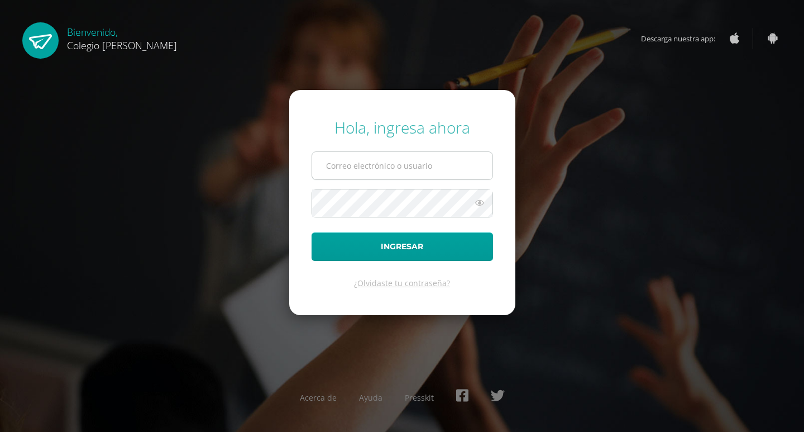
click at [377, 171] on input "text" at bounding box center [402, 165] width 180 height 27
type input "[PERSON_NAME][EMAIL_ADDRESS][DOMAIN_NAME]"
click at [312, 232] on button "Ingresar" at bounding box center [402, 246] width 181 height 28
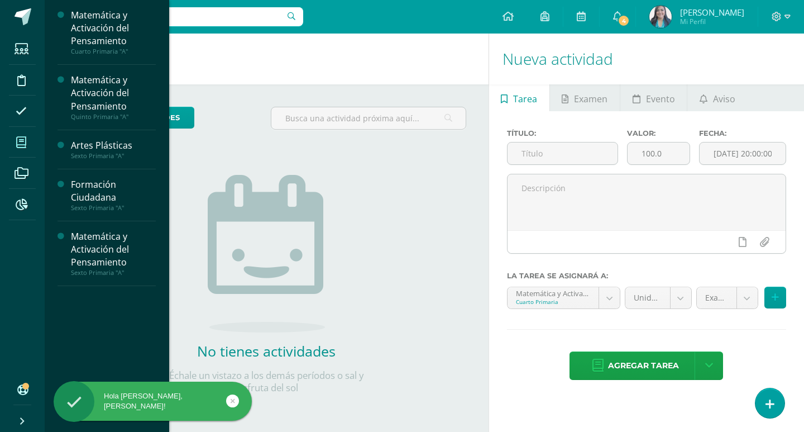
click at [26, 143] on icon at bounding box center [21, 142] width 10 height 11
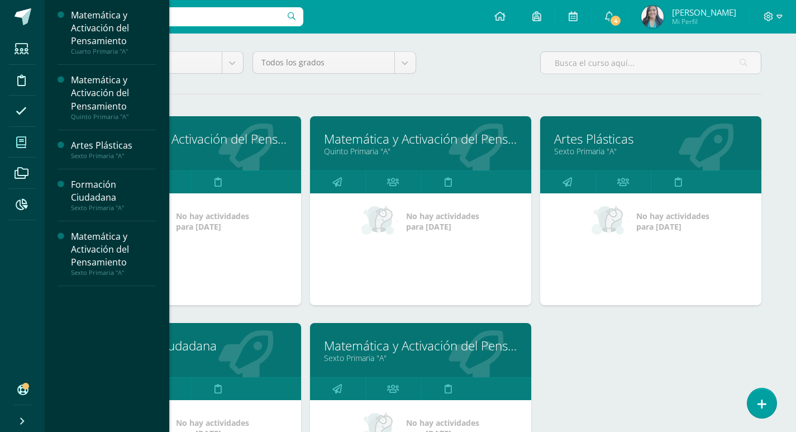
scroll to position [112, 0]
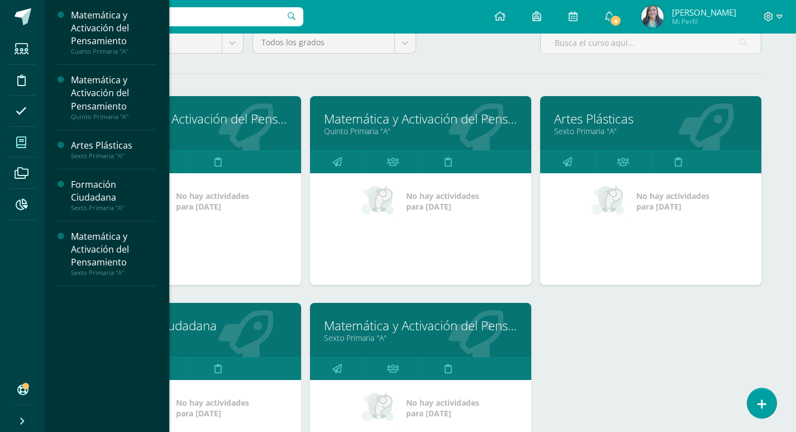
click at [235, 329] on link "Formación Ciudadana" at bounding box center [190, 325] width 193 height 17
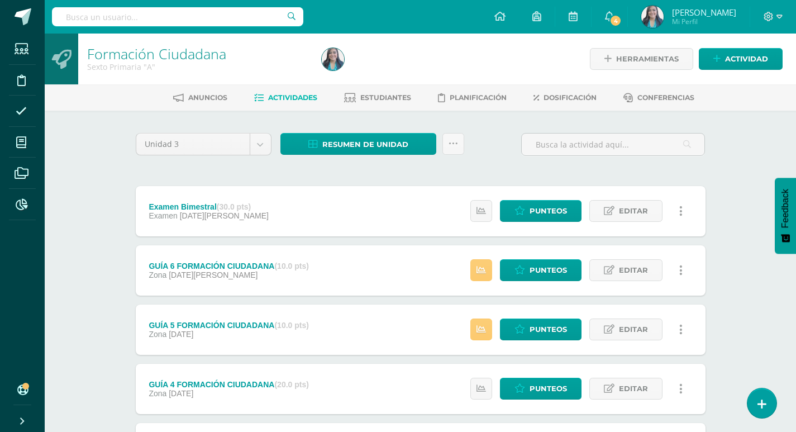
click at [109, 340] on div "Formación Ciudadana Sexto Primaria "A" Herramientas Detalle de asistencias Acti…" at bounding box center [420, 350] width 751 height 632
click at [742, 168] on div "Formación Ciudadana Sexto Primaria "A" Herramientas Detalle de asistencias Acti…" at bounding box center [420, 350] width 751 height 632
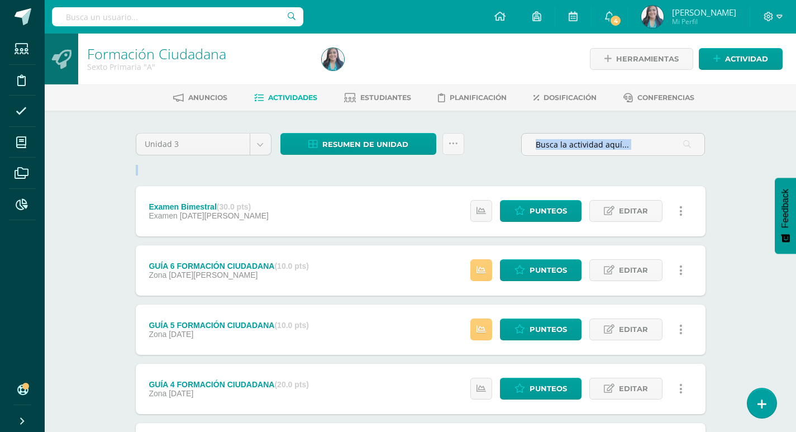
click at [742, 168] on div "Formación Ciudadana Sexto Primaria "A" Herramientas Detalle de asistencias Acti…" at bounding box center [420, 350] width 751 height 632
click at [374, 99] on span "Estudiantes" at bounding box center [385, 97] width 51 height 8
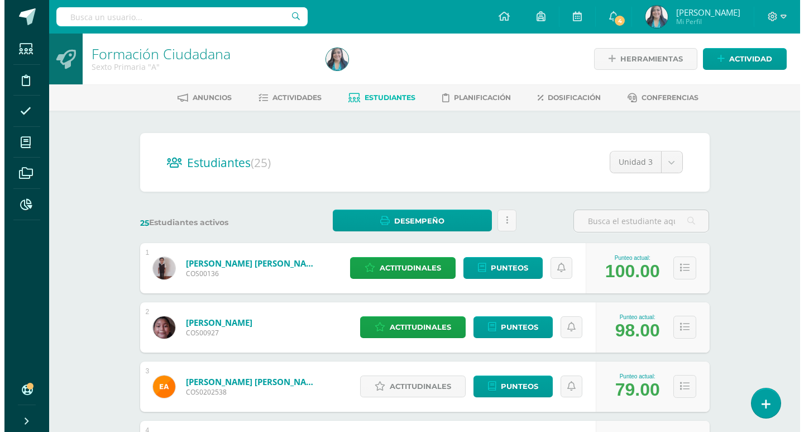
scroll to position [112, 0]
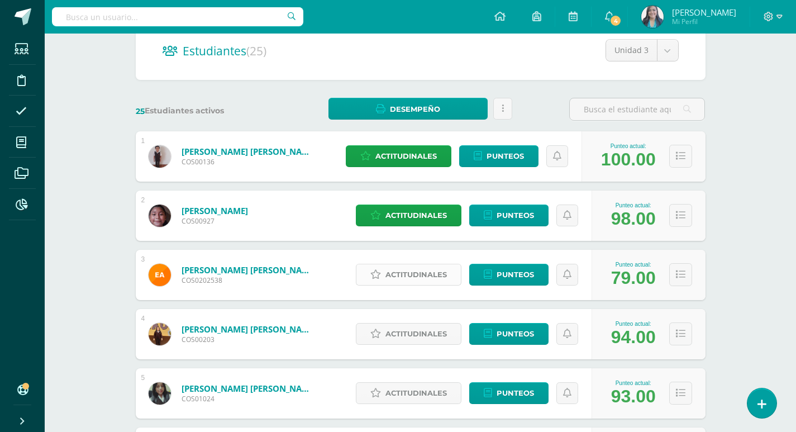
click at [424, 280] on span "Actitudinales" at bounding box center [415, 274] width 61 height 21
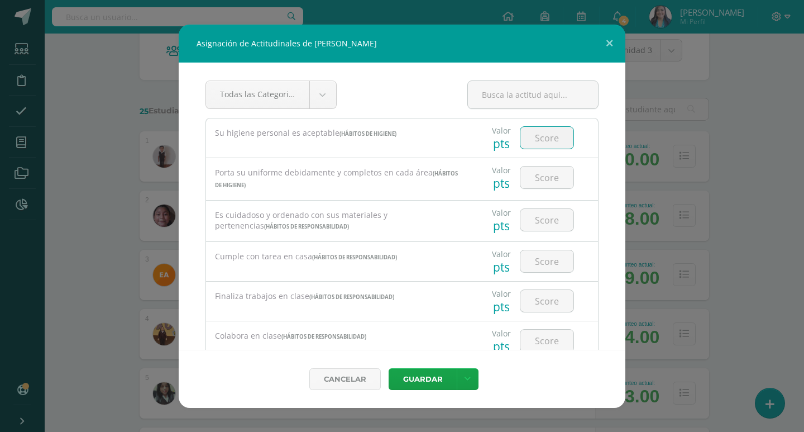
click at [545, 134] on input "number" at bounding box center [546, 138] width 53 height 22
type input "3"
click at [551, 177] on input "number" at bounding box center [546, 177] width 53 height 22
type input "3"
click at [548, 223] on input "number" at bounding box center [546, 220] width 53 height 22
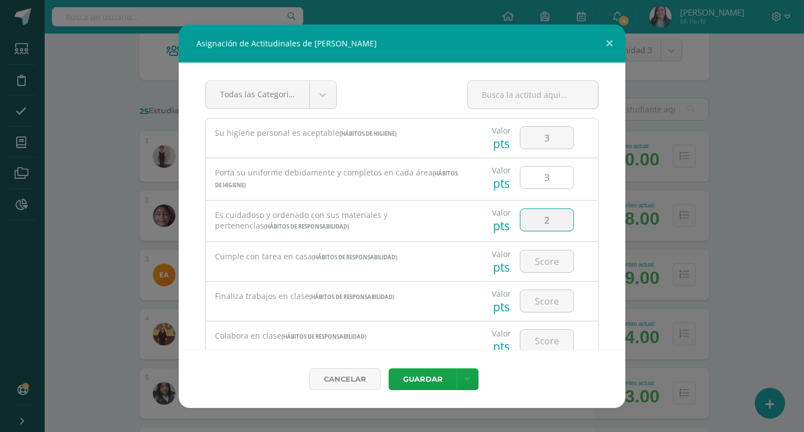
type input "3"
click at [534, 254] on input "number" at bounding box center [546, 261] width 53 height 22
type input "3"
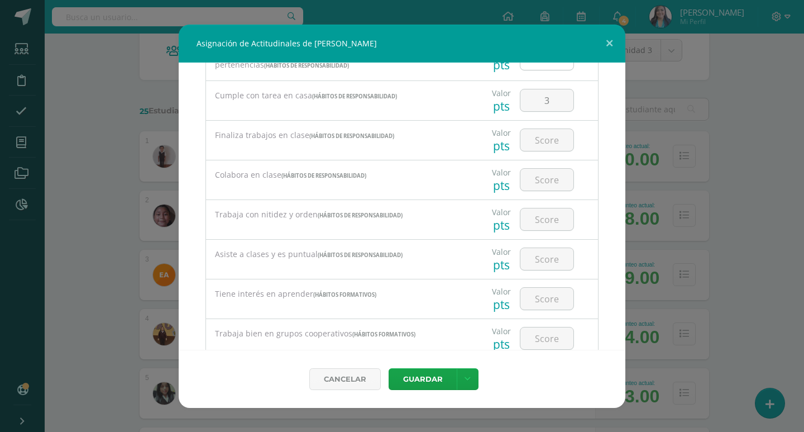
scroll to position [168, 0]
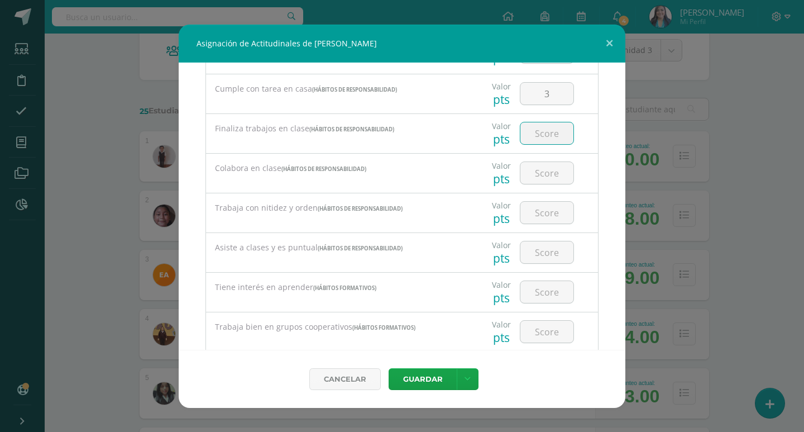
click at [542, 128] on input "number" at bounding box center [546, 133] width 53 height 22
type input "3"
click at [560, 170] on input "number" at bounding box center [546, 173] width 53 height 22
type input "3"
click at [550, 212] on input "number" at bounding box center [546, 213] width 53 height 22
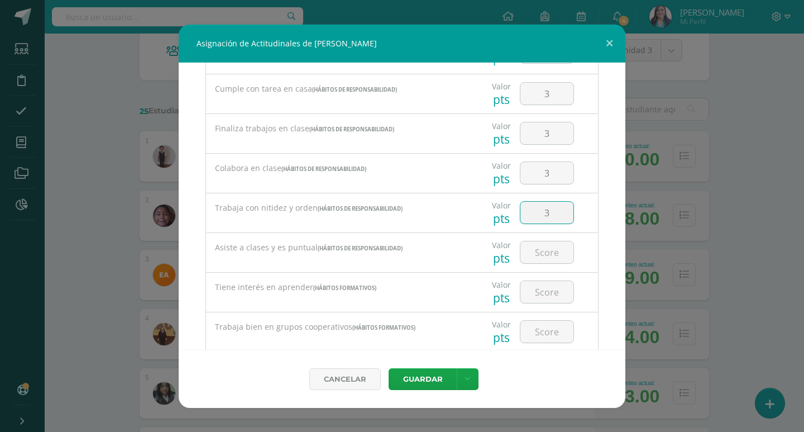
type input "3"
click at [562, 270] on div at bounding box center [546, 252] width 63 height 39
click at [556, 255] on input "number" at bounding box center [546, 252] width 53 height 22
type input "3"
click at [555, 295] on input "number" at bounding box center [546, 292] width 53 height 22
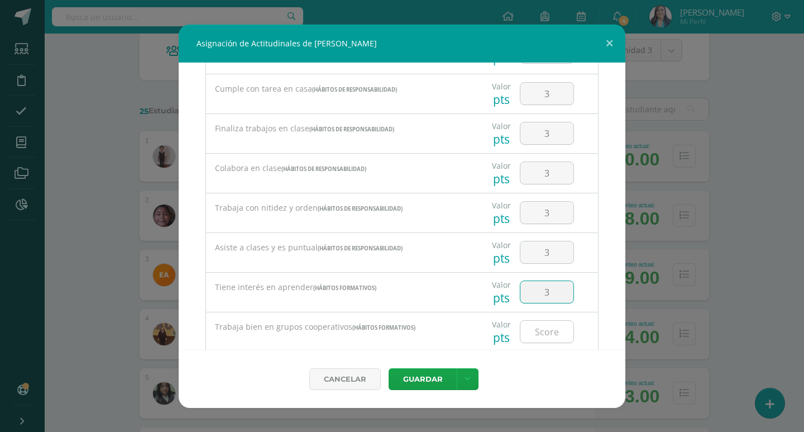
type input "3"
click at [546, 330] on input "number" at bounding box center [546, 332] width 53 height 22
type input "3"
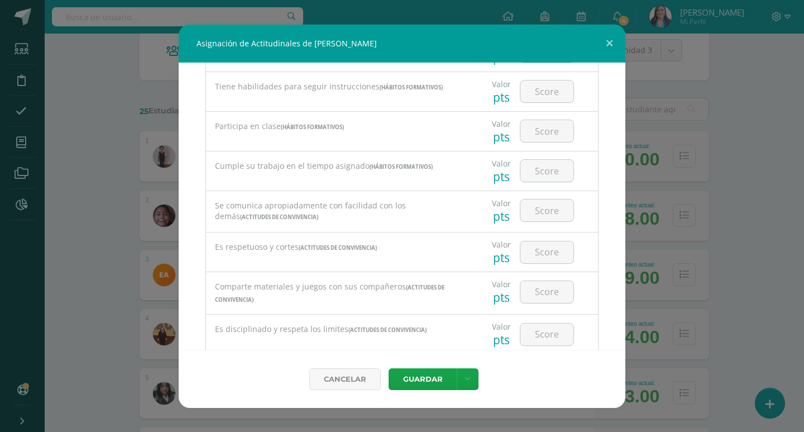
scroll to position [604, 0]
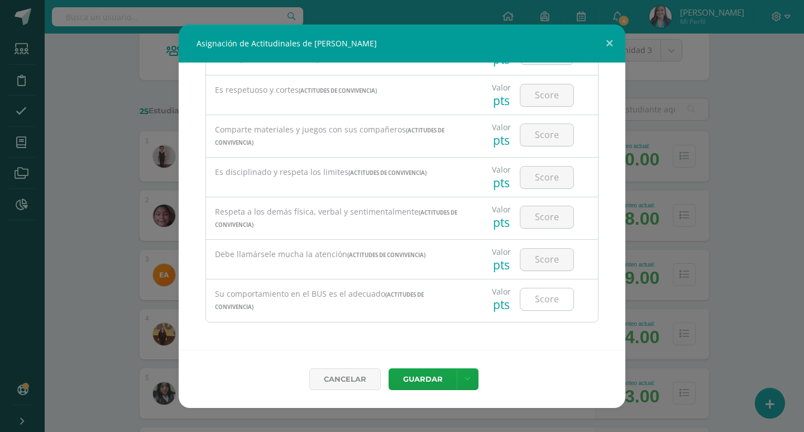
click at [551, 298] on input "number" at bounding box center [546, 299] width 53 height 22
type input "1"
click at [548, 260] on input "number" at bounding box center [546, 260] width 53 height 22
type input "2"
click at [546, 221] on input "number" at bounding box center [546, 217] width 53 height 22
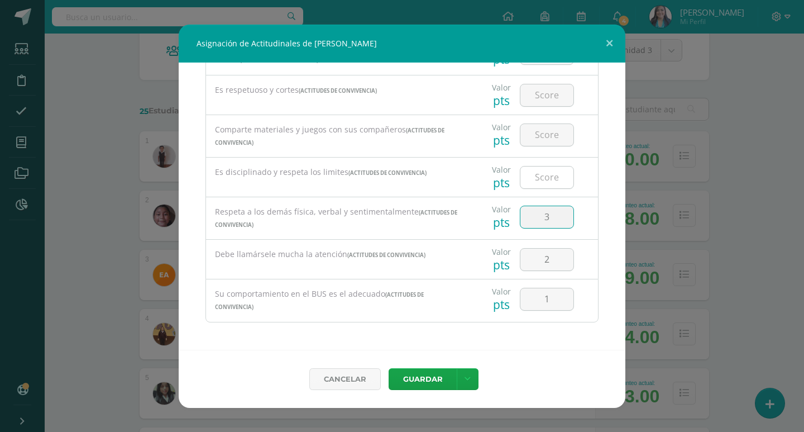
type input "3"
click at [542, 173] on input "number" at bounding box center [546, 177] width 53 height 22
type input "3"
click at [543, 135] on input "number" at bounding box center [546, 135] width 53 height 22
type input "3"
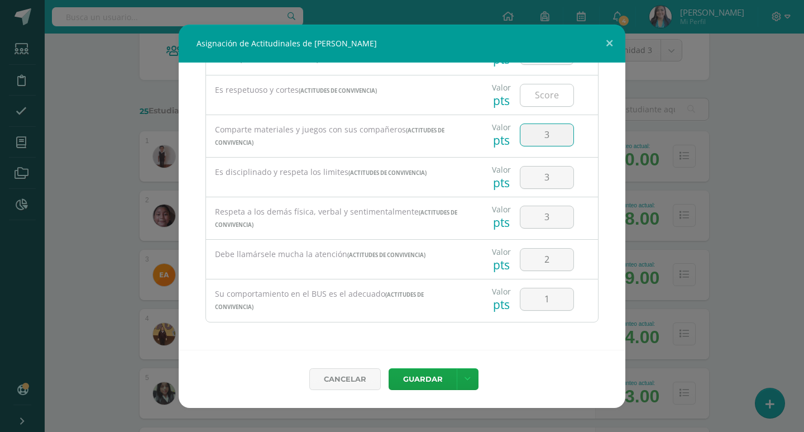
click at [547, 84] on input "number" at bounding box center [546, 95] width 53 height 22
type input "3"
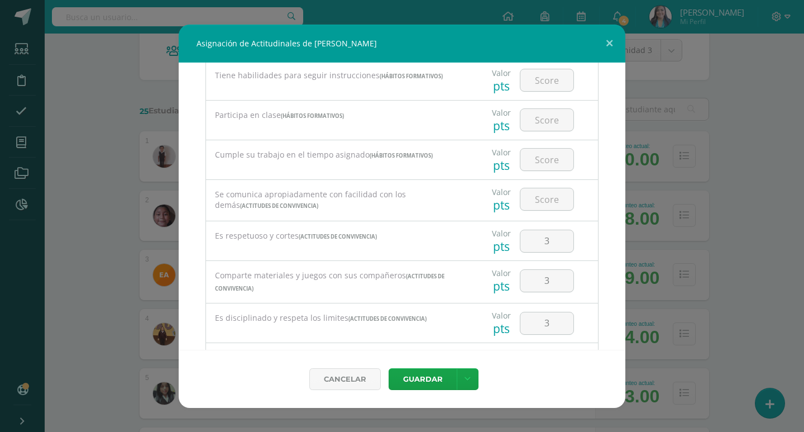
scroll to position [437, 0]
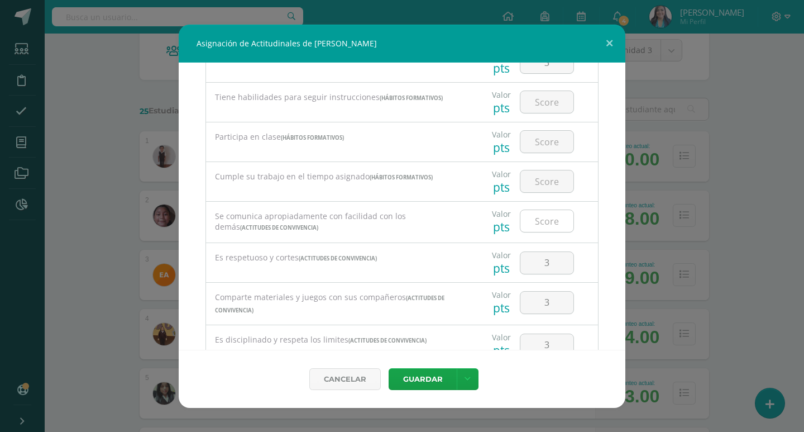
click at [547, 217] on input "number" at bounding box center [546, 221] width 53 height 22
type input "3"
click at [550, 184] on input "number" at bounding box center [546, 181] width 53 height 22
type input "3"
click at [549, 144] on input "number" at bounding box center [546, 142] width 53 height 22
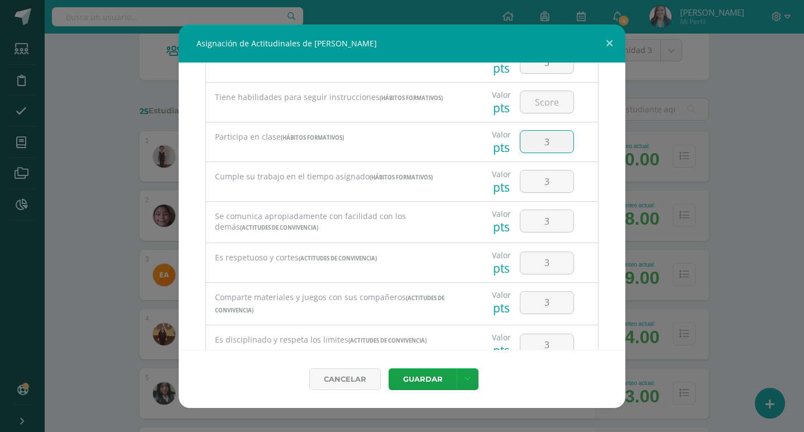
type input "3"
drag, startPoint x: 520, startPoint y: 55, endPoint x: 551, endPoint y: 79, distance: 39.3
click at [523, 59] on div "Asignación de Actitudinales de Elmer Geovani Alvarado Suazo" at bounding box center [402, 44] width 447 height 38
click at [546, 91] on input "number" at bounding box center [546, 102] width 53 height 22
type input "3"
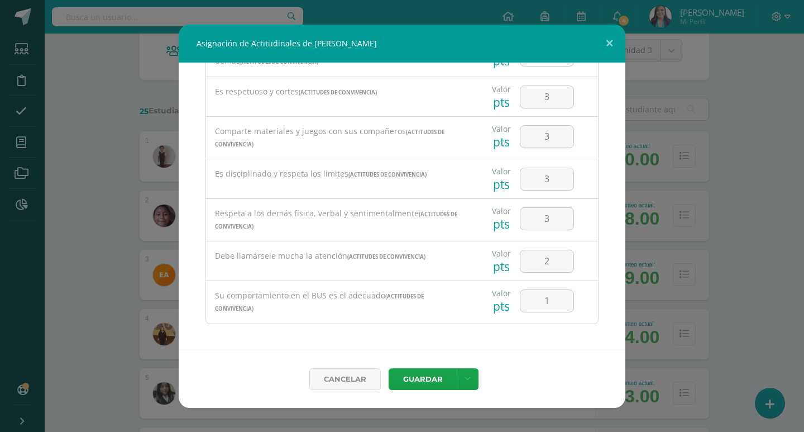
scroll to position [604, 0]
click at [467, 381] on icon at bounding box center [468, 378] width 6 height 9
click at [419, 338] on link "Guardar y poblar en todos mis cursos" at bounding box center [444, 336] width 123 height 27
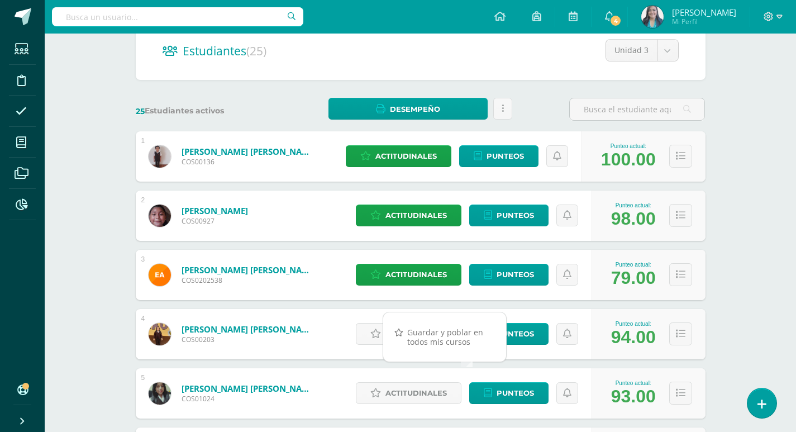
click at [418, 341] on span "Actitudinales" at bounding box center [415, 333] width 61 height 21
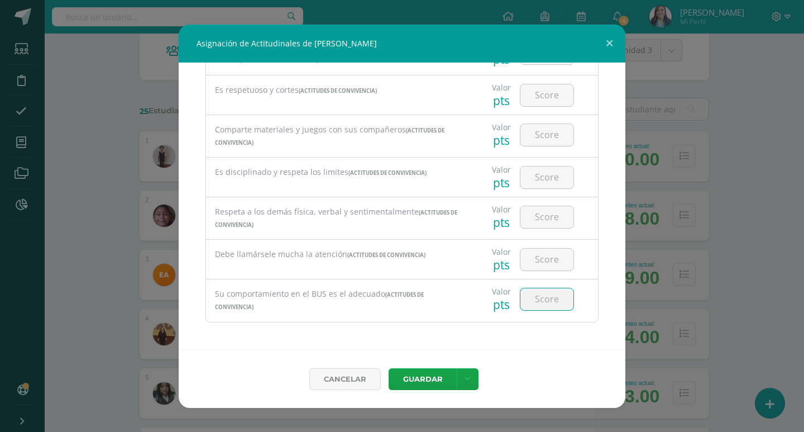
click at [539, 296] on input "number" at bounding box center [546, 299] width 53 height 22
type input "1"
click at [539, 266] on input "number" at bounding box center [546, 260] width 53 height 22
type input "1"
click at [537, 211] on input "number" at bounding box center [546, 217] width 53 height 22
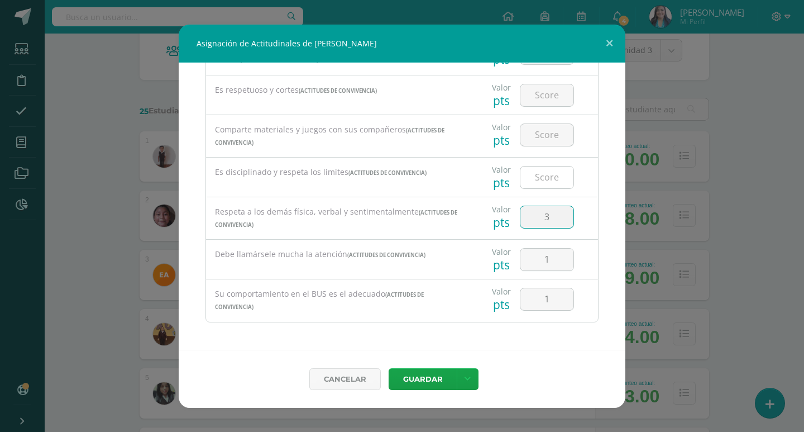
type input "3"
click at [540, 181] on input "number" at bounding box center [546, 177] width 53 height 22
type input "3"
click at [548, 141] on input "number" at bounding box center [546, 135] width 53 height 22
type input "3"
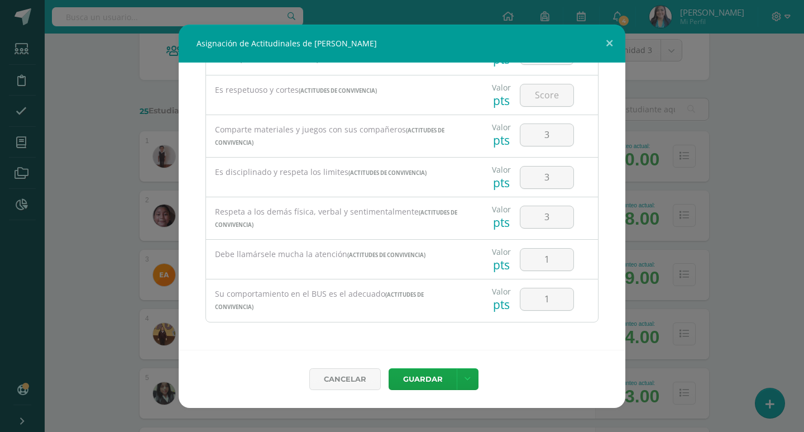
click at [547, 110] on div at bounding box center [546, 94] width 63 height 39
click at [548, 99] on input "number" at bounding box center [546, 95] width 53 height 22
type input "3"
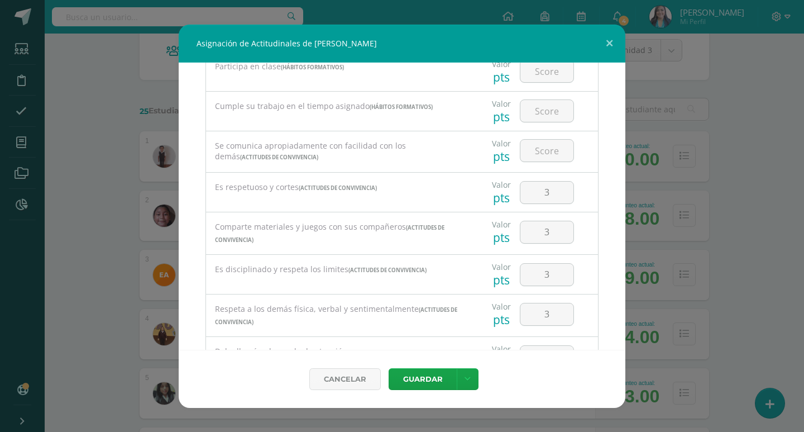
scroll to position [437, 0]
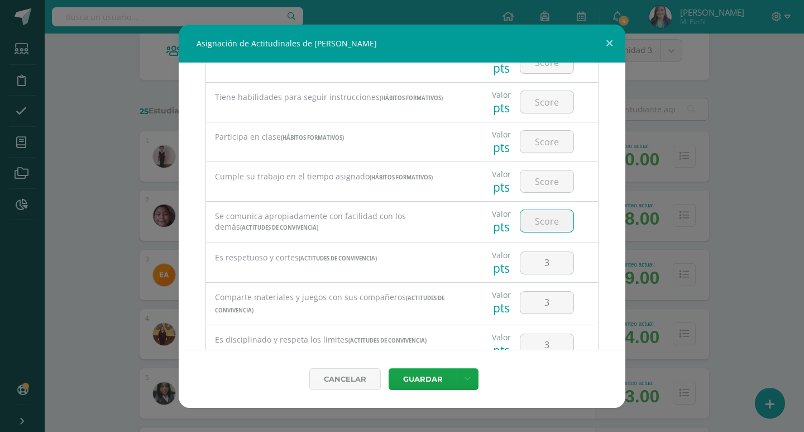
click at [552, 228] on input "number" at bounding box center [546, 221] width 53 height 22
type input "3"
click at [550, 187] on input "number" at bounding box center [546, 181] width 53 height 22
type input "3"
click at [555, 146] on input "number" at bounding box center [546, 142] width 53 height 22
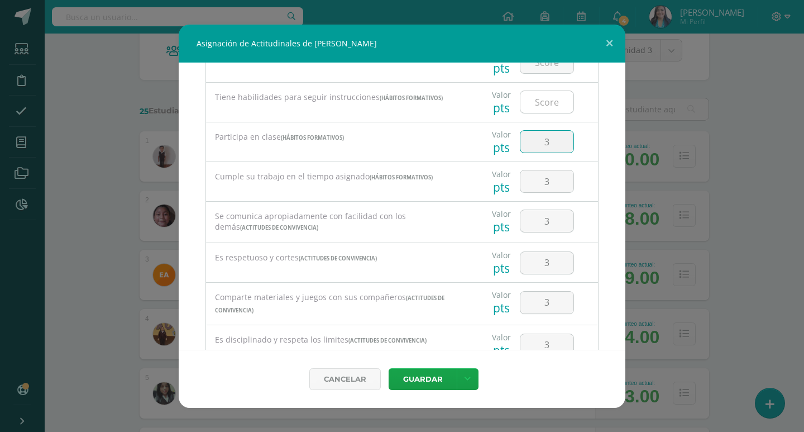
type input "3"
click at [541, 98] on input "number" at bounding box center [546, 102] width 53 height 22
type input "3"
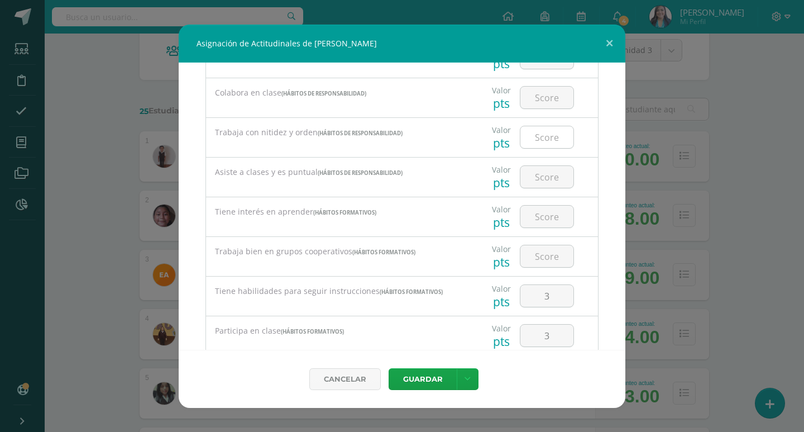
scroll to position [213, 0]
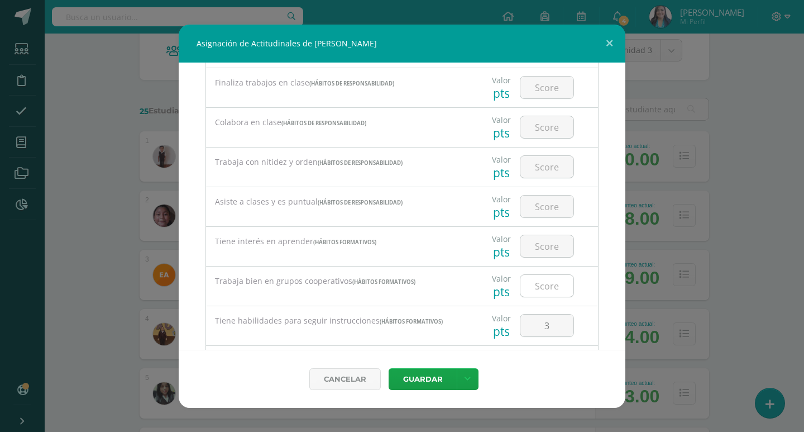
click at [547, 281] on input "number" at bounding box center [546, 286] width 53 height 22
type input "3"
click at [552, 245] on input "number" at bounding box center [546, 246] width 53 height 22
type input "3"
click at [550, 208] on input "number" at bounding box center [546, 206] width 53 height 22
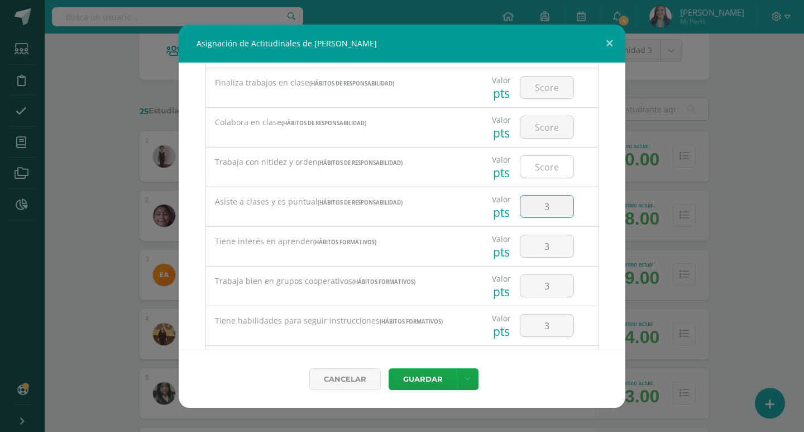
type input "3"
click at [548, 169] on input "number" at bounding box center [546, 167] width 53 height 22
type input "3"
click at [548, 129] on input "number" at bounding box center [546, 127] width 53 height 22
type input "3"
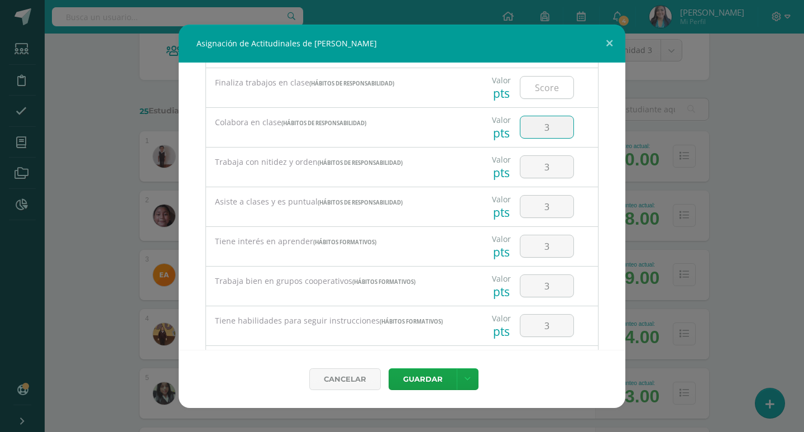
click at [546, 93] on input "number" at bounding box center [546, 88] width 53 height 22
type input "3"
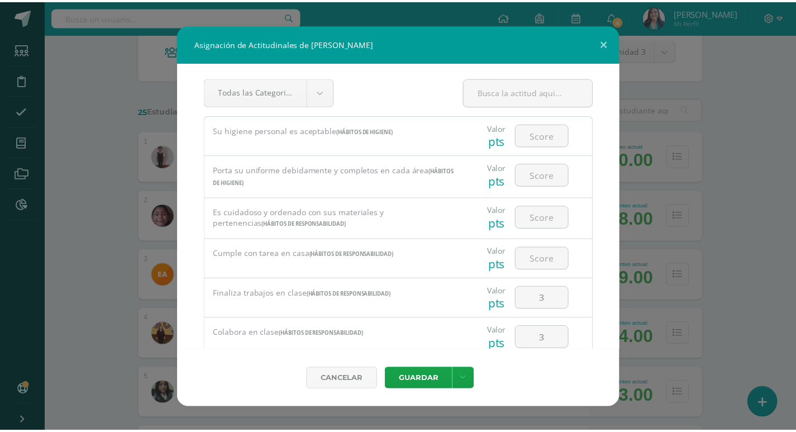
scroll to position [0, 0]
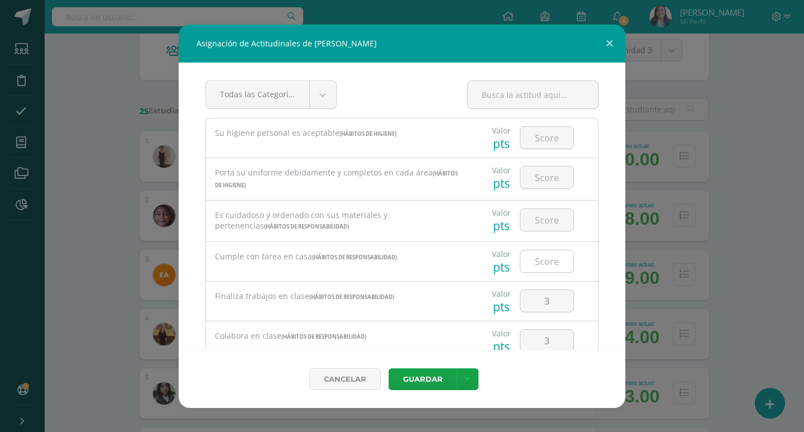
click at [547, 259] on input "number" at bounding box center [546, 261] width 53 height 22
type input "3"
click at [549, 223] on input "number" at bounding box center [546, 220] width 53 height 22
type input "3"
click at [537, 170] on input "number" at bounding box center [546, 177] width 53 height 22
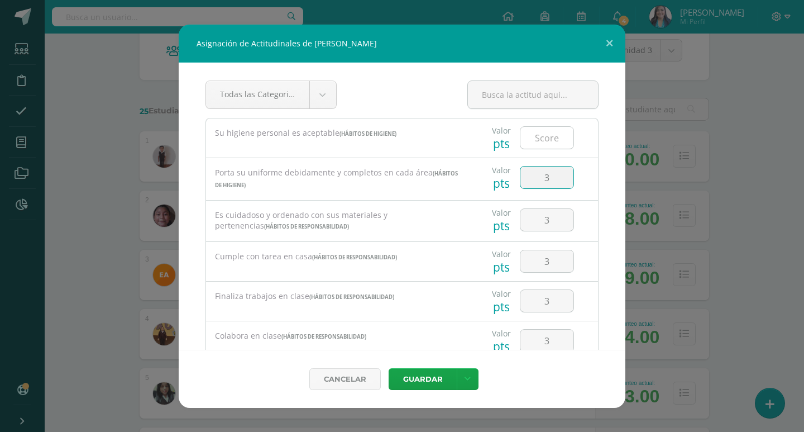
type input "3"
click at [545, 142] on input "number" at bounding box center [546, 138] width 53 height 22
type input "3"
click at [469, 375] on icon at bounding box center [468, 378] width 6 height 9
click at [422, 336] on link "Guardar y poblar en todos mis cursos" at bounding box center [444, 336] width 123 height 27
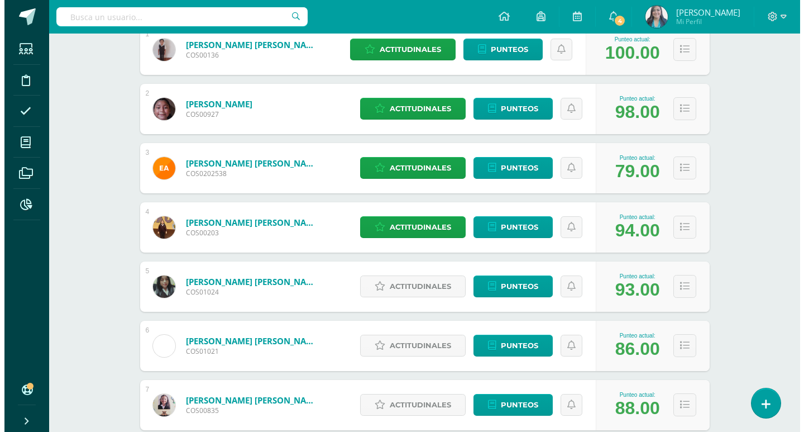
scroll to position [223, 0]
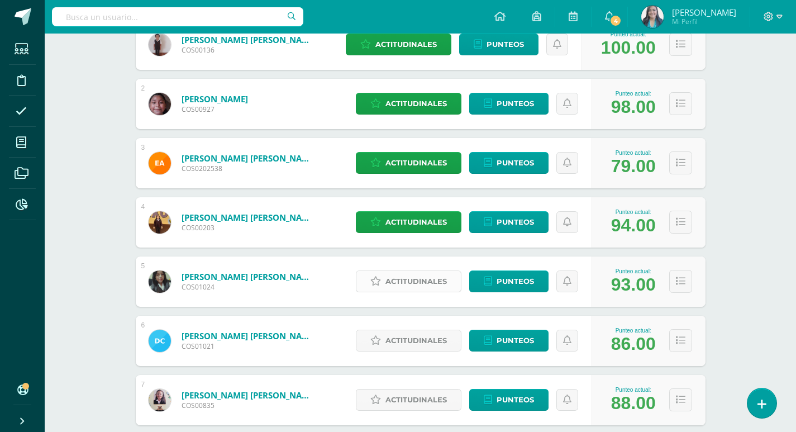
click at [413, 284] on span "Actitudinales" at bounding box center [415, 281] width 61 height 21
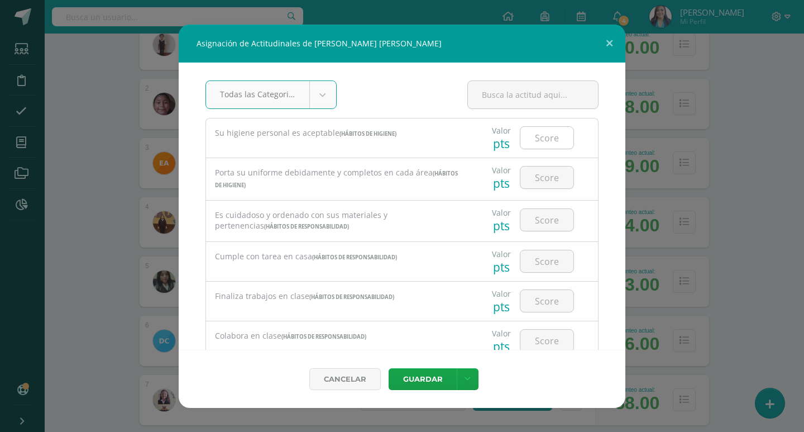
click at [541, 135] on input "number" at bounding box center [546, 138] width 53 height 22
click at [542, 140] on input "number" at bounding box center [546, 138] width 53 height 22
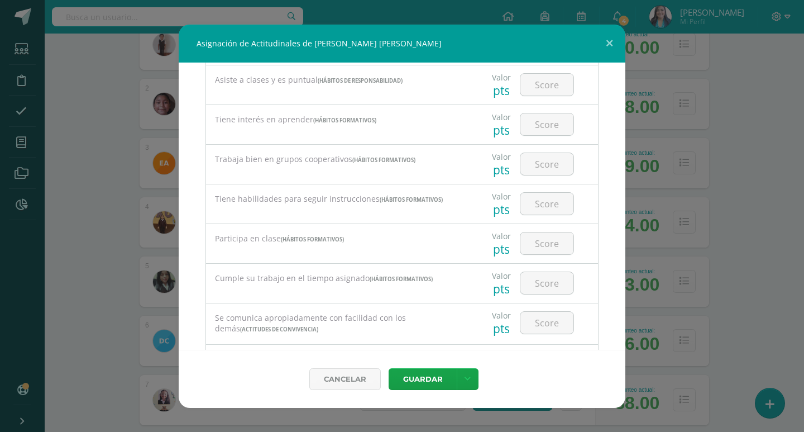
scroll to position [604, 0]
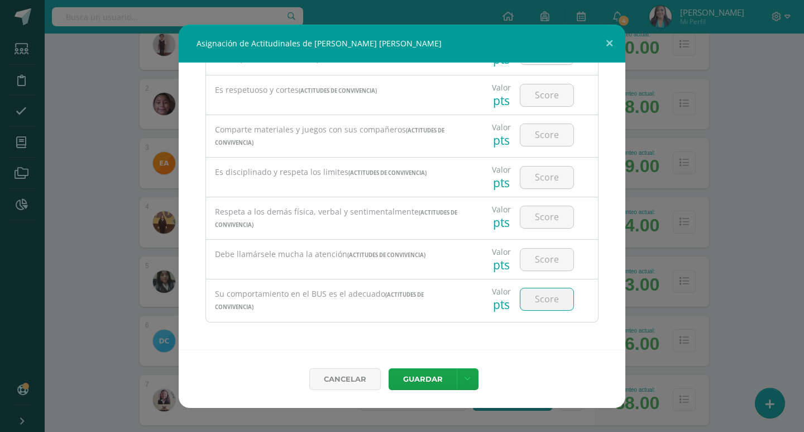
click at [541, 289] on input "number" at bounding box center [546, 299] width 53 height 22
type input "1"
click at [539, 257] on input "number" at bounding box center [546, 260] width 53 height 22
type input "1"
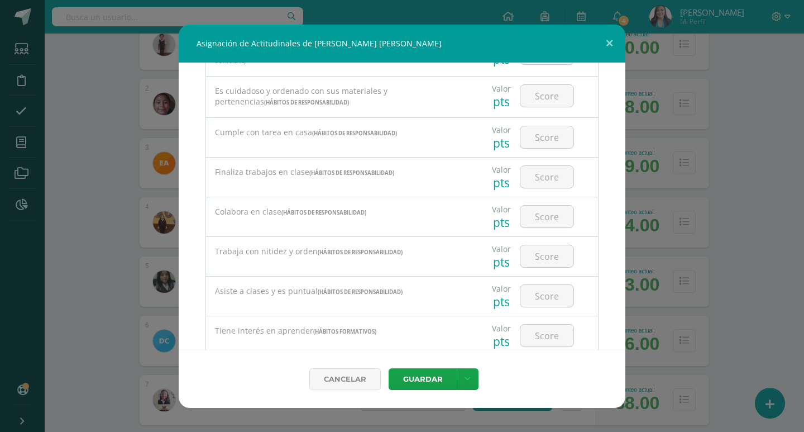
scroll to position [0, 0]
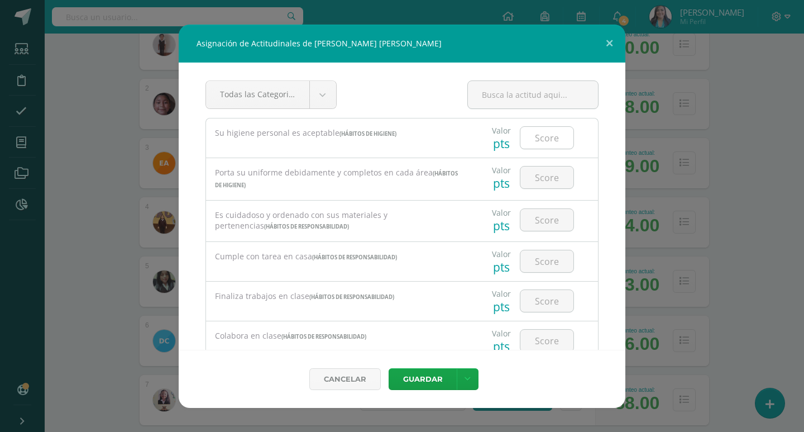
click at [541, 136] on input "number" at bounding box center [546, 138] width 53 height 22
type input "3"
click at [547, 180] on input "number" at bounding box center [546, 177] width 53 height 22
type input "3"
click at [548, 220] on input "number" at bounding box center [546, 220] width 53 height 22
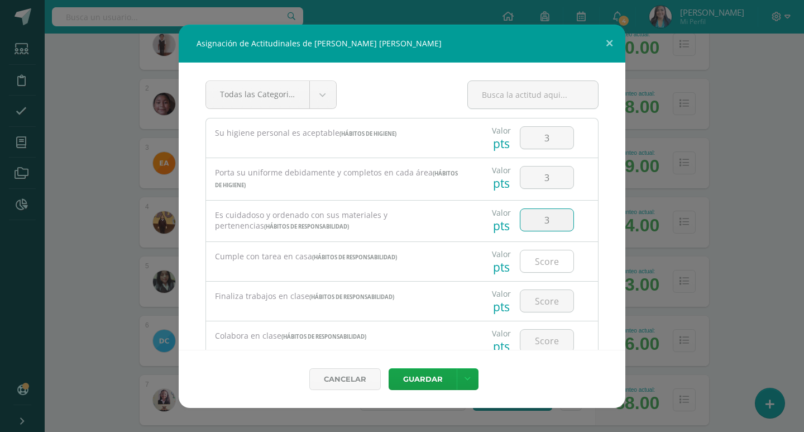
type input "3"
click at [552, 255] on input "number" at bounding box center [546, 261] width 53 height 22
type input "3"
click at [543, 295] on input "number" at bounding box center [546, 301] width 53 height 22
type input "3"
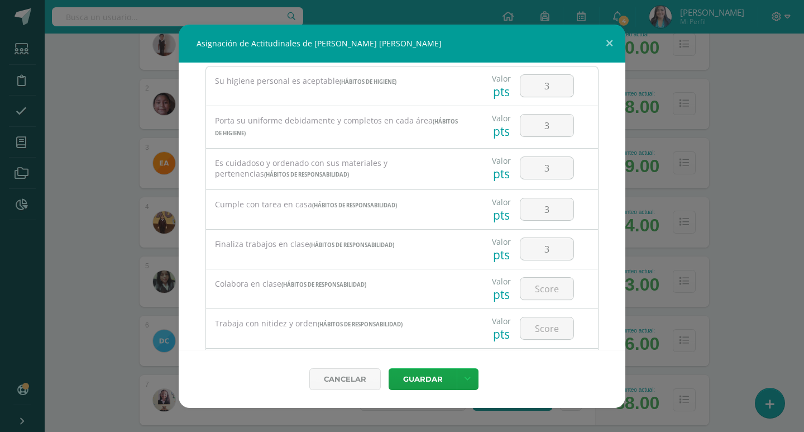
scroll to position [168, 0]
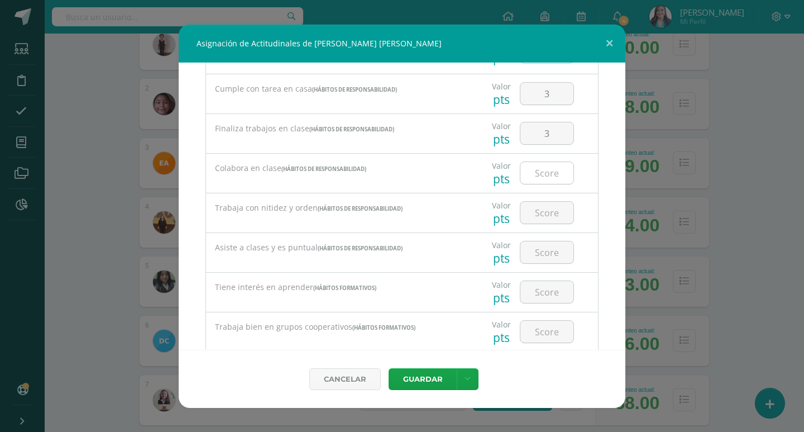
click at [546, 165] on input "number" at bounding box center [546, 173] width 53 height 22
type input "3"
click at [541, 214] on input "number" at bounding box center [546, 213] width 53 height 22
type input "3"
click at [541, 247] on input "number" at bounding box center [546, 252] width 53 height 22
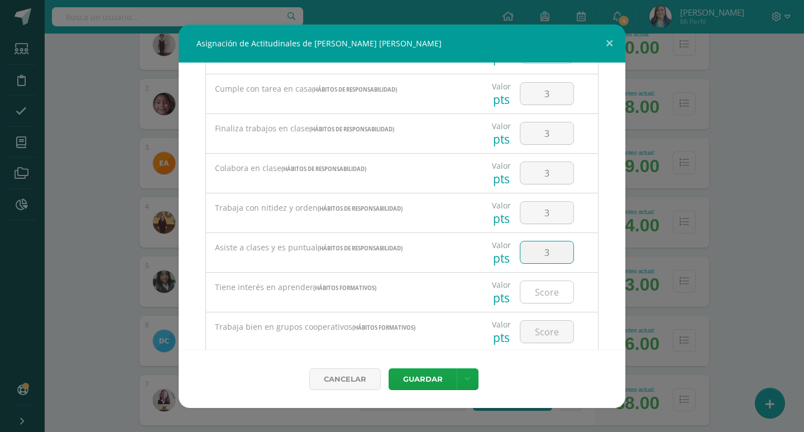
type input "3"
click at [546, 286] on input "number" at bounding box center [546, 292] width 53 height 22
type input "3"
click at [543, 329] on input "number" at bounding box center [546, 332] width 53 height 22
type input "3"
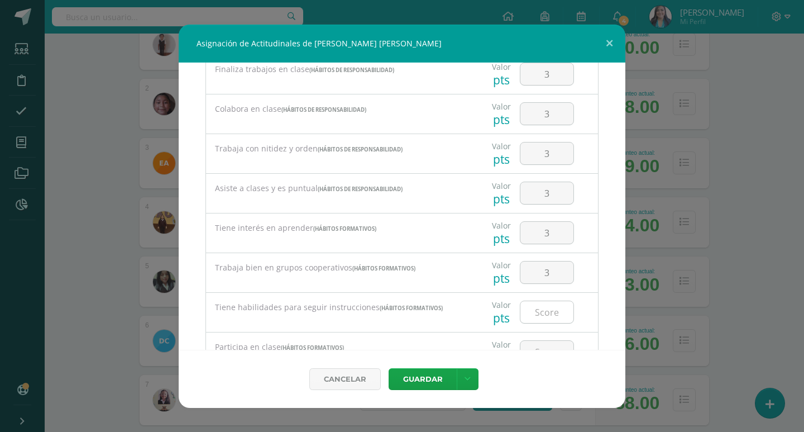
scroll to position [279, 0]
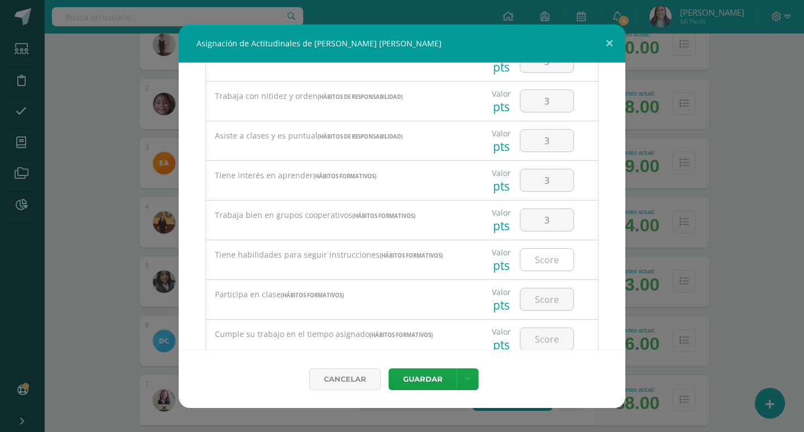
click at [544, 257] on input "number" at bounding box center [546, 260] width 53 height 22
type input "3"
click at [545, 300] on input "number" at bounding box center [546, 299] width 53 height 22
type input "3"
click at [543, 332] on input "number" at bounding box center [546, 339] width 53 height 22
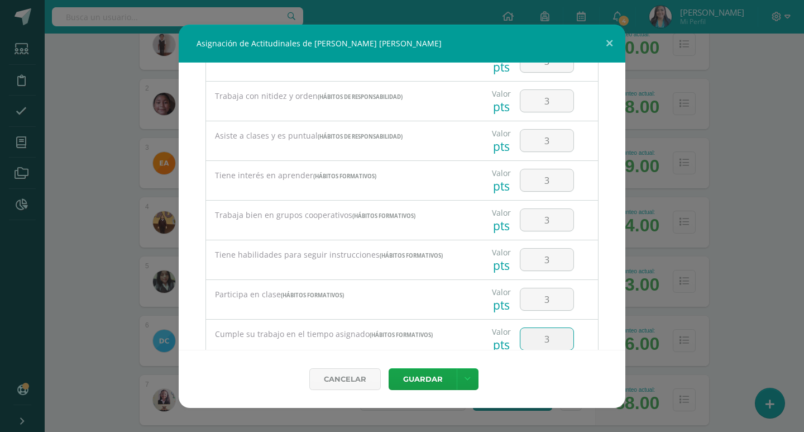
type input "3"
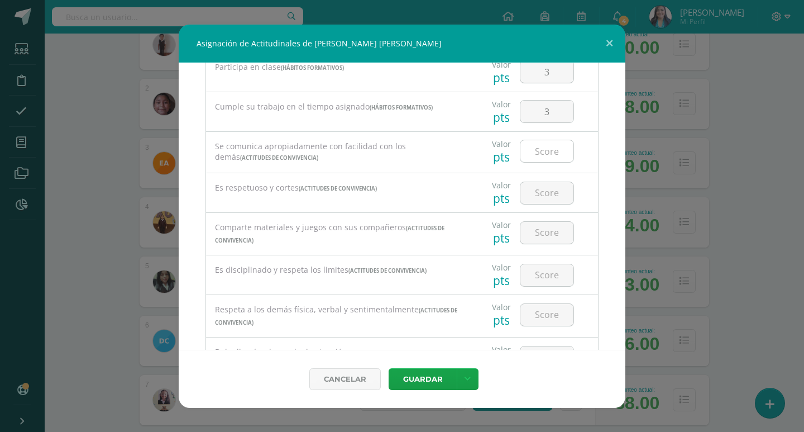
scroll to position [503, 0]
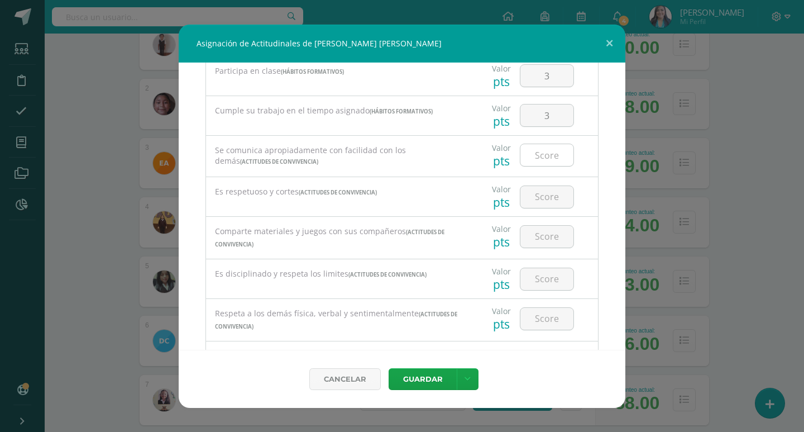
click at [537, 159] on input "number" at bounding box center [546, 155] width 53 height 22
type input "3"
click at [549, 200] on input "number" at bounding box center [546, 197] width 53 height 22
type input "3"
click at [547, 249] on div at bounding box center [546, 236] width 63 height 39
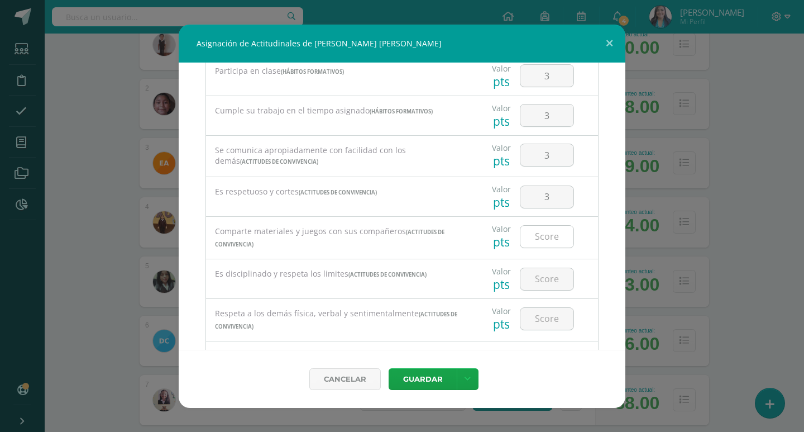
click at [551, 230] on input "number" at bounding box center [546, 237] width 53 height 22
type input "3"
click at [555, 278] on input "number" at bounding box center [546, 279] width 53 height 22
type input "3"
click at [545, 329] on div at bounding box center [546, 318] width 63 height 39
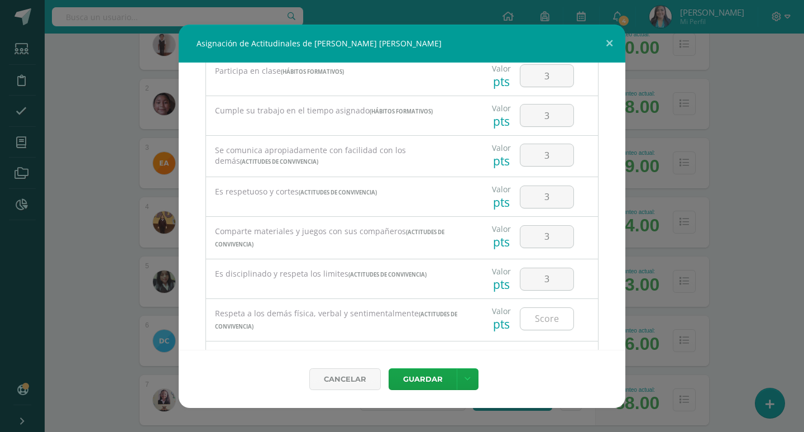
click at [546, 316] on input "number" at bounding box center [546, 319] width 53 height 22
type input "3"
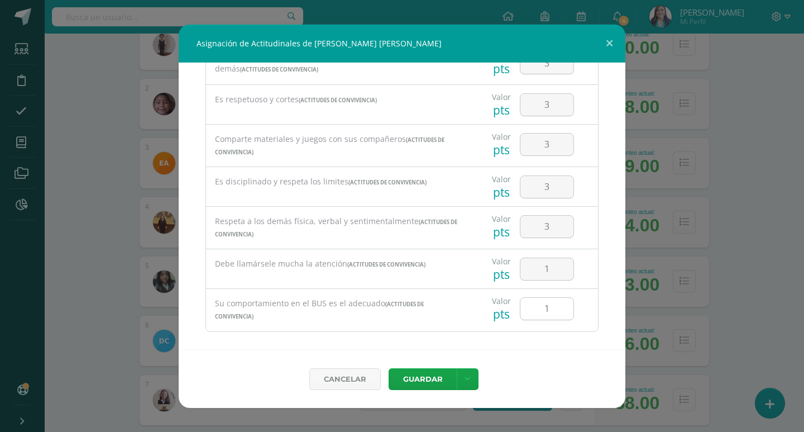
scroll to position [604, 0]
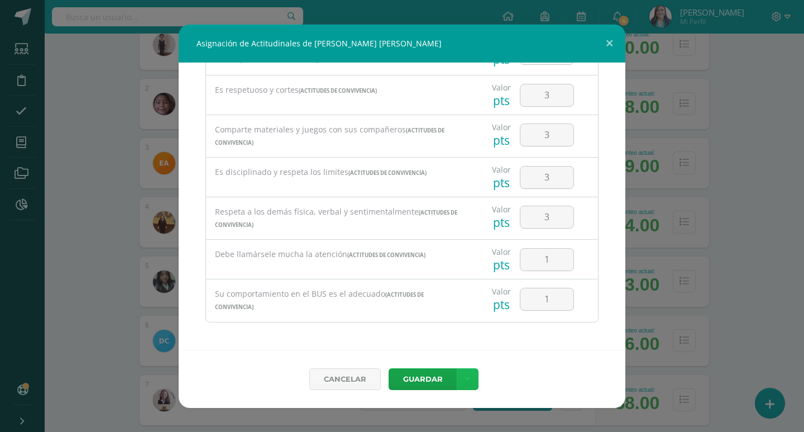
click at [472, 375] on link at bounding box center [468, 379] width 22 height 22
click at [431, 347] on link "Guardar y poblar en todos mis cursos" at bounding box center [444, 336] width 123 height 27
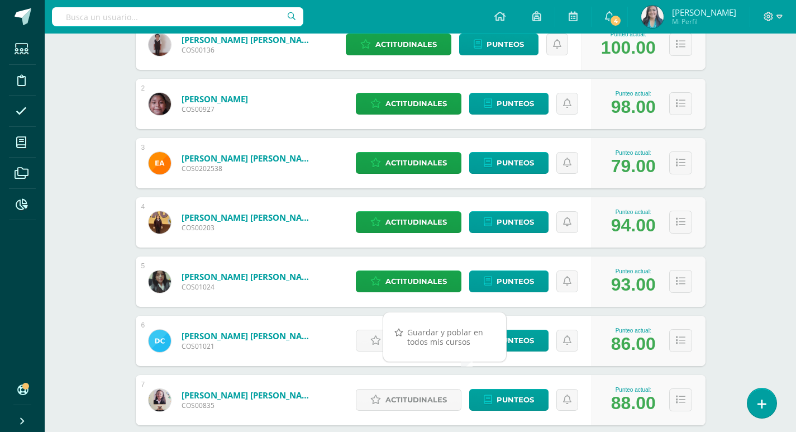
click at [414, 348] on span "Actitudinales" at bounding box center [415, 340] width 61 height 21
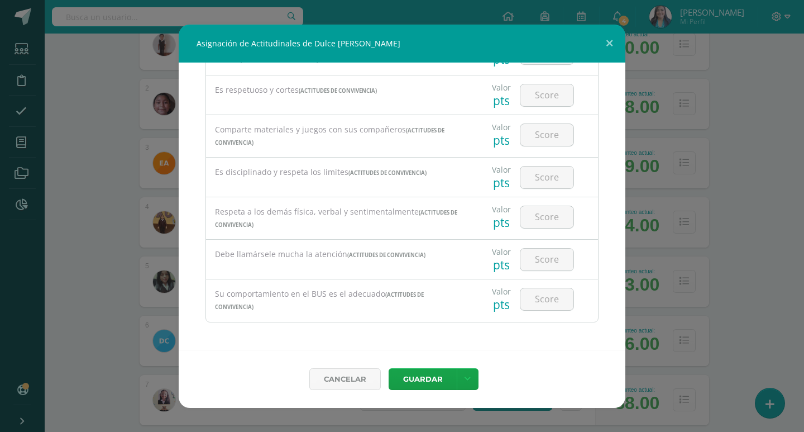
click at [549, 299] on input "number" at bounding box center [546, 299] width 53 height 22
type input "1"
click at [539, 264] on input "number" at bounding box center [546, 260] width 53 height 22
type input "1"
click at [538, 210] on input "number" at bounding box center [546, 217] width 53 height 22
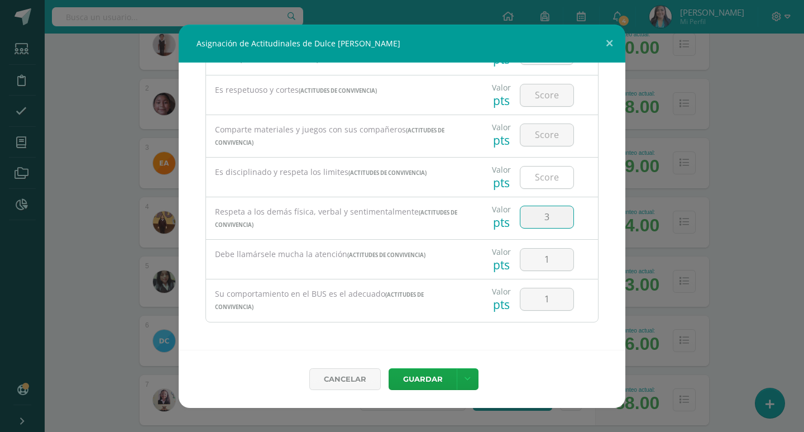
type input "3"
click at [542, 178] on input "number" at bounding box center [546, 177] width 53 height 22
type input "3"
click at [541, 128] on input "number" at bounding box center [546, 135] width 53 height 22
type input "3"
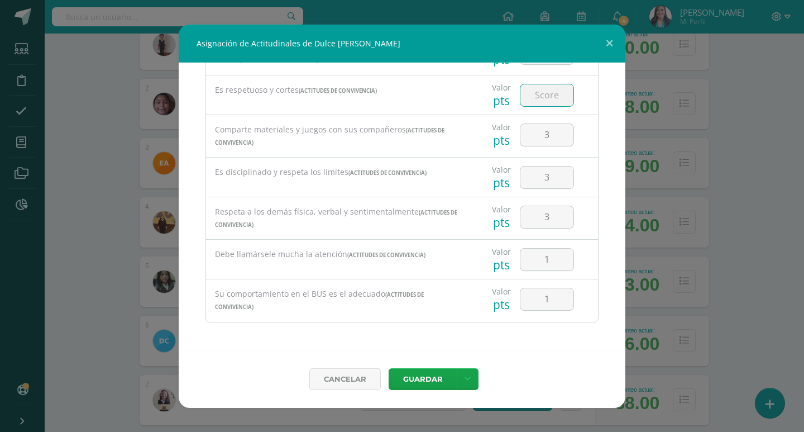
click at [538, 102] on input "number" at bounding box center [546, 95] width 53 height 22
type input "3"
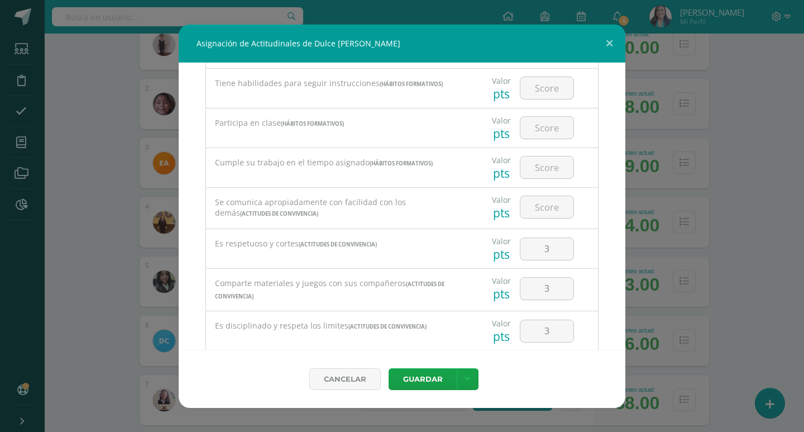
scroll to position [437, 0]
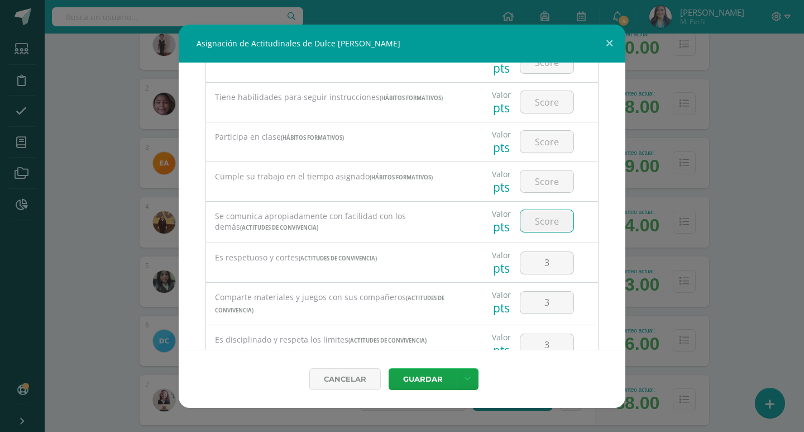
click at [546, 218] on input "number" at bounding box center [546, 221] width 53 height 22
type input "3"
click at [542, 185] on input "number" at bounding box center [546, 181] width 53 height 22
type input "3"
click at [546, 149] on input "number" at bounding box center [546, 142] width 53 height 22
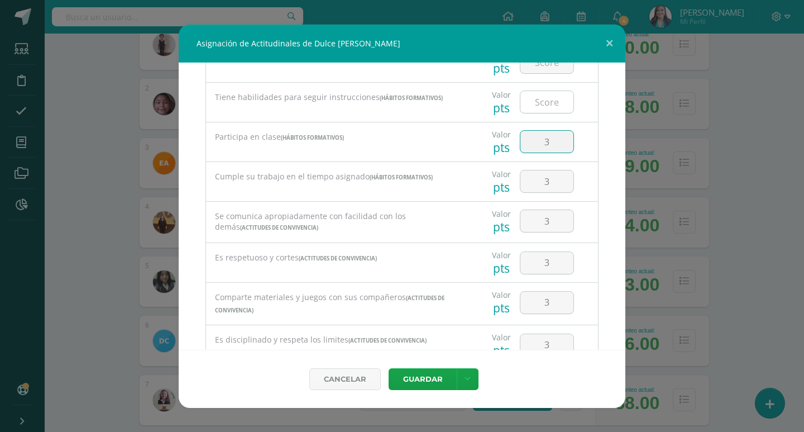
type input "3"
click at [539, 104] on input "number" at bounding box center [546, 102] width 53 height 22
type input "3"
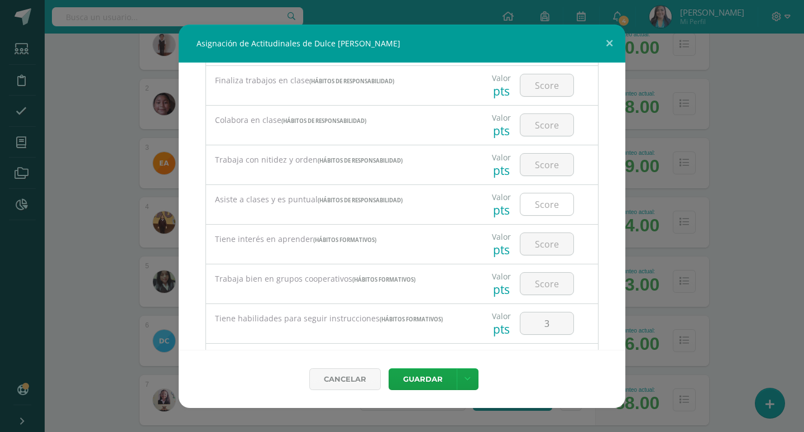
scroll to position [213, 0]
click at [541, 285] on input "number" at bounding box center [546, 286] width 53 height 22
type input "3"
click at [546, 246] on input "number" at bounding box center [546, 246] width 53 height 22
type input "3"
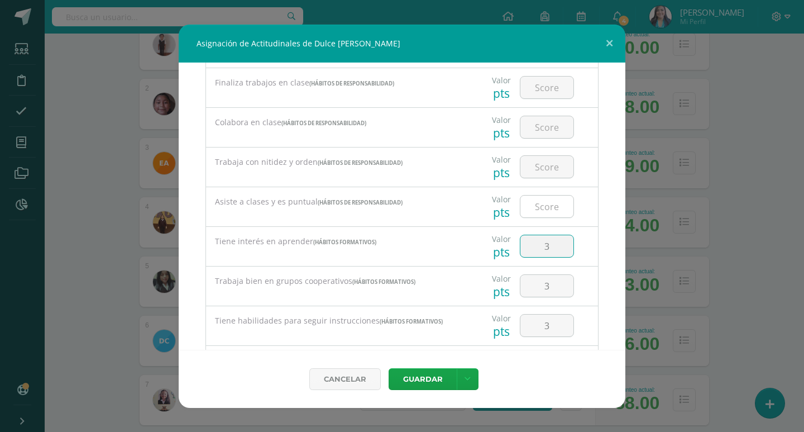
click at [544, 209] on input "number" at bounding box center [546, 206] width 53 height 22
type input "3"
click at [544, 173] on input "number" at bounding box center [546, 167] width 53 height 22
type input "3"
click at [541, 126] on input "number" at bounding box center [546, 127] width 53 height 22
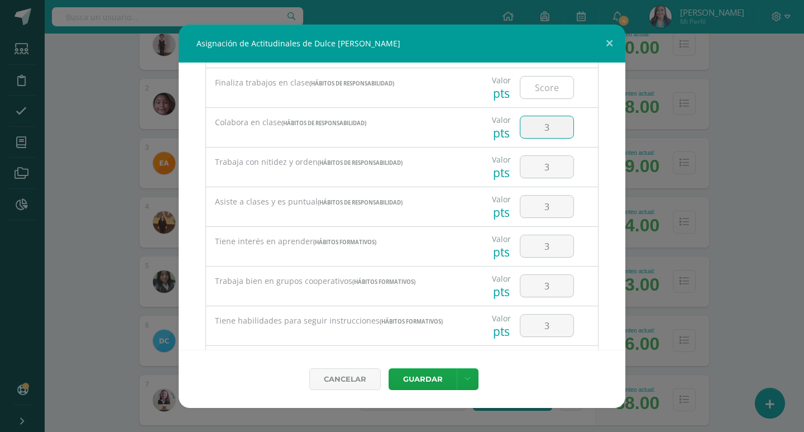
type input "3"
click at [551, 85] on input "number" at bounding box center [546, 88] width 53 height 22
type input "3"
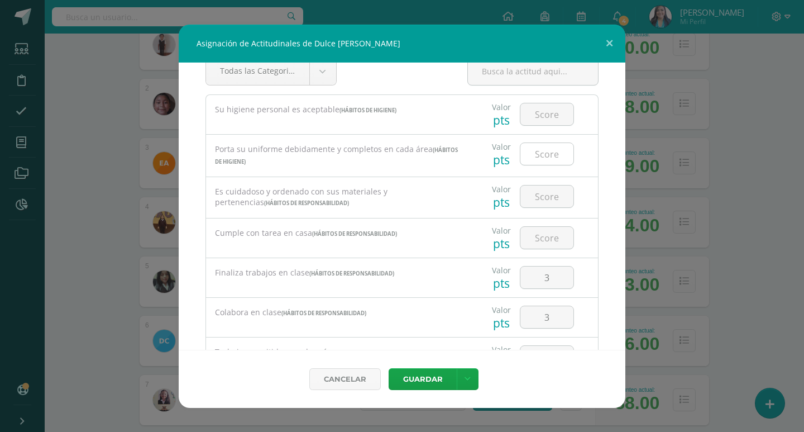
scroll to position [0, 0]
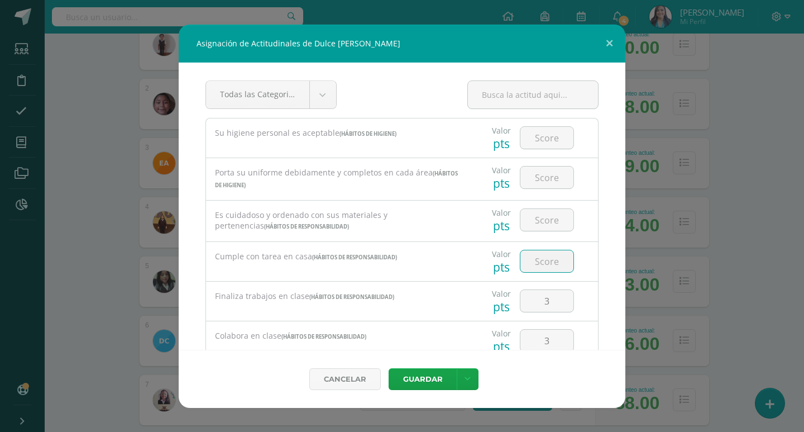
click at [553, 251] on input "number" at bounding box center [546, 261] width 53 height 22
type input "3"
click at [553, 230] on input "number" at bounding box center [546, 220] width 53 height 22
type input "3"
click at [550, 179] on input "number" at bounding box center [546, 177] width 53 height 22
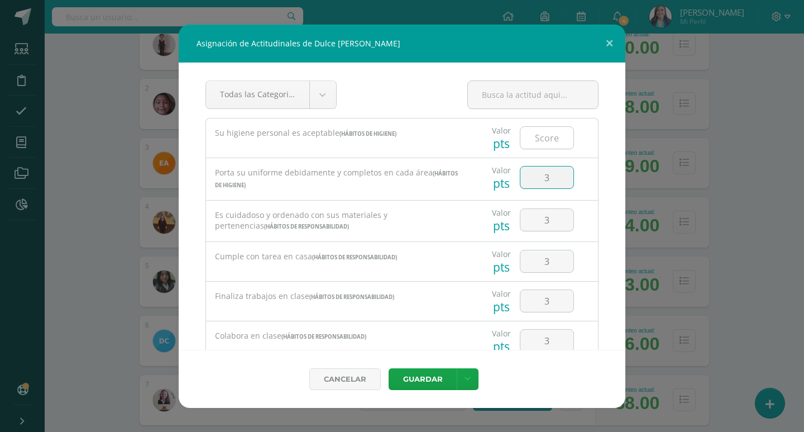
type input "3"
click at [546, 138] on input "number" at bounding box center [546, 138] width 53 height 22
type input "3"
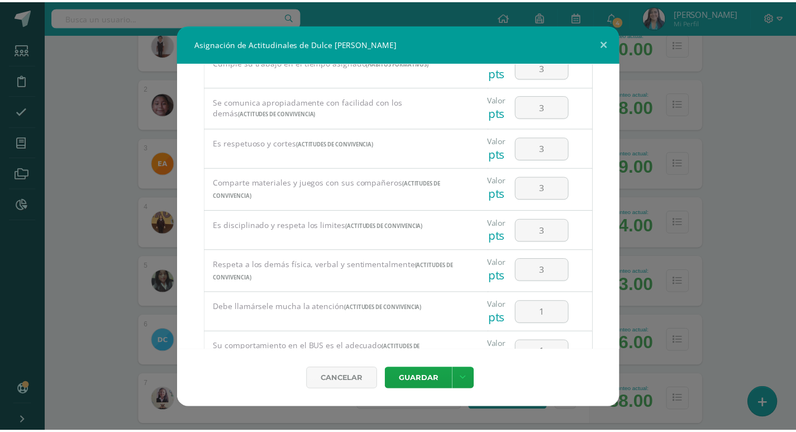
scroll to position [604, 0]
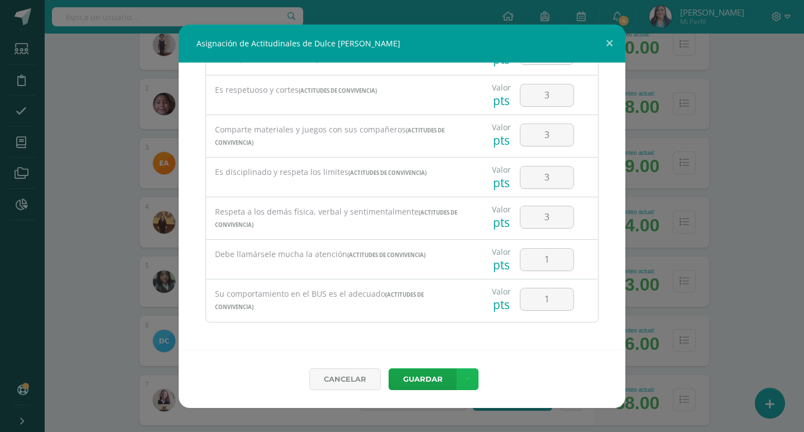
click at [472, 385] on link at bounding box center [468, 379] width 22 height 22
click at [436, 335] on link "Guardar y poblar en todos mis cursos" at bounding box center [444, 336] width 123 height 27
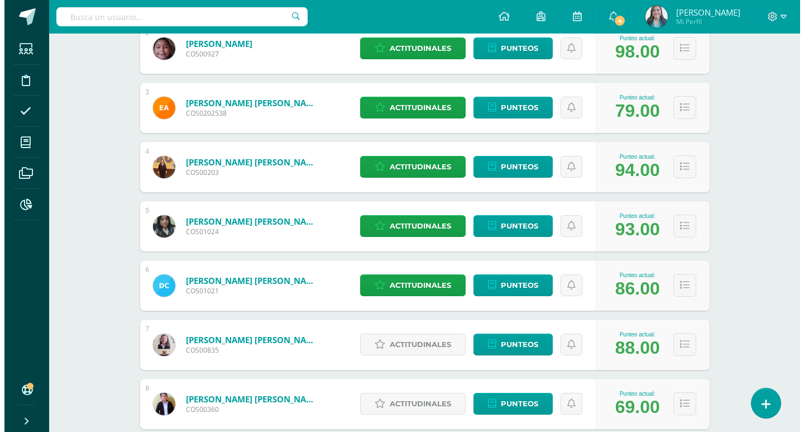
scroll to position [391, 0]
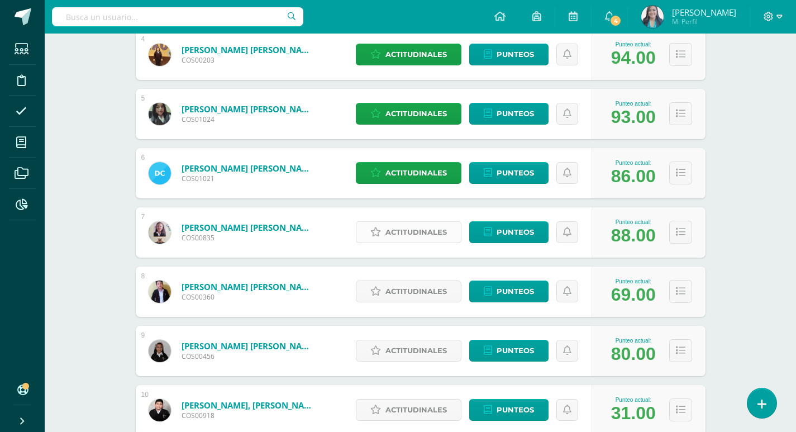
click at [413, 227] on span "Actitudinales" at bounding box center [415, 232] width 61 height 21
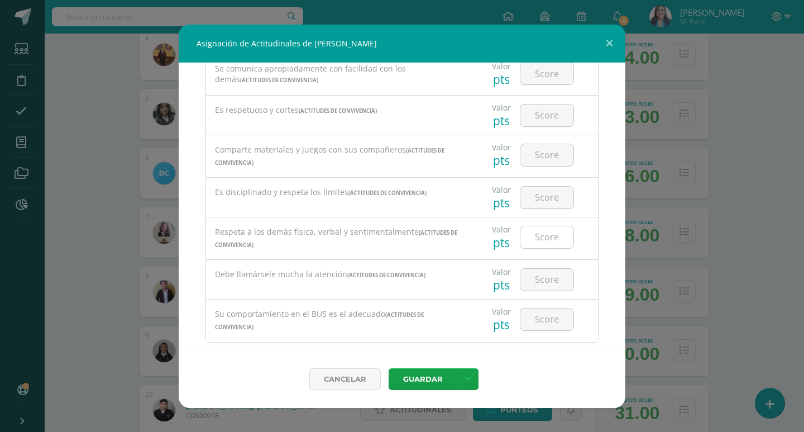
scroll to position [604, 0]
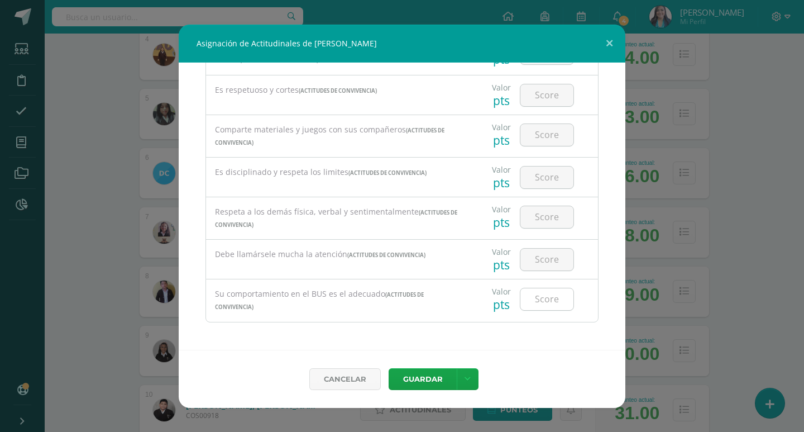
click at [551, 303] on input "number" at bounding box center [546, 299] width 53 height 22
type input "1"
type input "3"
click at [548, 264] on input "number" at bounding box center [546, 260] width 53 height 22
type input "1"
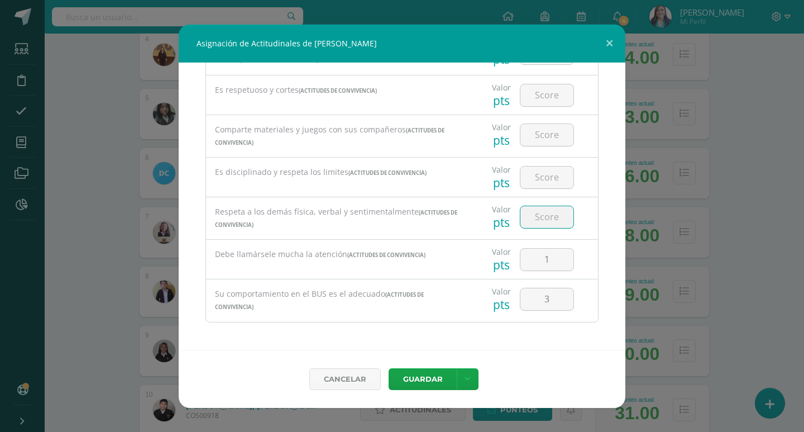
click at [545, 217] on input "number" at bounding box center [546, 217] width 53 height 22
type input "3"
click at [546, 181] on input "number" at bounding box center [546, 177] width 53 height 22
type input "3"
click at [546, 146] on div at bounding box center [546, 134] width 63 height 39
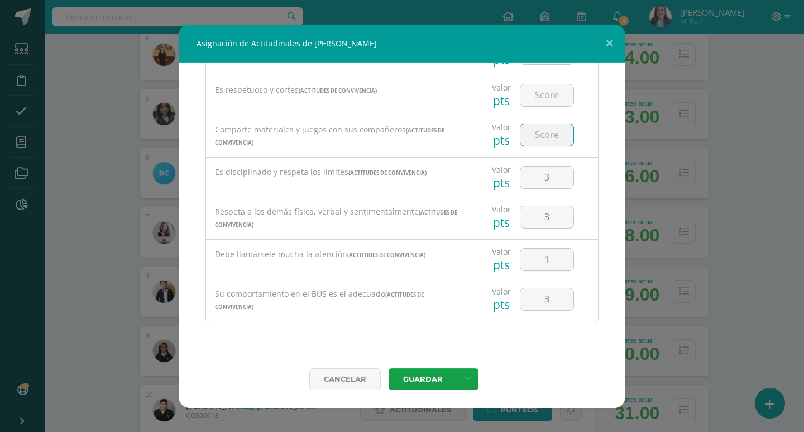
click at [547, 138] on input "number" at bounding box center [546, 135] width 53 height 22
type input "3"
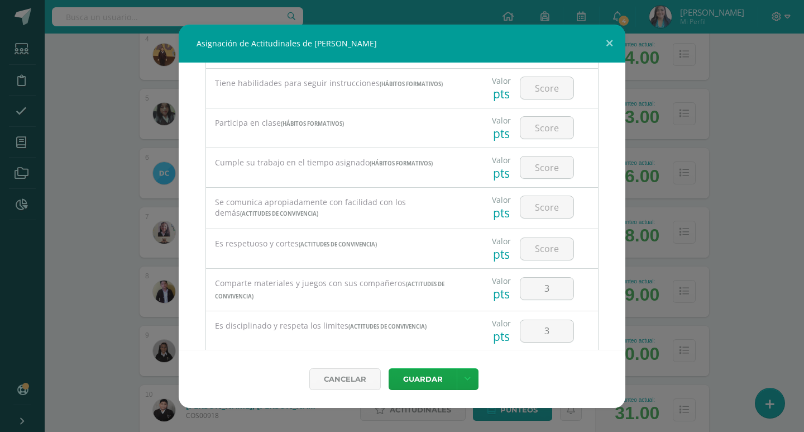
scroll to position [437, 0]
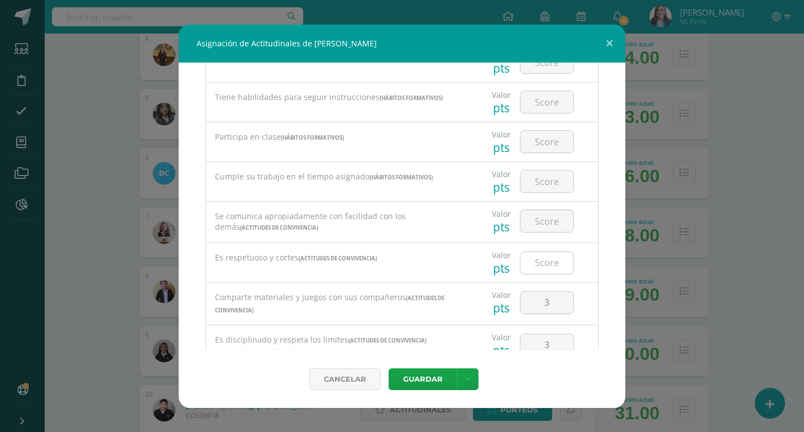
click at [547, 264] on input "number" at bounding box center [546, 263] width 53 height 22
type input "3"
click at [549, 221] on input "number" at bounding box center [546, 221] width 53 height 22
type input "3"
click at [550, 187] on input "number" at bounding box center [546, 181] width 53 height 22
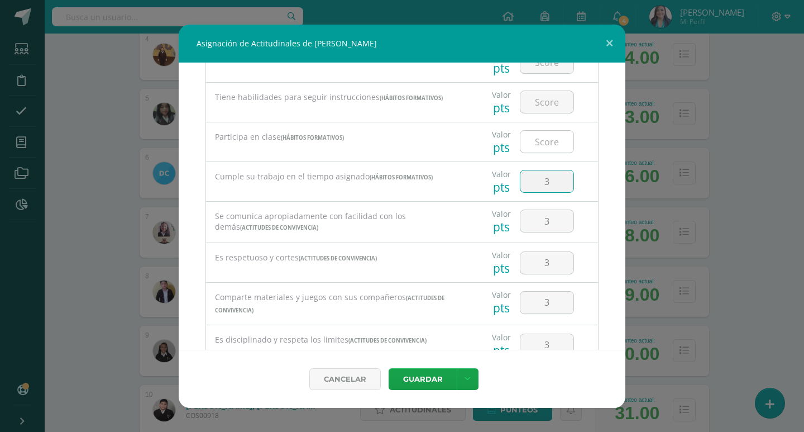
type input "3"
click at [545, 140] on input "number" at bounding box center [546, 142] width 53 height 22
type input "3"
click at [539, 103] on input "number" at bounding box center [546, 102] width 53 height 22
type input "3"
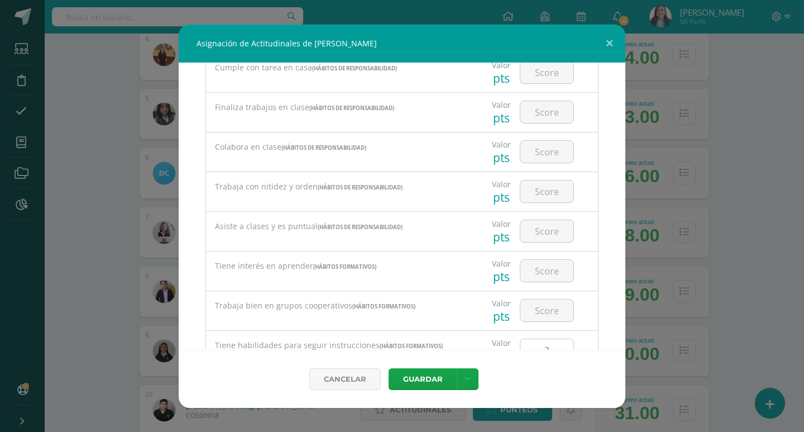
scroll to position [213, 0]
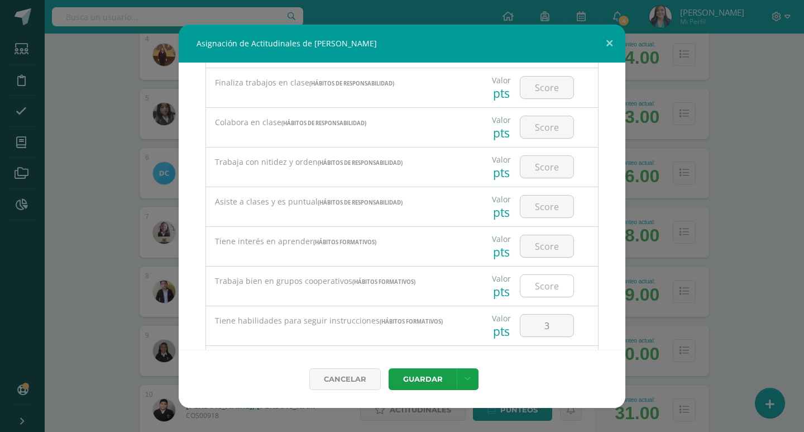
click at [545, 286] on input "number" at bounding box center [546, 286] width 53 height 22
type input "3"
click at [541, 247] on input "number" at bounding box center [546, 246] width 53 height 22
type input "3"
click at [548, 202] on input "number" at bounding box center [546, 206] width 53 height 22
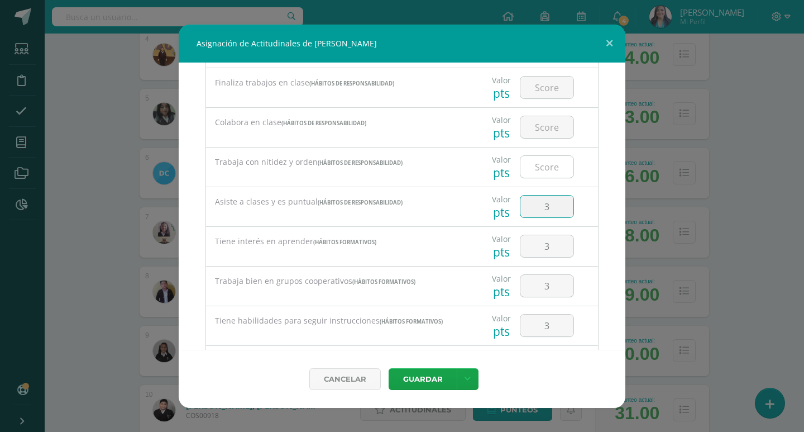
type input "3"
click at [535, 176] on input "number" at bounding box center [546, 167] width 53 height 22
type input "3"
click at [542, 123] on input "number" at bounding box center [546, 127] width 53 height 22
type input "3"
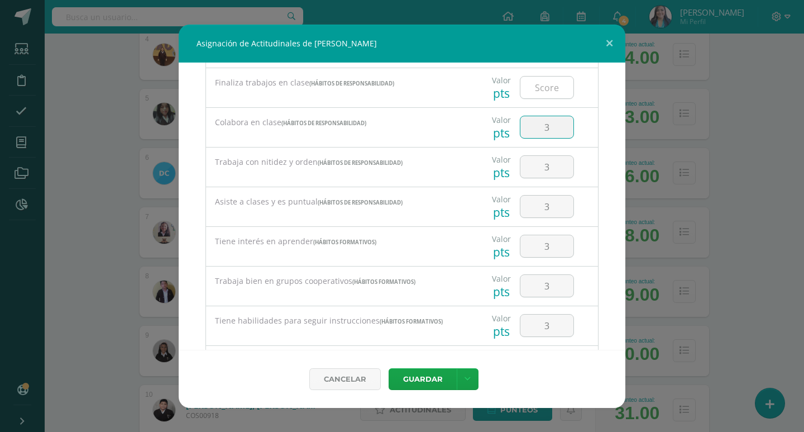
click at [541, 78] on input "number" at bounding box center [546, 88] width 53 height 22
type input "3"
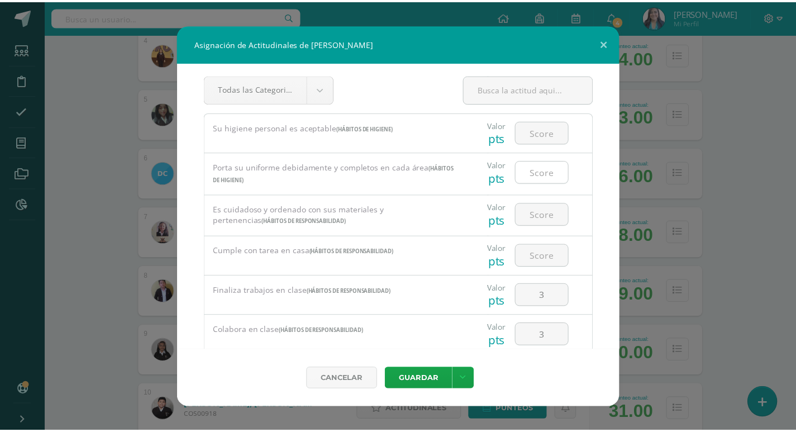
scroll to position [0, 0]
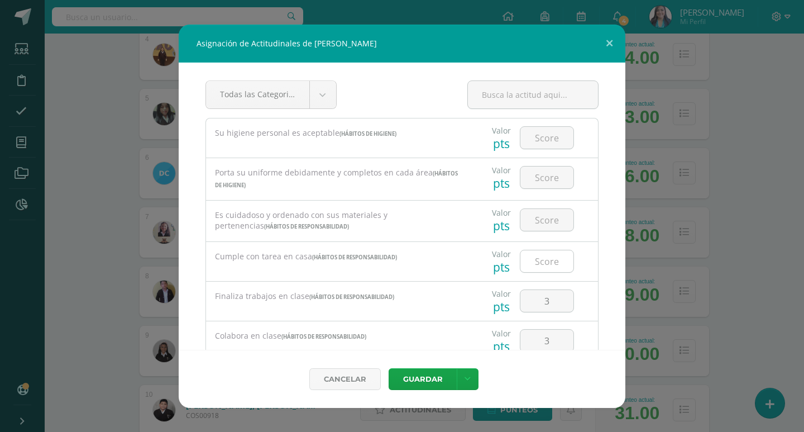
click at [544, 266] on input "number" at bounding box center [546, 261] width 53 height 22
type input "3"
click at [548, 223] on input "number" at bounding box center [546, 220] width 53 height 22
type input "3"
click at [546, 178] on input "number" at bounding box center [546, 177] width 53 height 22
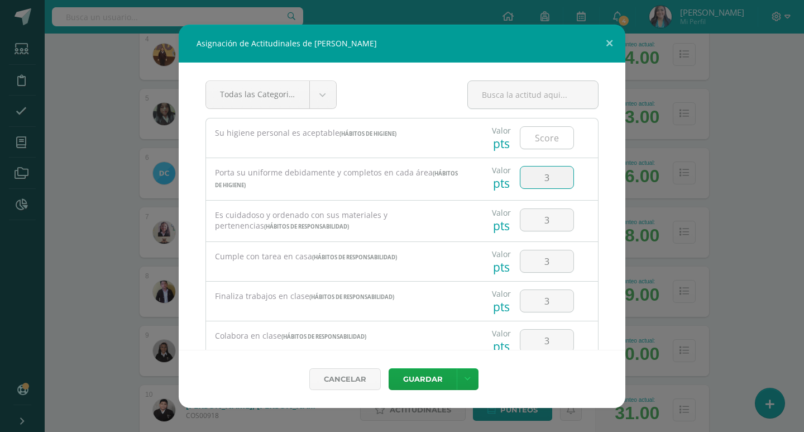
type input "3"
click at [539, 138] on input "number" at bounding box center [546, 138] width 53 height 22
type input "3"
click at [472, 376] on link at bounding box center [468, 379] width 22 height 22
click at [426, 339] on link "Guardar y poblar en todos mis cursos" at bounding box center [444, 336] width 123 height 27
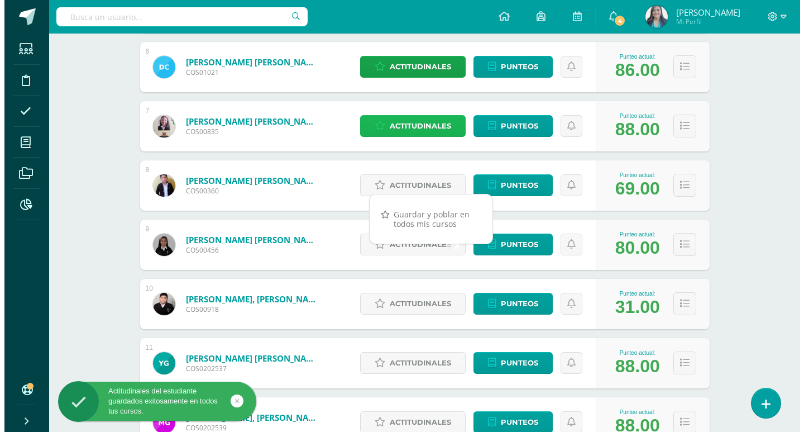
scroll to position [503, 0]
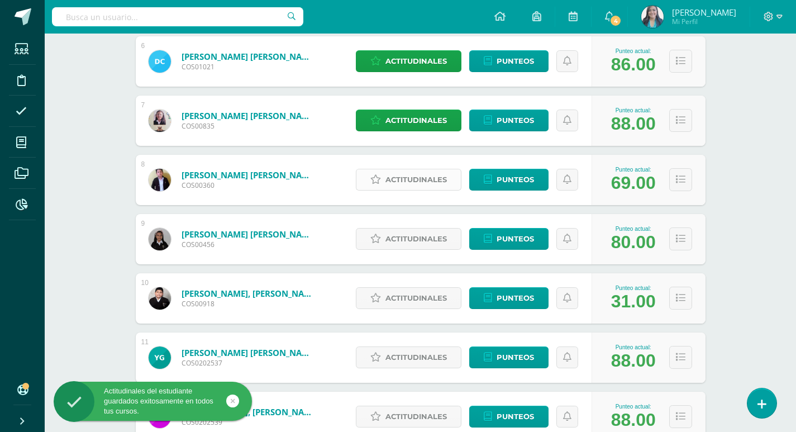
click at [422, 180] on span "Actitudinales" at bounding box center [415, 179] width 61 height 21
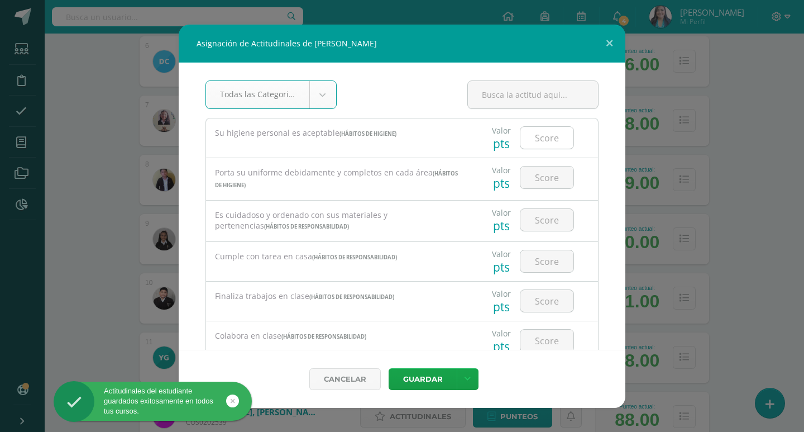
click at [541, 140] on input "number" at bounding box center [546, 138] width 53 height 22
type input "3"
click at [556, 178] on input "number" at bounding box center [546, 177] width 53 height 22
type input "3"
click at [544, 222] on input "number" at bounding box center [546, 220] width 53 height 22
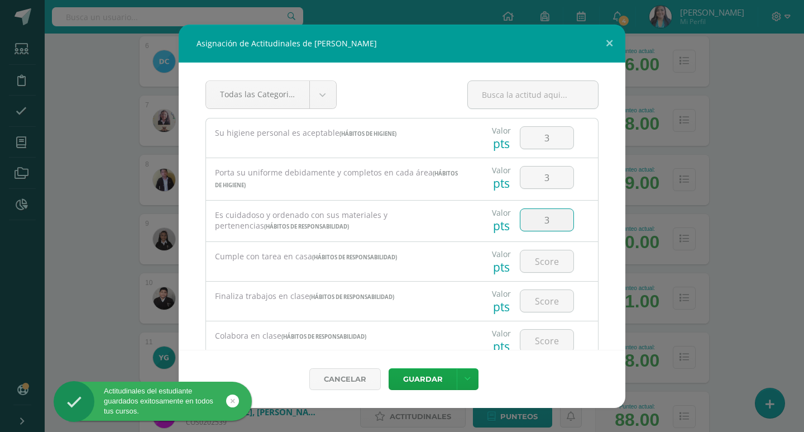
type input "3"
click at [547, 242] on div at bounding box center [546, 261] width 63 height 39
click at [548, 260] on input "number" at bounding box center [546, 261] width 53 height 22
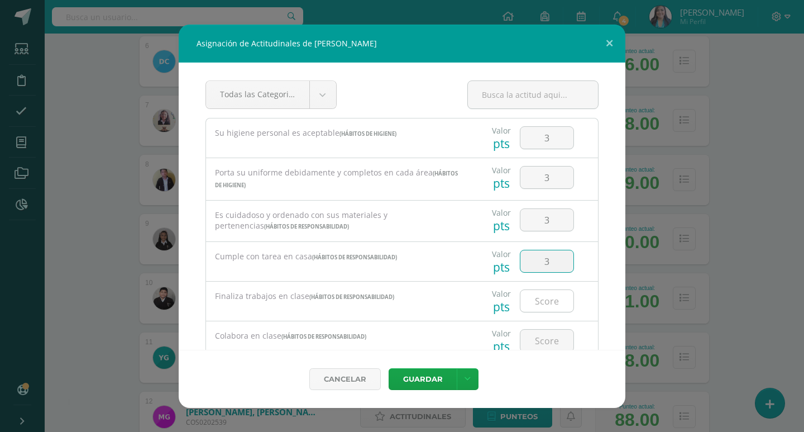
type input "3"
click at [546, 301] on input "number" at bounding box center [546, 301] width 53 height 22
type input "3"
click at [547, 337] on input "number" at bounding box center [546, 340] width 53 height 22
type input "3"
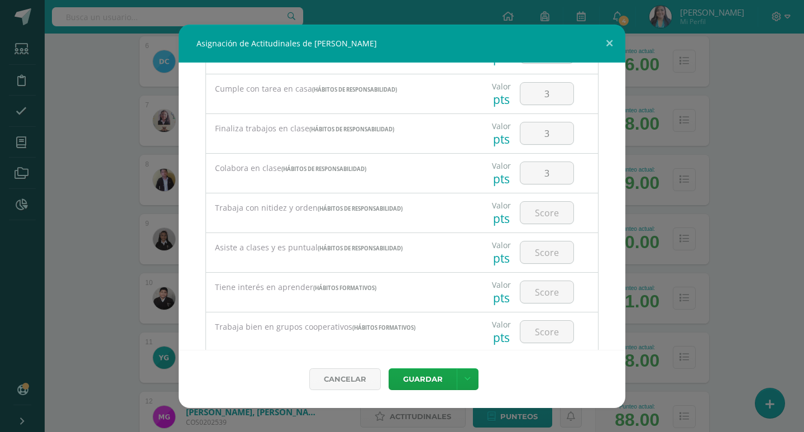
scroll to position [112, 0]
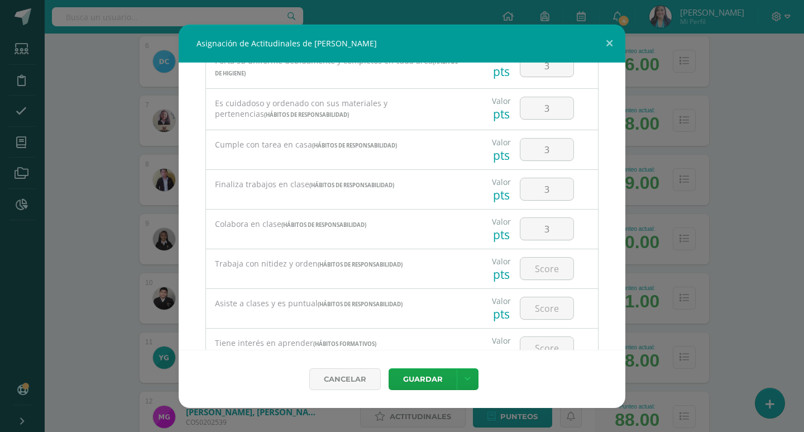
click at [554, 213] on div "3" at bounding box center [546, 228] width 63 height 39
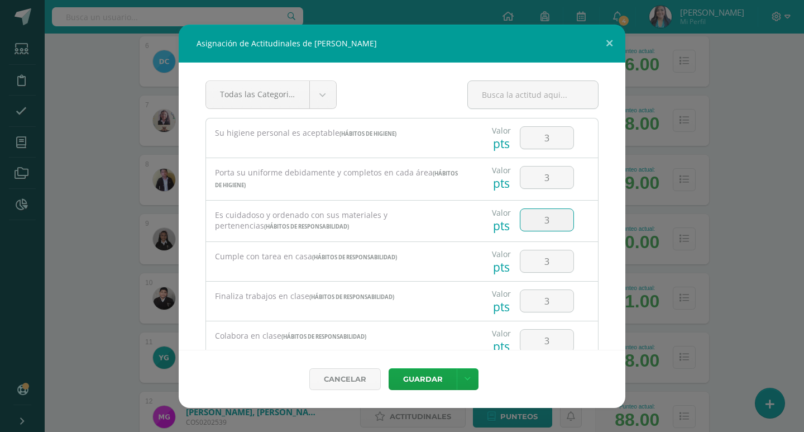
click at [552, 217] on input "3" at bounding box center [546, 220] width 53 height 22
click at [553, 262] on input "3" at bounding box center [546, 261] width 53 height 22
type input "2"
click at [551, 293] on input "3" at bounding box center [546, 301] width 53 height 22
type input "2"
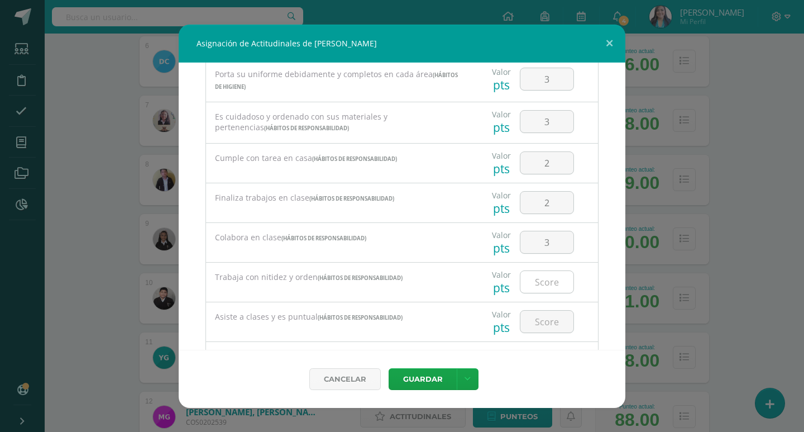
scroll to position [112, 0]
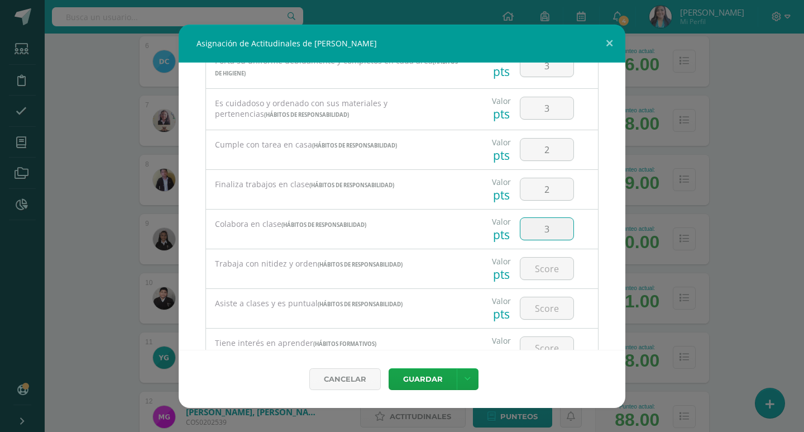
click at [555, 223] on input "3" at bounding box center [546, 229] width 53 height 22
click at [544, 265] on input "number" at bounding box center [546, 268] width 53 height 22
type input "3"
click at [542, 297] on input "number" at bounding box center [546, 308] width 53 height 22
type input "3"
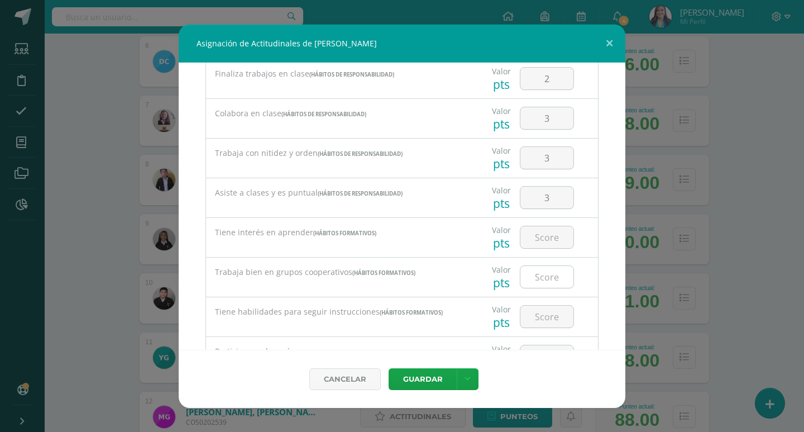
scroll to position [223, 0]
click at [544, 231] on input "number" at bounding box center [546, 236] width 53 height 22
type input "3"
click at [551, 274] on input "number" at bounding box center [546, 276] width 53 height 22
type input "3"
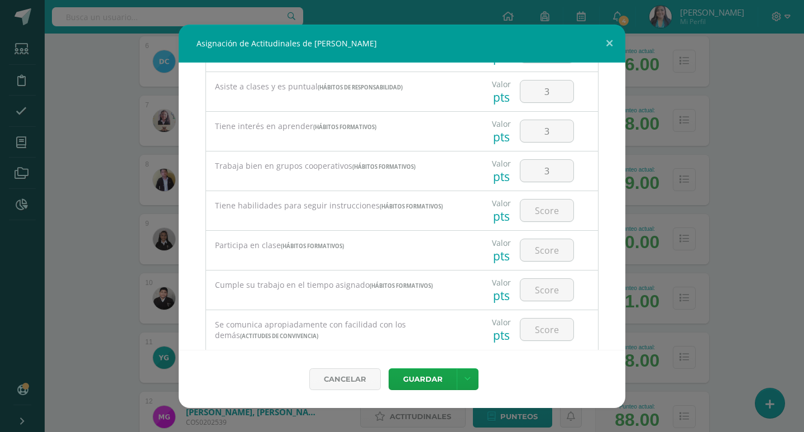
scroll to position [335, 0]
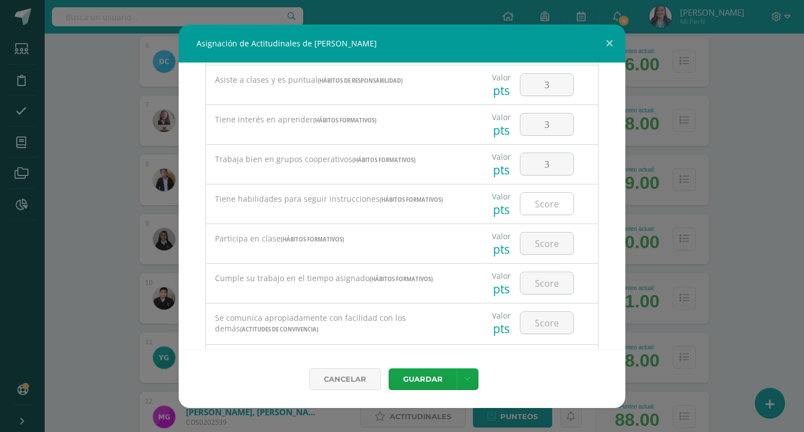
click at [548, 208] on input "number" at bounding box center [546, 204] width 53 height 22
type input "3"
click at [550, 245] on input "number" at bounding box center [546, 243] width 53 height 22
type input "3"
click at [544, 274] on input "number" at bounding box center [546, 283] width 53 height 22
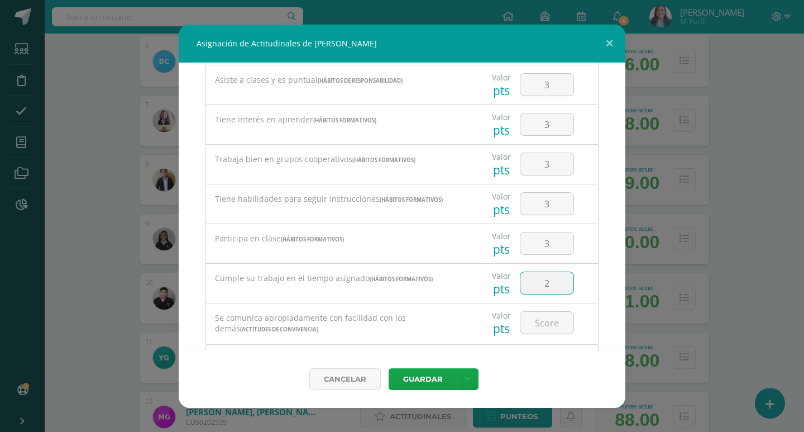
type input "2"
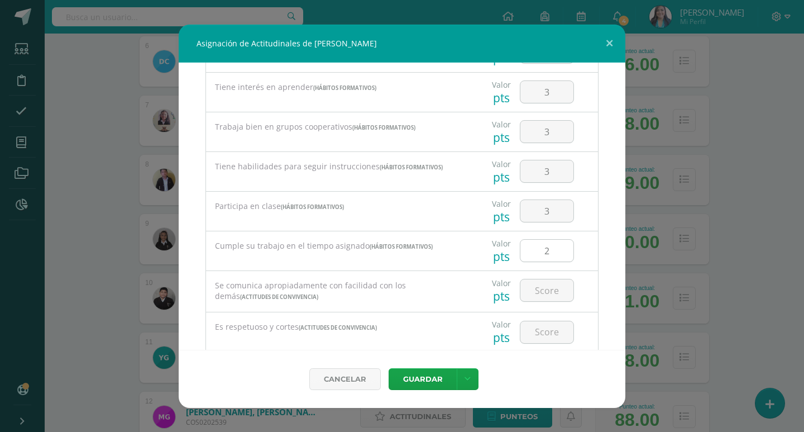
scroll to position [391, 0]
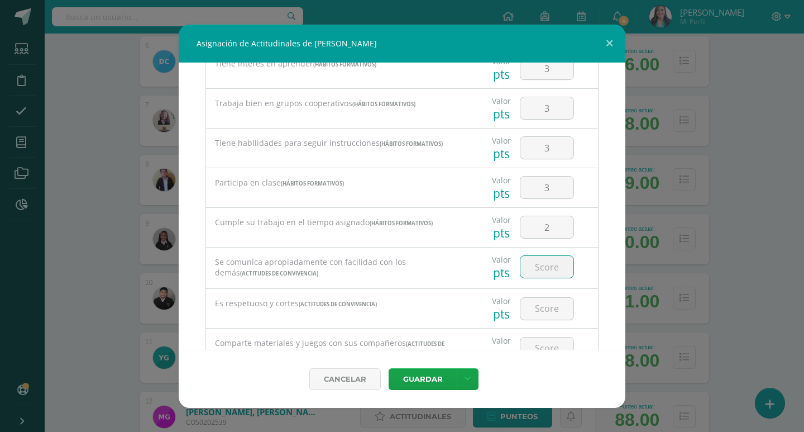
click at [546, 268] on input "number" at bounding box center [546, 267] width 53 height 22
type input "3"
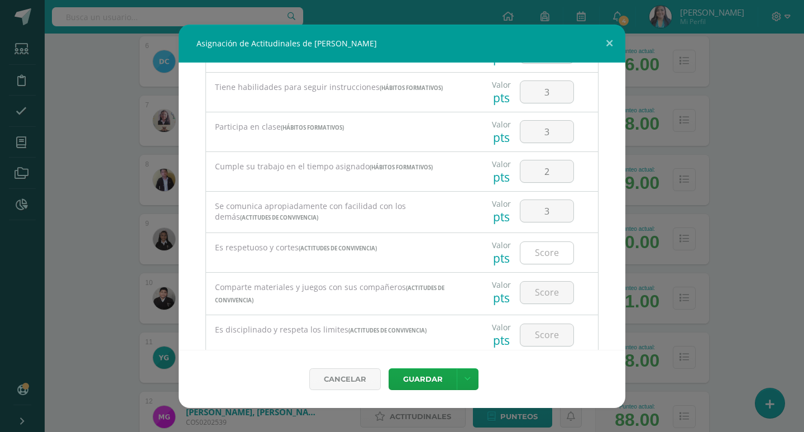
click at [544, 251] on input "number" at bounding box center [546, 253] width 53 height 22
type input "3"
click at [546, 292] on input "number" at bounding box center [546, 292] width 53 height 22
type input "3"
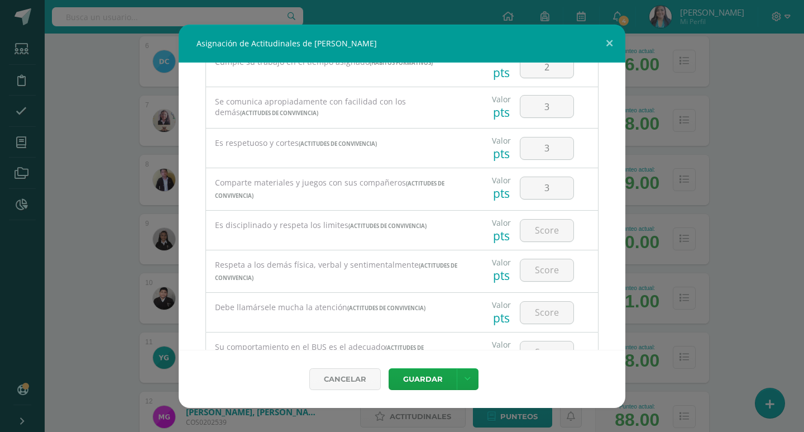
scroll to position [558, 0]
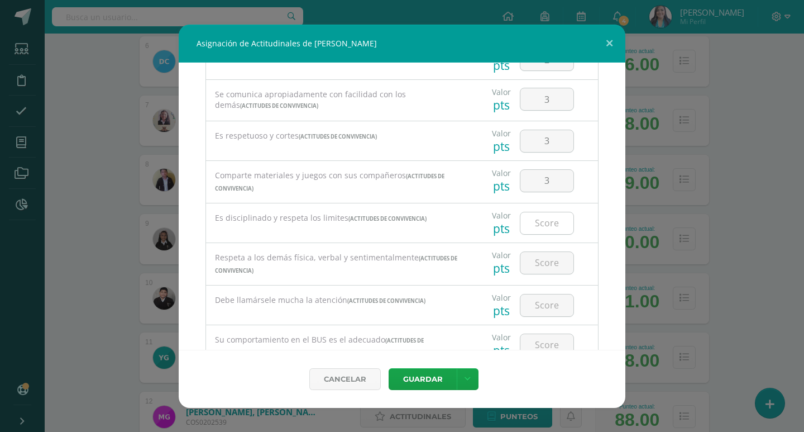
click at [550, 222] on input "number" at bounding box center [546, 223] width 53 height 22
type input "3"
click at [550, 261] on input "number" at bounding box center [546, 263] width 53 height 22
type input "3"
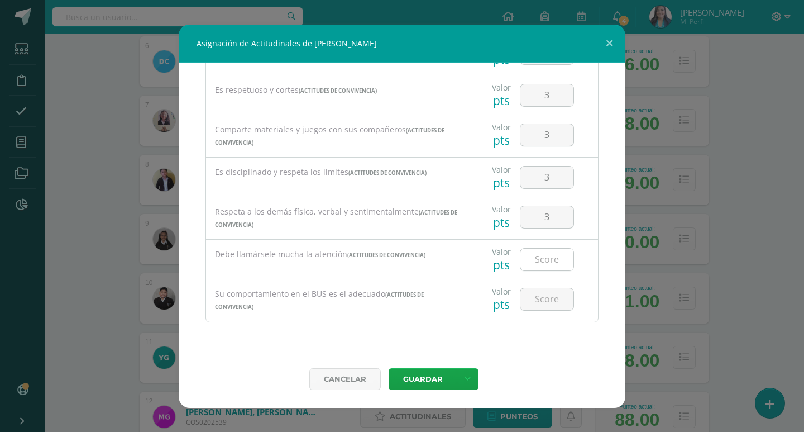
click at [546, 264] on input "number" at bounding box center [546, 260] width 53 height 22
type input "2"
click at [542, 295] on input "number" at bounding box center [546, 299] width 53 height 22
type input "3"
click at [466, 378] on icon at bounding box center [468, 378] width 6 height 9
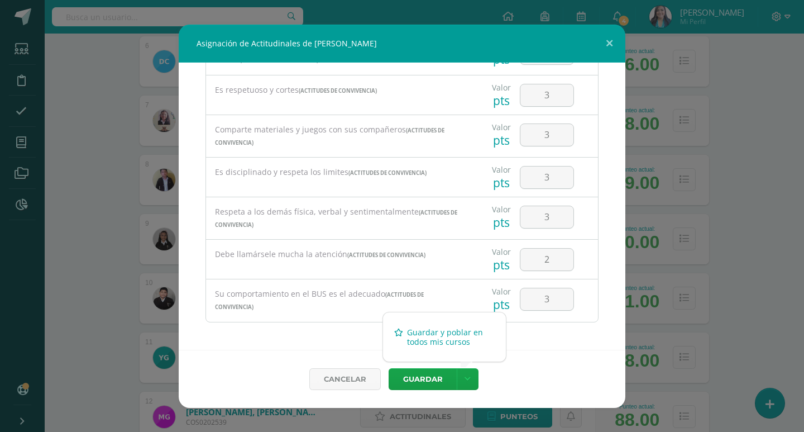
click at [443, 340] on link "Guardar y poblar en todos mis cursos" at bounding box center [444, 336] width 123 height 27
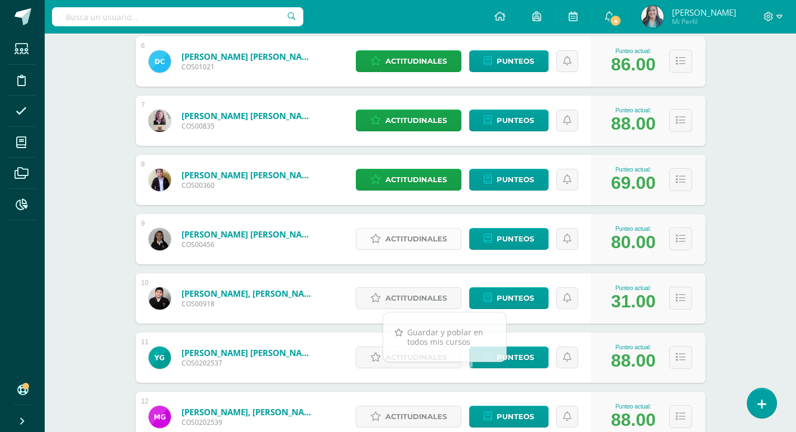
click at [432, 237] on span "Actitudinales" at bounding box center [415, 238] width 61 height 21
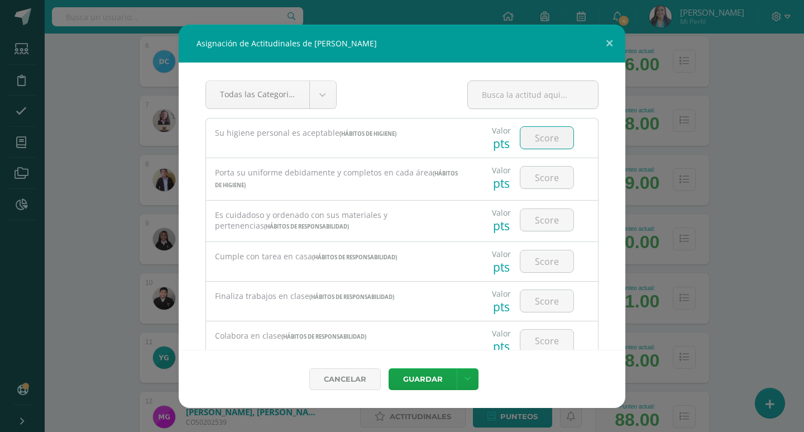
click at [550, 139] on input "number" at bounding box center [546, 138] width 53 height 22
type input "3"
click at [552, 179] on input "number" at bounding box center [546, 177] width 53 height 22
type input "3"
click at [551, 219] on input "number" at bounding box center [546, 220] width 53 height 22
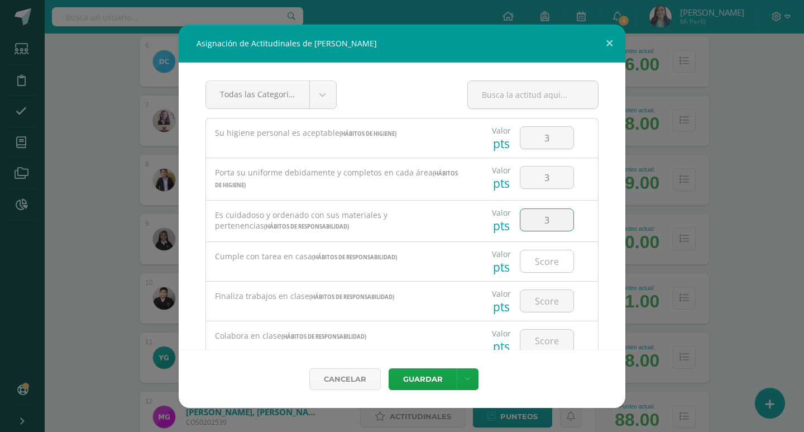
type input "3"
click at [538, 256] on input "number" at bounding box center [546, 261] width 53 height 22
type input "3"
click at [542, 289] on div at bounding box center [547, 300] width 54 height 23
click at [543, 295] on input "number" at bounding box center [546, 301] width 53 height 22
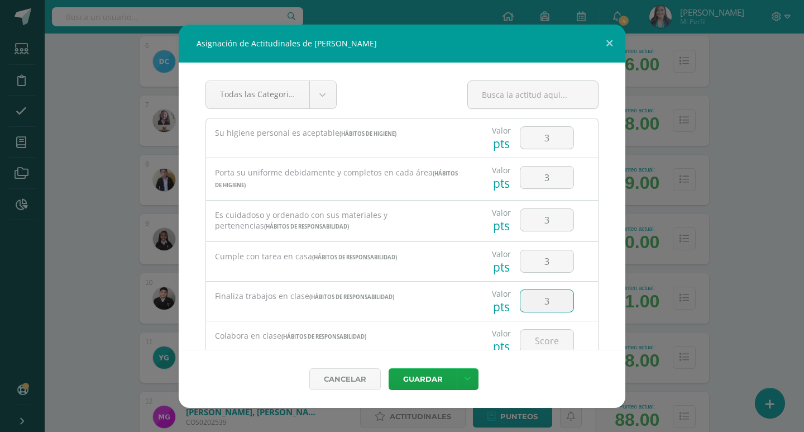
type input "3"
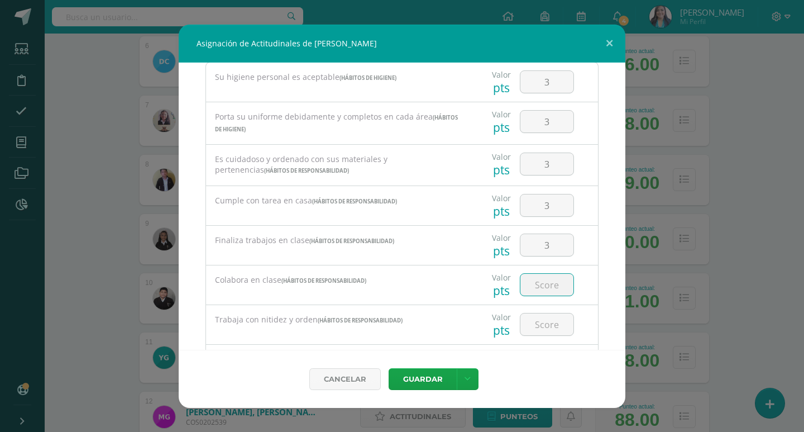
click at [554, 285] on input "number" at bounding box center [546, 285] width 53 height 22
type input "3"
click at [547, 320] on input "number" at bounding box center [546, 324] width 53 height 22
type input "3"
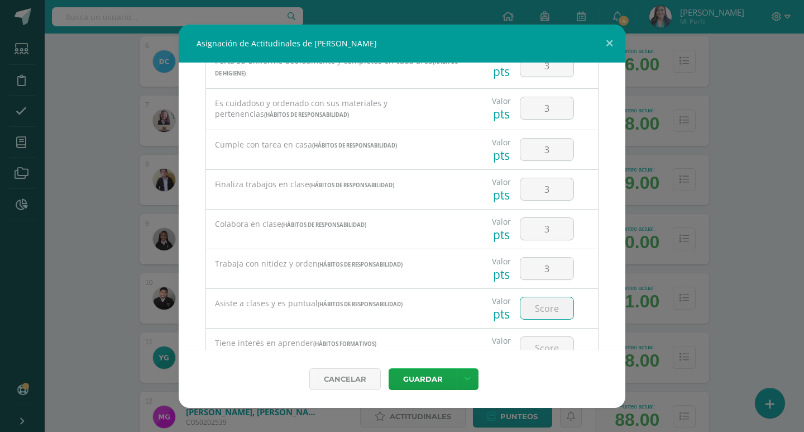
click at [547, 304] on input "number" at bounding box center [546, 308] width 53 height 22
type input "2"
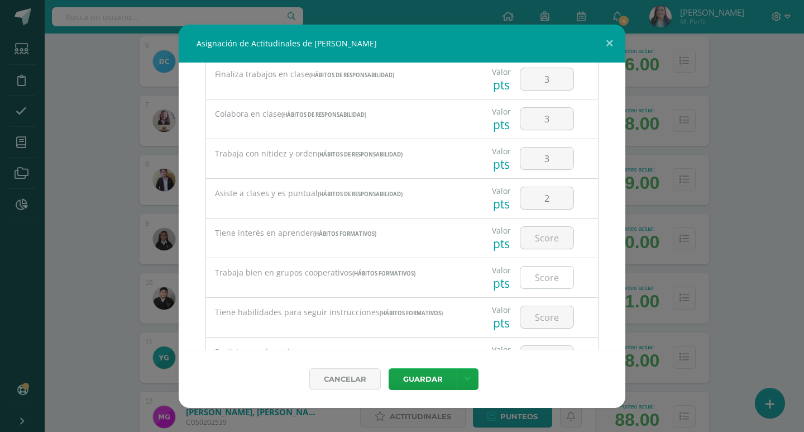
scroll to position [223, 0]
click at [553, 241] on input "number" at bounding box center [546, 236] width 53 height 22
type input "3"
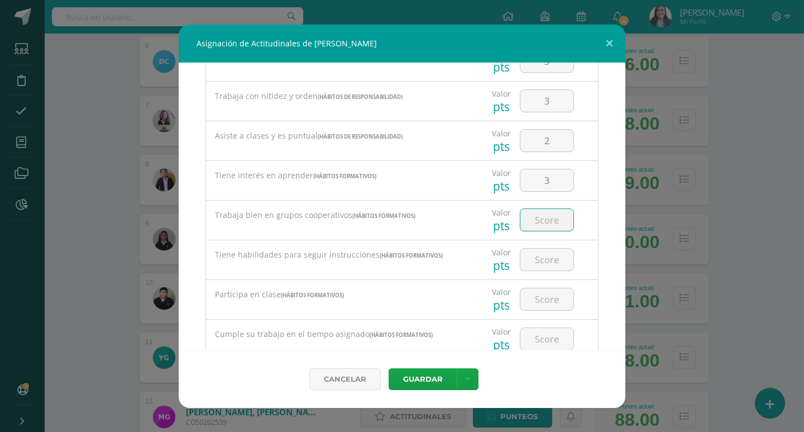
click at [540, 222] on input "number" at bounding box center [546, 220] width 53 height 22
type input "3"
click at [539, 251] on input "number" at bounding box center [546, 260] width 53 height 22
type input "3"
click at [539, 289] on input "number" at bounding box center [546, 299] width 53 height 22
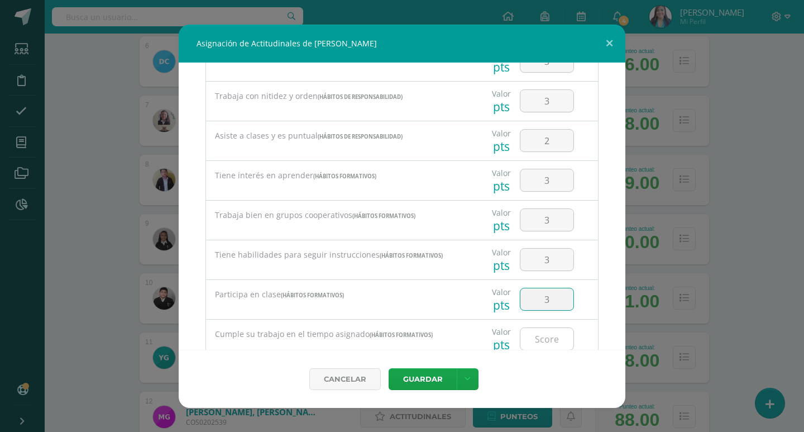
type input "3"
click at [536, 337] on input "number" at bounding box center [546, 339] width 53 height 22
type input "3"
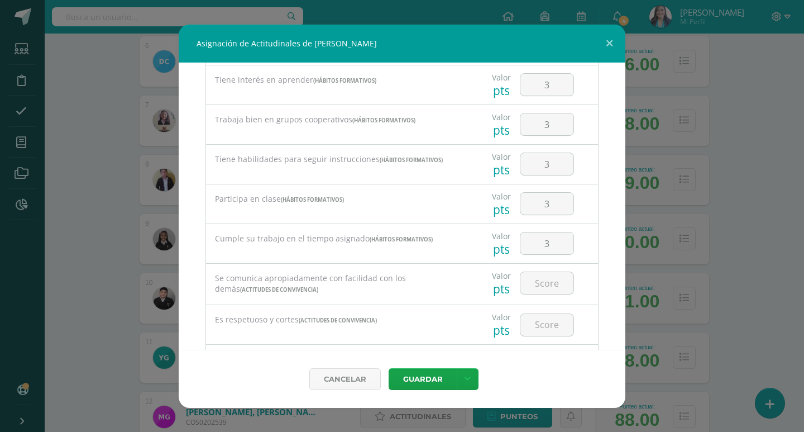
scroll to position [493, 0]
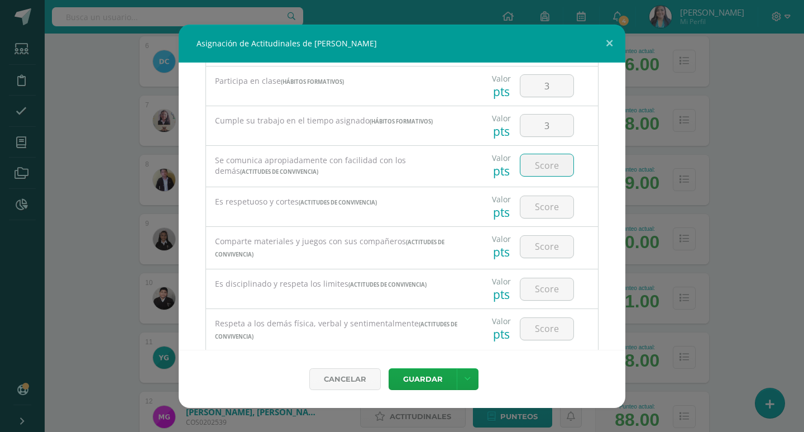
click at [555, 172] on input "number" at bounding box center [546, 165] width 53 height 22
type input "3"
click at [552, 199] on input "number" at bounding box center [546, 207] width 53 height 22
type input "3"
click at [557, 244] on input "number" at bounding box center [546, 247] width 53 height 22
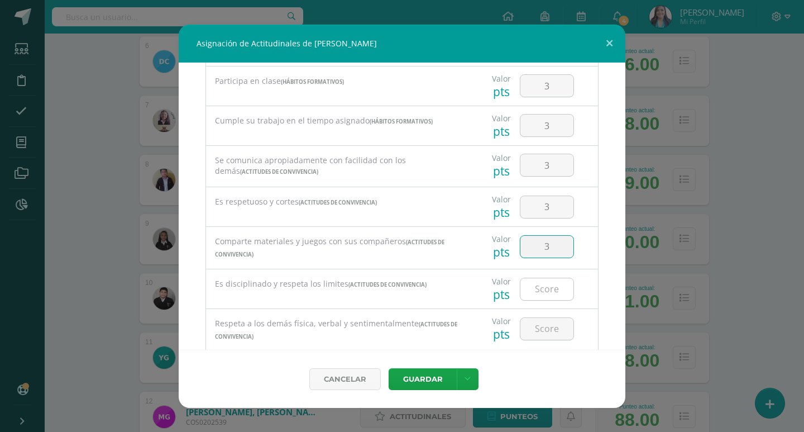
type input "3"
click at [548, 285] on input "number" at bounding box center [546, 289] width 53 height 22
type input "3"
click at [550, 320] on input "number" at bounding box center [546, 329] width 53 height 22
type input "3"
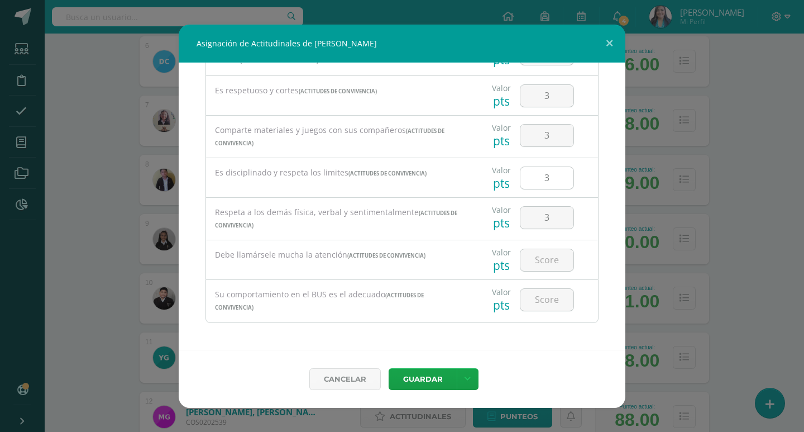
scroll to position [604, 0]
click at [544, 261] on input "number" at bounding box center [546, 260] width 53 height 22
type input "1"
click at [544, 288] on input "number" at bounding box center [546, 299] width 53 height 22
type input "3"
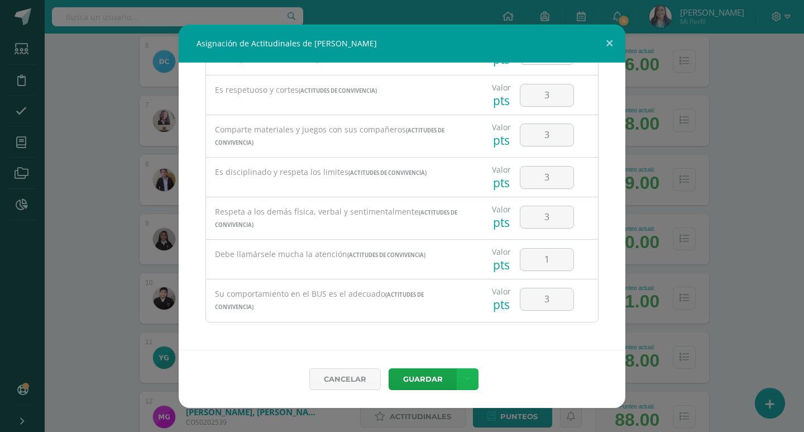
click at [470, 384] on link at bounding box center [468, 379] width 22 height 22
click at [445, 343] on link "Guardar y poblar en todos mis cursos" at bounding box center [444, 336] width 123 height 27
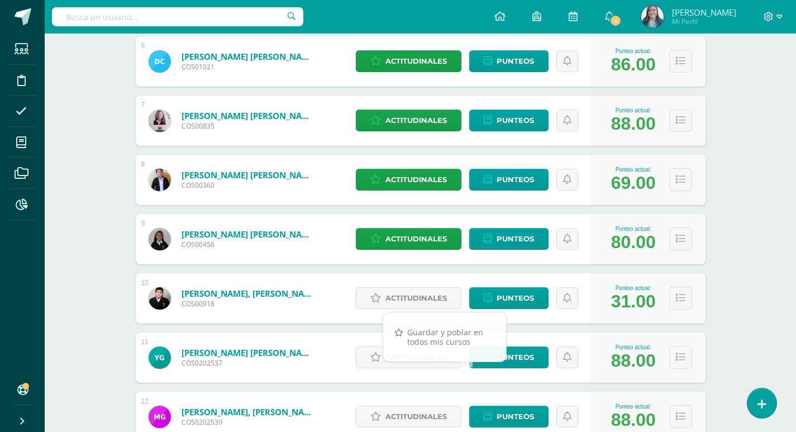
click at [91, 293] on div "Formación Ciudadana Sexto Primaria "A" Herramientas Detalle de asistencias Acti…" at bounding box center [420, 408] width 751 height 1755
click at [405, 302] on span "Actitudinales" at bounding box center [415, 298] width 61 height 21
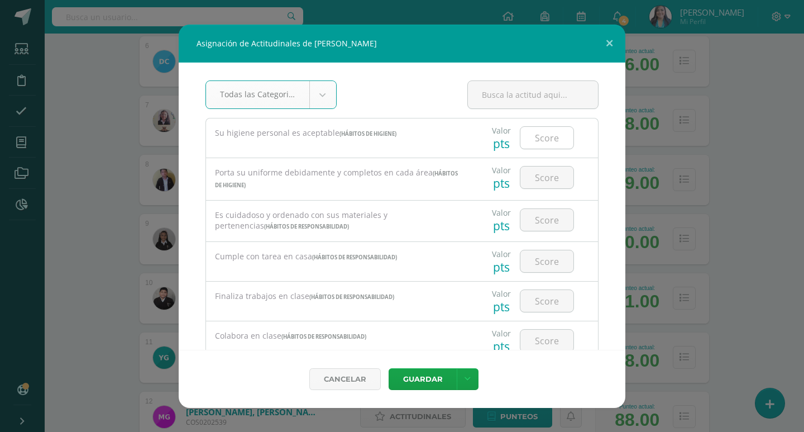
click at [542, 138] on input "number" at bounding box center [546, 138] width 53 height 22
type input "2"
click at [547, 172] on input "number" at bounding box center [546, 177] width 53 height 22
type input "2"
click at [545, 217] on input "number" at bounding box center [546, 220] width 53 height 22
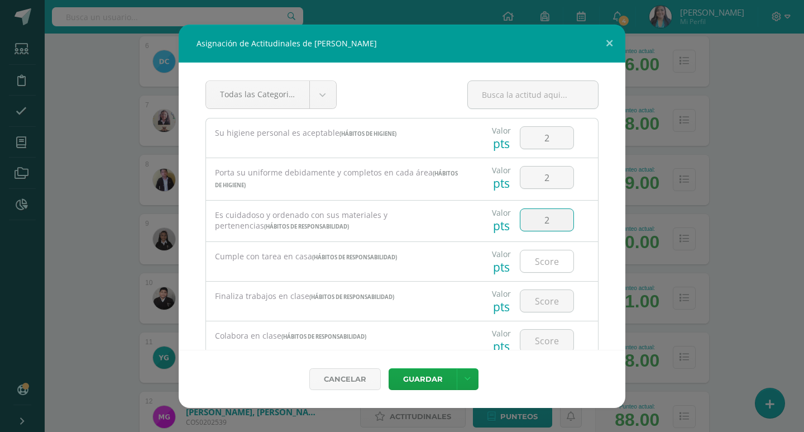
type input "2"
click at [549, 257] on input "number" at bounding box center [546, 261] width 53 height 22
type input "2"
click at [548, 295] on input "number" at bounding box center [546, 301] width 53 height 22
type input "2"
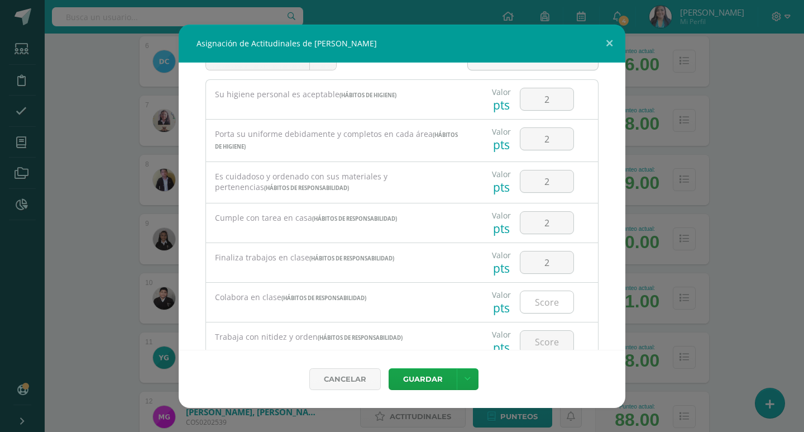
scroll to position [56, 0]
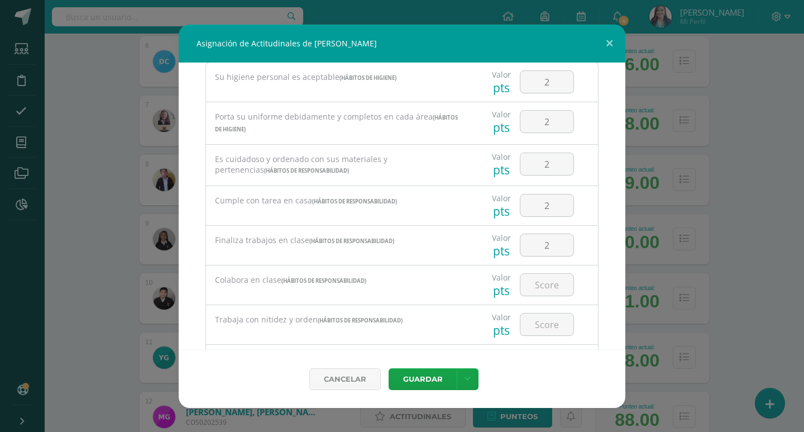
click at [551, 266] on div at bounding box center [546, 284] width 63 height 39
click at [554, 289] on input "number" at bounding box center [546, 285] width 53 height 22
type input "2"
click at [546, 313] on input "number" at bounding box center [546, 324] width 53 height 22
type input "2"
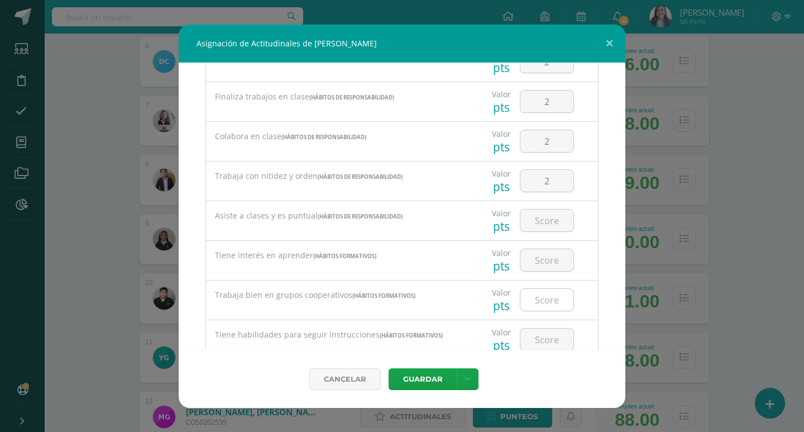
scroll to position [223, 0]
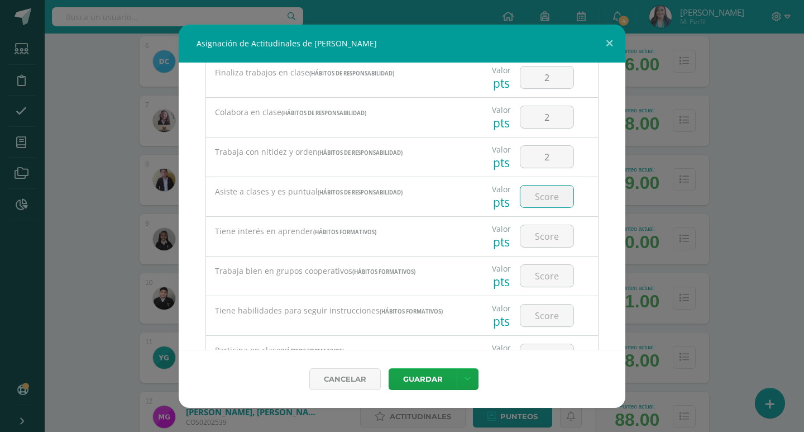
click at [541, 194] on input "number" at bounding box center [546, 196] width 53 height 22
type input "2"
click at [547, 243] on input "number" at bounding box center [546, 236] width 53 height 22
type input "2"
click at [547, 273] on input "number" at bounding box center [546, 276] width 53 height 22
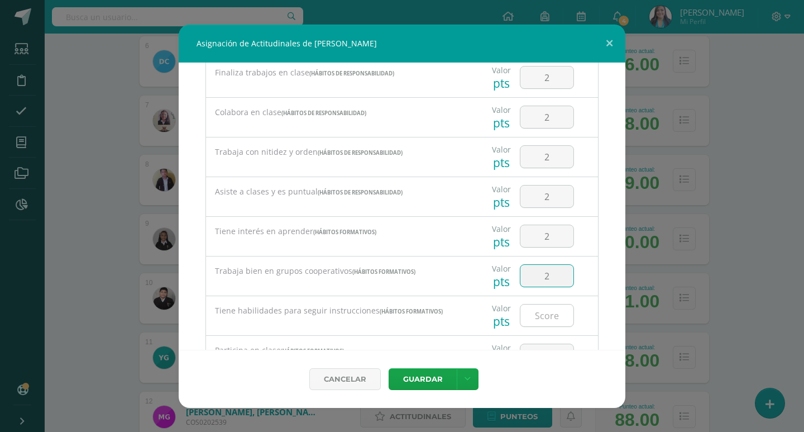
type input "2"
click at [547, 305] on input "number" at bounding box center [546, 315] width 53 height 22
type input "2"
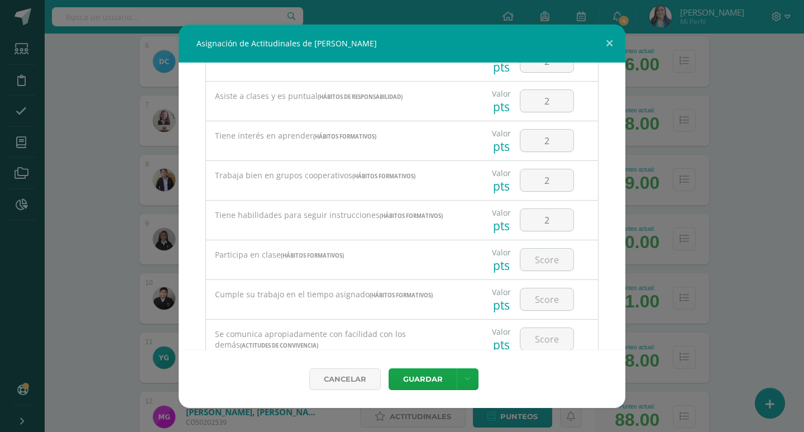
scroll to position [335, 0]
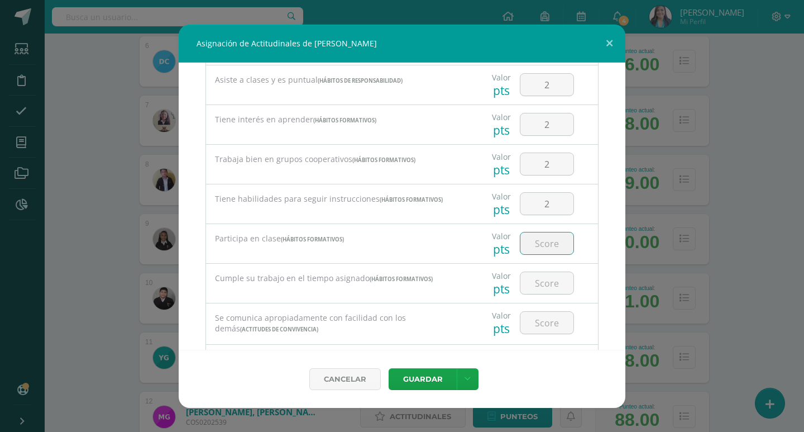
click at [541, 237] on input "number" at bounding box center [546, 243] width 53 height 22
type input "2"
click at [542, 280] on input "number" at bounding box center [546, 283] width 53 height 22
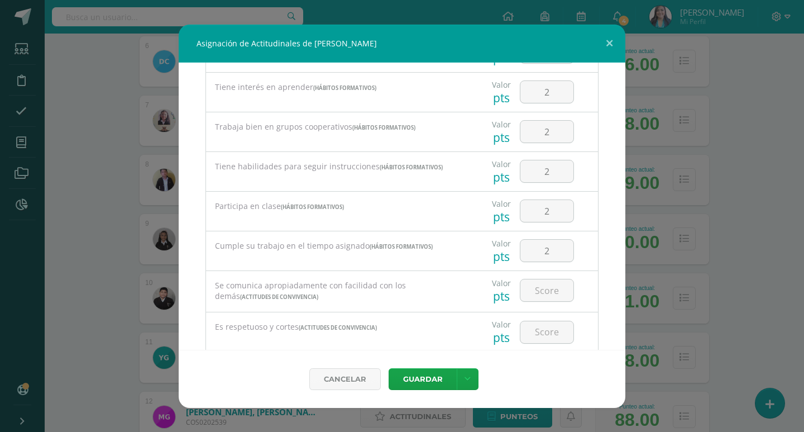
scroll to position [447, 0]
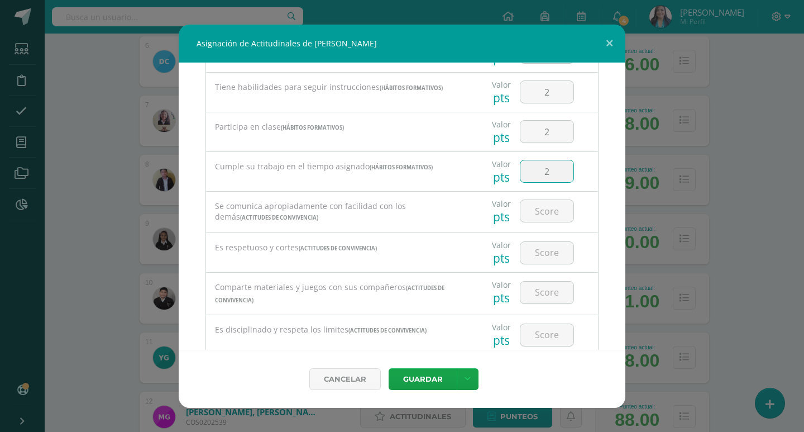
click at [543, 174] on input "2" at bounding box center [546, 171] width 53 height 22
type input "1"
click at [550, 208] on input "number" at bounding box center [546, 211] width 53 height 22
type input "2"
click at [545, 255] on input "number" at bounding box center [546, 253] width 53 height 22
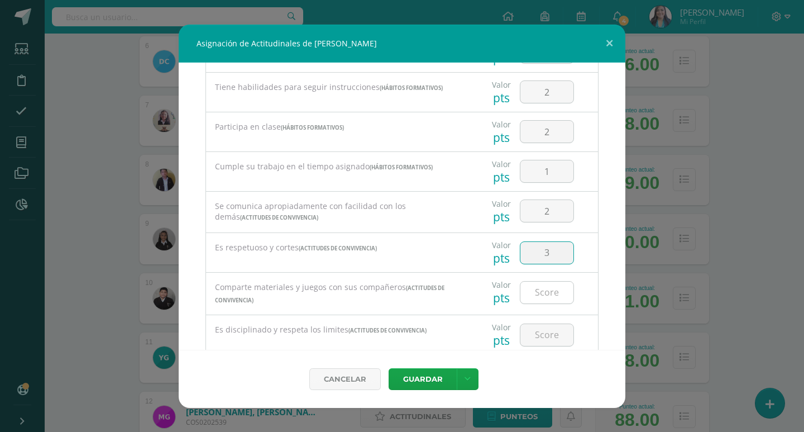
type input "3"
click at [539, 298] on input "number" at bounding box center [546, 292] width 53 height 22
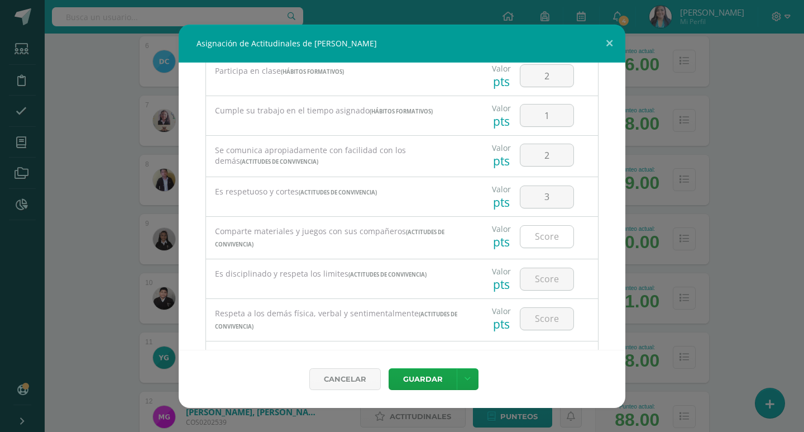
click at [542, 235] on input "number" at bounding box center [546, 237] width 53 height 22
type input "2"
click at [542, 270] on input "number" at bounding box center [546, 279] width 53 height 22
type input "3"
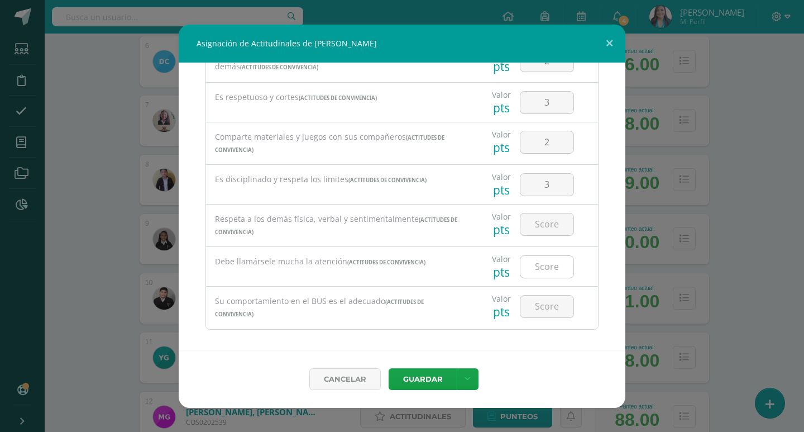
scroll to position [604, 0]
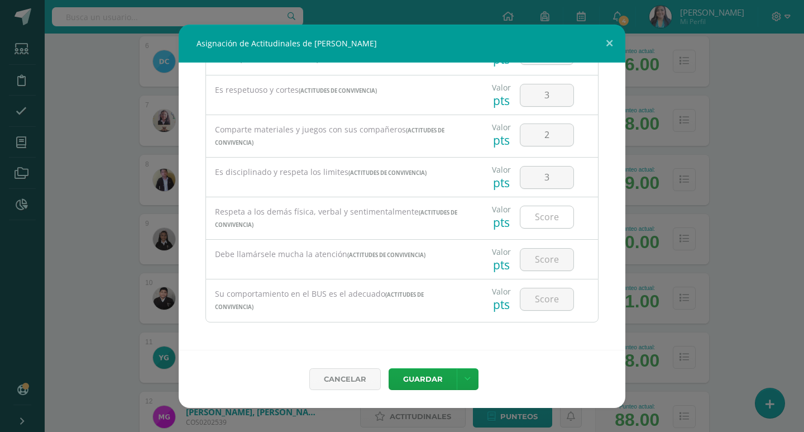
click at [542, 213] on input "number" at bounding box center [546, 217] width 53 height 22
type input "3"
click at [541, 259] on input "number" at bounding box center [546, 260] width 53 height 22
type input "3"
click at [548, 300] on input "number" at bounding box center [546, 299] width 53 height 22
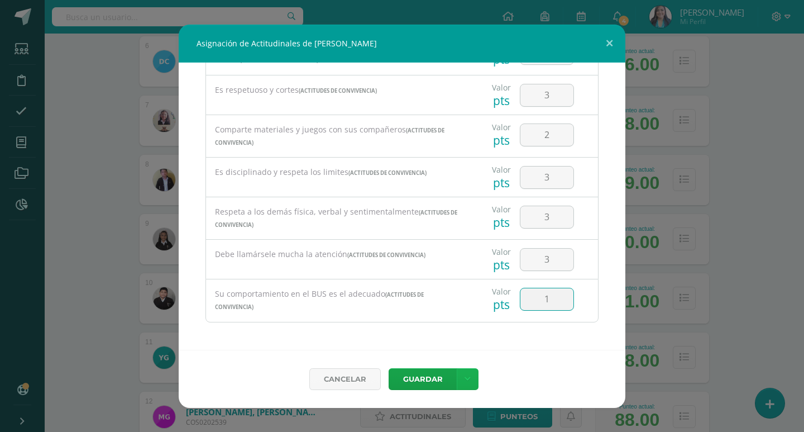
type input "1"
click at [463, 374] on link at bounding box center [468, 379] width 22 height 22
click at [441, 338] on link "Guardar y poblar en todos mis cursos" at bounding box center [444, 336] width 123 height 27
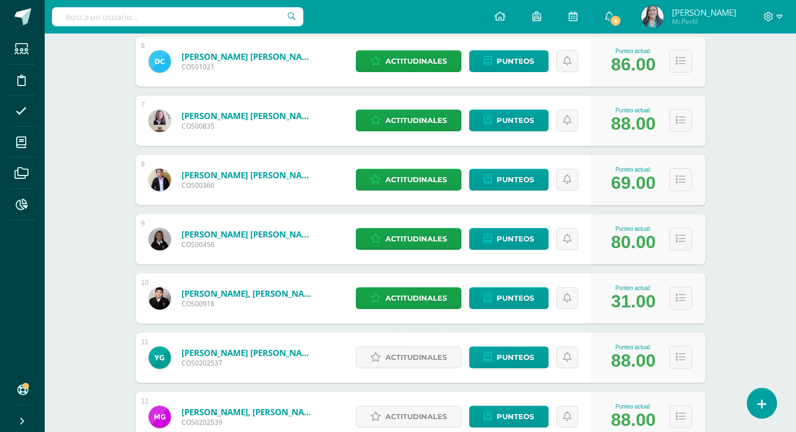
click at [424, 359] on span "Actitudinales" at bounding box center [415, 357] width 61 height 21
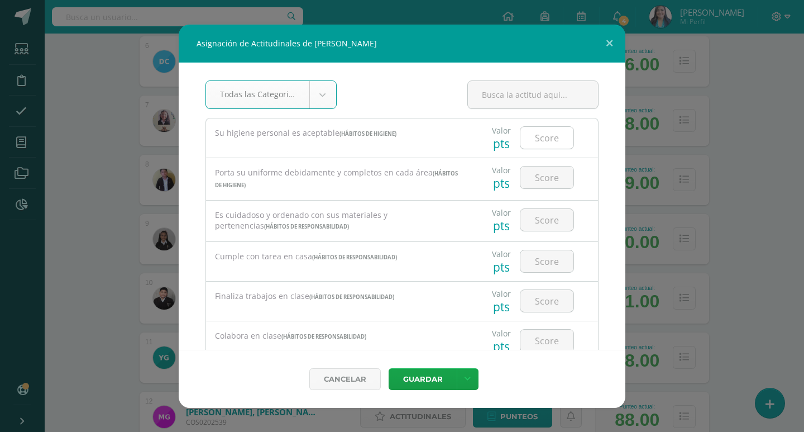
click at [541, 140] on input "number" at bounding box center [546, 138] width 53 height 22
type input "3"
click at [546, 175] on input "number" at bounding box center [546, 177] width 53 height 22
type input "3"
click at [553, 209] on input "number" at bounding box center [546, 220] width 53 height 22
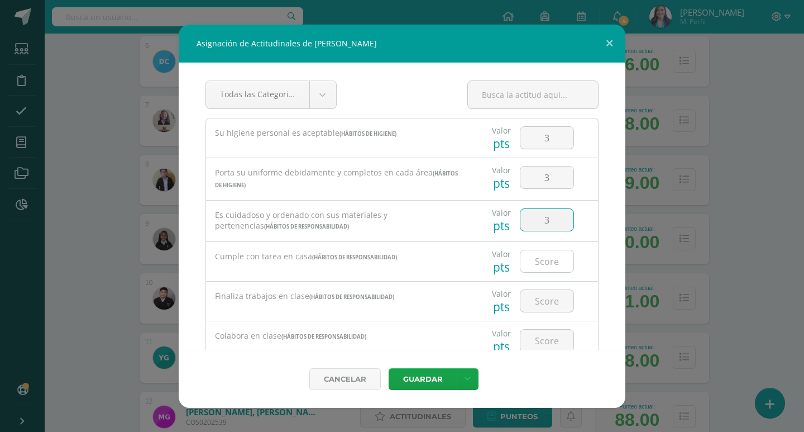
type input "3"
click at [548, 252] on input "number" at bounding box center [546, 261] width 53 height 22
type input "3"
click at [555, 304] on input "number" at bounding box center [546, 301] width 53 height 22
type input "3"
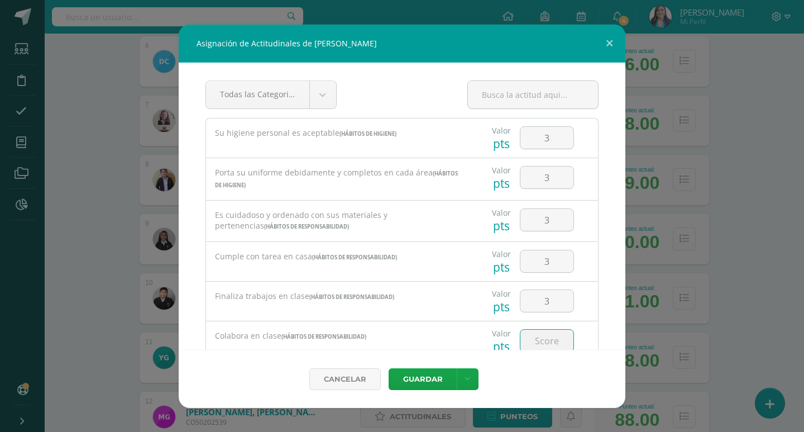
click at [549, 340] on input "number" at bounding box center [546, 340] width 53 height 22
type input "3"
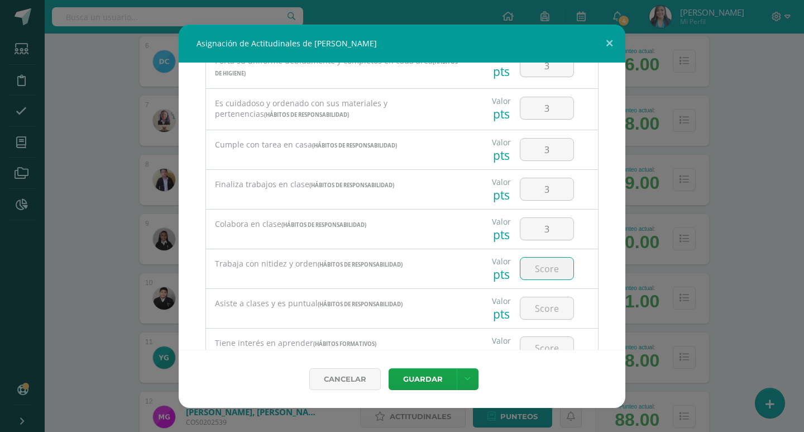
click at [551, 266] on input "number" at bounding box center [546, 268] width 53 height 22
type input "3"
click at [556, 309] on input "number" at bounding box center [546, 308] width 53 height 22
type input "3"
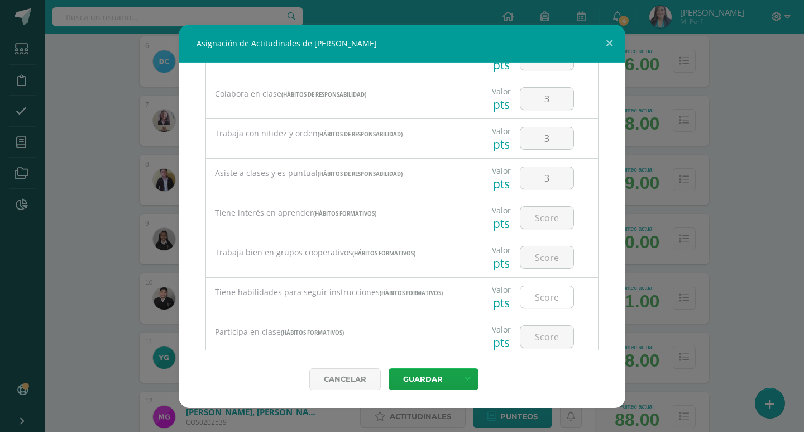
scroll to position [279, 0]
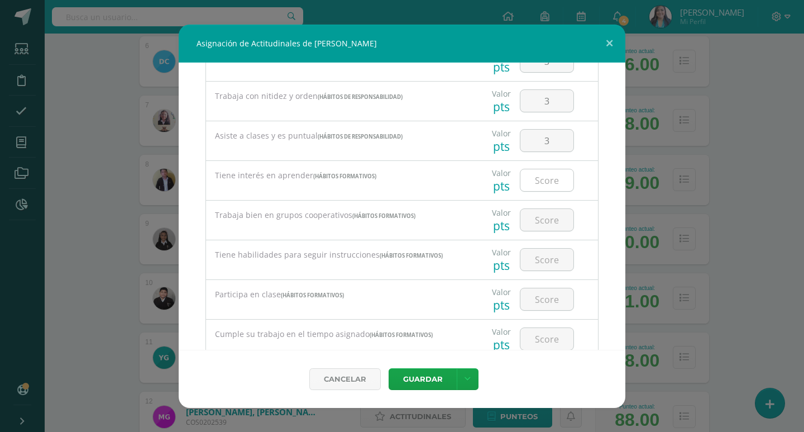
click at [549, 173] on input "number" at bounding box center [546, 180] width 53 height 22
type input "3"
click at [559, 217] on input "number" at bounding box center [546, 220] width 53 height 22
type input "3"
click at [549, 269] on input "number" at bounding box center [546, 260] width 53 height 22
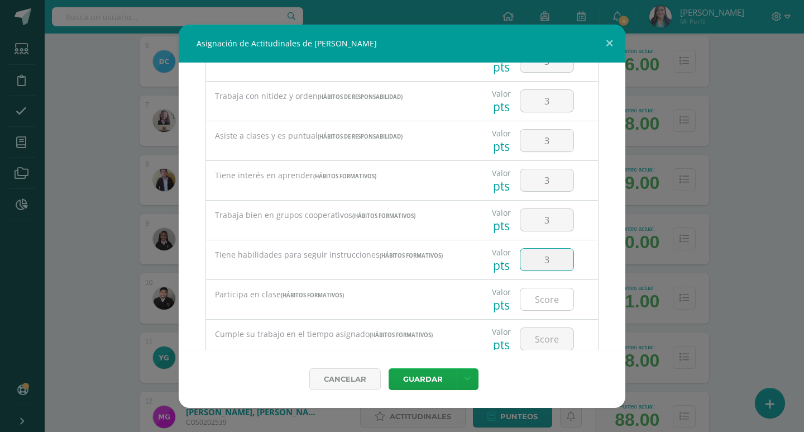
type input "3"
click at [550, 289] on input "number" at bounding box center [546, 299] width 53 height 22
type input "3"
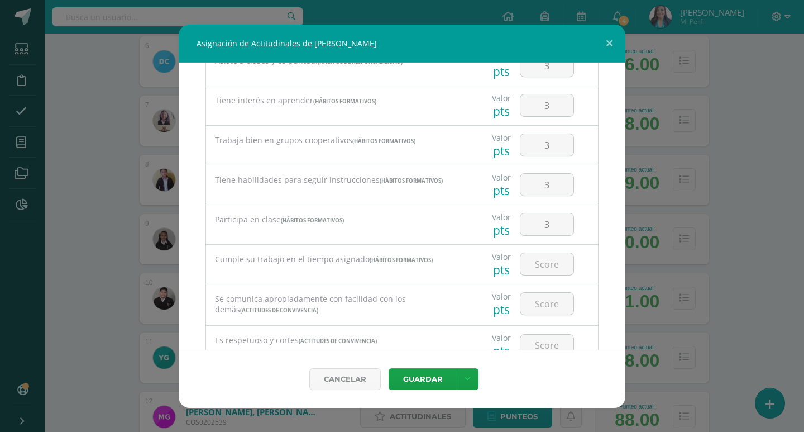
scroll to position [447, 0]
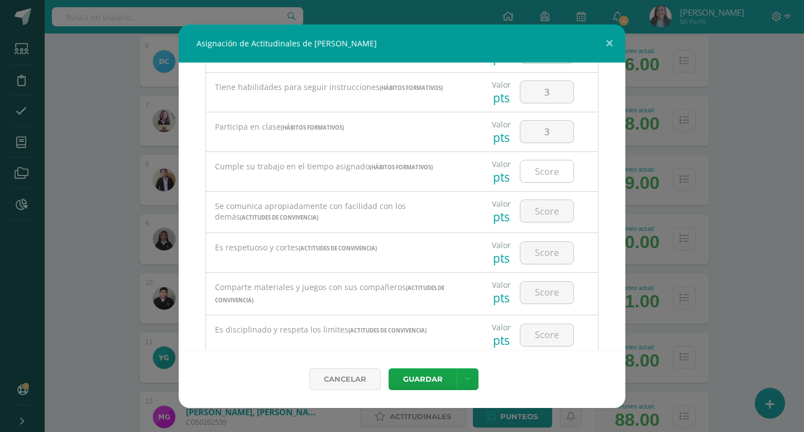
click at [547, 178] on input "number" at bounding box center [546, 171] width 53 height 22
type input "3"
click at [553, 215] on input "number" at bounding box center [546, 211] width 53 height 22
type input "3"
click at [552, 246] on input "number" at bounding box center [546, 253] width 53 height 22
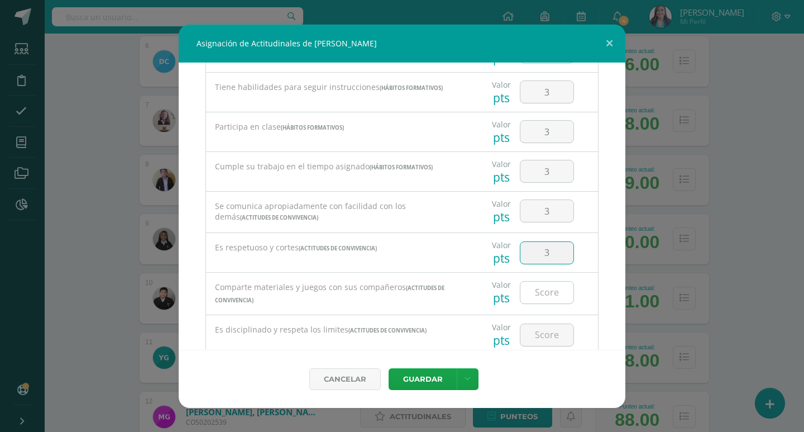
type input "3"
click at [553, 290] on input "number" at bounding box center [546, 292] width 53 height 22
type input "3"
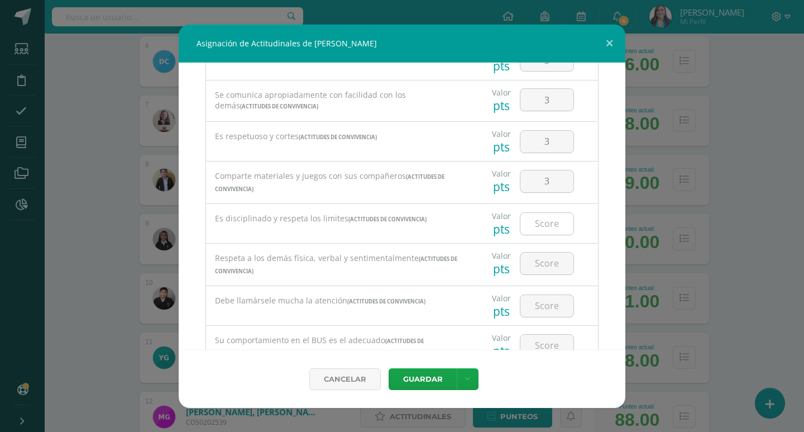
scroll to position [558, 0]
click at [548, 219] on input "number" at bounding box center [546, 223] width 53 height 22
type input "3"
click at [556, 275] on div at bounding box center [546, 262] width 63 height 39
click at [550, 257] on input "number" at bounding box center [546, 263] width 53 height 22
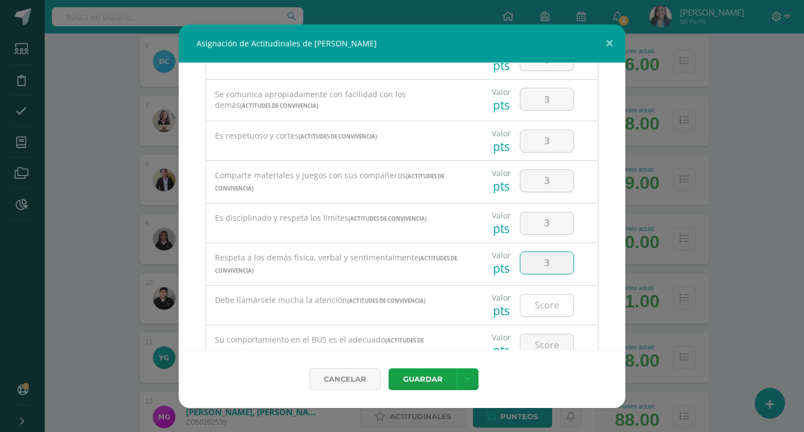
type input "3"
click at [554, 295] on input "number" at bounding box center [546, 305] width 53 height 22
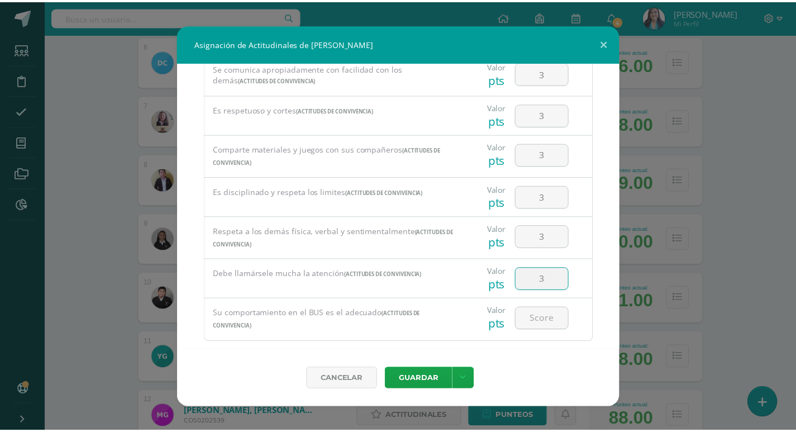
scroll to position [604, 0]
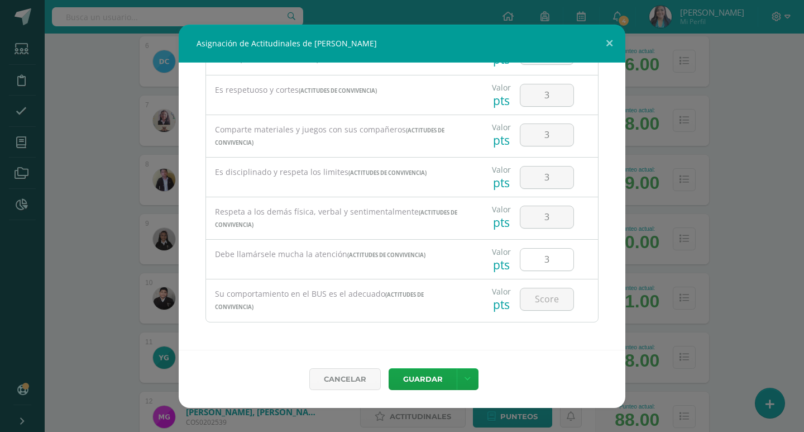
click at [545, 260] on input "3" at bounding box center [546, 260] width 53 height 22
type input "1"
click at [557, 300] on input "number" at bounding box center [546, 299] width 53 height 22
type input "1"
click at [475, 375] on link at bounding box center [468, 379] width 22 height 22
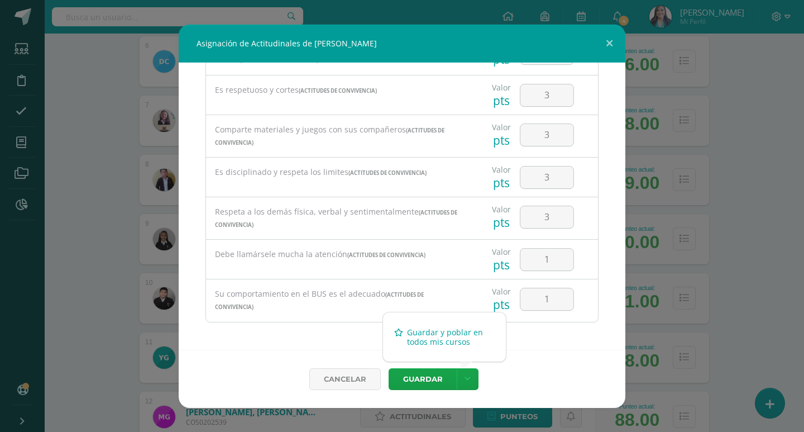
click at [422, 343] on link "Guardar y poblar en todos mis cursos" at bounding box center [444, 336] width 123 height 27
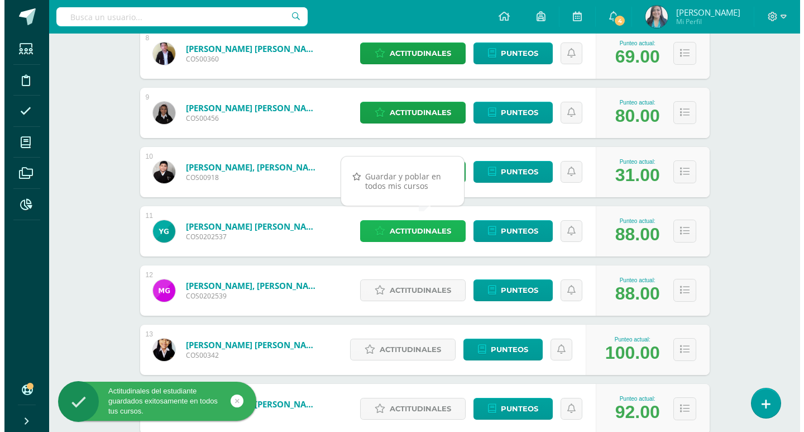
scroll to position [670, 0]
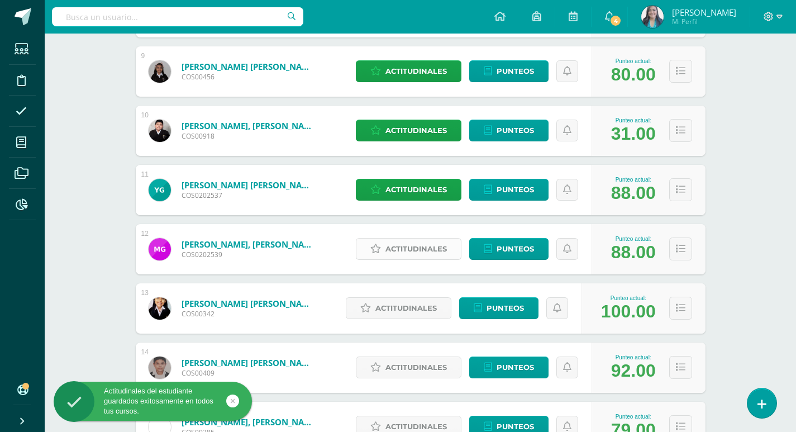
click at [428, 247] on span "Actitudinales" at bounding box center [415, 248] width 61 height 21
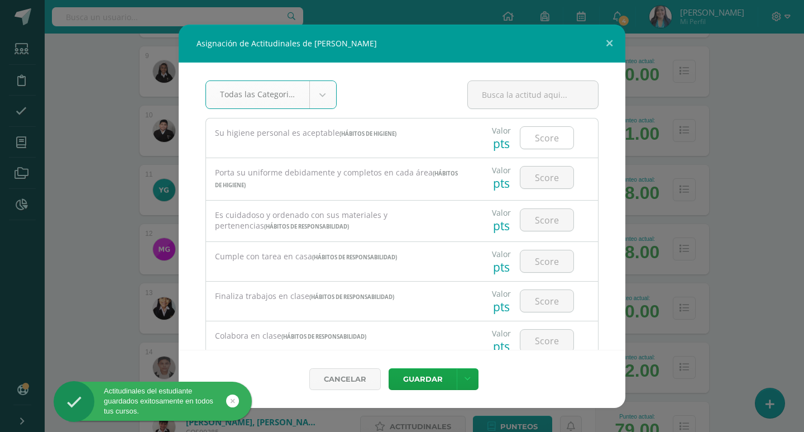
click at [541, 135] on input "number" at bounding box center [546, 138] width 53 height 22
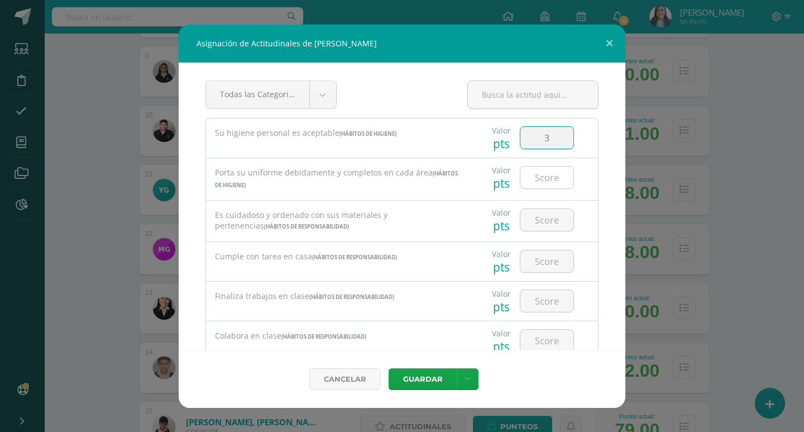
type input "3"
click at [546, 172] on input "number" at bounding box center [546, 177] width 53 height 22
type input "3"
click at [541, 207] on div at bounding box center [546, 219] width 63 height 39
click at [544, 231] on div at bounding box center [546, 219] width 63 height 39
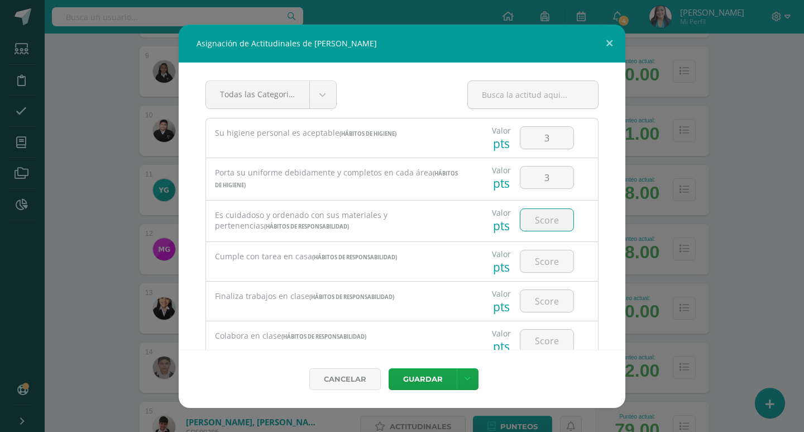
click at [548, 218] on input "number" at bounding box center [546, 220] width 53 height 22
type input "3"
click at [547, 250] on input "number" at bounding box center [546, 261] width 53 height 22
type input "3"
click at [548, 293] on input "number" at bounding box center [546, 301] width 53 height 22
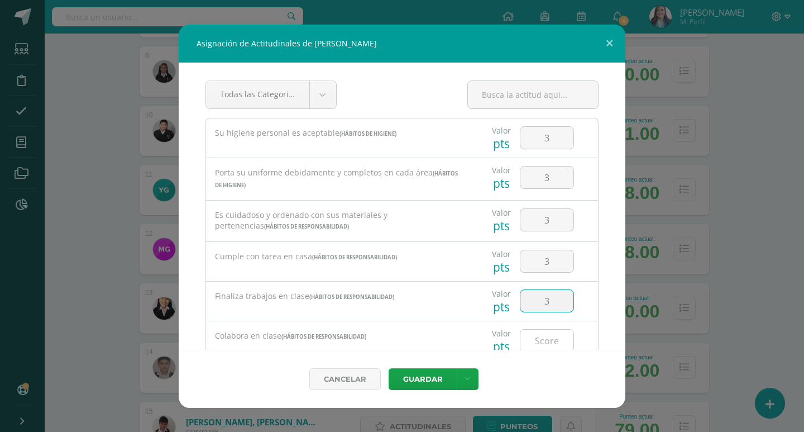
type input "3"
click at [541, 341] on input "number" at bounding box center [546, 340] width 53 height 22
type input "3"
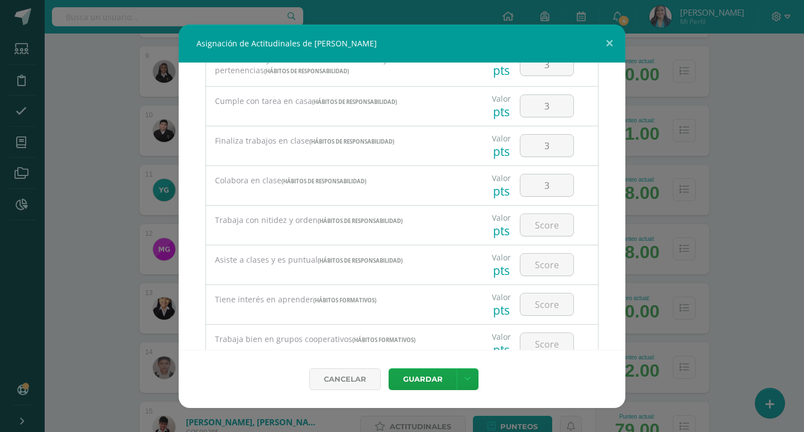
scroll to position [168, 0]
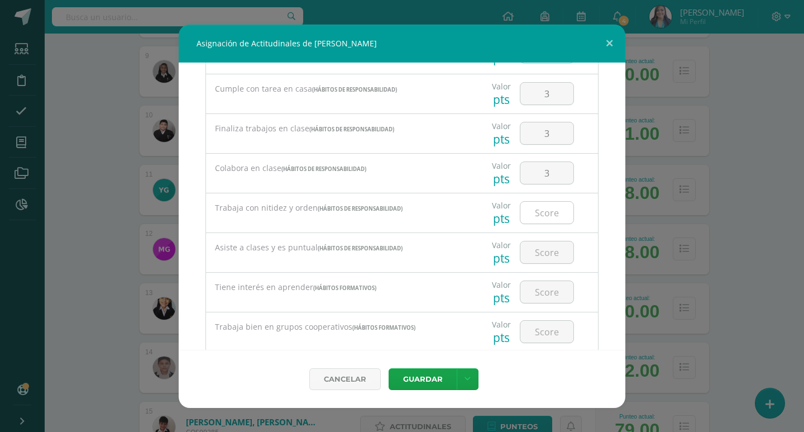
click at [541, 216] on input "number" at bounding box center [546, 213] width 53 height 22
type input "3"
click at [549, 251] on input "number" at bounding box center [546, 252] width 53 height 22
type input "3"
click at [552, 296] on input "number" at bounding box center [546, 292] width 53 height 22
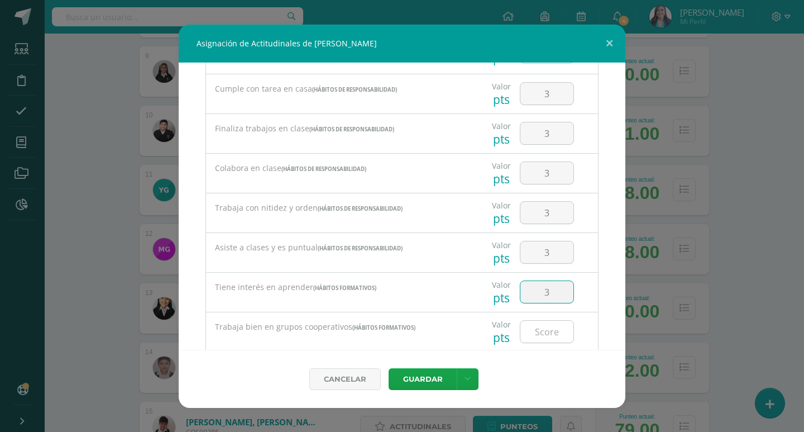
type input "3"
click at [551, 325] on input "number" at bounding box center [546, 332] width 53 height 22
type input "3"
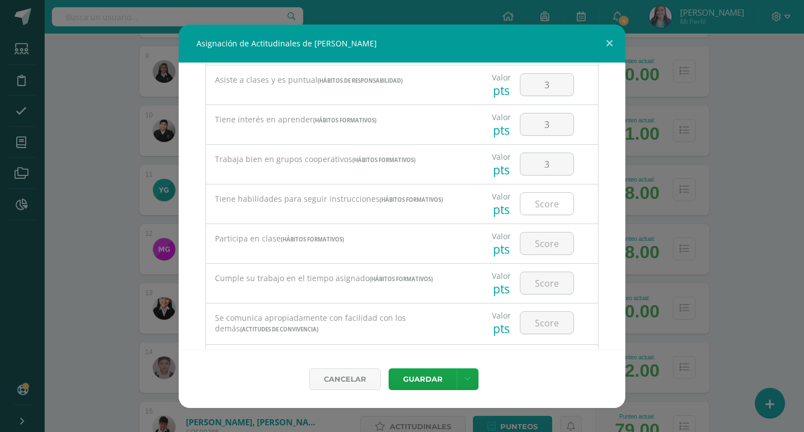
click at [547, 210] on input "number" at bounding box center [546, 204] width 53 height 22
type input "3"
click at [550, 236] on input "number" at bounding box center [546, 243] width 53 height 22
type input "3"
click at [556, 280] on input "number" at bounding box center [546, 283] width 53 height 22
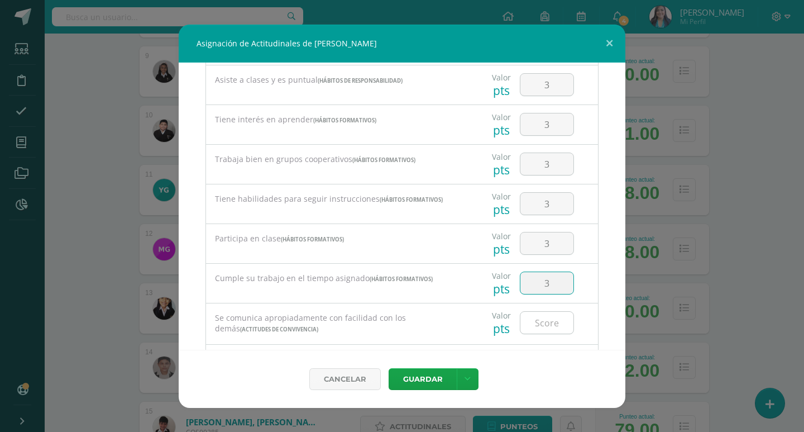
type input "3"
click at [545, 320] on input "number" at bounding box center [546, 323] width 53 height 22
type input "3"
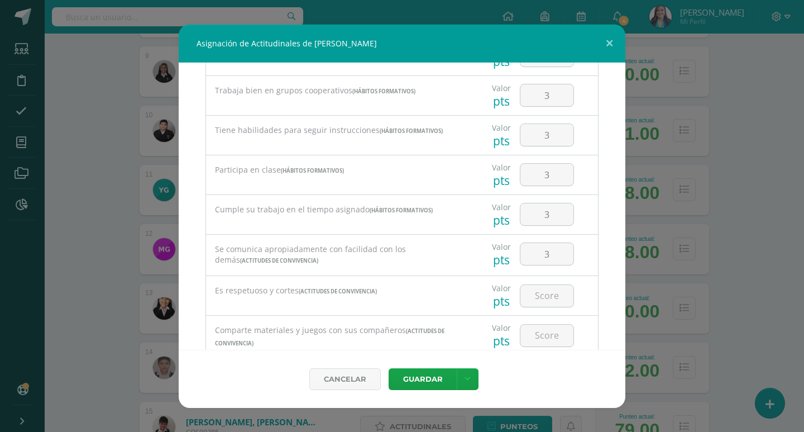
scroll to position [558, 0]
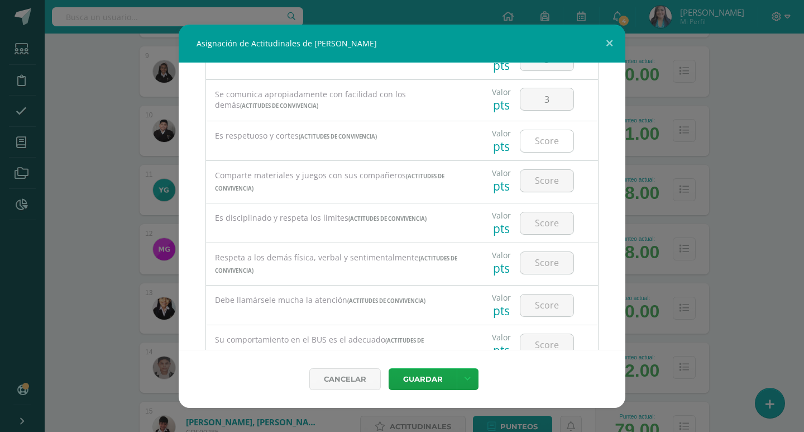
click at [557, 141] on input "number" at bounding box center [546, 141] width 53 height 22
type input "3"
click at [558, 177] on input "number" at bounding box center [546, 181] width 53 height 22
type input "3"
click at [555, 215] on input "number" at bounding box center [546, 223] width 53 height 22
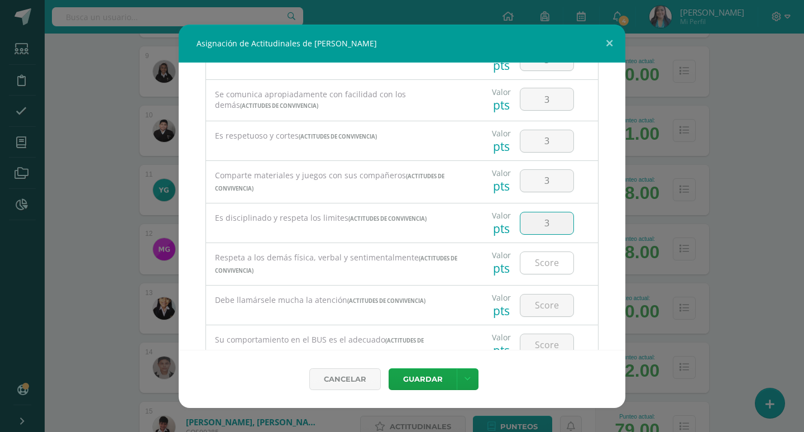
type input "3"
click at [550, 252] on input "number" at bounding box center [546, 263] width 53 height 22
click at [555, 295] on input "number" at bounding box center [546, 305] width 53 height 22
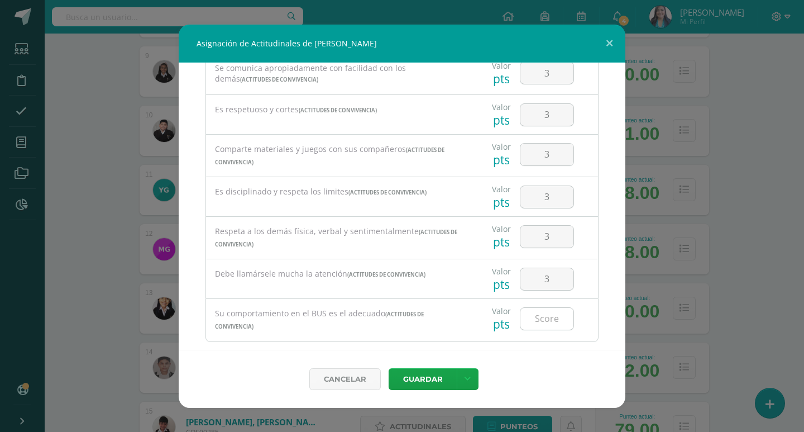
scroll to position [604, 0]
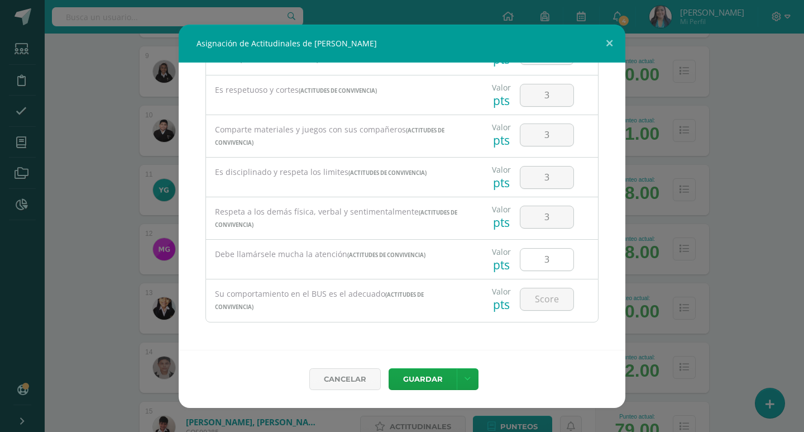
click at [553, 249] on input "3" at bounding box center [546, 260] width 53 height 22
click at [545, 300] on input "number" at bounding box center [546, 299] width 53 height 22
click at [469, 379] on icon at bounding box center [468, 378] width 6 height 9
click at [424, 342] on link "Guardar y poblar en todos mis cursos" at bounding box center [444, 336] width 123 height 27
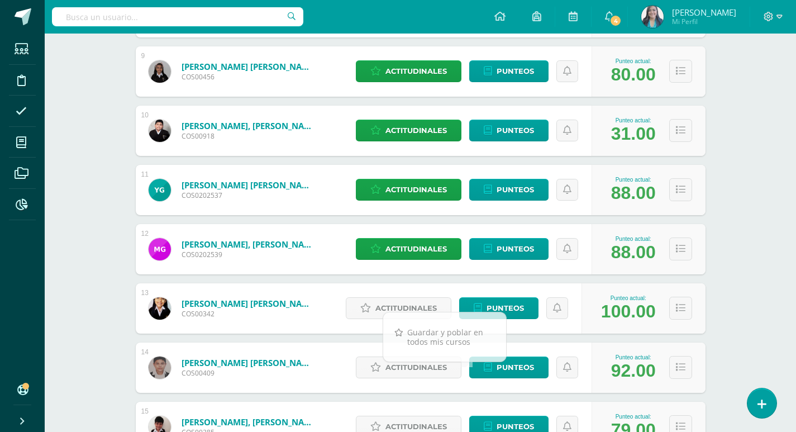
click at [97, 279] on div "Formación Ciudadana Sexto Primaria "A" Herramientas Detalle de asistencias Acti…" at bounding box center [420, 240] width 751 height 1755
click at [409, 303] on span "Actitudinales" at bounding box center [405, 308] width 61 height 21
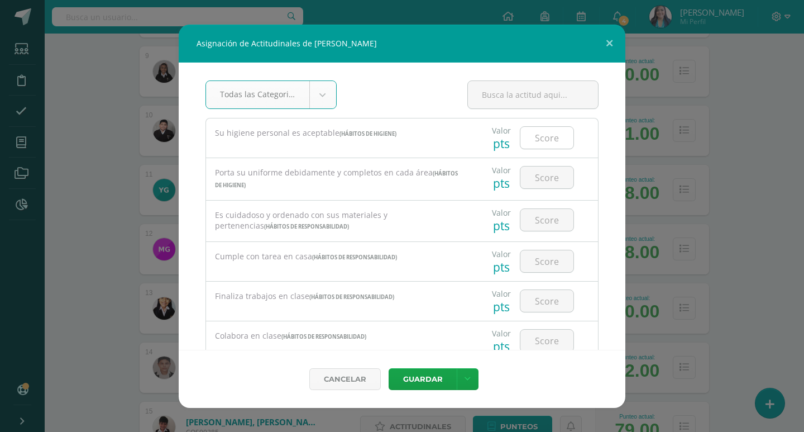
click at [543, 145] on input "number" at bounding box center [546, 138] width 53 height 22
click at [553, 180] on input "number" at bounding box center [546, 177] width 53 height 22
click at [545, 229] on input "number" at bounding box center [546, 220] width 53 height 22
click at [549, 243] on div at bounding box center [546, 261] width 63 height 39
click at [549, 269] on input "number" at bounding box center [546, 261] width 53 height 22
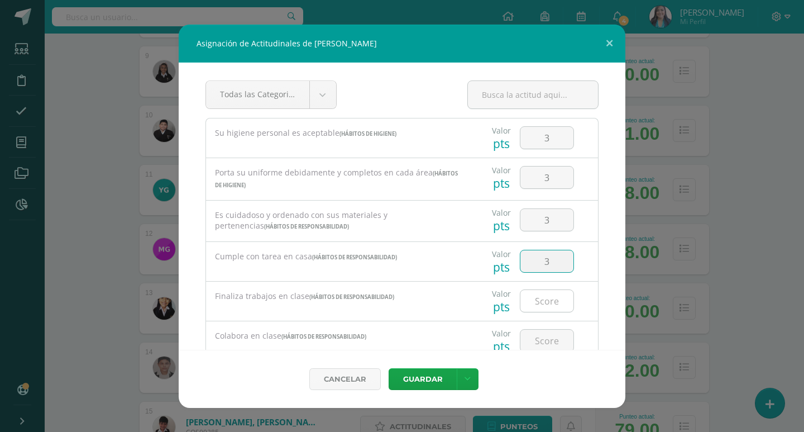
click at [551, 302] on input "number" at bounding box center [546, 301] width 53 height 22
click at [546, 351] on div "Cancelar Guardar Guardar y poblar en todos mis cursos" at bounding box center [402, 379] width 447 height 58
click at [550, 340] on input "number" at bounding box center [546, 340] width 53 height 22
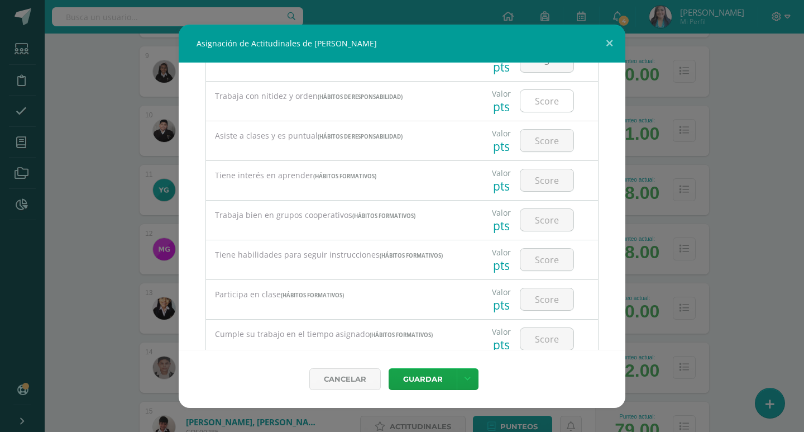
scroll to position [223, 0]
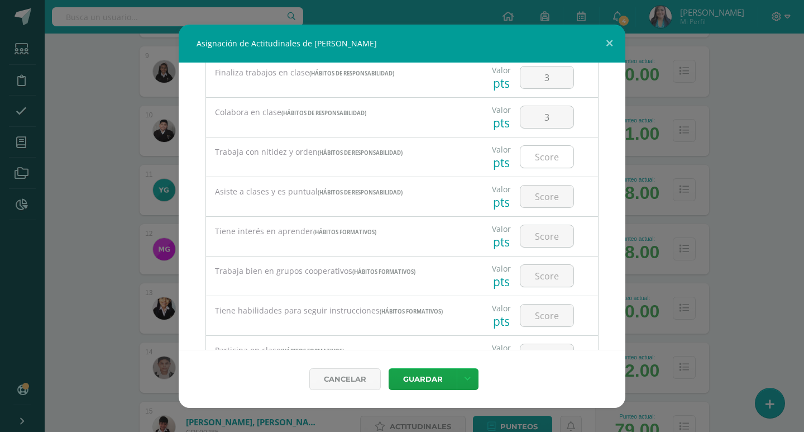
click at [544, 164] on input "number" at bounding box center [546, 157] width 53 height 22
click at [548, 196] on input "number" at bounding box center [546, 196] width 53 height 22
click at [553, 239] on input "number" at bounding box center [546, 236] width 53 height 22
click at [551, 269] on input "number" at bounding box center [546, 276] width 53 height 22
click at [548, 304] on input "number" at bounding box center [546, 315] width 53 height 22
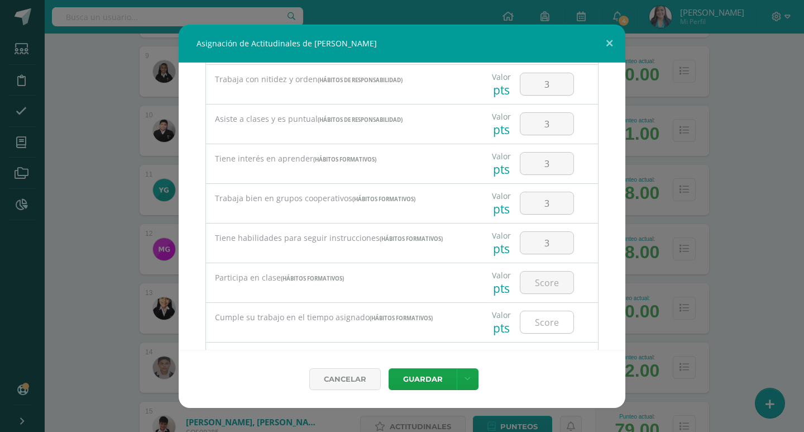
scroll to position [391, 0]
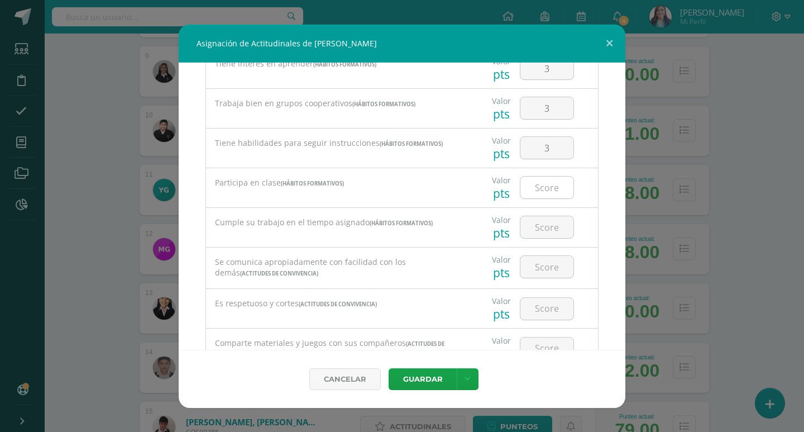
click at [553, 191] on input "number" at bounding box center [546, 187] width 53 height 22
click at [554, 227] on input "number" at bounding box center [546, 227] width 53 height 22
click at [553, 276] on input "number" at bounding box center [546, 267] width 53 height 22
click at [555, 300] on input "number" at bounding box center [546, 309] width 53 height 22
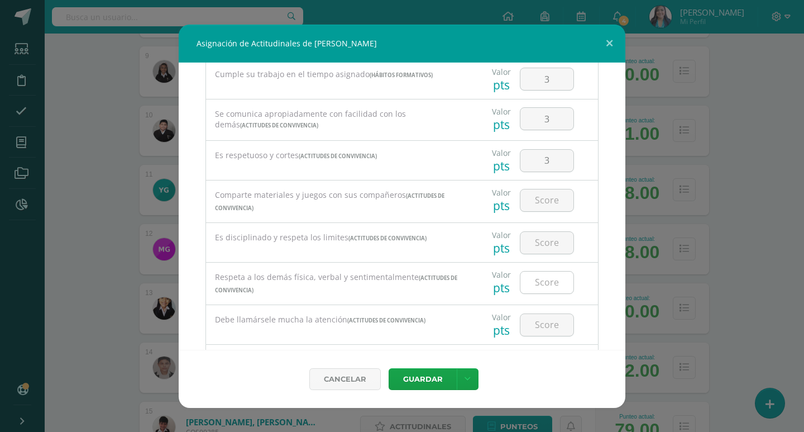
scroll to position [558, 0]
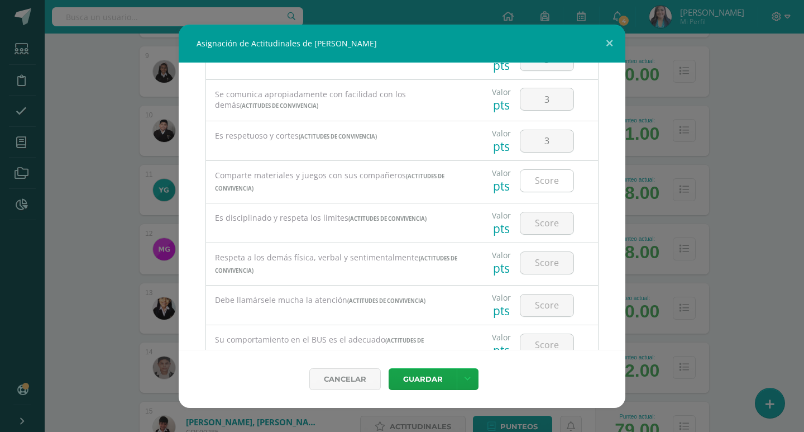
click at [546, 182] on input "number" at bounding box center [546, 181] width 53 height 22
click at [551, 214] on input "number" at bounding box center [546, 223] width 53 height 22
click at [542, 275] on div at bounding box center [546, 262] width 63 height 39
click at [546, 258] on input "number" at bounding box center [546, 263] width 53 height 22
click at [550, 295] on input "number" at bounding box center [546, 305] width 53 height 22
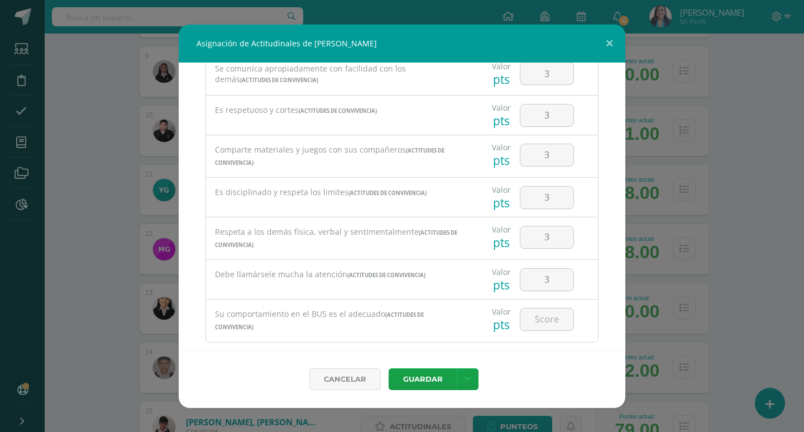
scroll to position [604, 0]
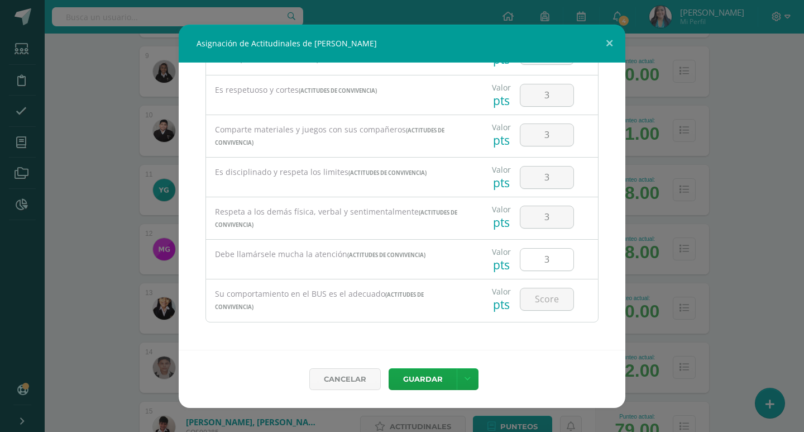
click at [550, 260] on input "3" at bounding box center [546, 260] width 53 height 22
click at [553, 290] on input "number" at bounding box center [546, 299] width 53 height 22
click at [472, 375] on link at bounding box center [468, 379] width 22 height 22
click at [440, 341] on link "Guardar y poblar en todos mis cursos" at bounding box center [444, 336] width 123 height 27
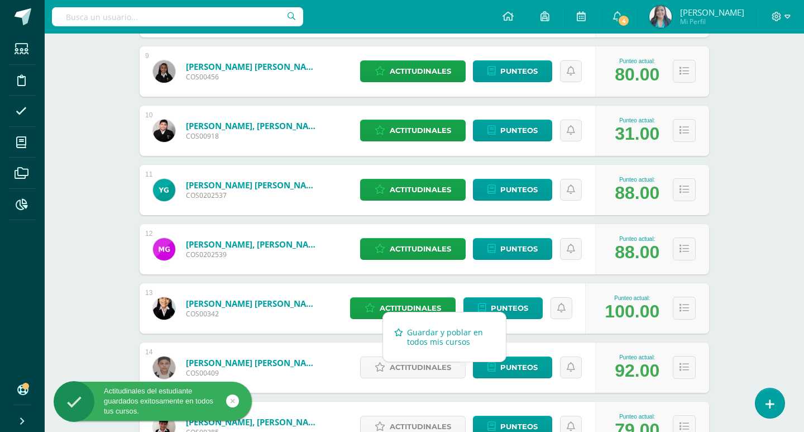
click at [440, 341] on link "Guardar y poblar en todos mis cursos" at bounding box center [444, 336] width 123 height 27
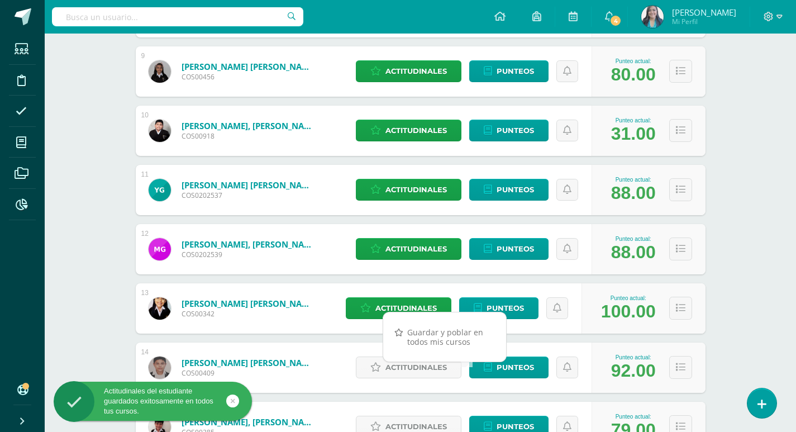
click at [69, 291] on div "Formación Ciudadana Sexto Primaria "A" Herramientas Detalle de asistencias Acti…" at bounding box center [420, 240] width 751 height 1755
click at [414, 371] on span "Actitudinales" at bounding box center [415, 367] width 61 height 21
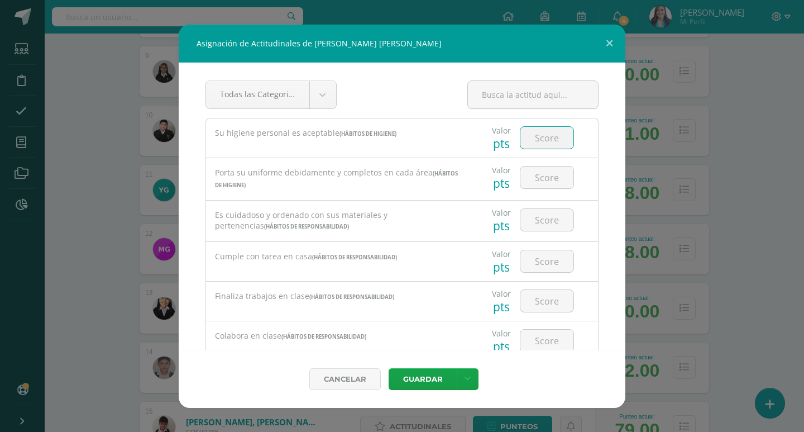
click at [547, 140] on input "number" at bounding box center [546, 138] width 53 height 22
click at [547, 180] on input "number" at bounding box center [546, 177] width 53 height 22
click at [541, 215] on input "number" at bounding box center [546, 220] width 53 height 22
click at [539, 253] on input "number" at bounding box center [546, 261] width 53 height 22
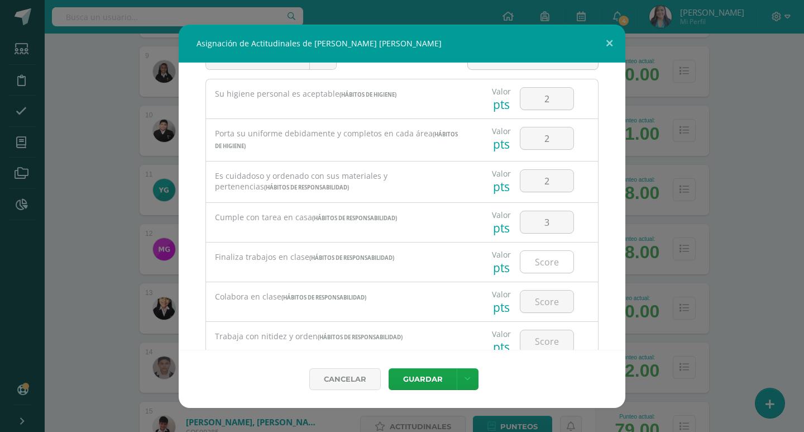
scroll to position [56, 0]
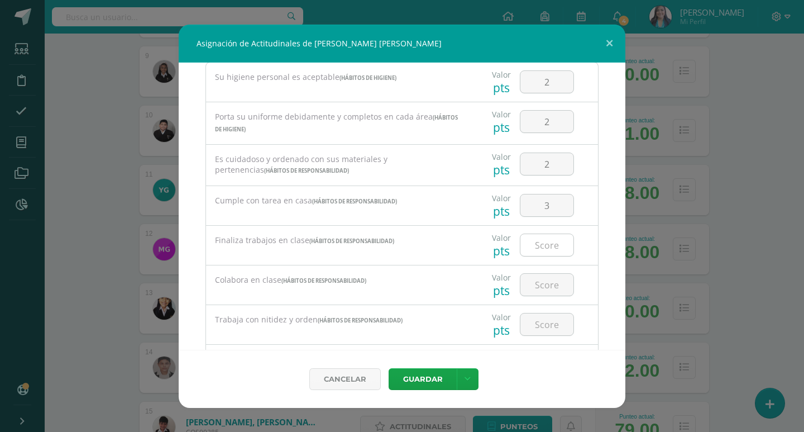
click at [543, 240] on input "number" at bounding box center [546, 245] width 53 height 22
click at [547, 279] on input "number" at bounding box center [546, 285] width 53 height 22
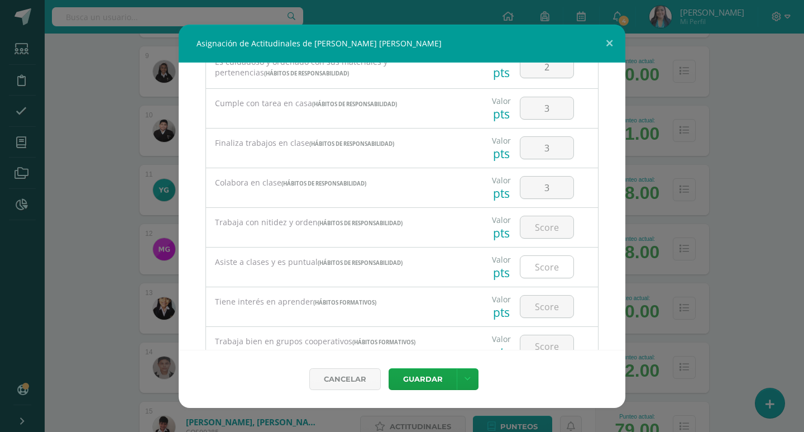
scroll to position [168, 0]
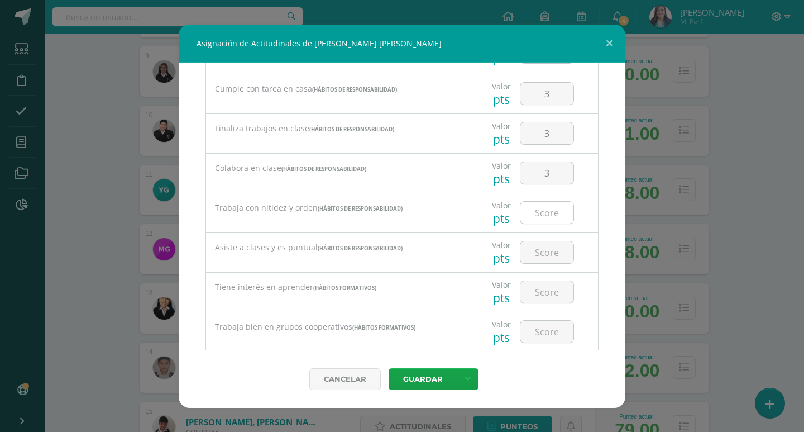
click at [548, 216] on input "number" at bounding box center [546, 213] width 53 height 22
click at [548, 247] on input "number" at bounding box center [546, 252] width 53 height 22
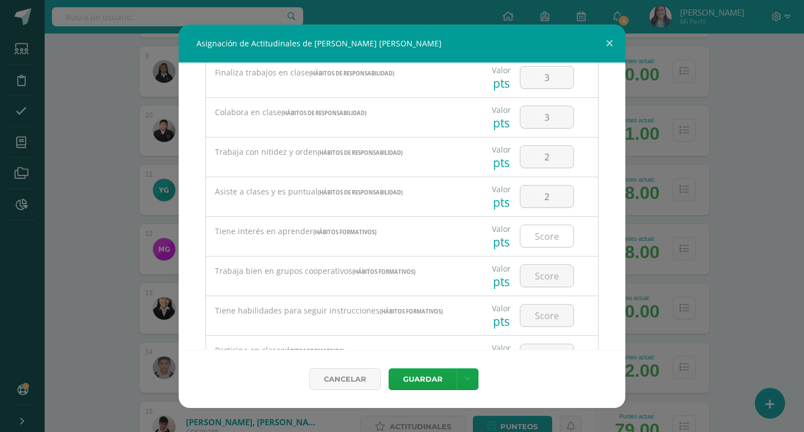
click at [547, 240] on input "number" at bounding box center [546, 236] width 53 height 22
click at [544, 267] on input "number" at bounding box center [546, 276] width 53 height 22
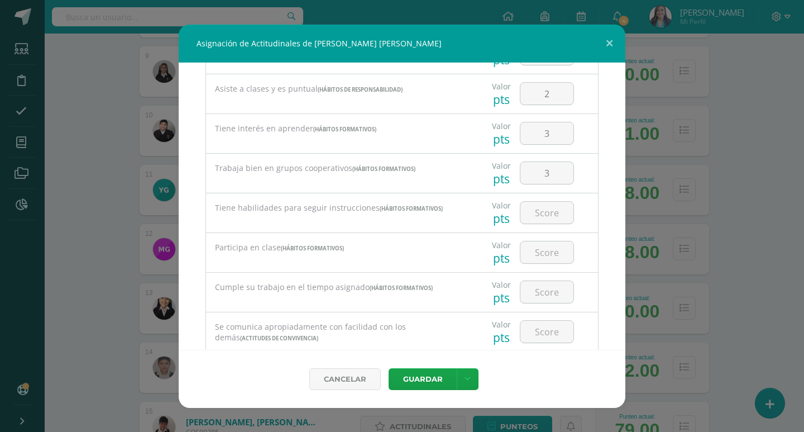
scroll to position [335, 0]
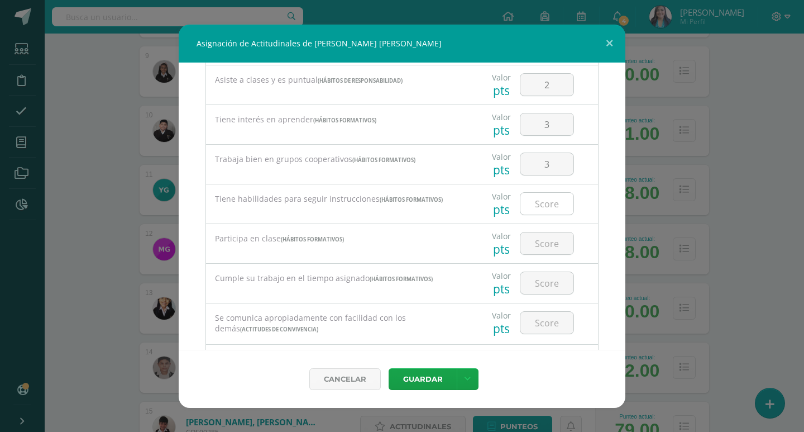
click at [543, 203] on input "number" at bounding box center [546, 204] width 53 height 22
click at [541, 240] on input "number" at bounding box center [546, 243] width 53 height 22
click at [547, 276] on input "number" at bounding box center [546, 283] width 53 height 22
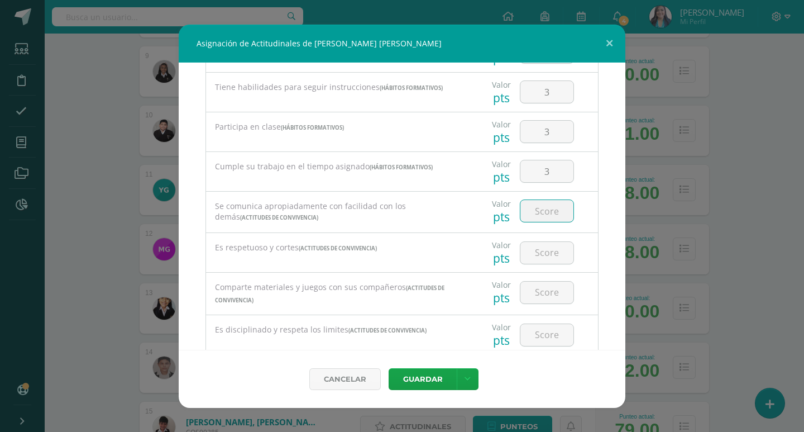
click at [541, 209] on input "number" at bounding box center [546, 211] width 53 height 22
click at [540, 252] on input "number" at bounding box center [546, 253] width 53 height 22
click at [544, 295] on input "number" at bounding box center [546, 292] width 53 height 22
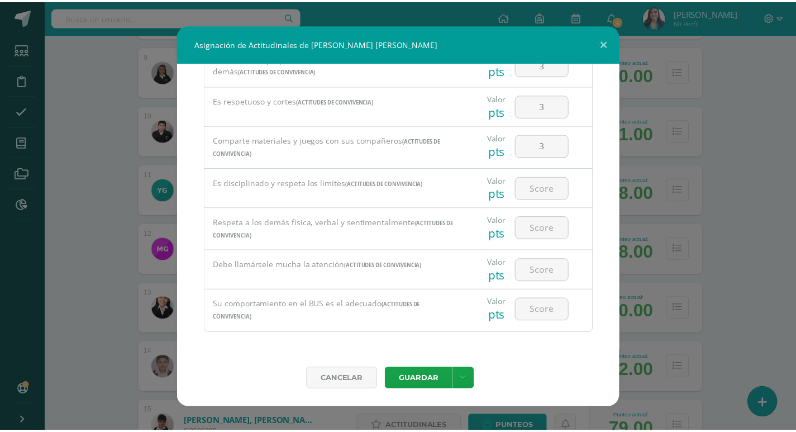
scroll to position [604, 0]
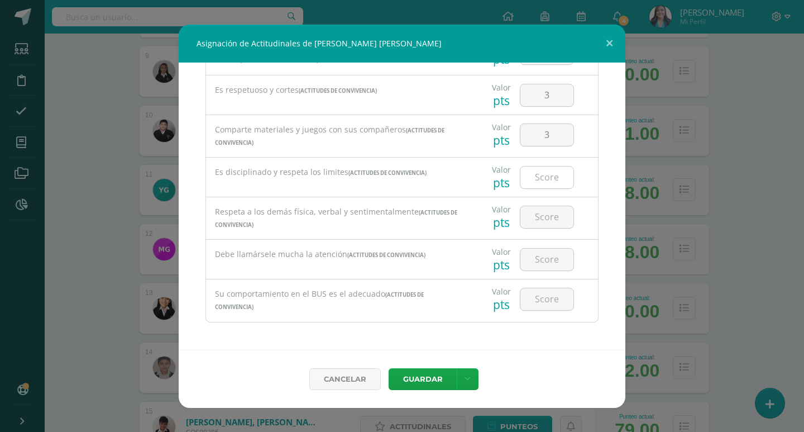
click at [550, 171] on input "number" at bounding box center [546, 177] width 53 height 22
click at [551, 216] on input "number" at bounding box center [546, 217] width 53 height 22
click at [547, 258] on input "number" at bounding box center [546, 260] width 53 height 22
click at [537, 298] on input "number" at bounding box center [546, 299] width 53 height 22
click at [472, 374] on link at bounding box center [468, 379] width 22 height 22
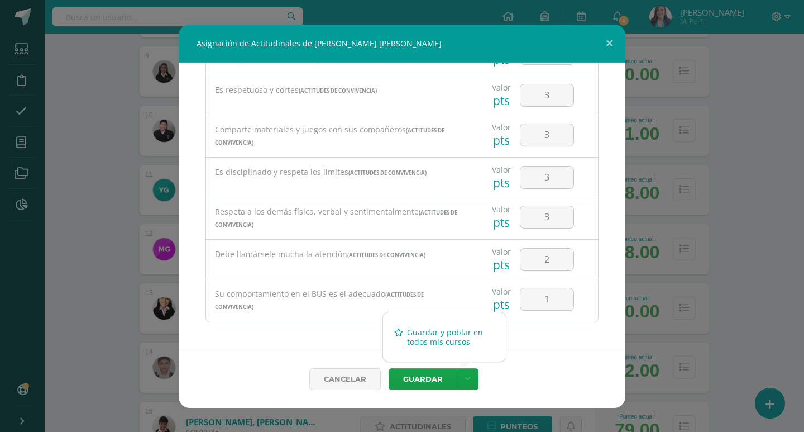
click at [412, 338] on link "Guardar y poblar en todos mis cursos" at bounding box center [444, 336] width 123 height 27
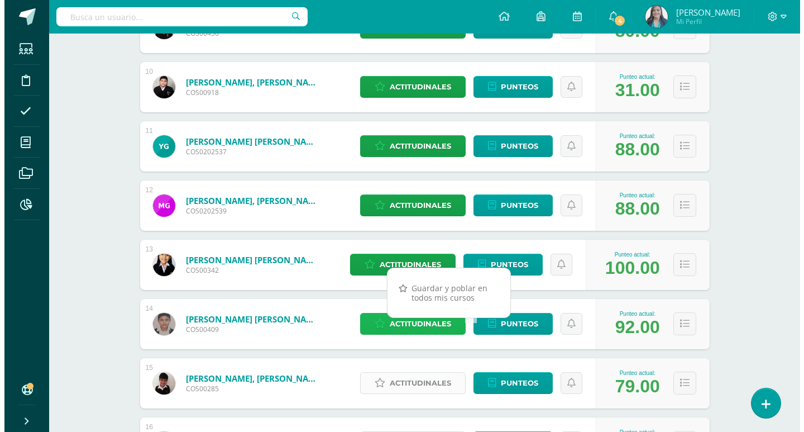
scroll to position [838, 0]
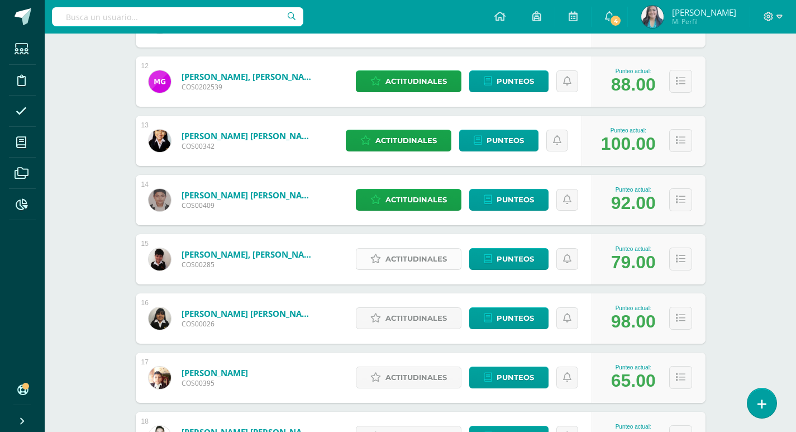
click at [414, 256] on span "Actitudinales" at bounding box center [415, 259] width 61 height 21
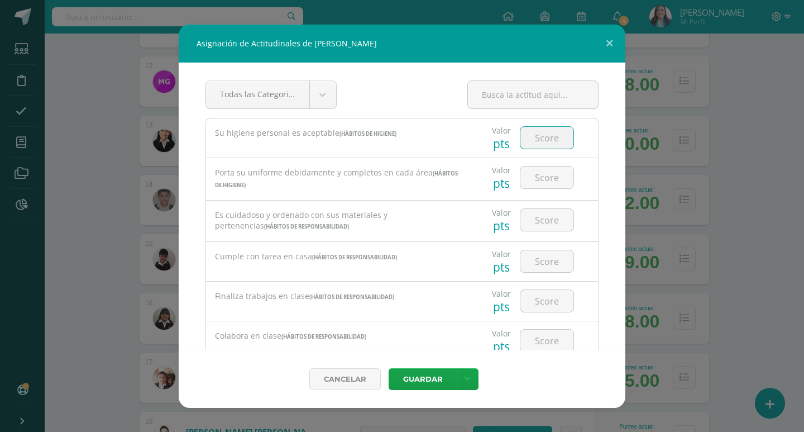
click at [542, 146] on input "number" at bounding box center [546, 138] width 53 height 22
click at [546, 181] on input "number" at bounding box center [546, 177] width 53 height 22
click at [546, 213] on input "number" at bounding box center [546, 220] width 53 height 22
click at [538, 262] on input "number" at bounding box center [546, 261] width 53 height 22
click at [543, 302] on input "number" at bounding box center [546, 301] width 53 height 22
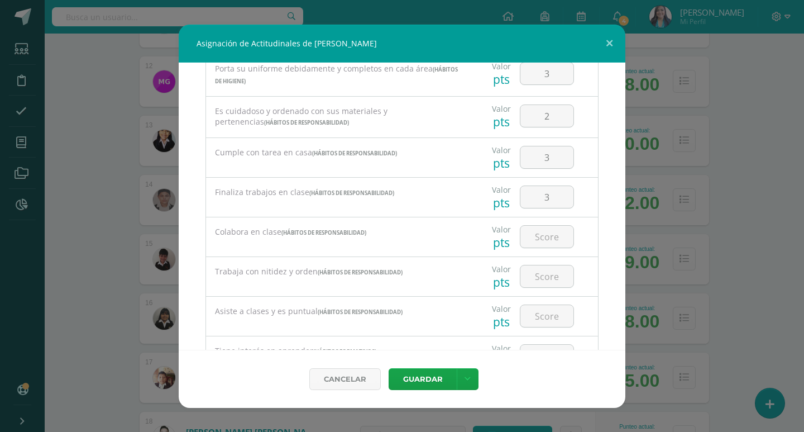
scroll to position [112, 0]
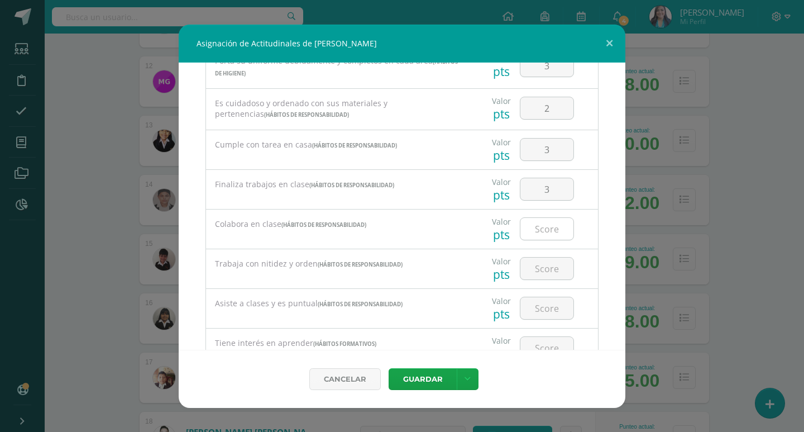
click at [545, 218] on input "number" at bounding box center [546, 229] width 53 height 22
click at [541, 230] on input "number" at bounding box center [546, 229] width 53 height 22
click at [546, 265] on input "number" at bounding box center [546, 268] width 53 height 22
click at [542, 307] on input "number" at bounding box center [546, 308] width 53 height 22
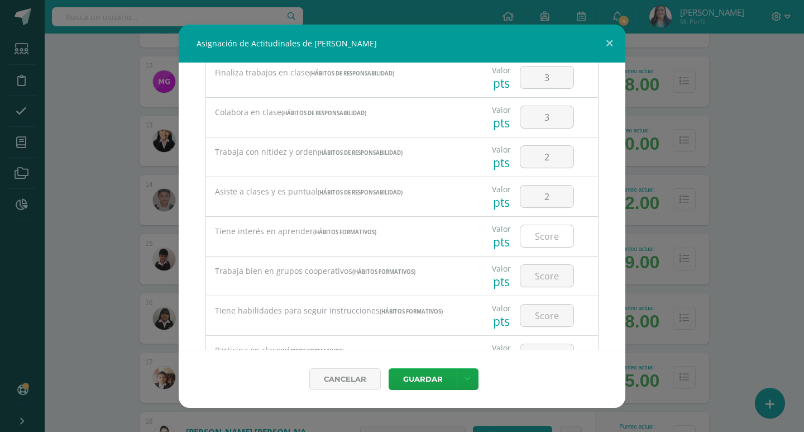
click at [543, 238] on input "number" at bounding box center [546, 236] width 53 height 22
click at [546, 275] on input "number" at bounding box center [546, 276] width 53 height 22
click at [546, 314] on input "number" at bounding box center [546, 315] width 53 height 22
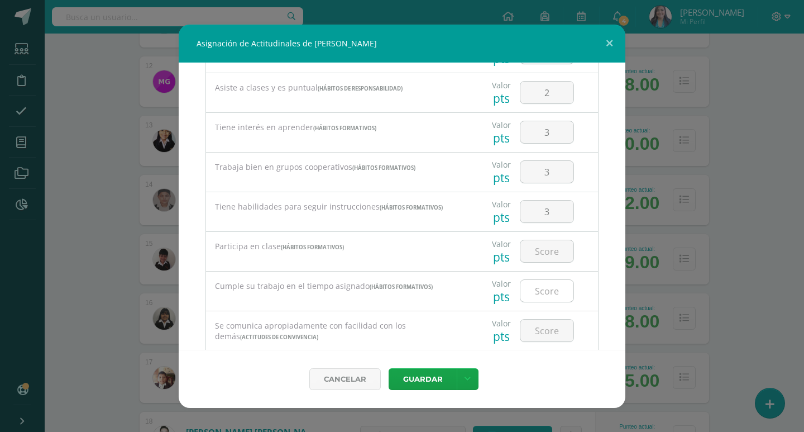
scroll to position [335, 0]
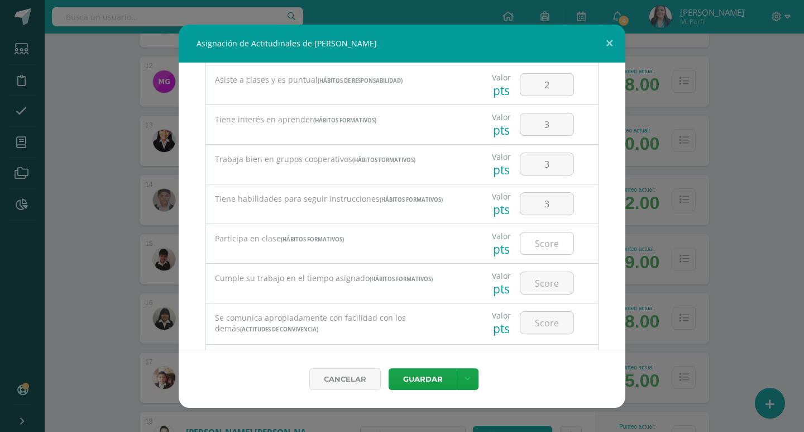
click at [541, 241] on input "number" at bounding box center [546, 243] width 53 height 22
click at [543, 284] on input "number" at bounding box center [546, 283] width 53 height 22
click at [547, 325] on input "number" at bounding box center [546, 323] width 53 height 22
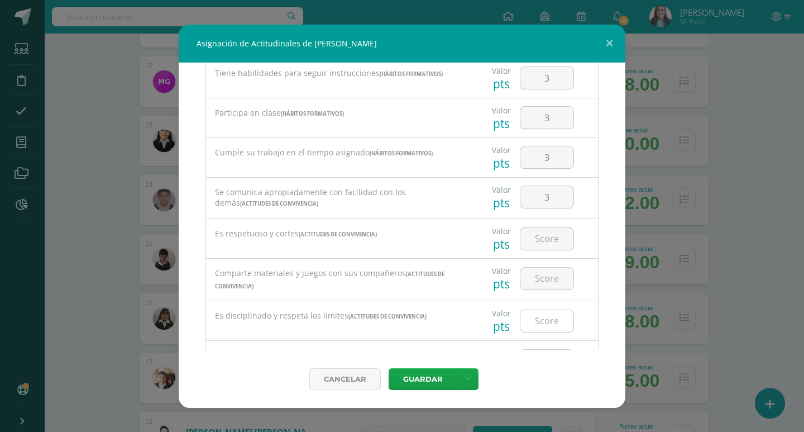
scroll to position [503, 0]
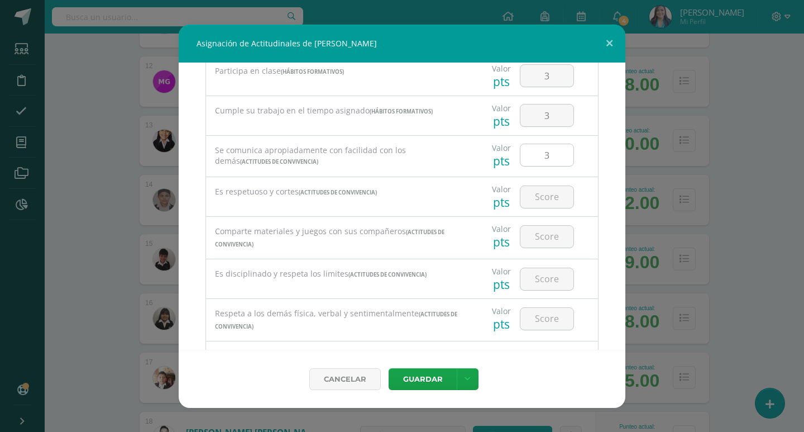
click at [547, 153] on input "3" at bounding box center [546, 155] width 53 height 22
click at [551, 196] on input "number" at bounding box center [546, 197] width 53 height 22
click at [545, 235] on input "number" at bounding box center [546, 237] width 53 height 22
click at [547, 277] on input "number" at bounding box center [546, 279] width 53 height 22
click at [546, 309] on input "number" at bounding box center [546, 319] width 53 height 22
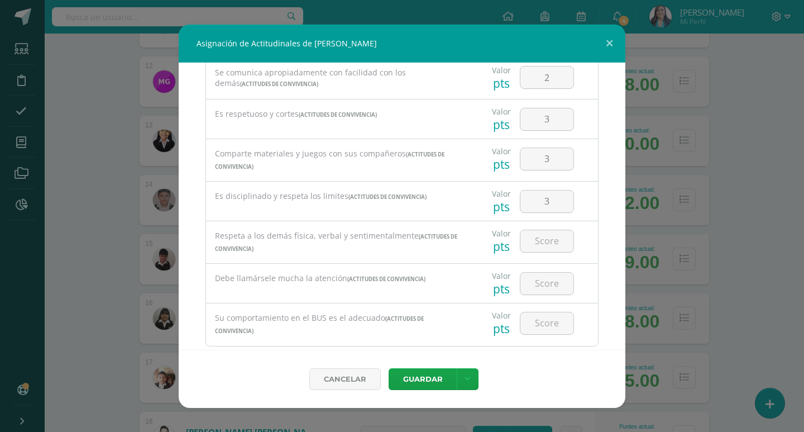
scroll to position [604, 0]
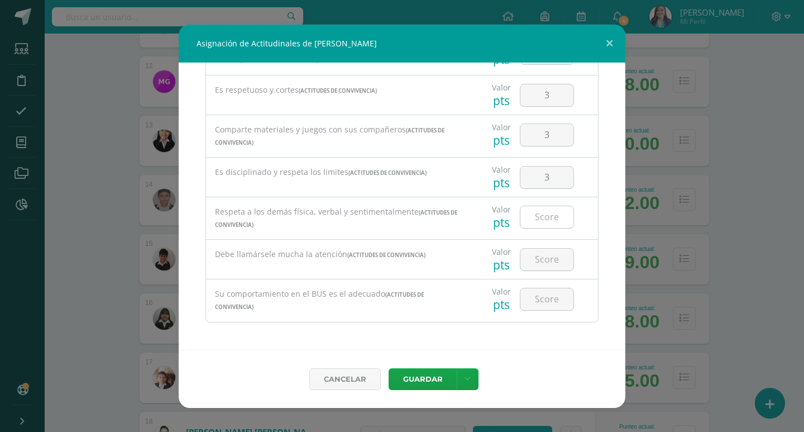
click at [541, 216] on input "number" at bounding box center [546, 217] width 53 height 22
click at [544, 266] on input "number" at bounding box center [546, 260] width 53 height 22
click at [548, 293] on input "number" at bounding box center [546, 299] width 53 height 22
click at [471, 374] on link at bounding box center [468, 379] width 22 height 22
click at [432, 344] on link "Guardar y poblar en todos mis cursos" at bounding box center [444, 336] width 123 height 27
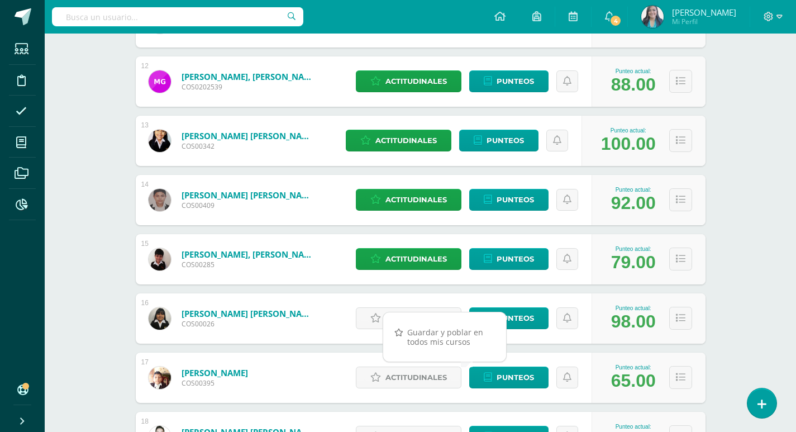
click at [80, 252] on div "Formación Ciudadana Sexto Primaria "A" Herramientas Detalle de asistencias Acti…" at bounding box center [420, 73] width 751 height 1755
click at [412, 320] on span "Actitudinales" at bounding box center [415, 318] width 61 height 21
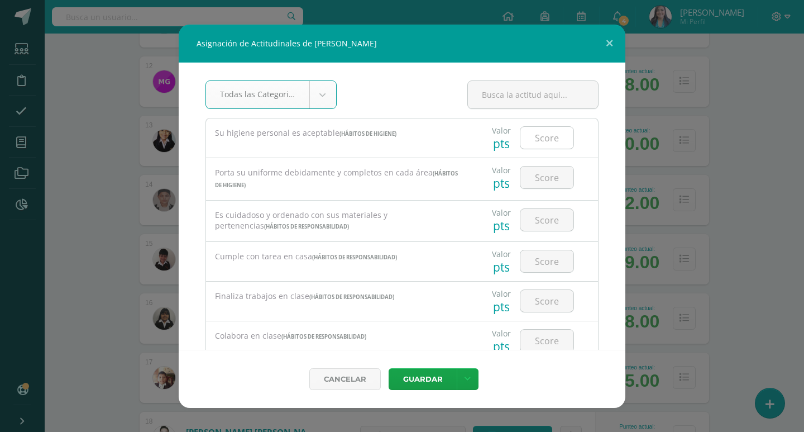
click at [544, 142] on input "number" at bounding box center [546, 138] width 53 height 22
click at [546, 174] on input "number" at bounding box center [546, 177] width 53 height 22
click at [548, 211] on input "number" at bounding box center [546, 220] width 53 height 22
click at [548, 262] on input "number" at bounding box center [546, 261] width 53 height 22
click at [542, 308] on input "number" at bounding box center [546, 301] width 53 height 22
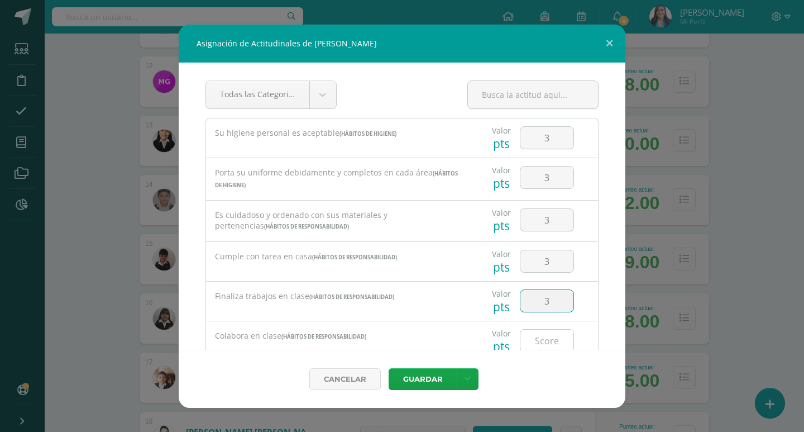
click at [546, 345] on input "number" at bounding box center [546, 340] width 53 height 22
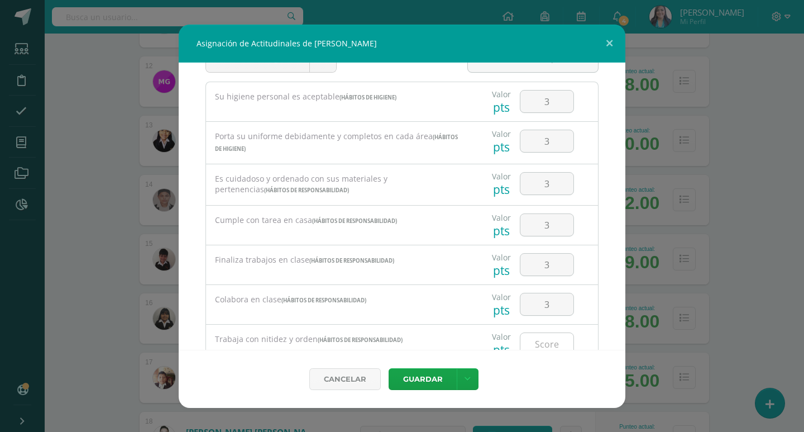
scroll to position [112, 0]
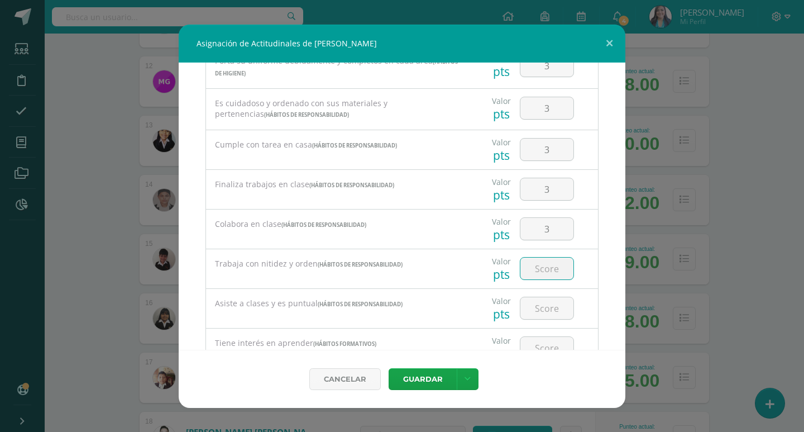
click at [546, 269] on input "number" at bounding box center [546, 268] width 53 height 22
click at [546, 308] on input "number" at bounding box center [546, 308] width 53 height 22
click at [545, 338] on input "number" at bounding box center [546, 348] width 53 height 22
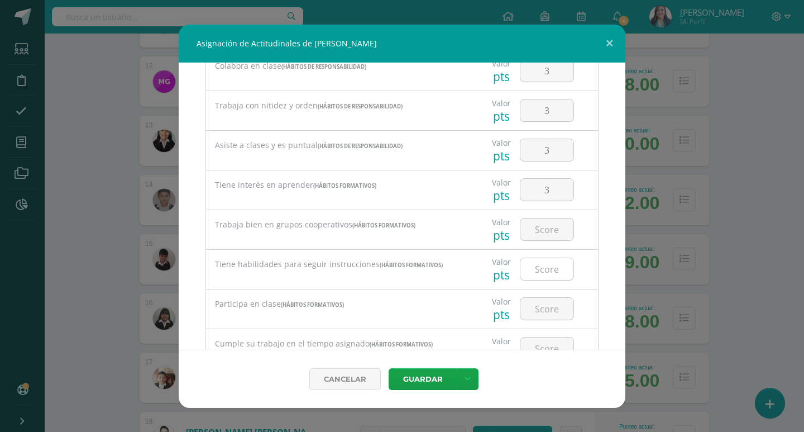
scroll to position [283, 0]
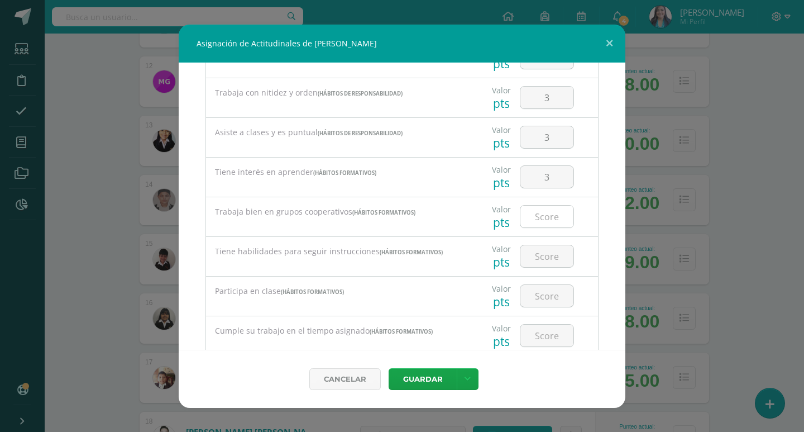
click at [551, 218] on input "number" at bounding box center [546, 217] width 53 height 22
click at [549, 246] on input "number" at bounding box center [546, 256] width 53 height 22
click at [552, 293] on input "number" at bounding box center [546, 296] width 53 height 22
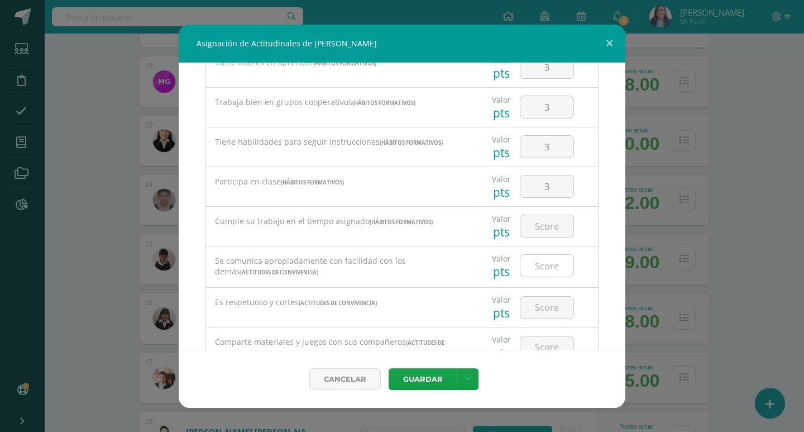
scroll to position [394, 0]
click at [547, 221] on input "number" at bounding box center [546, 224] width 53 height 22
click at [557, 259] on input "number" at bounding box center [546, 263] width 53 height 22
click at [547, 307] on input "number" at bounding box center [546, 305] width 53 height 22
click at [546, 340] on input "number" at bounding box center [546, 345] width 53 height 22
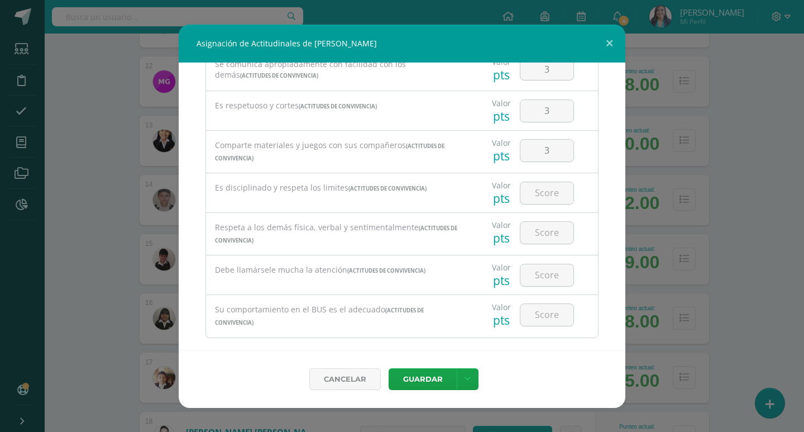
scroll to position [604, 0]
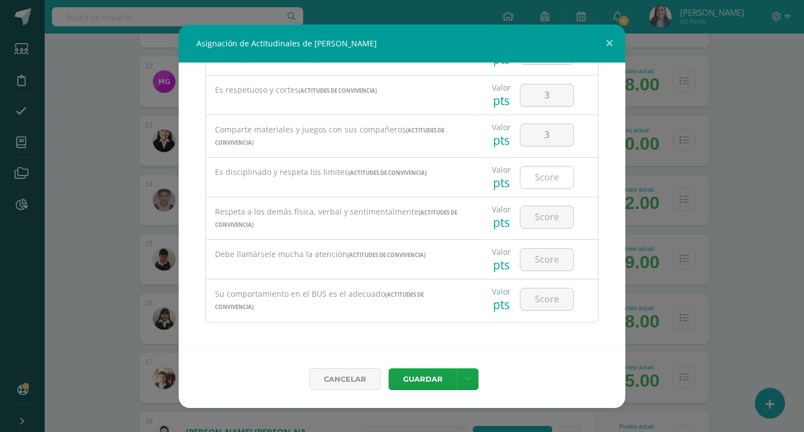
click at [546, 180] on input "number" at bounding box center [546, 177] width 53 height 22
click at [550, 208] on input "number" at bounding box center [546, 217] width 53 height 22
click at [538, 264] on input "number" at bounding box center [546, 260] width 53 height 22
click at [544, 291] on input "number" at bounding box center [546, 299] width 53 height 22
click at [469, 380] on icon at bounding box center [468, 378] width 6 height 9
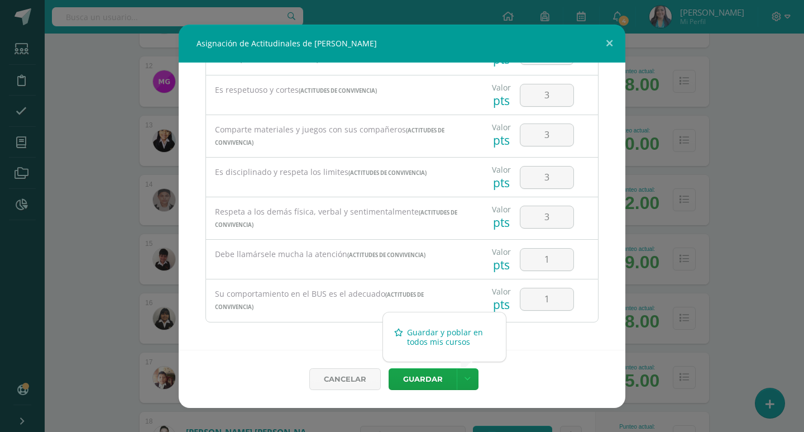
click at [427, 336] on link "Guardar y poblar en todos mis cursos" at bounding box center [444, 336] width 123 height 27
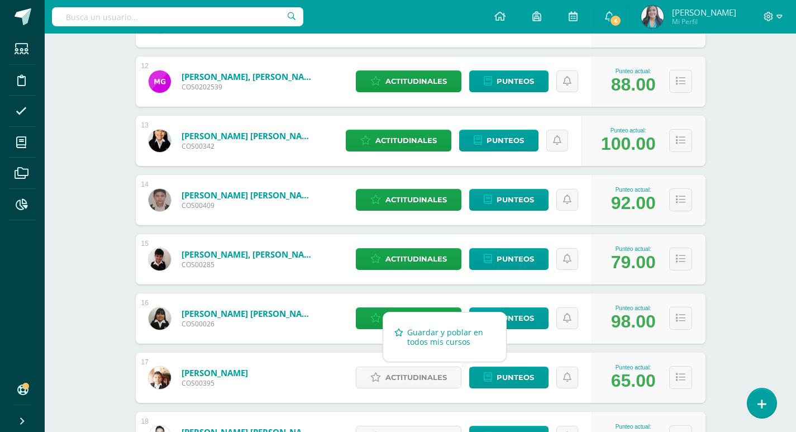
click at [438, 337] on link "Guardar y poblar en todos mis cursos" at bounding box center [444, 336] width 123 height 27
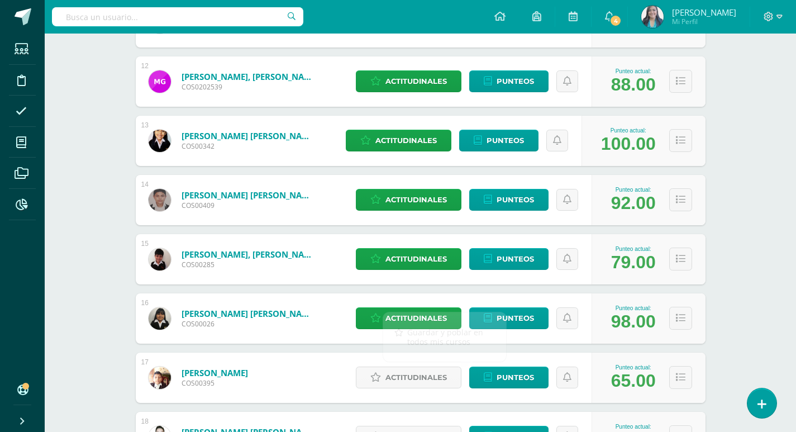
click at [111, 317] on div "Formación Ciudadana Sexto Primaria "A" Herramientas Detalle de asistencias Acti…" at bounding box center [420, 73] width 751 height 1755
click at [414, 378] on span "Actitudinales" at bounding box center [415, 377] width 61 height 21
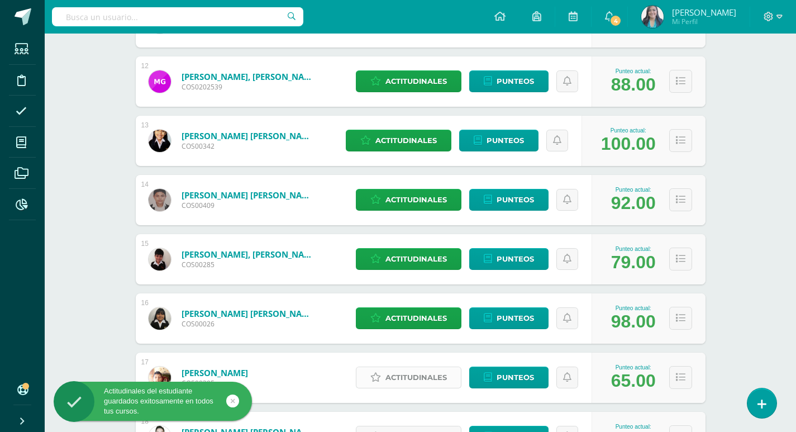
click at [408, 373] on span "Actitudinales" at bounding box center [415, 377] width 61 height 21
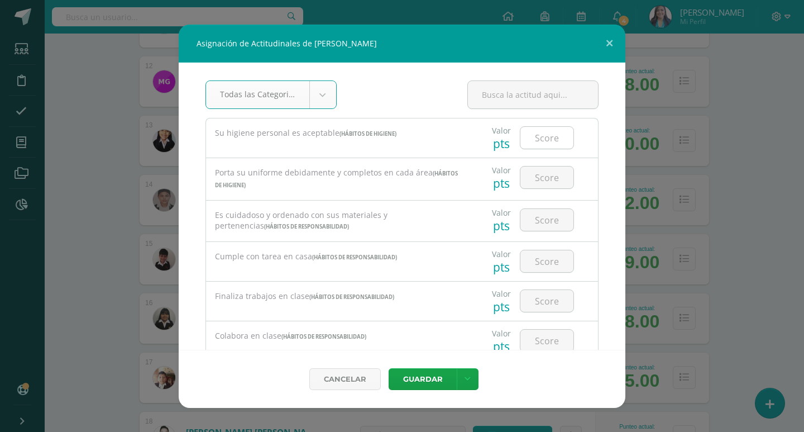
click at [546, 143] on input "number" at bounding box center [546, 138] width 53 height 22
click at [550, 176] on input "number" at bounding box center [546, 177] width 53 height 22
click at [550, 204] on div at bounding box center [546, 219] width 63 height 39
click at [552, 242] on div at bounding box center [546, 261] width 63 height 39
click at [552, 224] on input "number" at bounding box center [546, 220] width 53 height 22
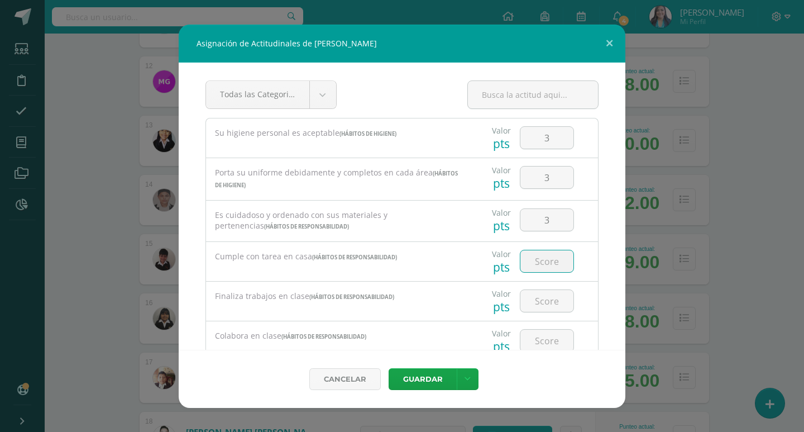
click at [550, 252] on input "number" at bounding box center [546, 261] width 53 height 22
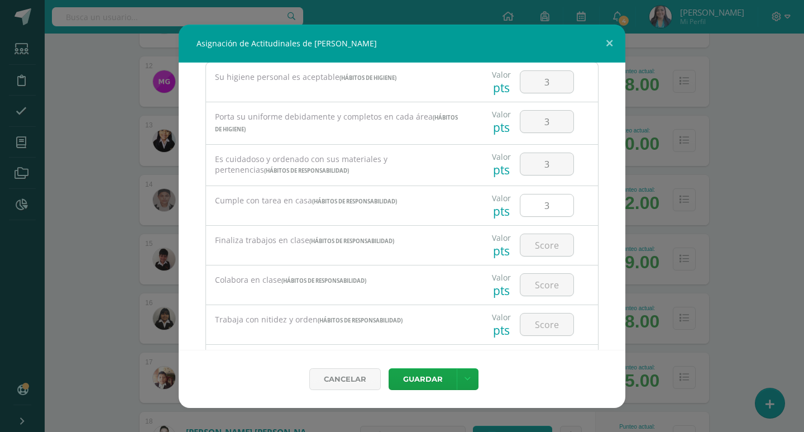
click at [542, 203] on input "3" at bounding box center [546, 205] width 53 height 22
click at [548, 241] on input "number" at bounding box center [546, 245] width 53 height 22
click at [546, 277] on input "number" at bounding box center [546, 285] width 53 height 22
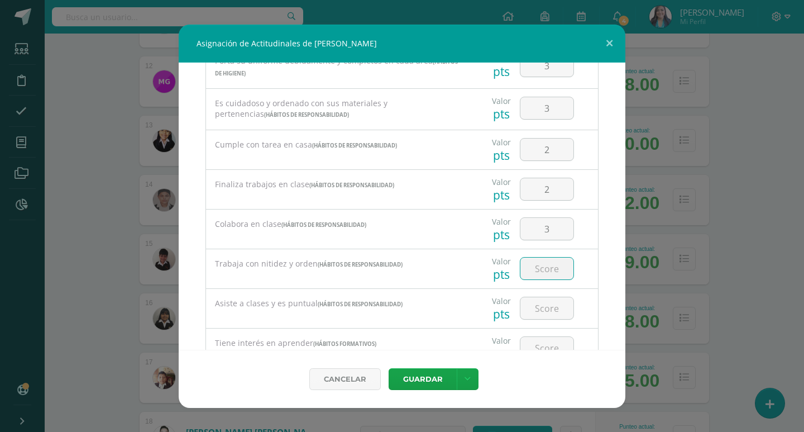
click at [548, 266] on input "number" at bounding box center [546, 268] width 53 height 22
click at [540, 303] on input "number" at bounding box center [546, 308] width 53 height 22
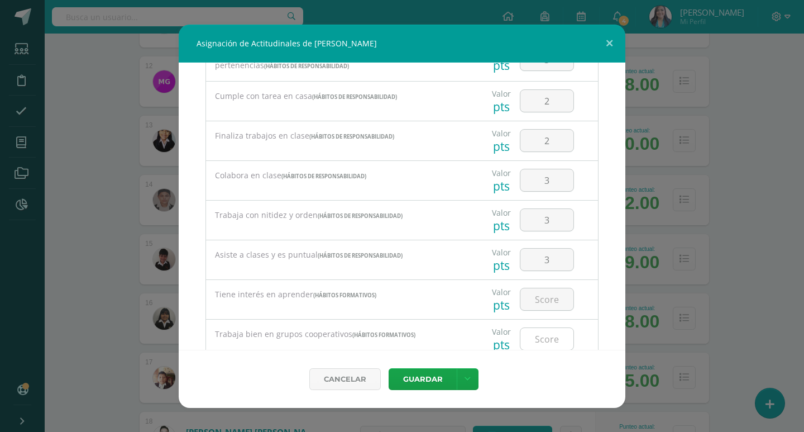
scroll to position [223, 0]
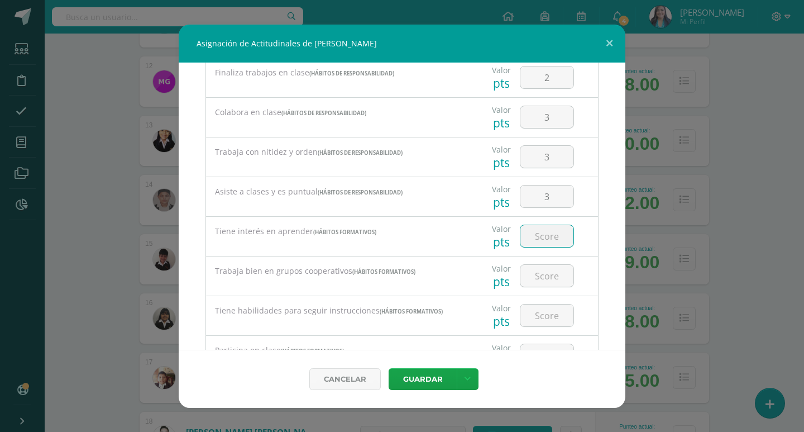
click at [546, 232] on input "number" at bounding box center [546, 236] width 53 height 22
click at [546, 274] on input "number" at bounding box center [546, 276] width 53 height 22
click at [543, 302] on div at bounding box center [546, 315] width 63 height 39
click at [542, 311] on input "number" at bounding box center [546, 315] width 53 height 22
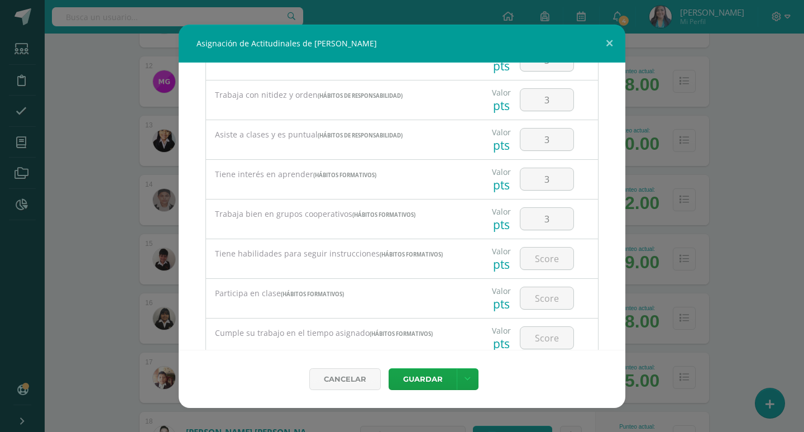
scroll to position [391, 0]
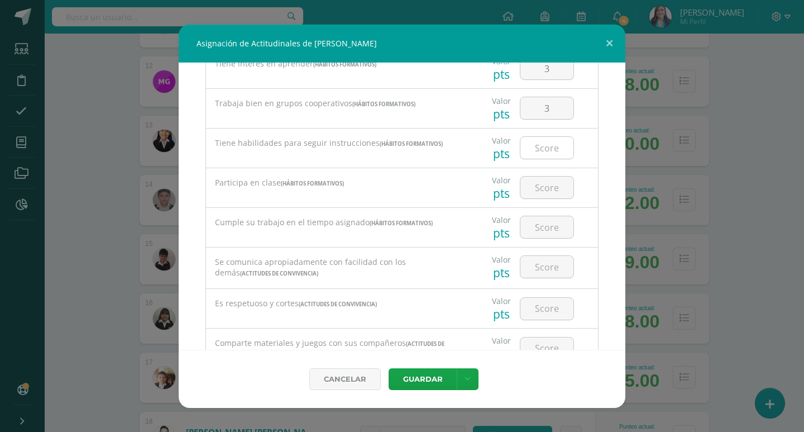
click at [552, 140] on input "number" at bounding box center [546, 148] width 53 height 22
click at [556, 180] on input "number" at bounding box center [546, 187] width 53 height 22
click at [553, 216] on input "number" at bounding box center [546, 227] width 53 height 22
click at [546, 264] on input "number" at bounding box center [546, 267] width 53 height 22
click at [547, 303] on input "number" at bounding box center [546, 309] width 53 height 22
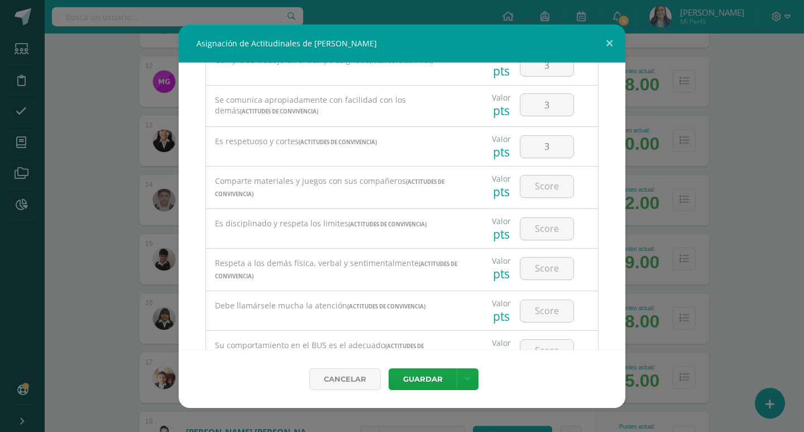
scroll to position [558, 0]
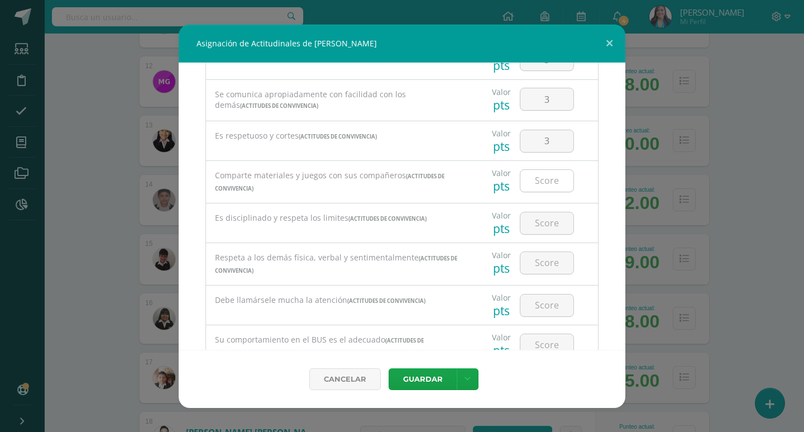
click at [552, 189] on input "number" at bounding box center [546, 181] width 53 height 22
click at [550, 208] on div at bounding box center [546, 222] width 63 height 39
click at [551, 225] on input "number" at bounding box center [546, 223] width 53 height 22
click at [547, 265] on input "number" at bounding box center [546, 263] width 53 height 22
click at [550, 300] on input "number" at bounding box center [546, 305] width 53 height 22
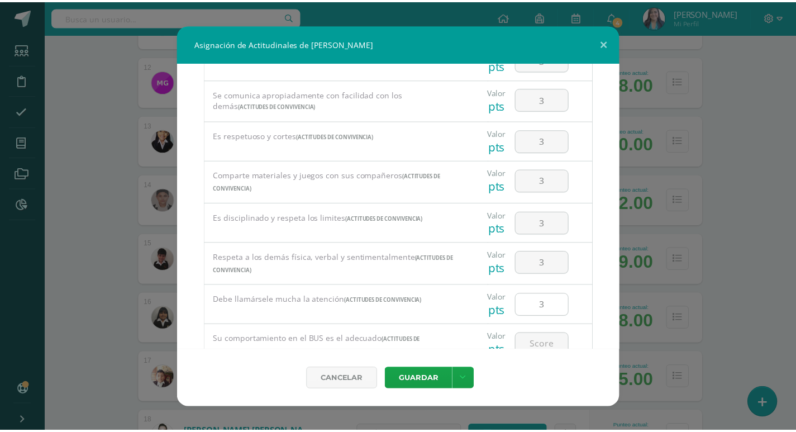
scroll to position [604, 0]
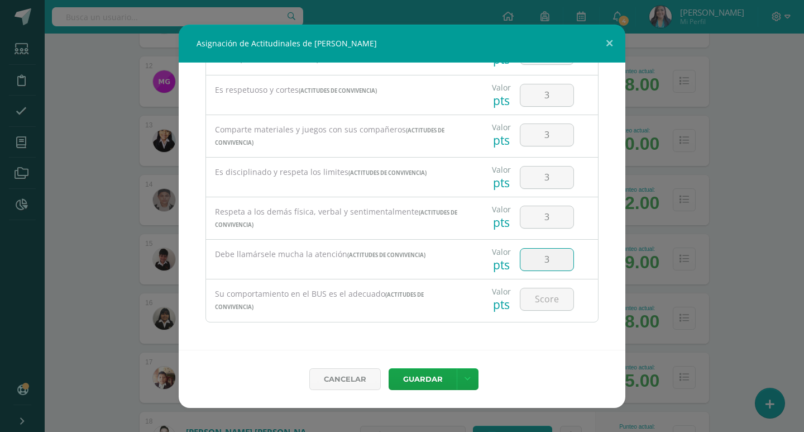
click at [548, 266] on input "3" at bounding box center [546, 260] width 53 height 22
click at [552, 296] on input "number" at bounding box center [546, 299] width 53 height 22
click at [465, 370] on link at bounding box center [468, 379] width 22 height 22
click at [435, 341] on link "Guardar y poblar en todos mis cursos" at bounding box center [444, 336] width 123 height 27
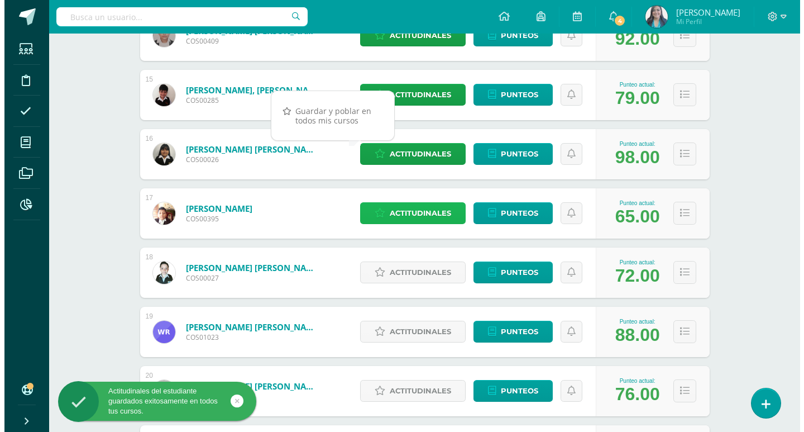
scroll to position [1005, 0]
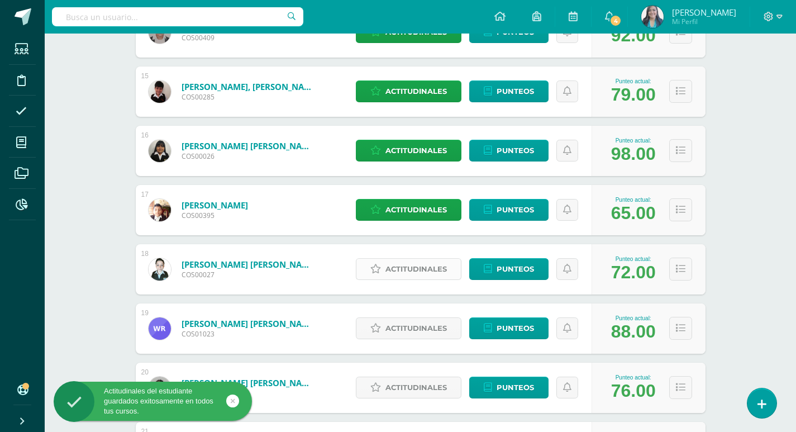
click at [400, 267] on span "Actitudinales" at bounding box center [415, 269] width 61 height 21
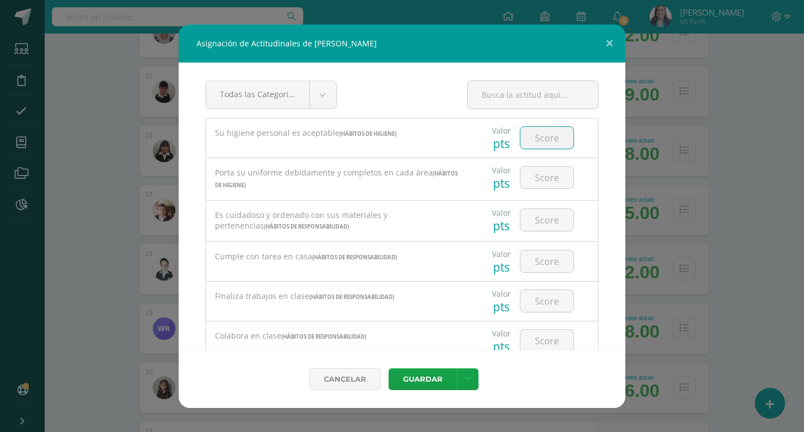
click at [546, 139] on input "number" at bounding box center [546, 138] width 53 height 22
click at [548, 168] on input "number" at bounding box center [546, 177] width 53 height 22
click at [548, 211] on input "number" at bounding box center [546, 220] width 53 height 22
click at [551, 261] on input "number" at bounding box center [546, 261] width 53 height 22
click at [547, 294] on input "number" at bounding box center [546, 301] width 53 height 22
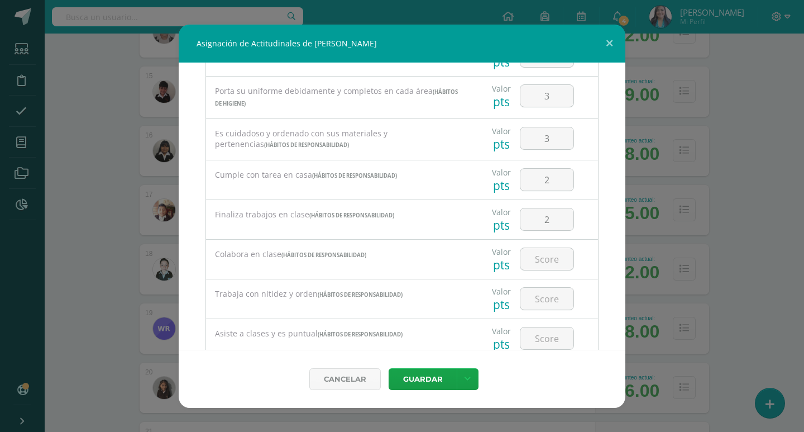
scroll to position [112, 0]
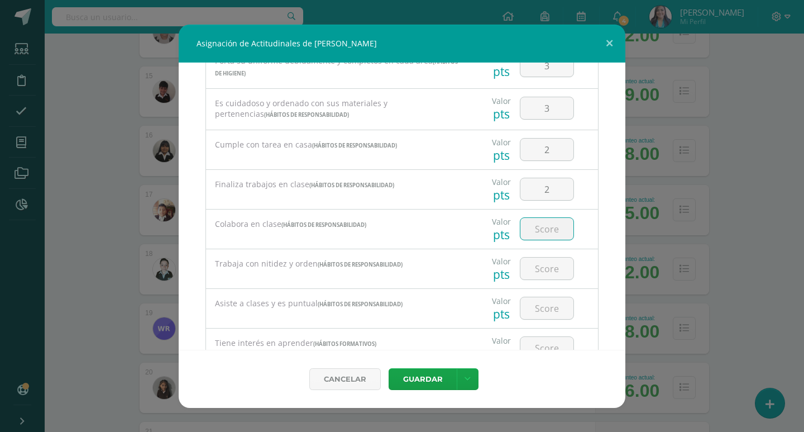
click at [545, 224] on input "number" at bounding box center [546, 229] width 53 height 22
click at [546, 276] on input "number" at bounding box center [546, 268] width 53 height 22
click at [550, 302] on input "number" at bounding box center [546, 308] width 53 height 22
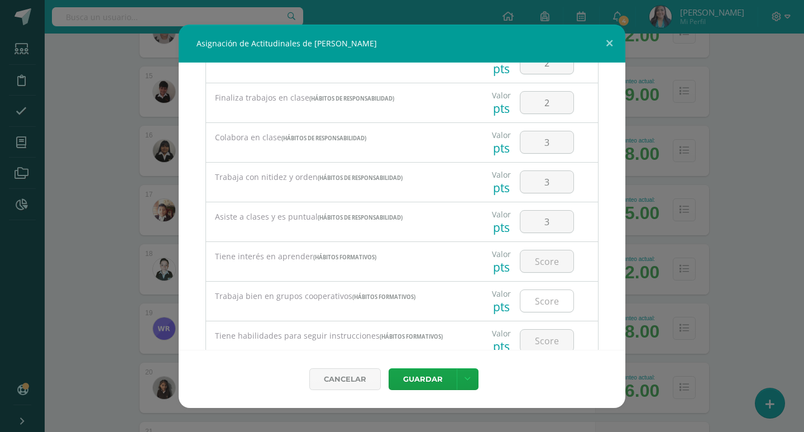
scroll to position [223, 0]
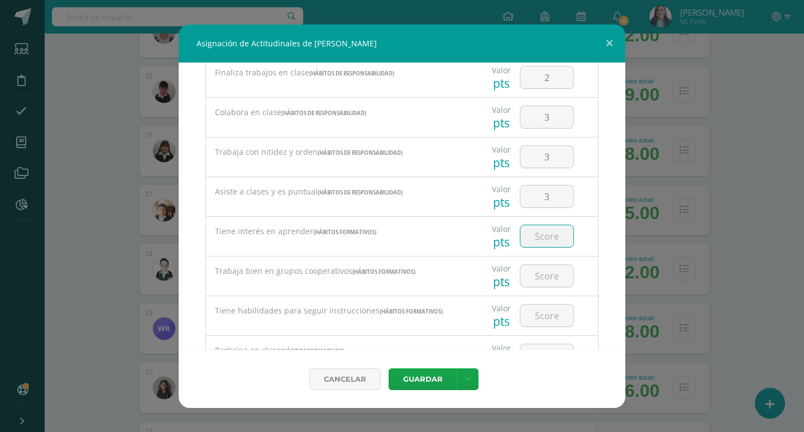
click at [538, 241] on input "number" at bounding box center [546, 236] width 53 height 22
click at [544, 271] on input "number" at bounding box center [546, 276] width 53 height 22
click at [546, 301] on div at bounding box center [546, 315] width 63 height 39
click at [547, 314] on input "number" at bounding box center [546, 315] width 53 height 22
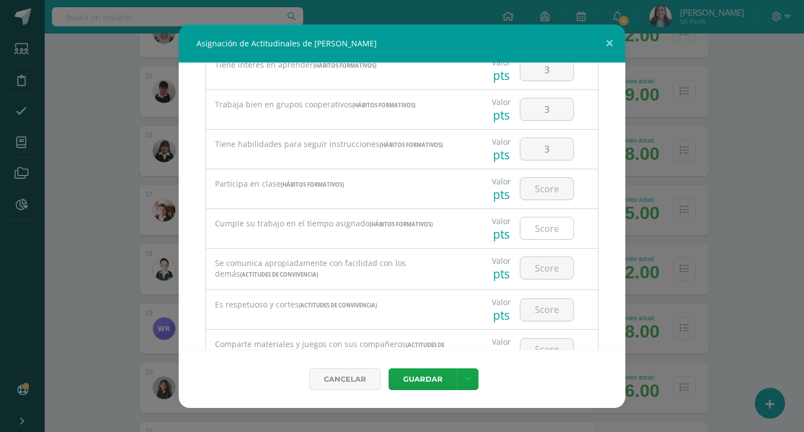
scroll to position [391, 0]
click at [548, 189] on input "number" at bounding box center [546, 187] width 53 height 22
click at [555, 228] on input "number" at bounding box center [546, 227] width 53 height 22
click at [551, 251] on div at bounding box center [546, 266] width 63 height 39
click at [549, 263] on input "number" at bounding box center [546, 267] width 53 height 22
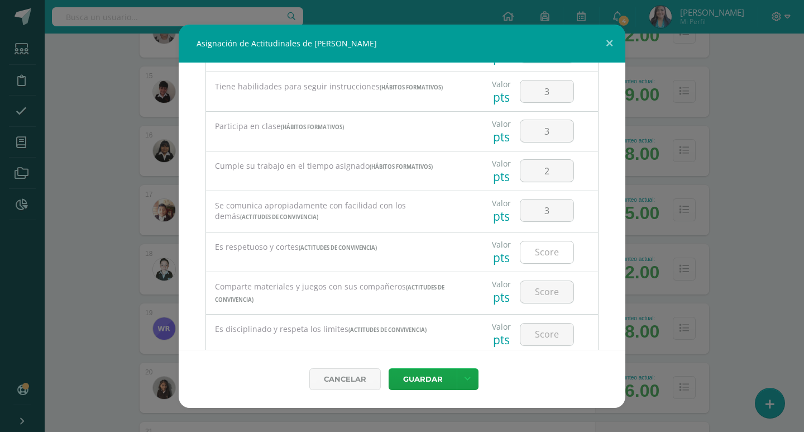
click at [545, 241] on input "number" at bounding box center [546, 252] width 53 height 22
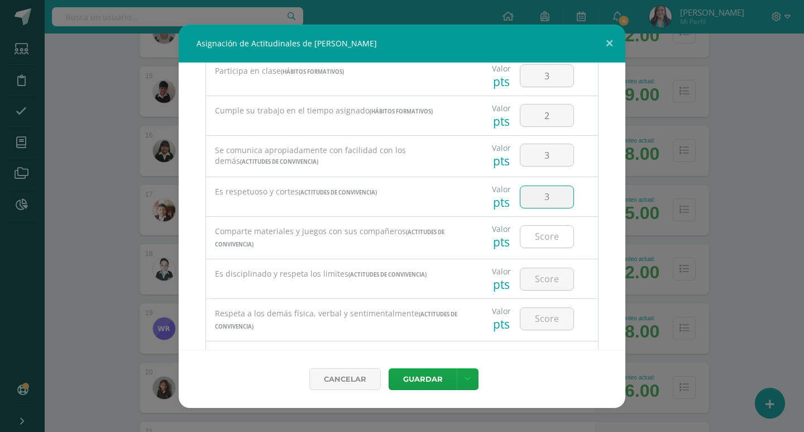
click at [550, 226] on input "number" at bounding box center [546, 237] width 53 height 22
click at [544, 276] on input "number" at bounding box center [546, 279] width 53 height 22
click at [552, 316] on input "number" at bounding box center [546, 319] width 53 height 22
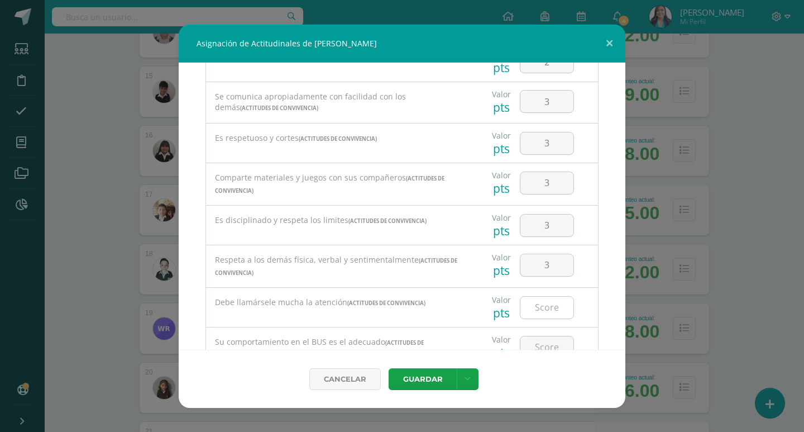
scroll to position [604, 0]
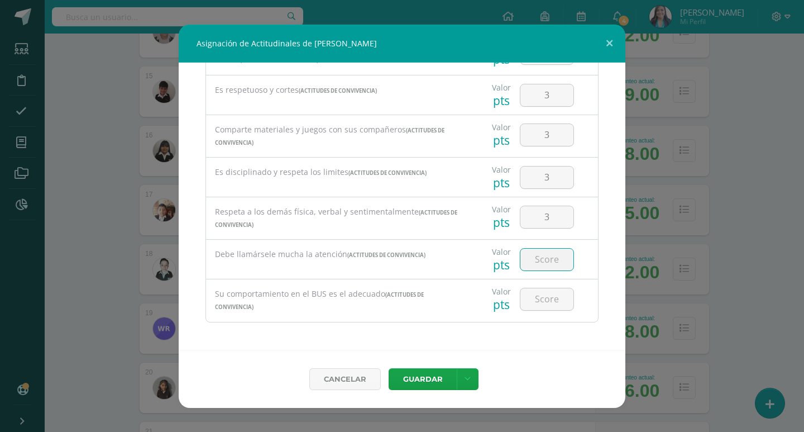
click at [549, 257] on input "number" at bounding box center [546, 260] width 53 height 22
click at [546, 297] on input "number" at bounding box center [546, 299] width 53 height 22
click at [547, 260] on input "1" at bounding box center [546, 260] width 53 height 22
click at [472, 375] on link at bounding box center [468, 379] width 22 height 22
click at [442, 342] on link "Guardar y poblar en todos mis cursos" at bounding box center [444, 336] width 123 height 27
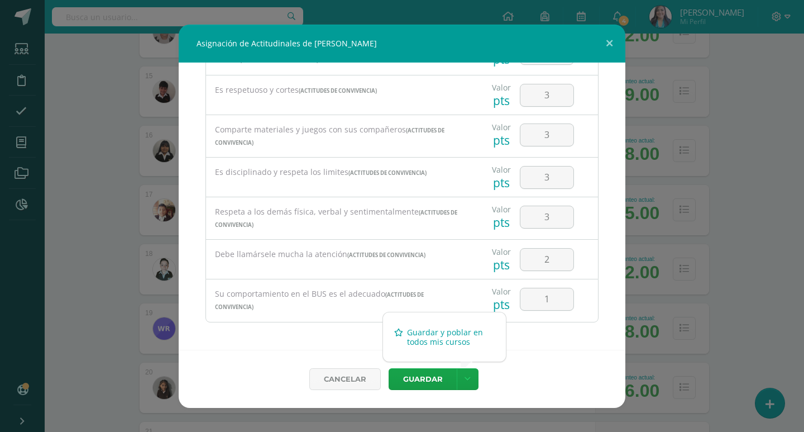
click at [428, 339] on link "Guardar y poblar en todos mis cursos" at bounding box center [444, 336] width 123 height 27
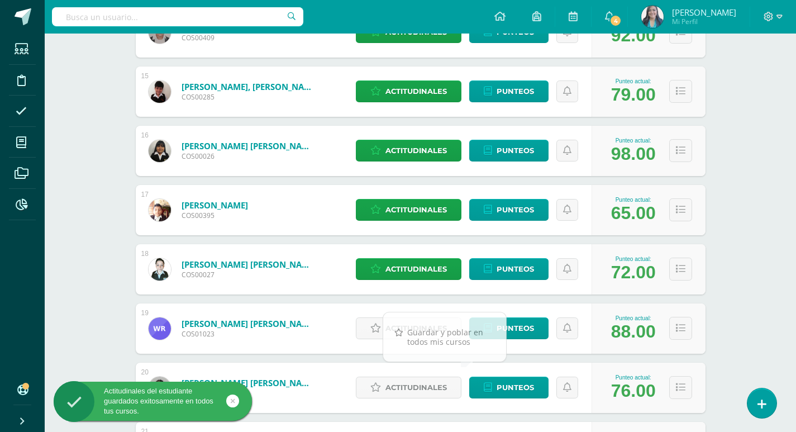
click at [392, 324] on span "Actitudinales" at bounding box center [415, 328] width 61 height 21
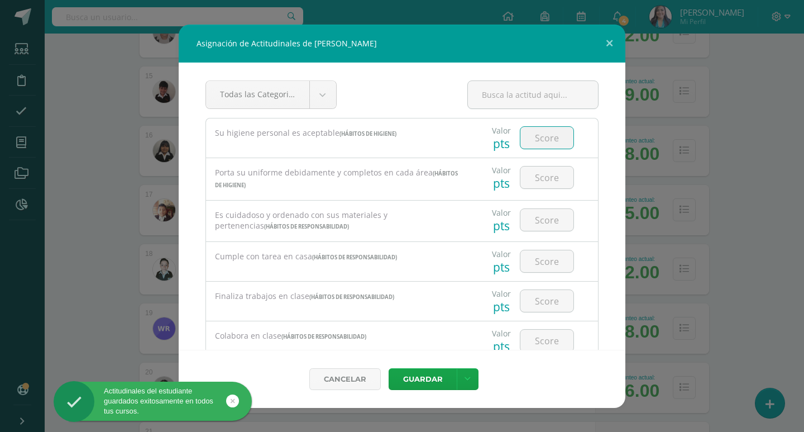
click at [558, 131] on input "number" at bounding box center [546, 138] width 53 height 22
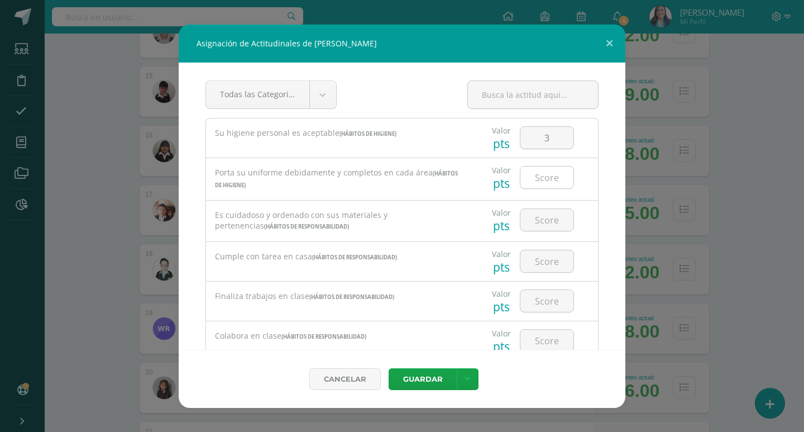
click at [553, 166] on div at bounding box center [547, 177] width 54 height 23
click at [556, 173] on input "number" at bounding box center [546, 177] width 53 height 22
click at [557, 229] on input "number" at bounding box center [546, 220] width 53 height 22
click at [551, 255] on input "number" at bounding box center [546, 261] width 53 height 22
click at [549, 298] on input "number" at bounding box center [546, 301] width 53 height 22
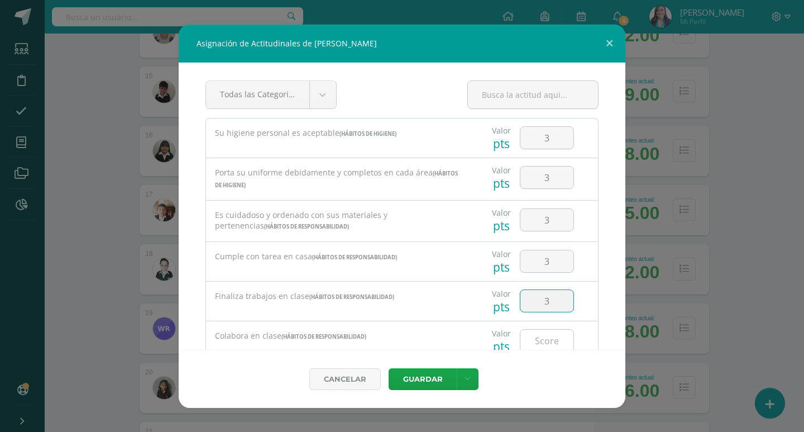
click at [542, 347] on input "number" at bounding box center [546, 340] width 53 height 22
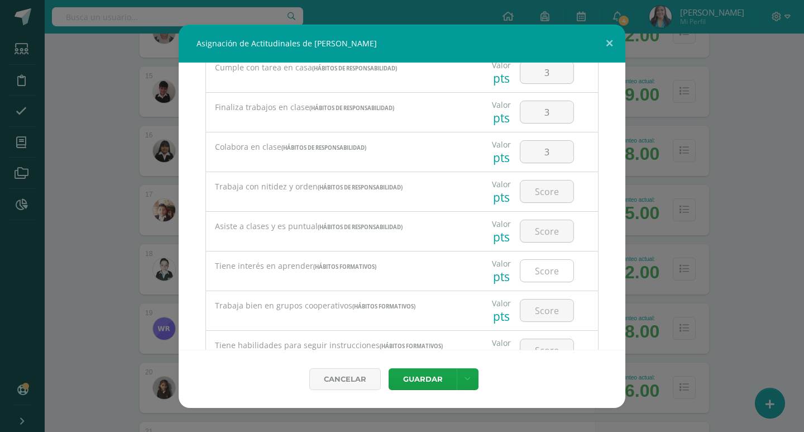
scroll to position [223, 0]
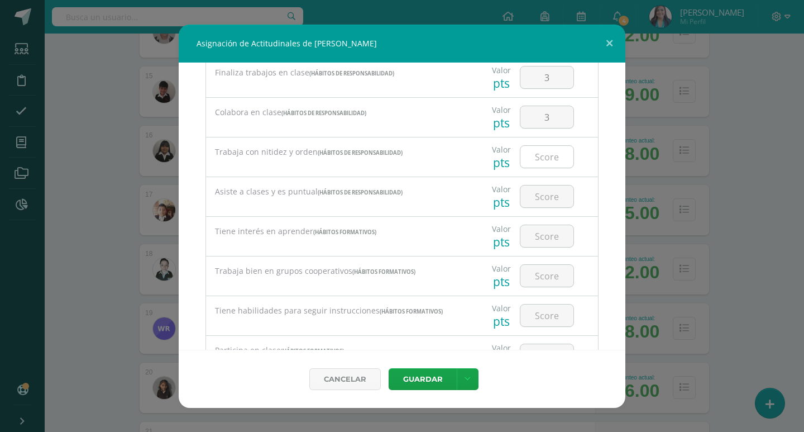
click at [551, 155] on input "number" at bounding box center [546, 157] width 53 height 22
drag, startPoint x: 556, startPoint y: 202, endPoint x: 556, endPoint y: 215, distance: 13.4
click at [556, 202] on input "number" at bounding box center [546, 196] width 53 height 22
click at [555, 232] on input "number" at bounding box center [546, 236] width 53 height 22
click at [550, 271] on input "number" at bounding box center [546, 276] width 53 height 22
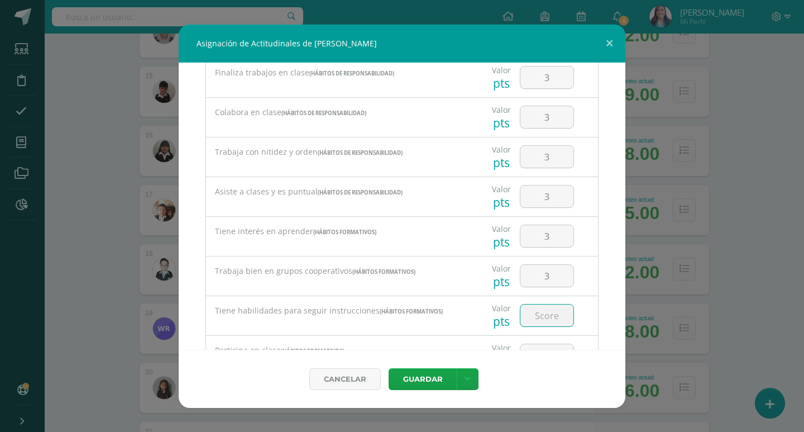
click at [552, 305] on input "number" at bounding box center [546, 315] width 53 height 22
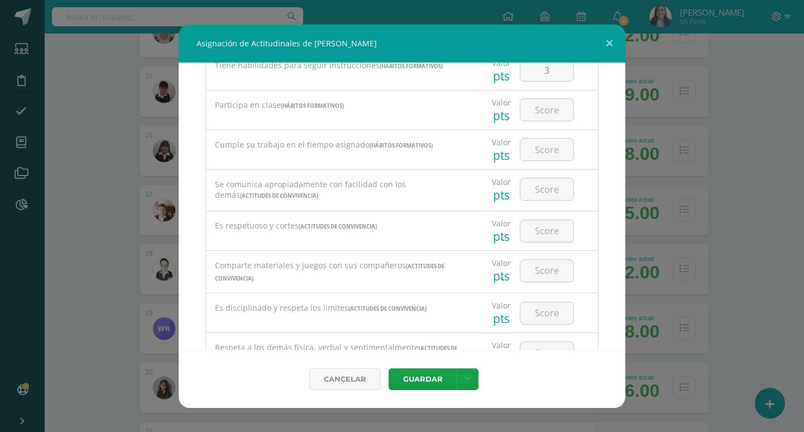
scroll to position [447, 0]
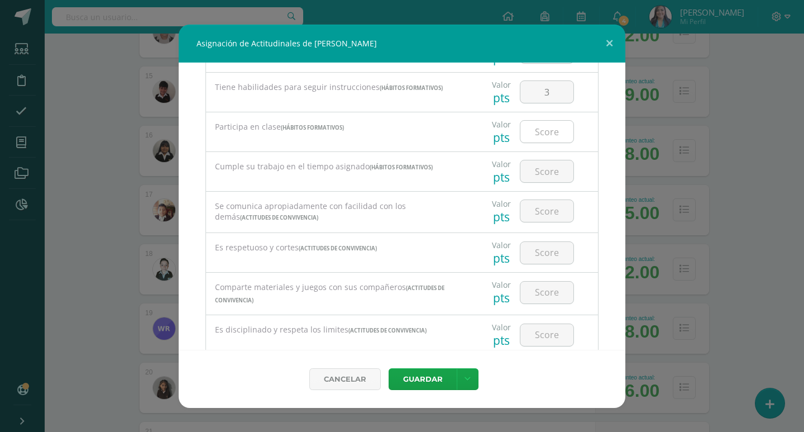
click at [549, 128] on input "number" at bounding box center [546, 132] width 53 height 22
click at [549, 166] on input "number" at bounding box center [546, 171] width 53 height 22
click at [550, 203] on input "number" at bounding box center [546, 211] width 53 height 22
click at [548, 252] on input "number" at bounding box center [546, 253] width 53 height 22
click at [547, 273] on div at bounding box center [546, 292] width 63 height 39
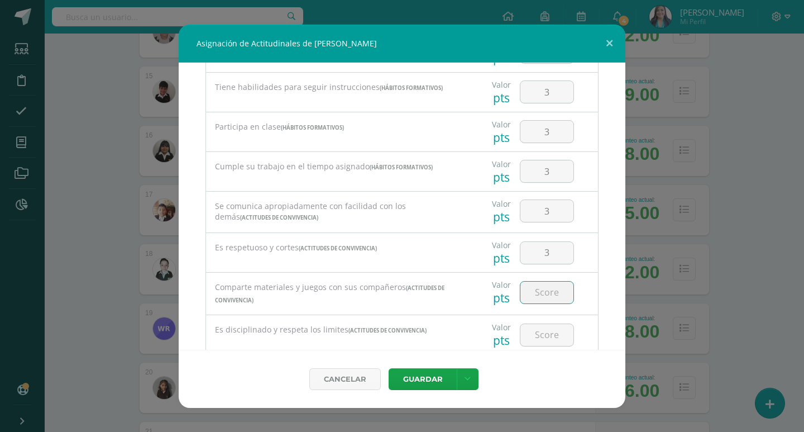
click at [551, 293] on input "number" at bounding box center [546, 292] width 53 height 22
click at [542, 335] on input "number" at bounding box center [546, 335] width 53 height 22
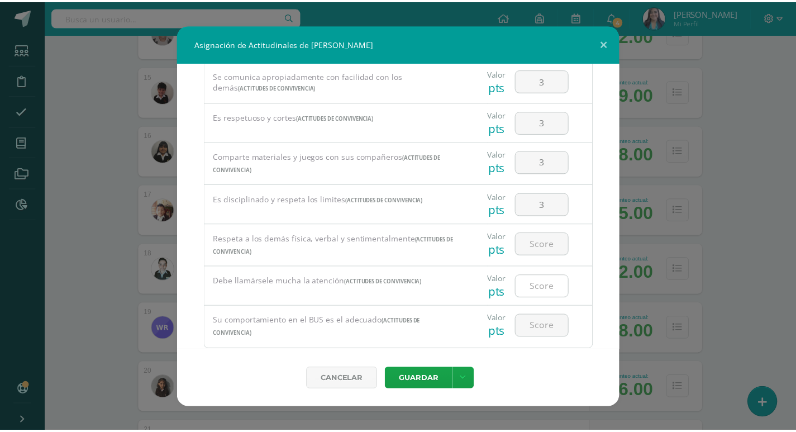
scroll to position [604, 0]
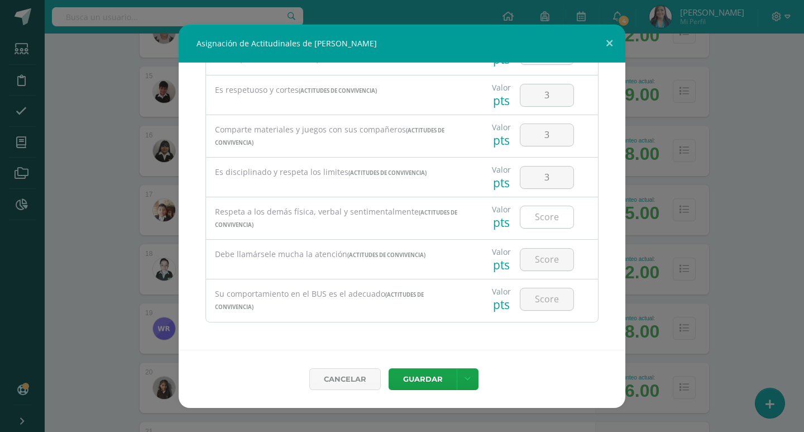
click at [544, 214] on input "number" at bounding box center [546, 217] width 53 height 22
click at [551, 259] on input "number" at bounding box center [546, 260] width 53 height 22
click at [557, 296] on input "number" at bounding box center [546, 299] width 53 height 22
click at [472, 378] on link at bounding box center [468, 379] width 22 height 22
click at [456, 346] on link "Guardar y poblar en todos mis cursos" at bounding box center [444, 336] width 123 height 27
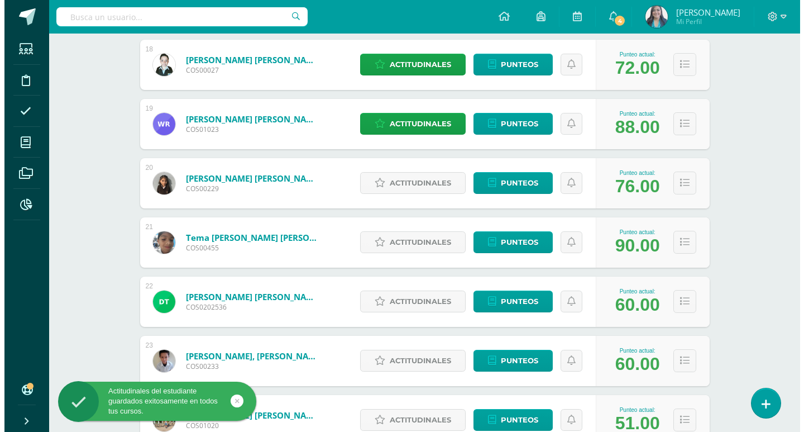
scroll to position [1229, 0]
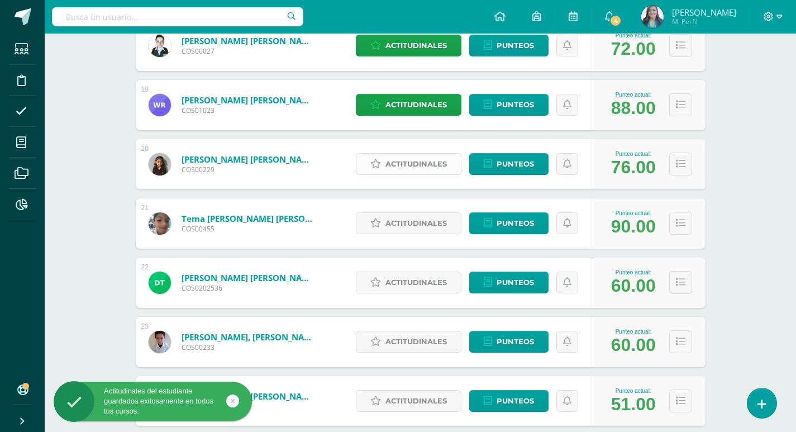
click at [414, 173] on span "Actitudinales" at bounding box center [415, 164] width 61 height 21
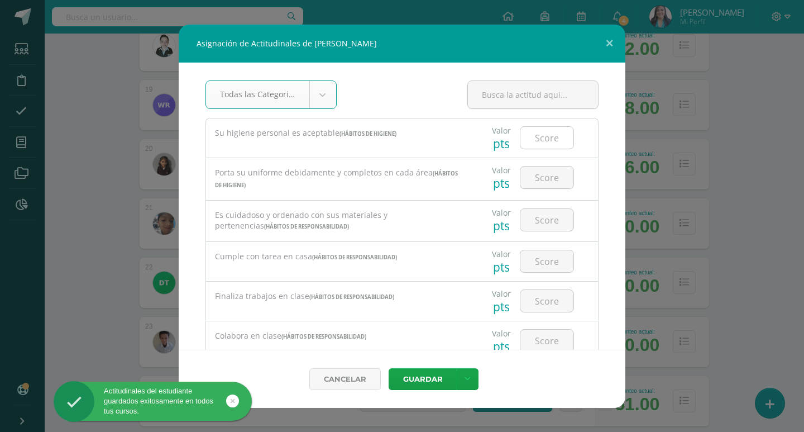
click at [550, 142] on input "number" at bounding box center [546, 138] width 53 height 22
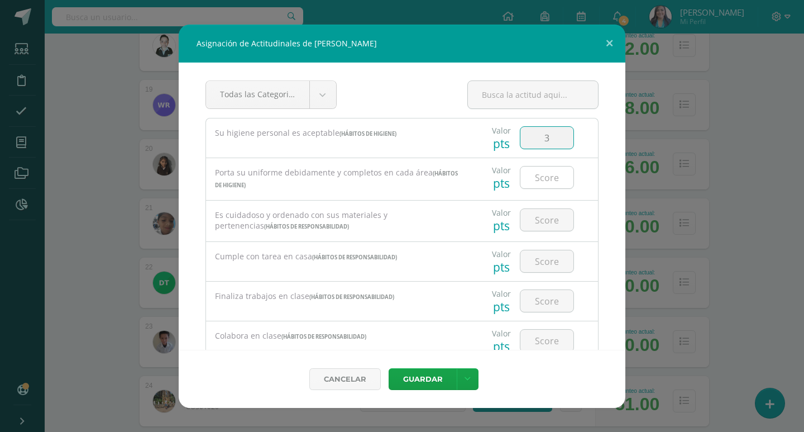
click at [546, 174] on input "number" at bounding box center [546, 177] width 53 height 22
click at [547, 221] on input "number" at bounding box center [546, 220] width 53 height 22
click at [544, 252] on input "number" at bounding box center [546, 261] width 53 height 22
click at [546, 297] on input "number" at bounding box center [546, 301] width 53 height 22
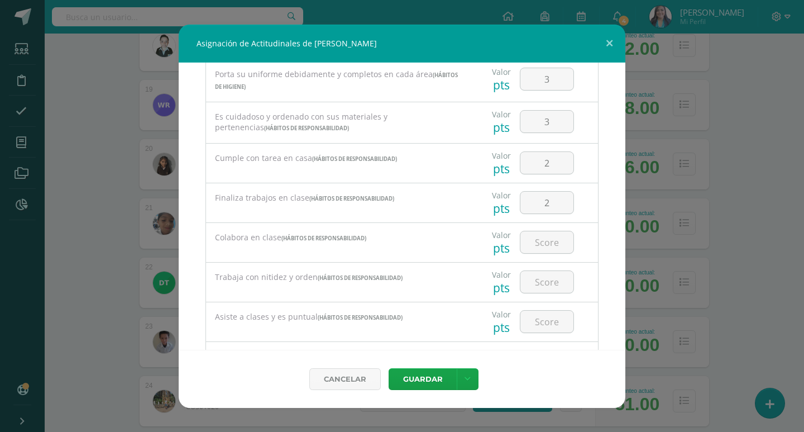
scroll to position [112, 0]
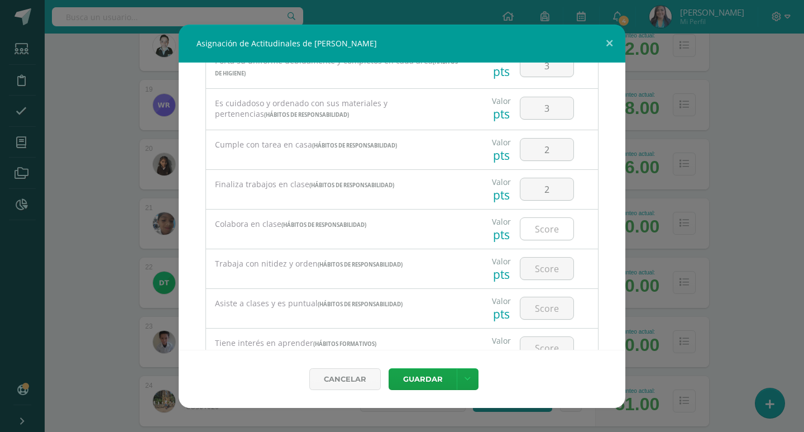
click at [548, 226] on input "number" at bounding box center [546, 229] width 53 height 22
click at [547, 260] on input "number" at bounding box center [546, 268] width 53 height 22
click at [551, 297] on div at bounding box center [547, 308] width 54 height 23
click at [552, 303] on input "number" at bounding box center [546, 308] width 53 height 22
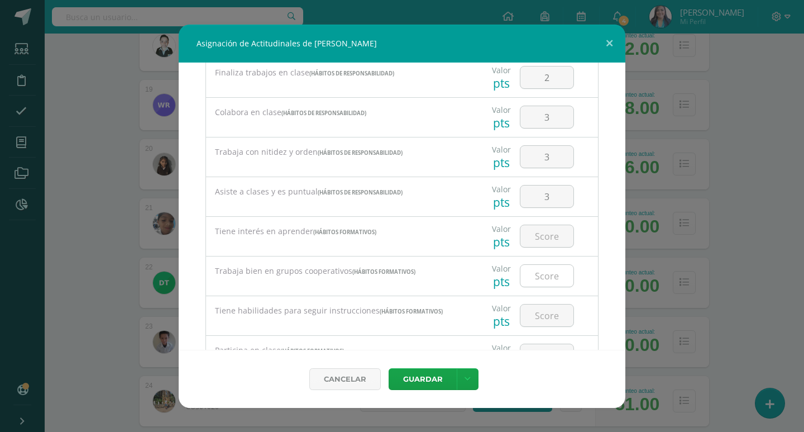
click at [551, 237] on input "number" at bounding box center [546, 236] width 53 height 22
click at [542, 267] on input "number" at bounding box center [546, 276] width 53 height 22
click at [544, 308] on input "number" at bounding box center [546, 315] width 53 height 22
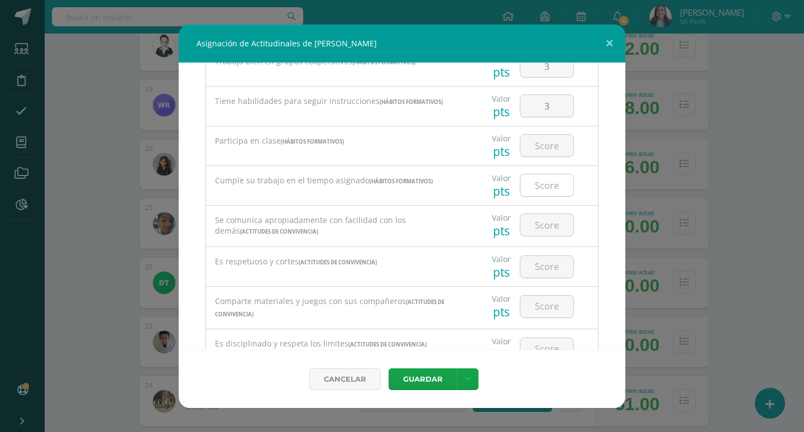
scroll to position [447, 0]
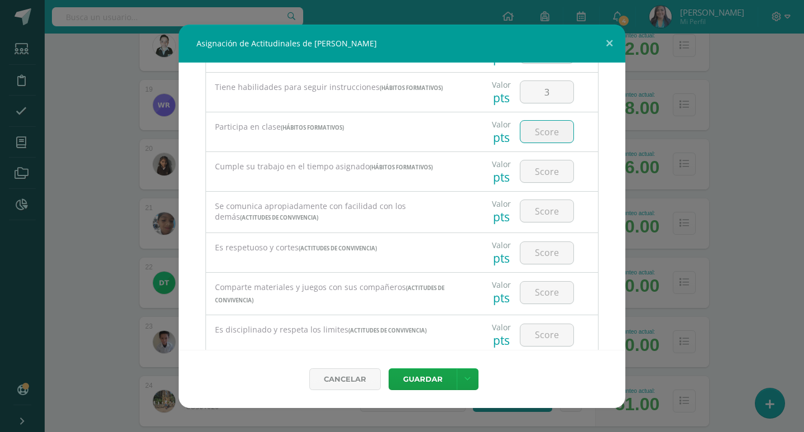
click at [550, 127] on input "number" at bounding box center [546, 132] width 53 height 22
click at [557, 166] on input "number" at bounding box center [546, 171] width 53 height 22
click at [550, 209] on input "number" at bounding box center [546, 211] width 53 height 22
click at [548, 248] on input "number" at bounding box center [546, 253] width 53 height 22
click at [548, 282] on input "number" at bounding box center [546, 292] width 53 height 22
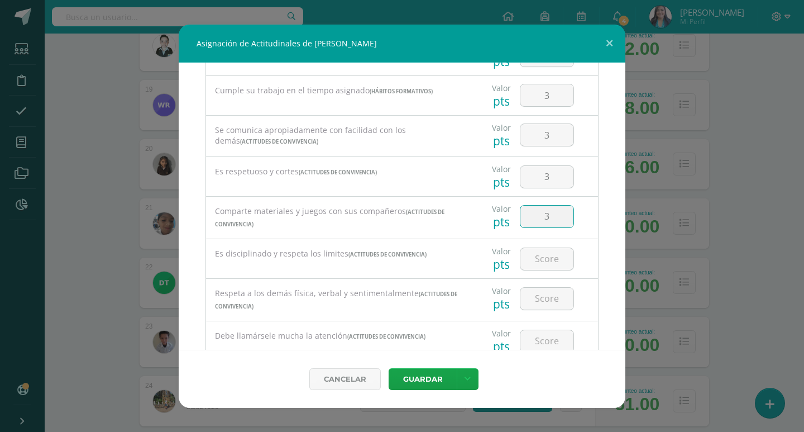
scroll to position [604, 0]
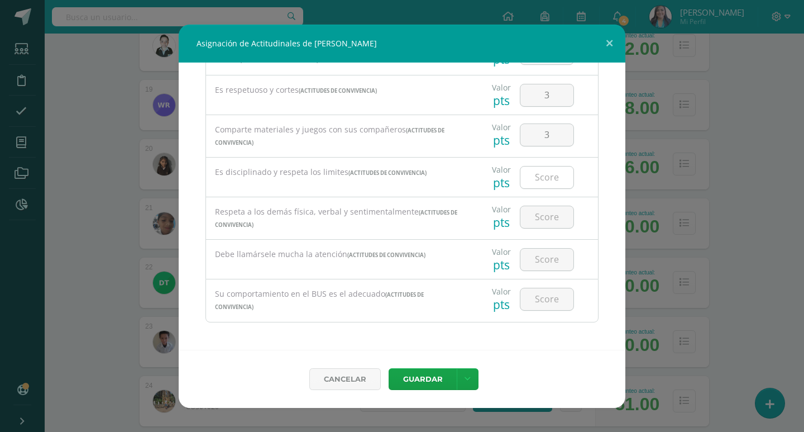
click at [547, 173] on input "number" at bounding box center [546, 177] width 53 height 22
click at [550, 217] on input "number" at bounding box center [546, 217] width 53 height 22
click at [547, 266] on input "number" at bounding box center [546, 260] width 53 height 22
click at [546, 223] on input "number" at bounding box center [546, 217] width 53 height 22
click at [547, 260] on input "number" at bounding box center [546, 260] width 53 height 22
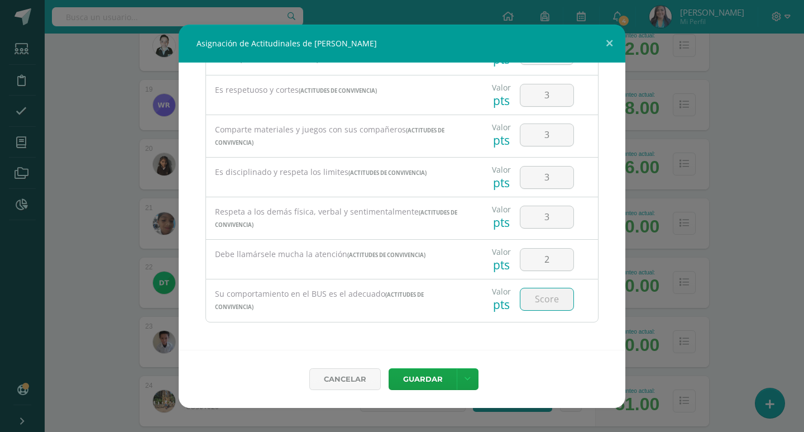
click at [547, 291] on input "number" at bounding box center [546, 299] width 53 height 22
click at [465, 375] on icon at bounding box center [468, 378] width 6 height 9
click at [446, 343] on link "Guardar y poblar en todos mis cursos" at bounding box center [444, 336] width 123 height 27
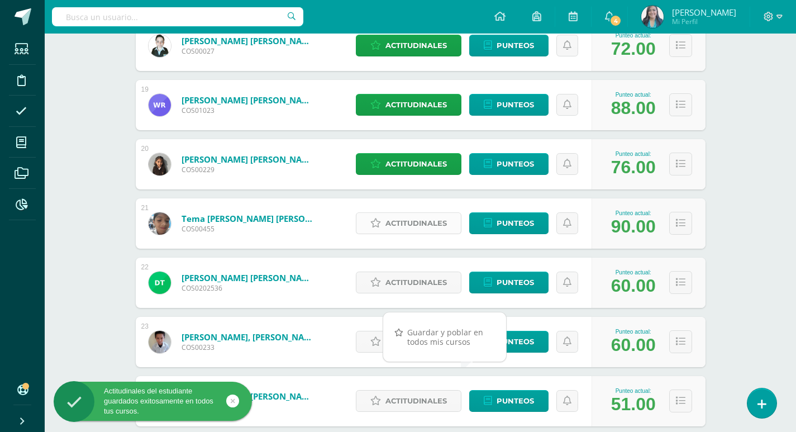
click at [402, 216] on span "Actitudinales" at bounding box center [415, 223] width 61 height 21
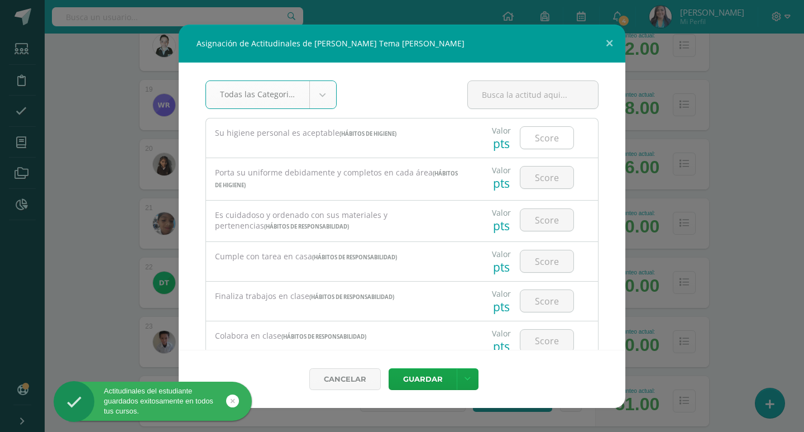
click at [547, 144] on input "number" at bounding box center [546, 138] width 53 height 22
click at [561, 170] on input "number" at bounding box center [546, 177] width 53 height 22
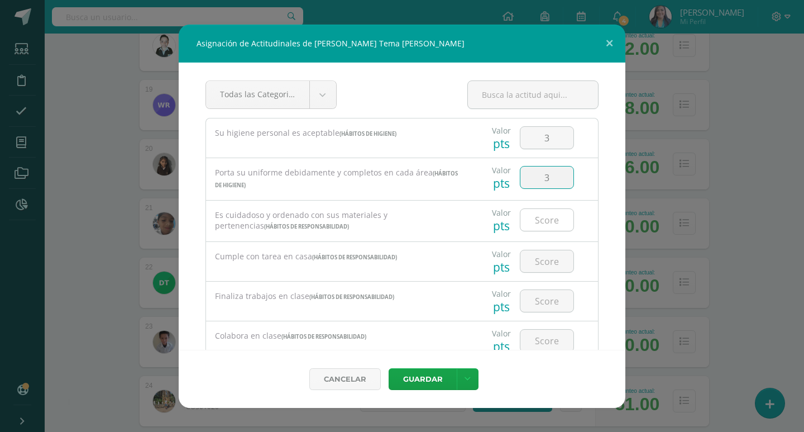
click at [543, 222] on input "number" at bounding box center [546, 220] width 53 height 22
click at [556, 260] on input "number" at bounding box center [546, 261] width 53 height 22
click at [553, 294] on input "number" at bounding box center [546, 301] width 53 height 22
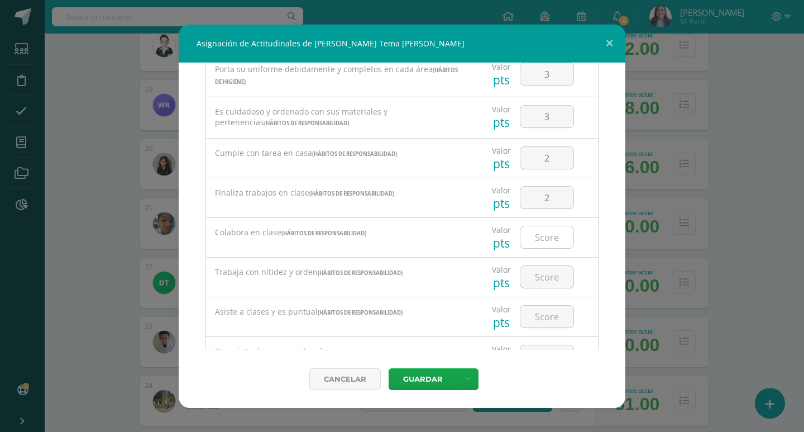
scroll to position [112, 0]
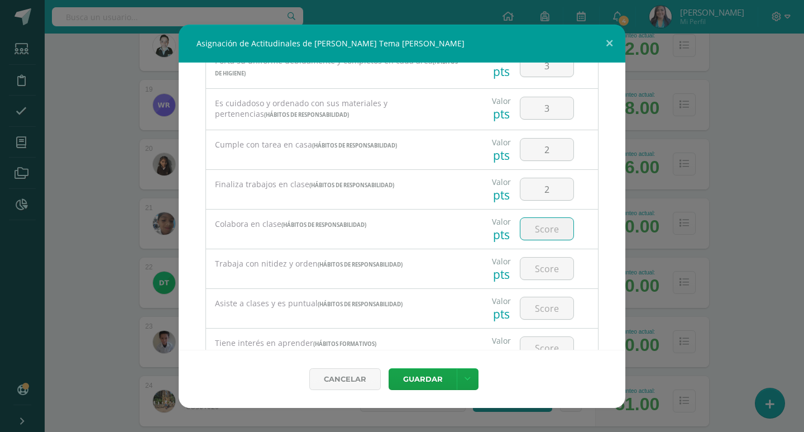
click at [550, 223] on input "number" at bounding box center [546, 229] width 53 height 22
click at [542, 263] on input "number" at bounding box center [546, 268] width 53 height 22
drag, startPoint x: 553, startPoint y: 298, endPoint x: 554, endPoint y: 304, distance: 5.7
click at [553, 298] on input "number" at bounding box center [546, 308] width 53 height 22
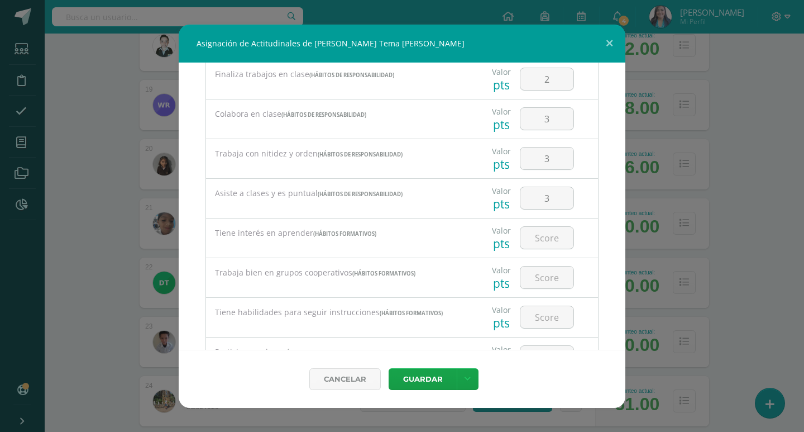
scroll to position [223, 0]
click at [550, 237] on input "number" at bounding box center [546, 236] width 53 height 22
click at [547, 285] on input "number" at bounding box center [546, 276] width 53 height 22
click at [552, 309] on input "number" at bounding box center [546, 315] width 53 height 22
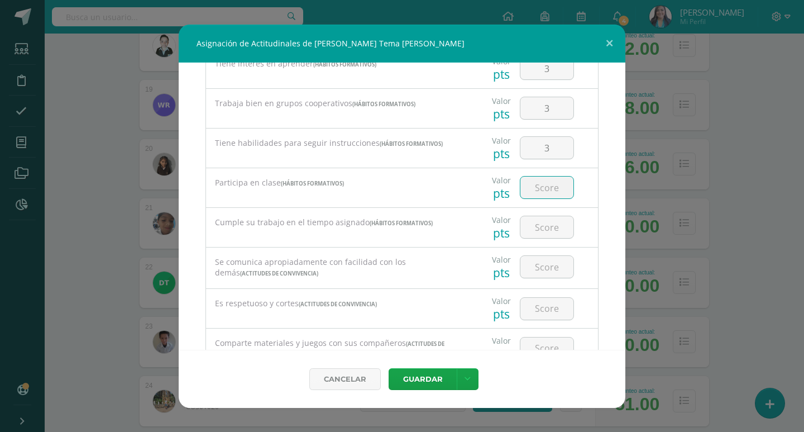
click at [553, 185] on input "number" at bounding box center [546, 187] width 53 height 22
click at [547, 236] on input "number" at bounding box center [546, 227] width 53 height 22
click at [552, 259] on input "number" at bounding box center [546, 267] width 53 height 22
click at [547, 298] on input "number" at bounding box center [546, 309] width 53 height 22
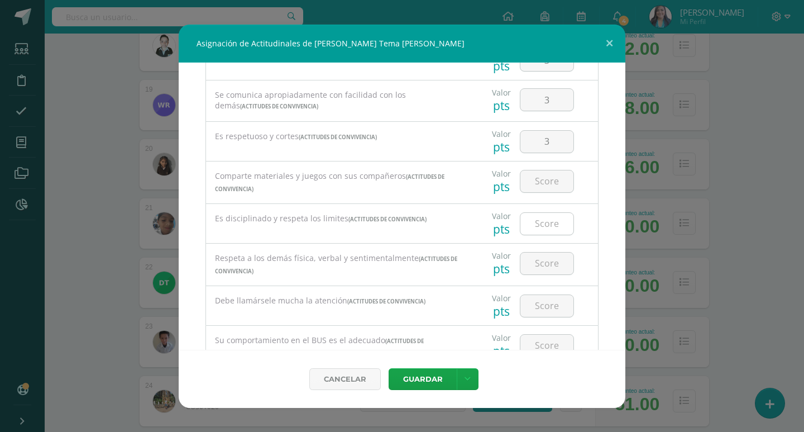
scroll to position [558, 0]
click at [550, 169] on div at bounding box center [547, 180] width 54 height 23
click at [548, 180] on input "number" at bounding box center [546, 181] width 53 height 22
click at [550, 219] on input "number" at bounding box center [546, 223] width 53 height 22
click at [546, 256] on input "number" at bounding box center [546, 263] width 53 height 22
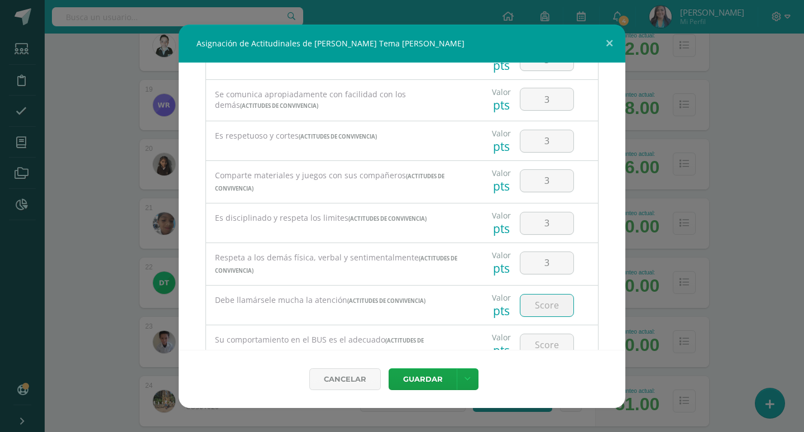
click at [550, 303] on input "number" at bounding box center [546, 305] width 53 height 22
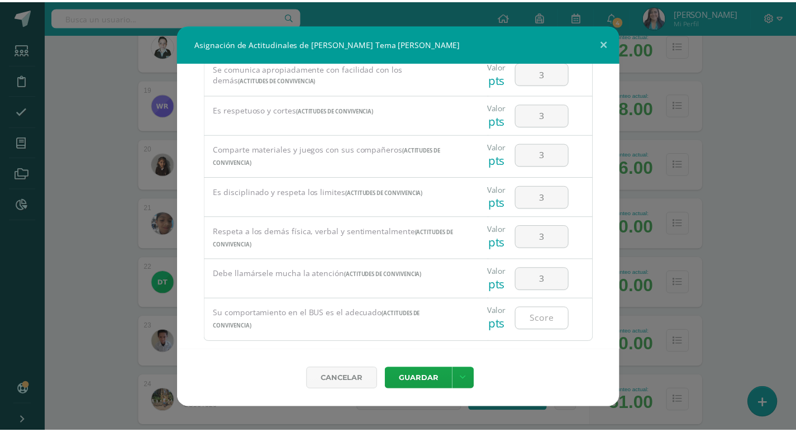
scroll to position [604, 0]
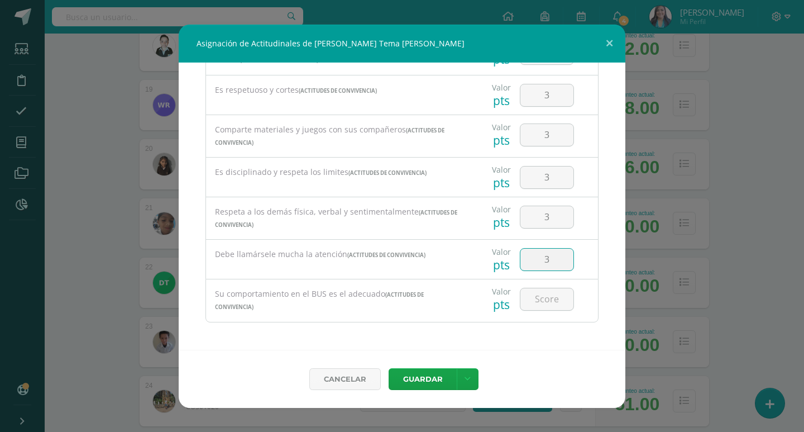
click at [546, 255] on input "3" at bounding box center [546, 260] width 53 height 22
click at [558, 303] on input "number" at bounding box center [546, 299] width 53 height 22
click at [471, 370] on link at bounding box center [468, 379] width 22 height 22
click at [445, 336] on link "Guardar y poblar en todos mis cursos" at bounding box center [444, 336] width 123 height 27
click at [414, 331] on link "Guardar y poblar en todos mis cursos" at bounding box center [444, 336] width 123 height 27
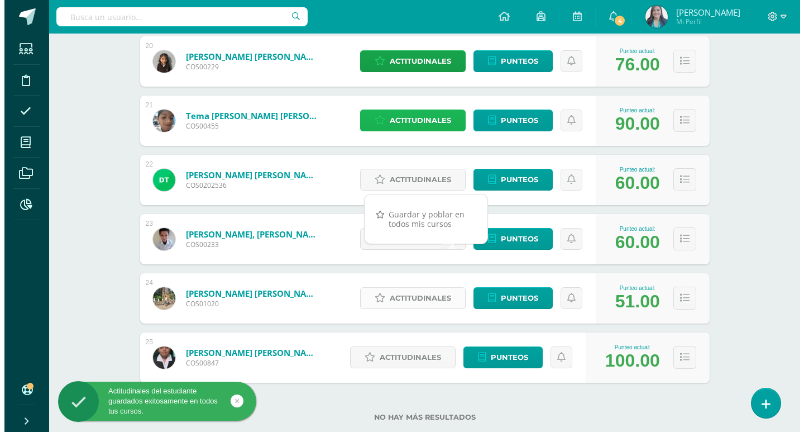
scroll to position [1356, 0]
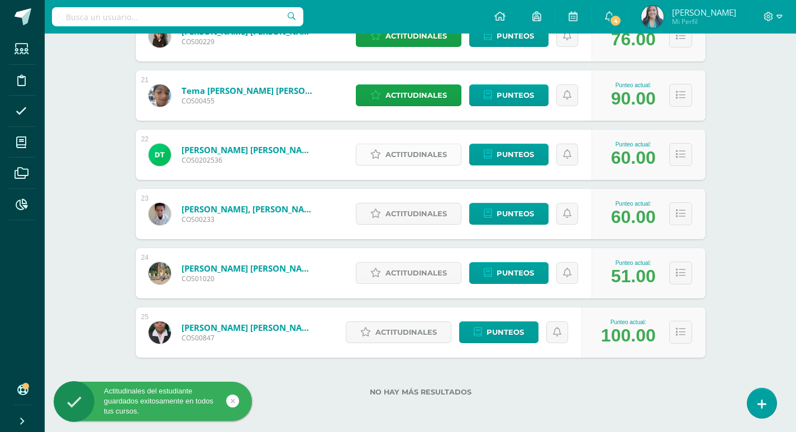
click at [428, 157] on span "Actitudinales" at bounding box center [415, 154] width 61 height 21
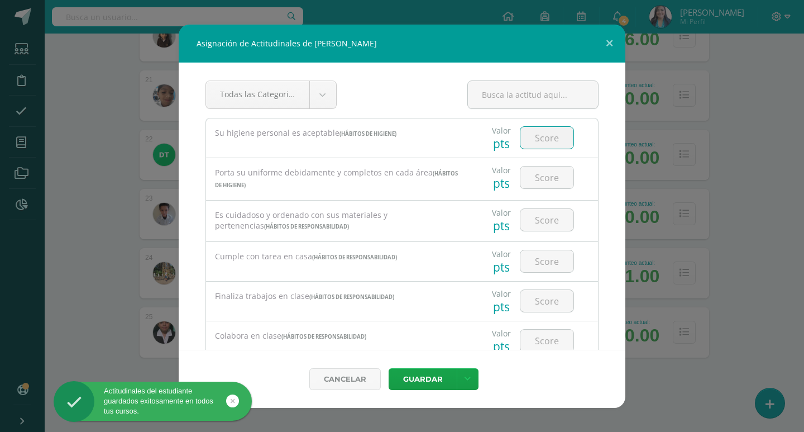
click at [542, 143] on input "number" at bounding box center [546, 138] width 53 height 22
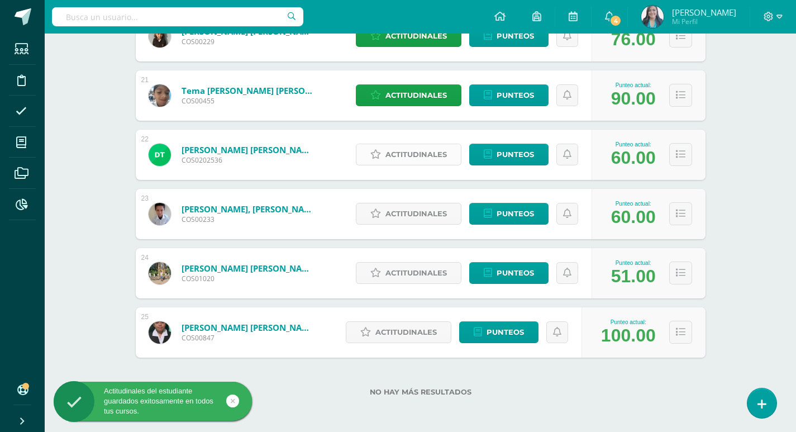
click at [417, 154] on span "Actitudinales" at bounding box center [415, 154] width 61 height 21
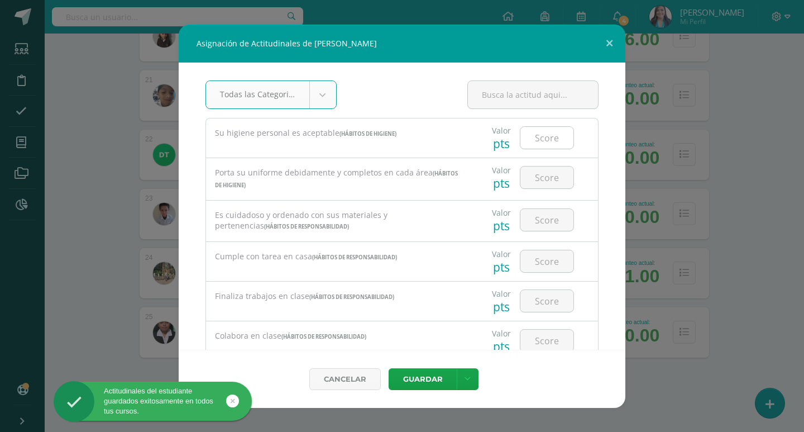
click at [566, 142] on div at bounding box center [547, 137] width 54 height 23
click at [558, 142] on input "number" at bounding box center [546, 138] width 53 height 22
click at [546, 179] on input "number" at bounding box center [546, 177] width 53 height 22
click at [546, 211] on input "number" at bounding box center [546, 220] width 53 height 22
click at [543, 255] on input "number" at bounding box center [546, 261] width 53 height 22
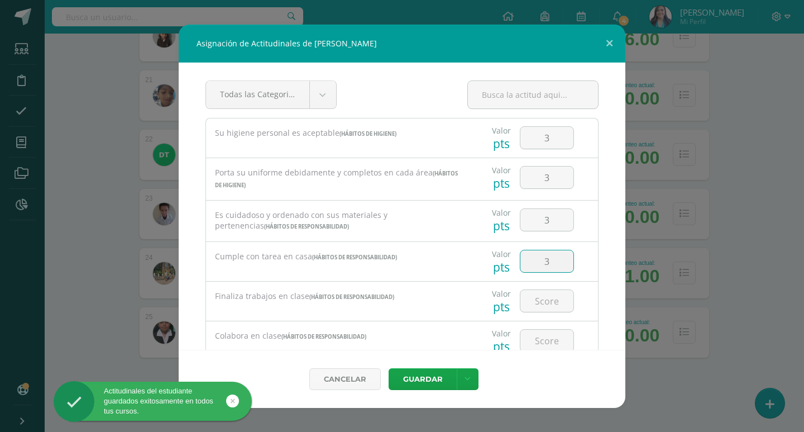
click at [546, 284] on div at bounding box center [546, 300] width 63 height 39
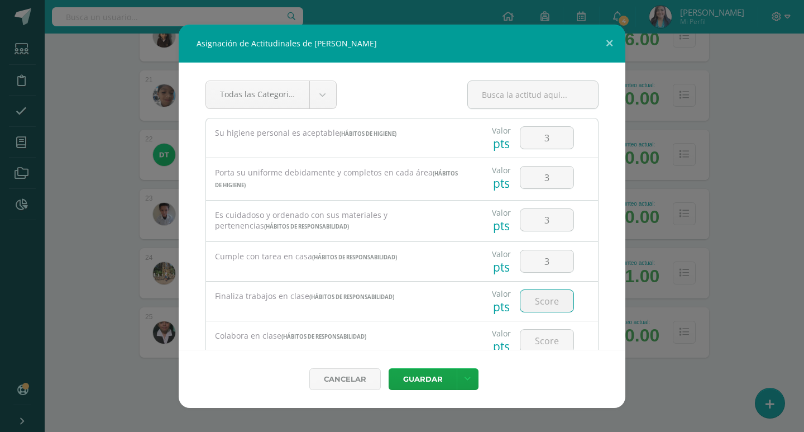
click at [547, 298] on input "number" at bounding box center [546, 301] width 53 height 22
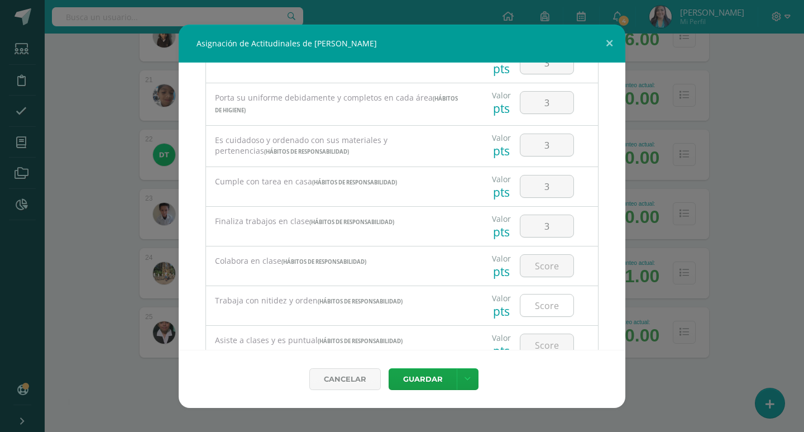
scroll to position [168, 0]
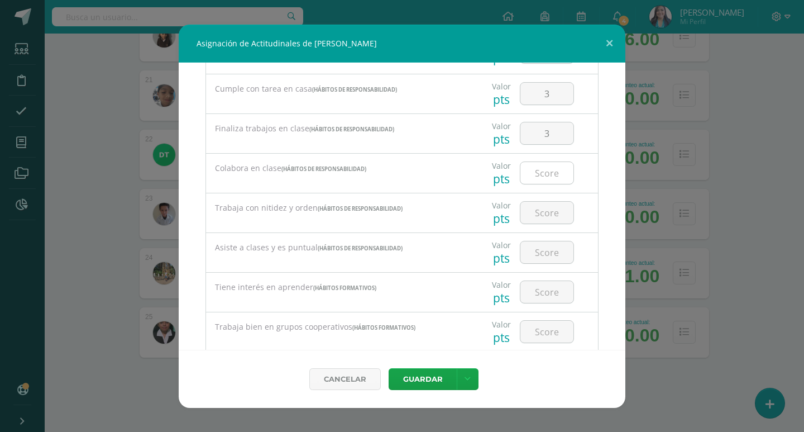
click at [534, 176] on input "number" at bounding box center [546, 173] width 53 height 22
click at [538, 211] on input "number" at bounding box center [546, 213] width 53 height 22
click at [544, 248] on input "number" at bounding box center [546, 252] width 53 height 22
click at [534, 312] on div at bounding box center [546, 331] width 63 height 39
click at [546, 294] on input "number" at bounding box center [546, 292] width 53 height 22
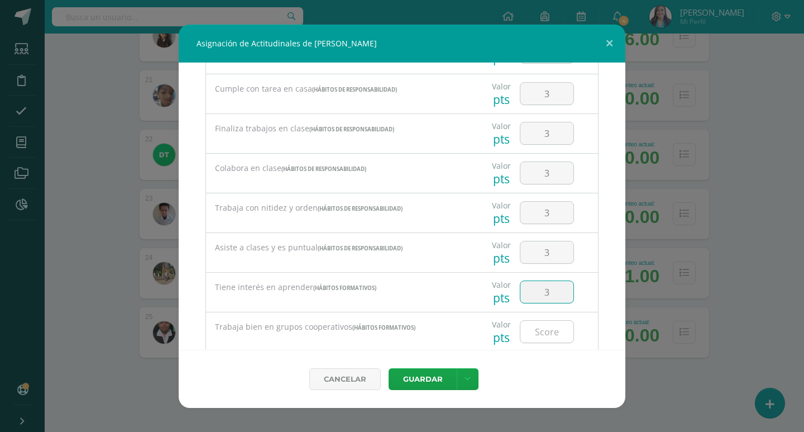
click at [538, 327] on input "number" at bounding box center [546, 332] width 53 height 22
click at [541, 330] on input "3" at bounding box center [546, 332] width 53 height 22
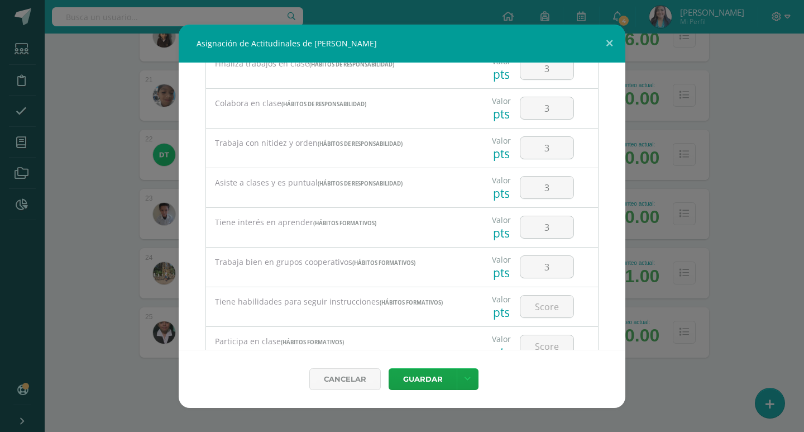
scroll to position [335, 0]
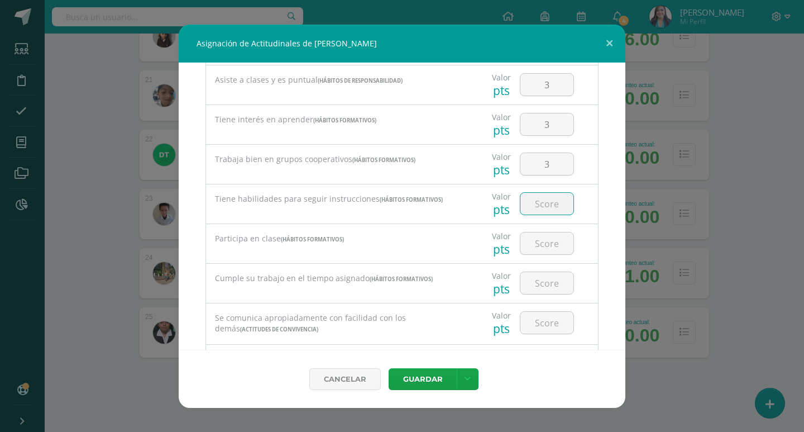
click at [551, 201] on input "number" at bounding box center [546, 204] width 53 height 22
click at [547, 241] on input "number" at bounding box center [546, 243] width 53 height 22
click at [548, 272] on input "number" at bounding box center [546, 283] width 53 height 22
click at [538, 333] on div at bounding box center [547, 322] width 54 height 23
click at [543, 326] on input "number" at bounding box center [546, 323] width 53 height 22
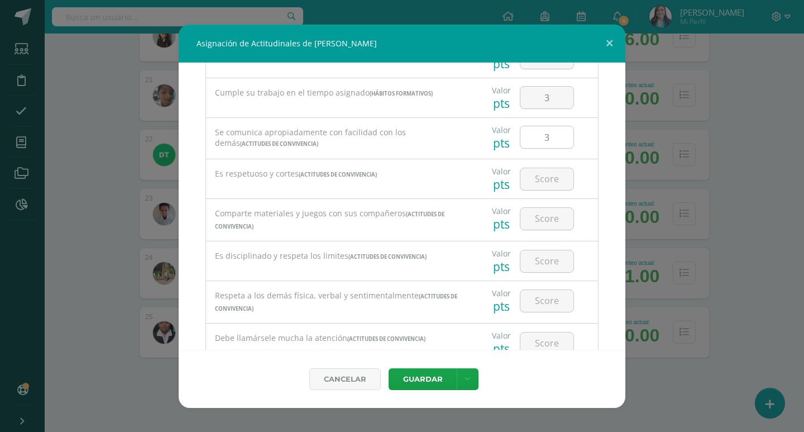
scroll to position [548, 0]
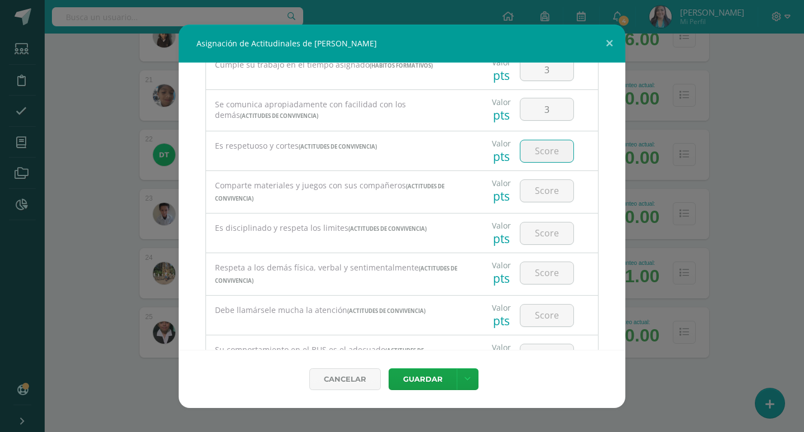
click at [551, 144] on input "number" at bounding box center [546, 151] width 53 height 22
click at [553, 188] on input "number" at bounding box center [546, 191] width 53 height 22
click at [547, 233] on input "number" at bounding box center [546, 233] width 53 height 22
click at [547, 262] on input "number" at bounding box center [546, 273] width 53 height 22
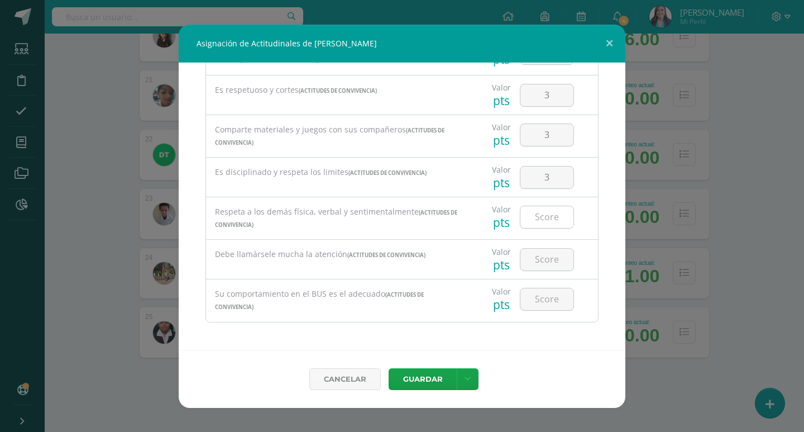
click at [542, 217] on input "number" at bounding box center [546, 217] width 53 height 22
click at [548, 261] on input "number" at bounding box center [546, 260] width 53 height 22
click at [546, 289] on input "number" at bounding box center [546, 299] width 53 height 22
click at [474, 376] on link at bounding box center [468, 379] width 22 height 22
click at [443, 338] on link "Guardar y poblar en todos mis cursos" at bounding box center [444, 336] width 123 height 27
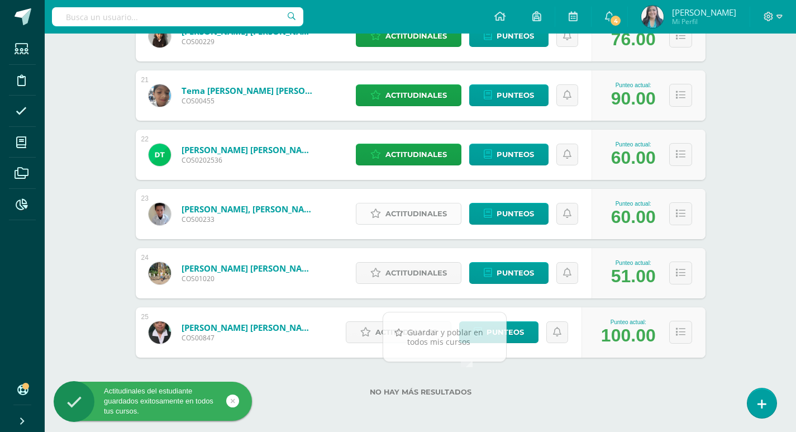
click at [430, 210] on span "Actitudinales" at bounding box center [415, 213] width 61 height 21
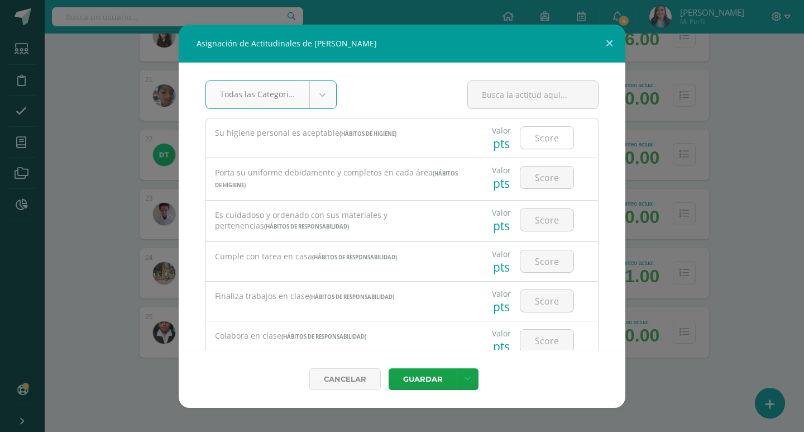
click at [539, 133] on input "number" at bounding box center [546, 138] width 53 height 22
click at [533, 170] on input "number" at bounding box center [546, 177] width 53 height 22
click at [553, 224] on input "number" at bounding box center [546, 220] width 53 height 22
click at [543, 256] on input "number" at bounding box center [546, 261] width 53 height 22
click at [543, 294] on input "number" at bounding box center [546, 301] width 53 height 22
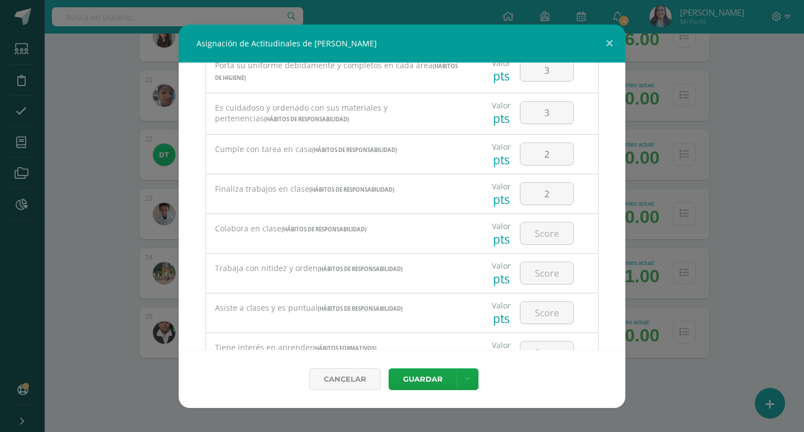
scroll to position [112, 0]
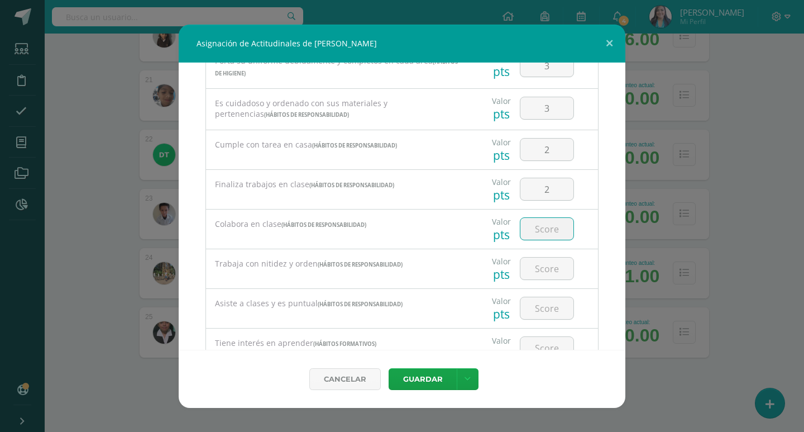
click at [546, 232] on input "number" at bounding box center [546, 229] width 53 height 22
click at [541, 257] on input "number" at bounding box center [546, 268] width 53 height 22
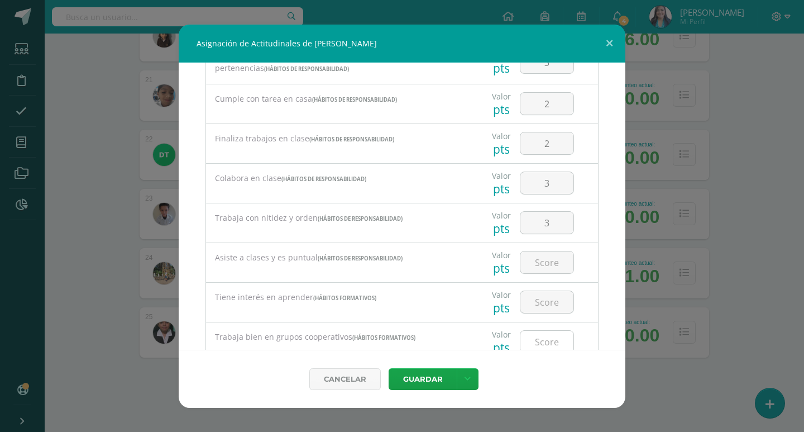
scroll to position [279, 0]
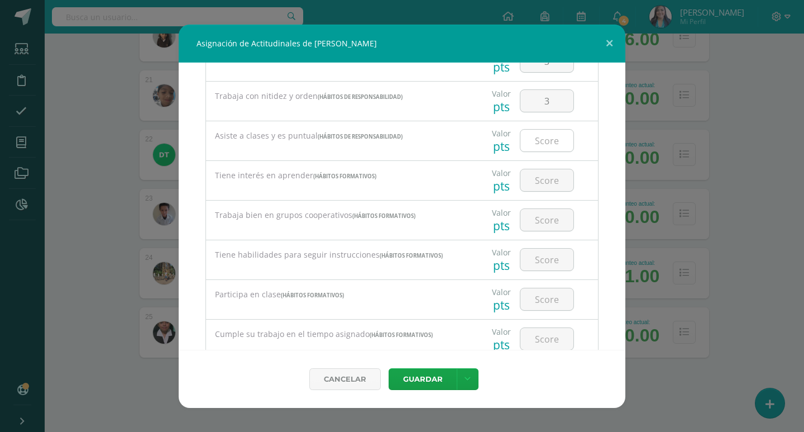
click at [548, 144] on input "number" at bounding box center [546, 141] width 53 height 22
click at [541, 179] on input "number" at bounding box center [546, 180] width 53 height 22
click at [548, 221] on input "number" at bounding box center [546, 220] width 53 height 22
click at [544, 264] on input "number" at bounding box center [546, 260] width 53 height 22
click at [550, 289] on input "number" at bounding box center [546, 299] width 53 height 22
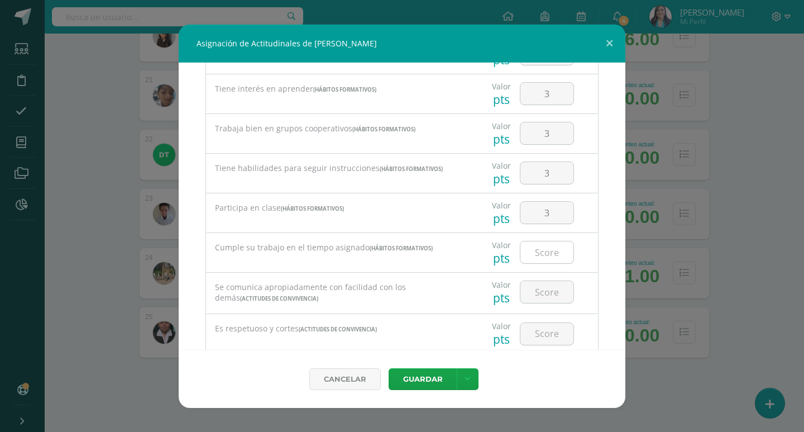
scroll to position [391, 0]
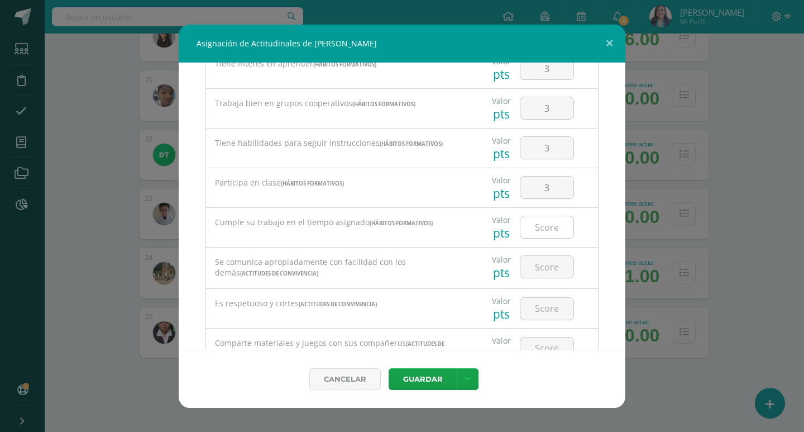
click at [544, 217] on input "number" at bounding box center [546, 227] width 53 height 22
click at [547, 259] on input "number" at bounding box center [546, 267] width 53 height 22
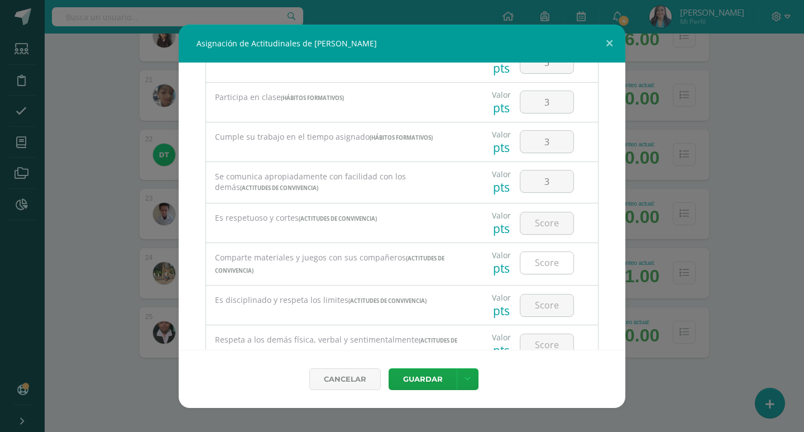
scroll to position [503, 0]
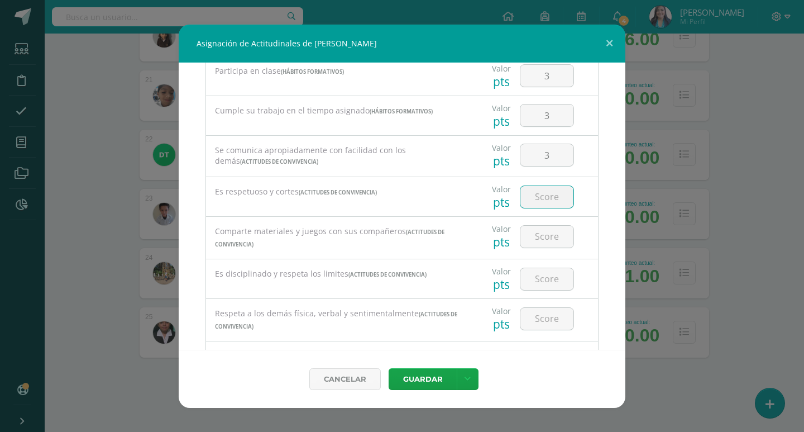
click at [547, 197] on input "number" at bounding box center [546, 197] width 53 height 22
click at [542, 243] on input "number" at bounding box center [546, 237] width 53 height 22
click at [549, 270] on input "number" at bounding box center [546, 279] width 53 height 22
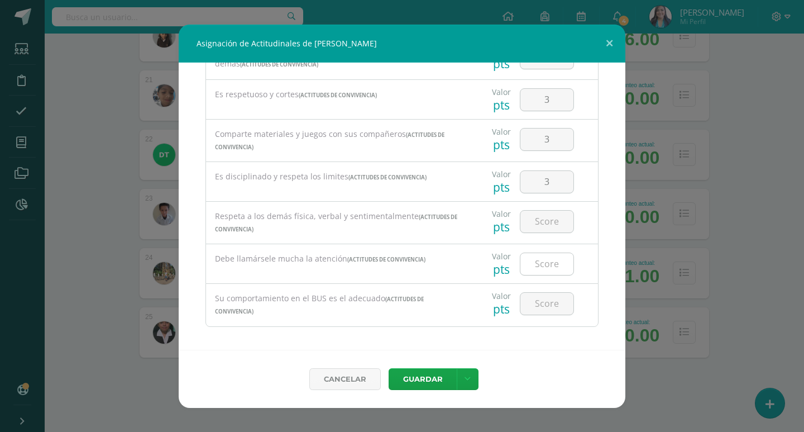
scroll to position [604, 0]
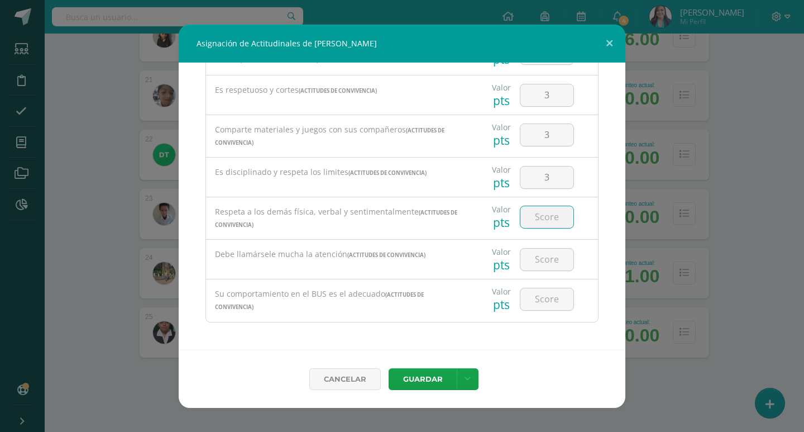
click at [542, 216] on input "number" at bounding box center [546, 217] width 53 height 22
click at [538, 261] on input "number" at bounding box center [546, 260] width 53 height 22
click at [541, 295] on input "number" at bounding box center [546, 299] width 53 height 22
click at [474, 380] on link at bounding box center [468, 379] width 22 height 22
click at [447, 337] on link "Guardar y poblar en todos mis cursos" at bounding box center [444, 336] width 123 height 27
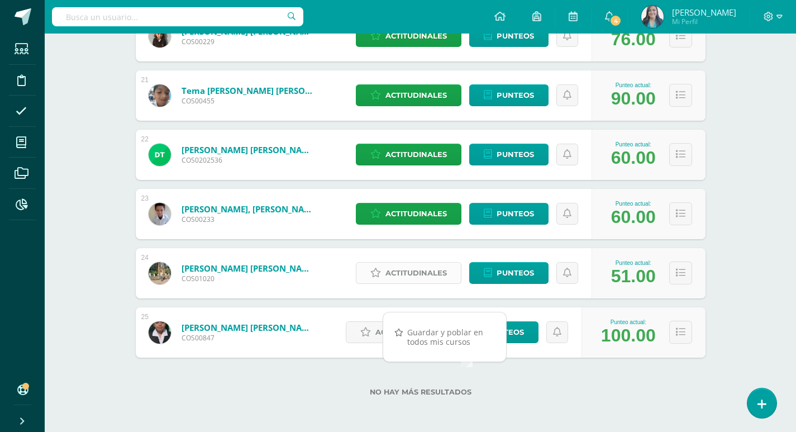
click at [436, 274] on span "Actitudinales" at bounding box center [415, 272] width 61 height 21
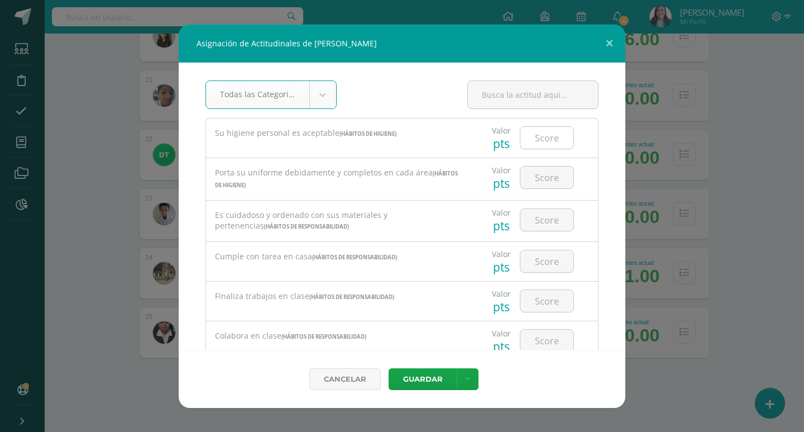
click at [561, 142] on input "number" at bounding box center [546, 138] width 53 height 22
click at [536, 173] on input "number" at bounding box center [546, 177] width 53 height 22
click at [542, 218] on input "number" at bounding box center [546, 220] width 53 height 22
click at [542, 256] on input "number" at bounding box center [546, 261] width 53 height 22
click at [544, 291] on input "number" at bounding box center [546, 301] width 53 height 22
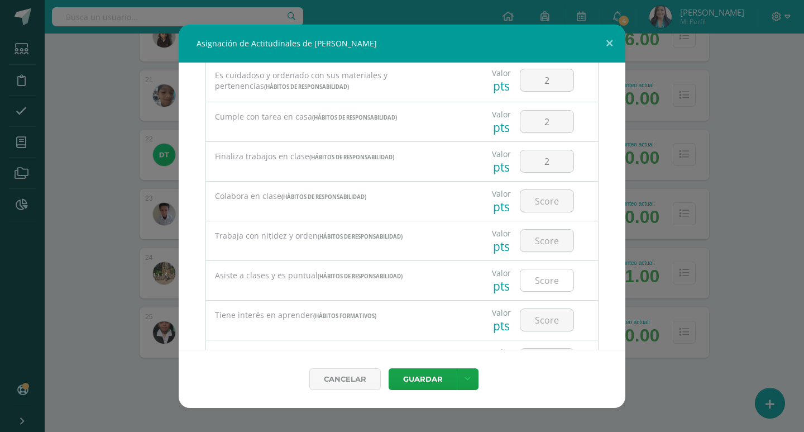
scroll to position [168, 0]
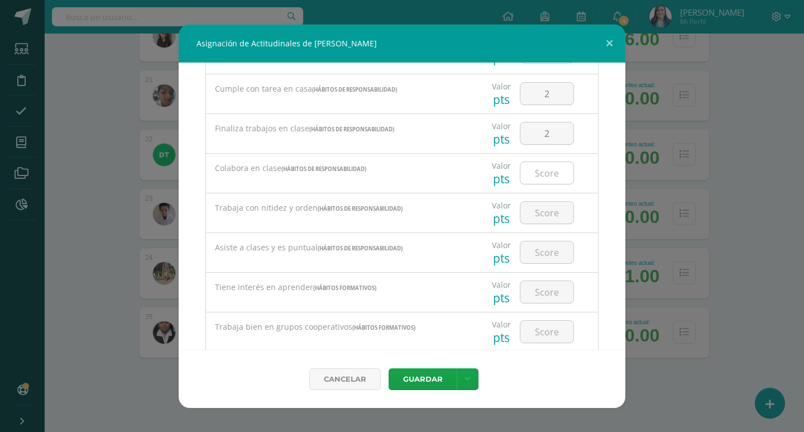
click at [539, 175] on input "number" at bounding box center [546, 173] width 53 height 22
click at [545, 214] on input "number" at bounding box center [546, 213] width 53 height 22
click at [543, 252] on input "number" at bounding box center [546, 252] width 53 height 22
click at [544, 284] on input "number" at bounding box center [546, 292] width 53 height 22
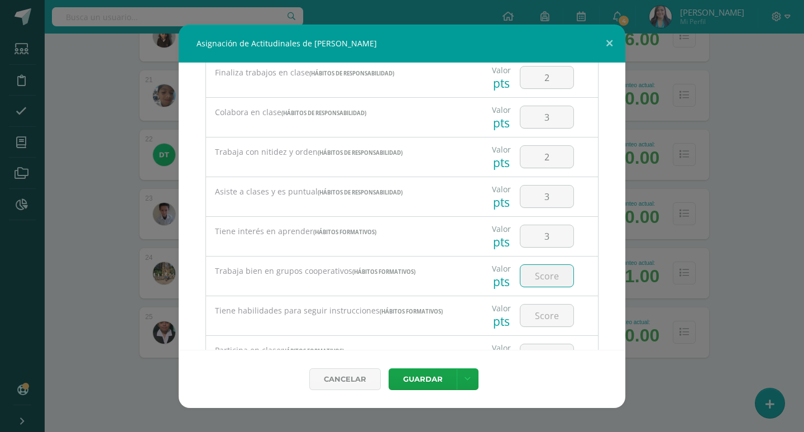
click at [543, 275] on input "number" at bounding box center [546, 276] width 53 height 22
click at [541, 309] on input "number" at bounding box center [546, 315] width 53 height 22
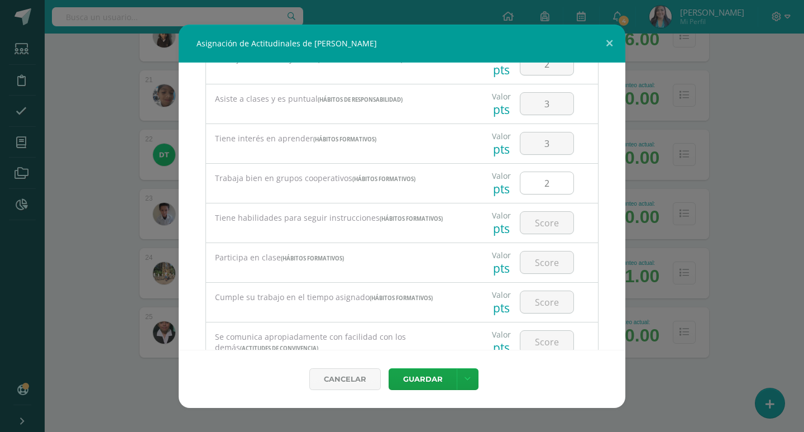
scroll to position [335, 0]
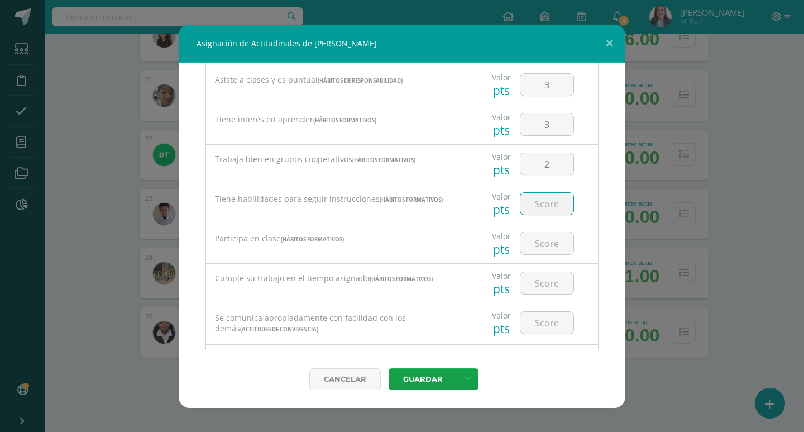
click at [551, 207] on input "number" at bounding box center [546, 204] width 53 height 22
click at [546, 233] on input "number" at bounding box center [546, 243] width 53 height 22
click at [541, 278] on input "number" at bounding box center [546, 283] width 53 height 22
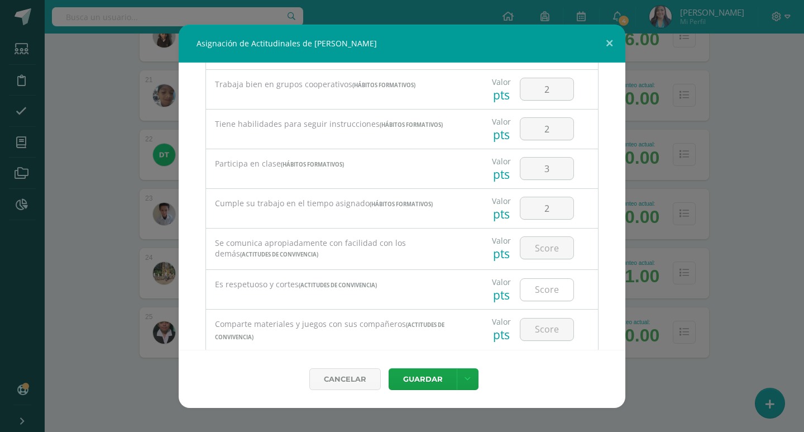
scroll to position [447, 0]
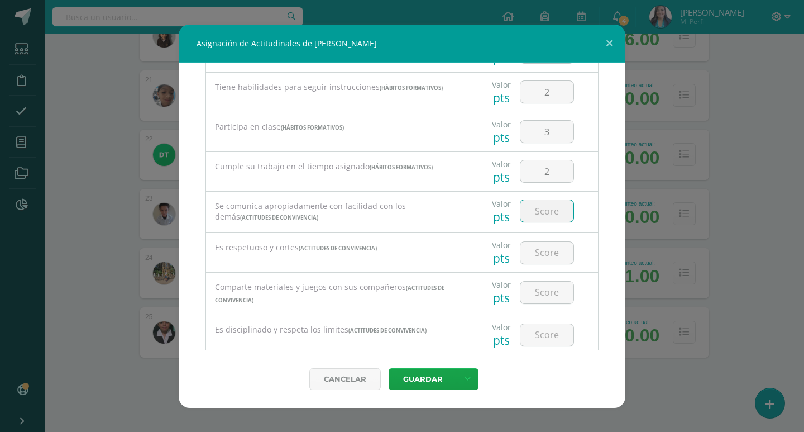
click at [545, 211] on input "number" at bounding box center [546, 211] width 53 height 22
click at [537, 249] on input "number" at bounding box center [546, 253] width 53 height 22
click at [541, 289] on input "number" at bounding box center [546, 292] width 53 height 22
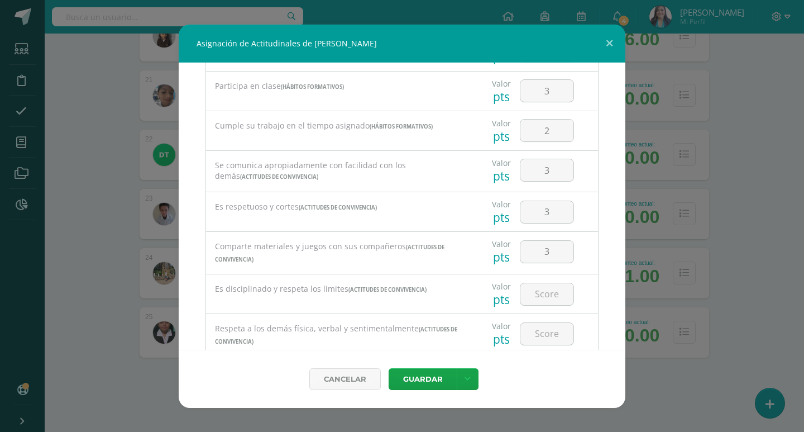
scroll to position [503, 0]
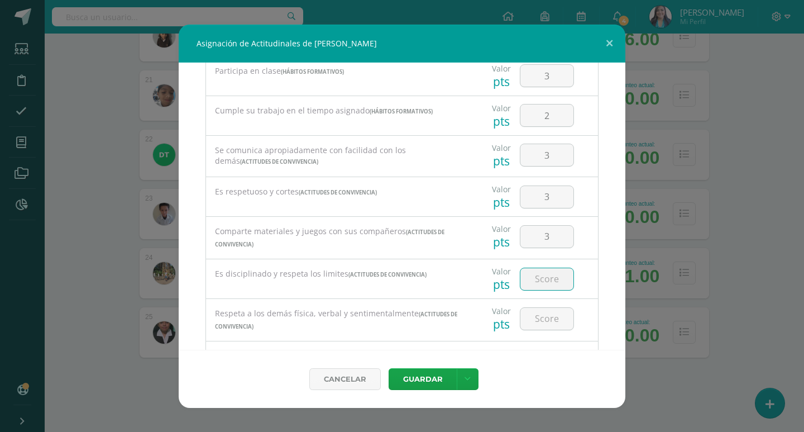
click at [546, 276] on input "number" at bounding box center [546, 279] width 53 height 22
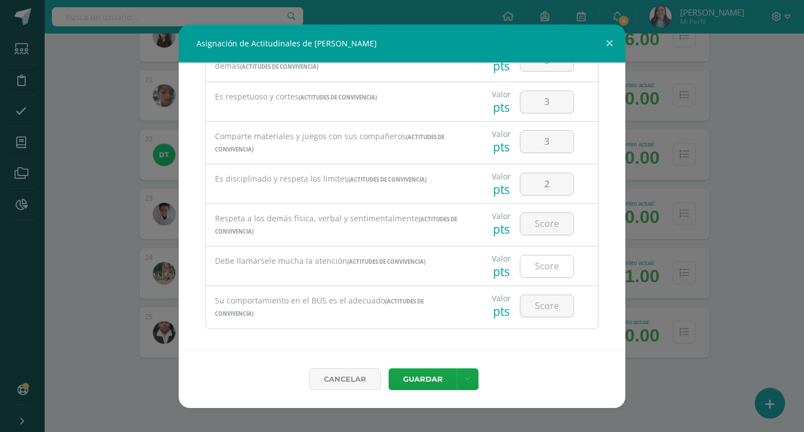
scroll to position [604, 0]
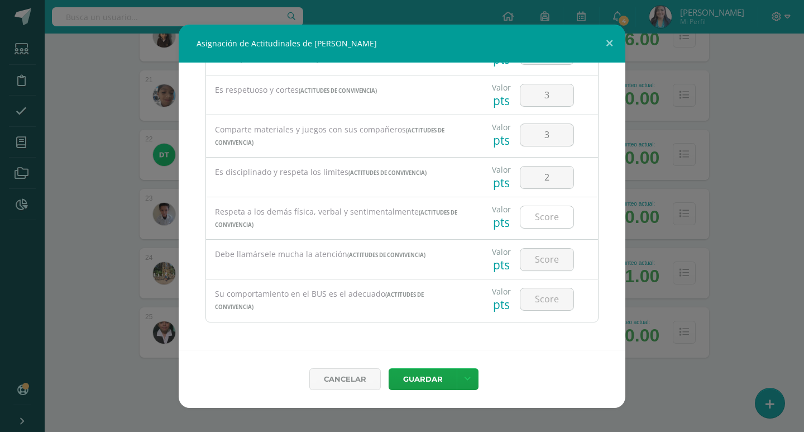
click at [545, 216] on input "number" at bounding box center [546, 217] width 53 height 22
click at [538, 262] on input "number" at bounding box center [546, 260] width 53 height 22
click at [537, 288] on input "number" at bounding box center [546, 299] width 53 height 22
click at [466, 376] on icon at bounding box center [468, 378] width 6 height 9
click at [454, 342] on link "Guardar y poblar en todos mis cursos" at bounding box center [444, 336] width 123 height 27
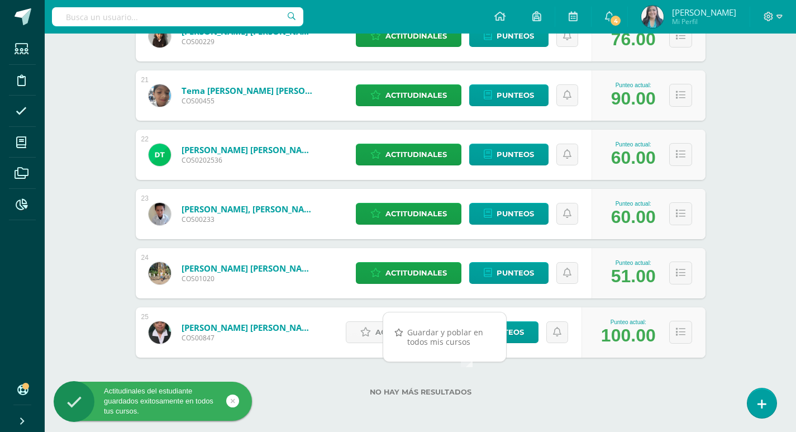
click at [405, 332] on span "Actitudinales" at bounding box center [405, 332] width 61 height 21
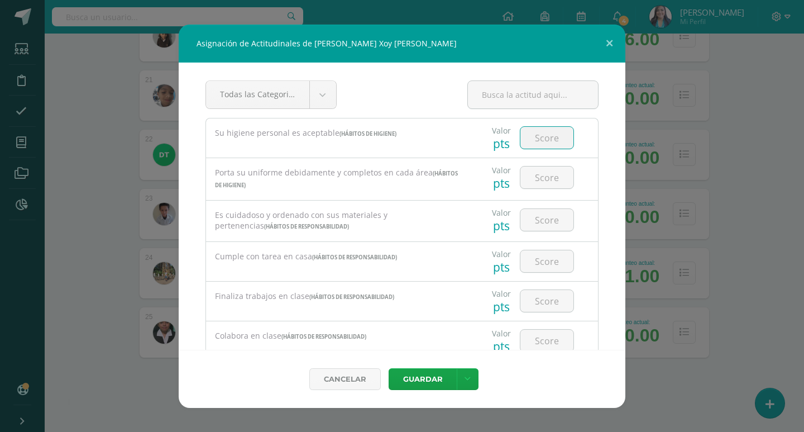
click at [538, 144] on input "number" at bounding box center [546, 138] width 53 height 22
click at [550, 179] on input "number" at bounding box center [546, 177] width 53 height 22
click at [545, 208] on div at bounding box center [547, 219] width 54 height 23
click at [568, 216] on div at bounding box center [546, 219] width 63 height 39
click at [551, 221] on input "number" at bounding box center [546, 220] width 53 height 22
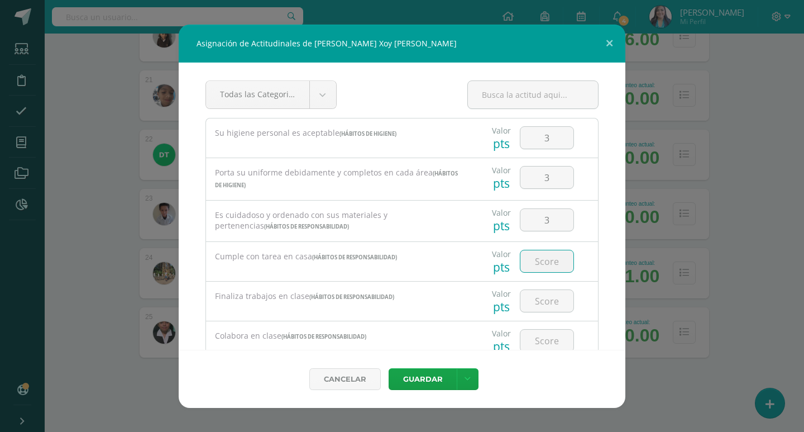
click at [548, 258] on input "number" at bounding box center [546, 261] width 53 height 22
click at [544, 303] on input "number" at bounding box center [546, 301] width 53 height 22
click at [543, 335] on input "number" at bounding box center [546, 340] width 53 height 22
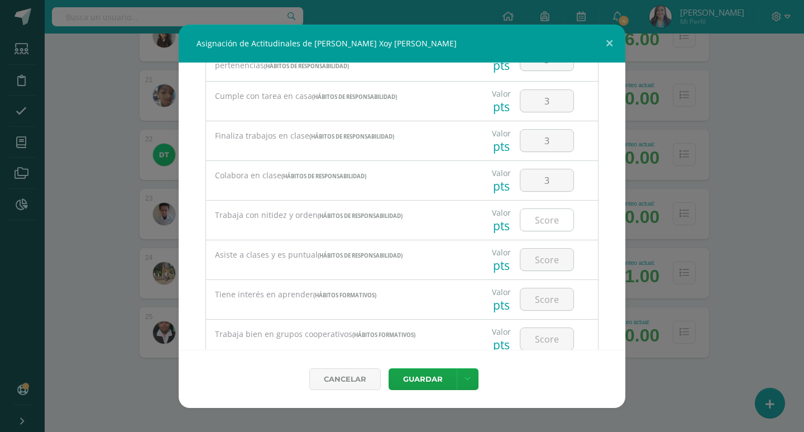
scroll to position [168, 0]
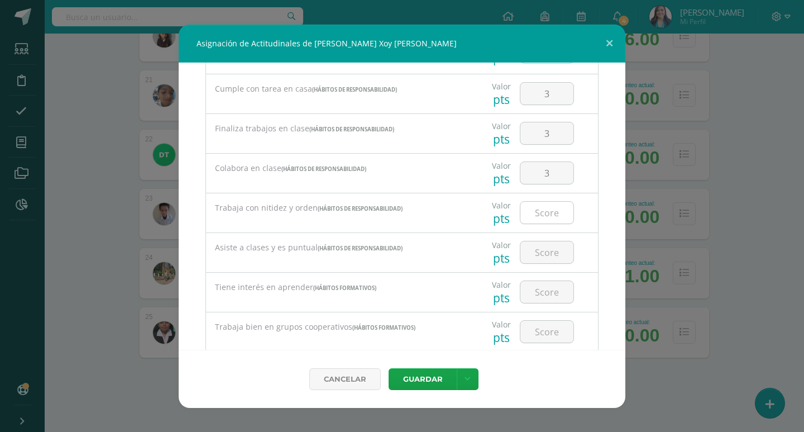
click at [544, 212] on input "number" at bounding box center [546, 213] width 53 height 22
click at [546, 245] on input "number" at bounding box center [546, 252] width 53 height 22
click at [553, 294] on input "number" at bounding box center [546, 292] width 53 height 22
click at [551, 327] on input "number" at bounding box center [546, 332] width 53 height 22
click at [551, 331] on input "3" at bounding box center [546, 332] width 53 height 22
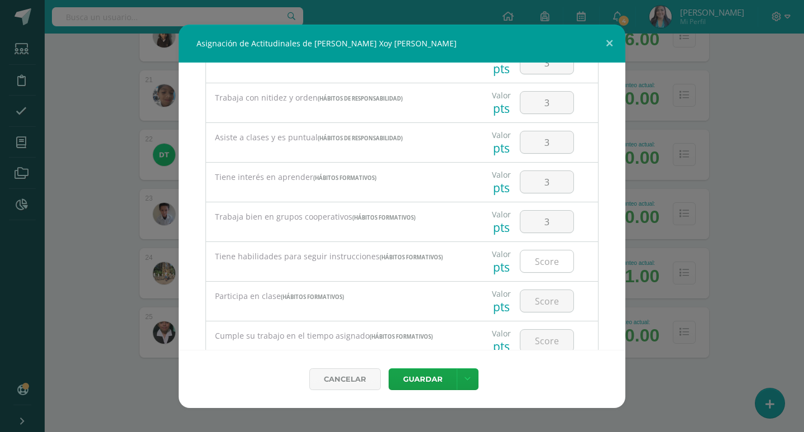
scroll to position [279, 0]
click at [552, 246] on div at bounding box center [546, 259] width 63 height 39
click at [550, 257] on input "number" at bounding box center [546, 260] width 53 height 22
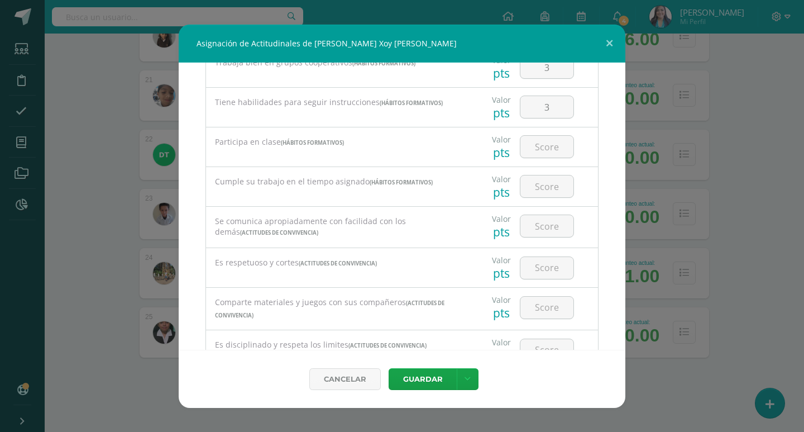
scroll to position [447, 0]
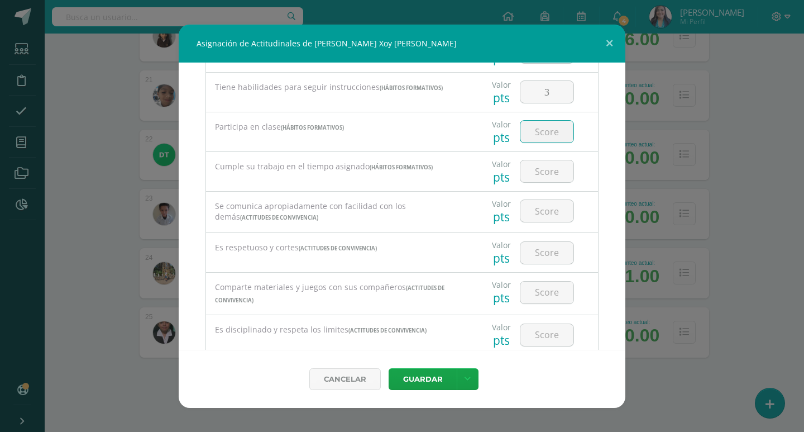
click at [541, 132] on input "number" at bounding box center [546, 132] width 53 height 22
click at [546, 166] on input "number" at bounding box center [546, 171] width 53 height 22
click at [547, 206] on input "number" at bounding box center [546, 211] width 53 height 22
click at [544, 244] on input "number" at bounding box center [546, 253] width 53 height 22
click at [550, 289] on input "number" at bounding box center [546, 292] width 53 height 22
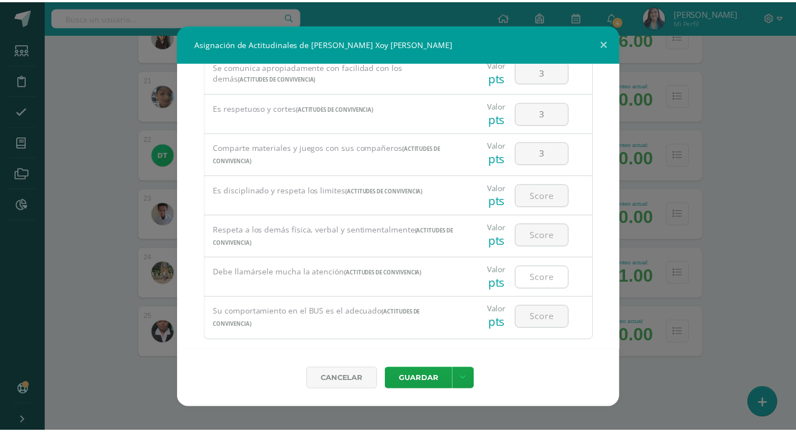
scroll to position [604, 0]
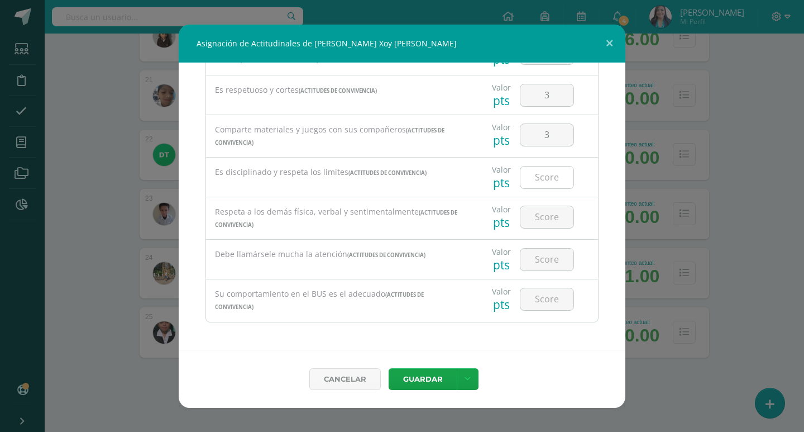
click at [553, 179] on input "number" at bounding box center [546, 177] width 53 height 22
click at [551, 207] on input "number" at bounding box center [546, 217] width 53 height 22
click at [548, 264] on input "number" at bounding box center [546, 260] width 53 height 22
click at [547, 280] on div at bounding box center [546, 298] width 63 height 39
click at [546, 296] on input "number" at bounding box center [546, 299] width 53 height 22
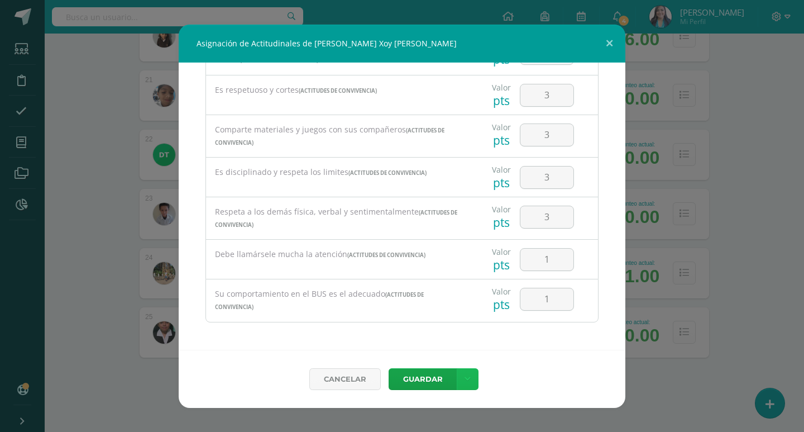
click at [466, 383] on icon at bounding box center [468, 378] width 6 height 9
click at [422, 338] on link "Guardar y poblar en todos mis cursos" at bounding box center [444, 336] width 123 height 27
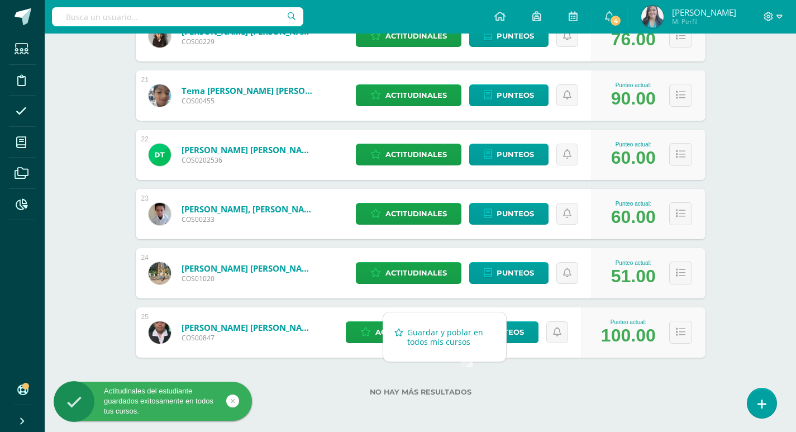
click at [430, 329] on link "Guardar y poblar en todos mis cursos" at bounding box center [444, 336] width 123 height 27
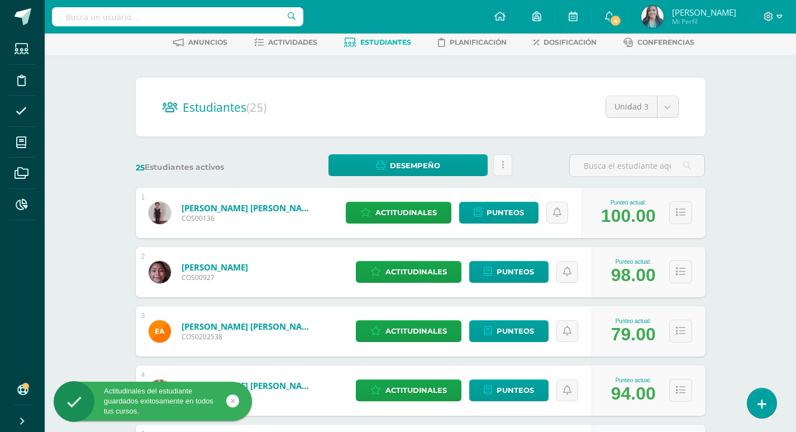
scroll to position [0, 0]
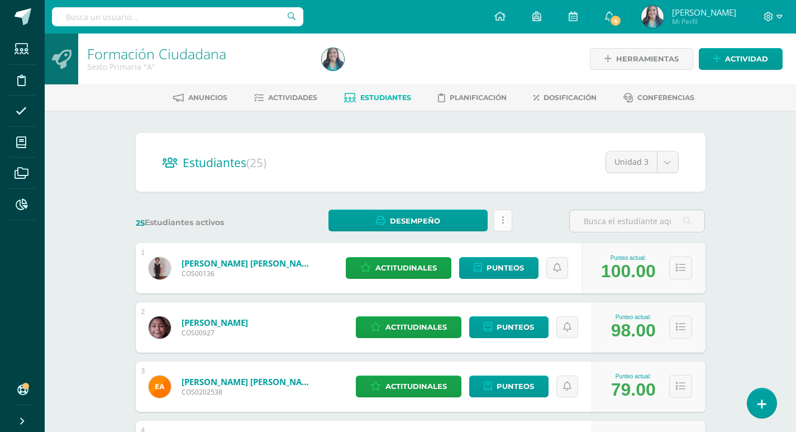
click at [498, 216] on link at bounding box center [502, 220] width 19 height 22
click at [355, 163] on h2 "Estudiantes (25)" at bounding box center [421, 162] width 516 height 23
click at [261, 264] on link "Ajiataz Chinchilla, Jose Javier" at bounding box center [248, 262] width 134 height 11
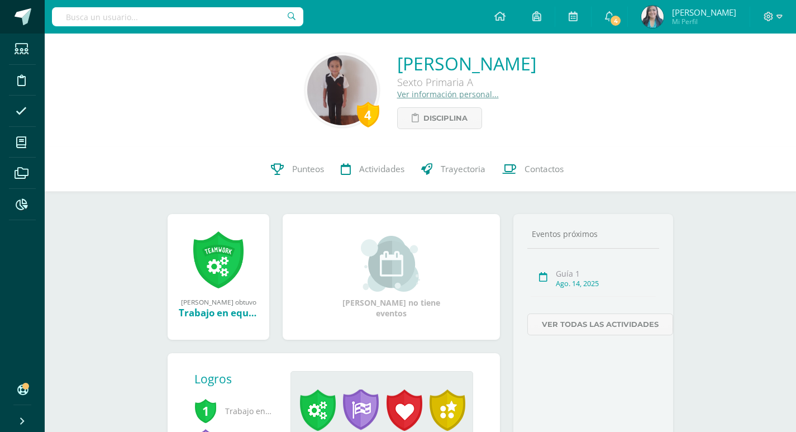
click at [20, 21] on span at bounding box center [23, 16] width 17 height 17
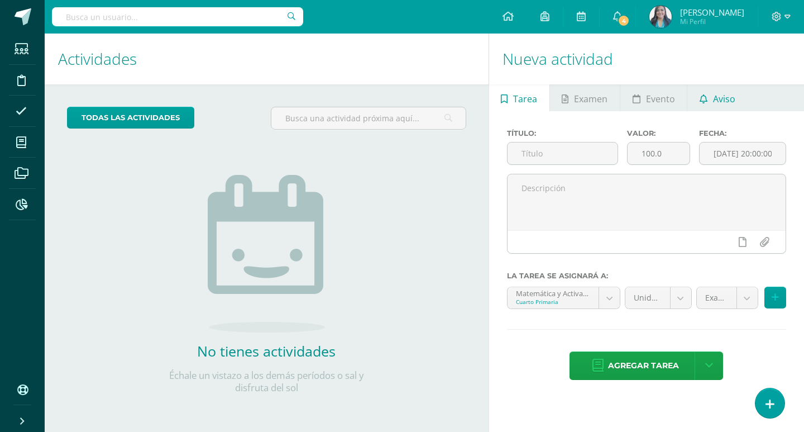
click at [727, 108] on span "Aviso" at bounding box center [724, 98] width 22 height 27
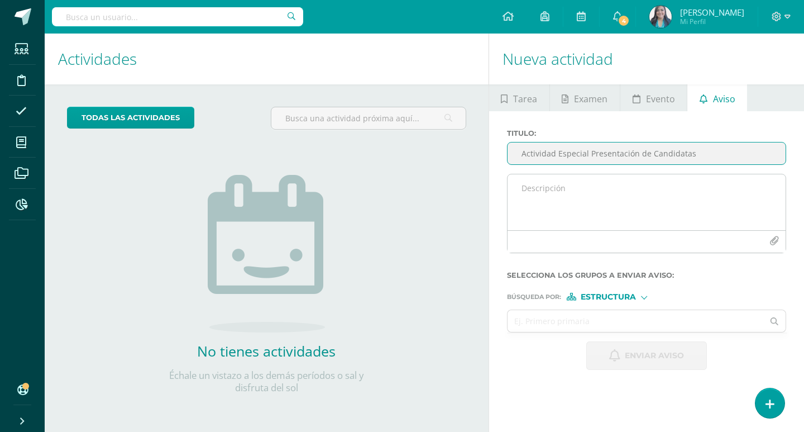
type input "Actividad Especial Presentación de Candidatas"
click at [619, 204] on textarea at bounding box center [647, 202] width 278 height 56
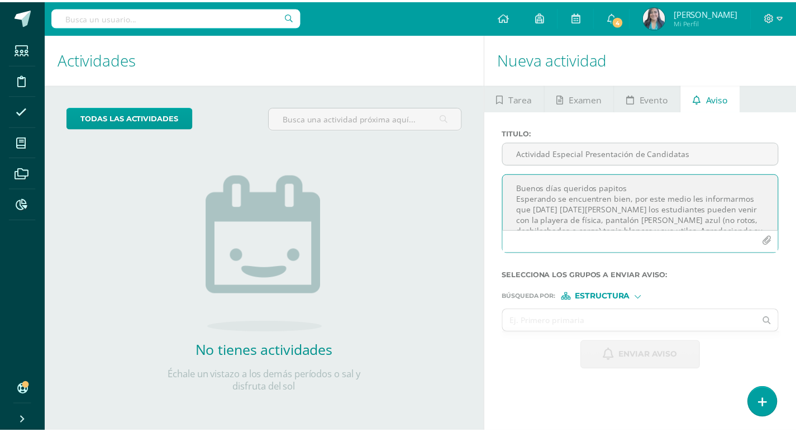
scroll to position [46, 0]
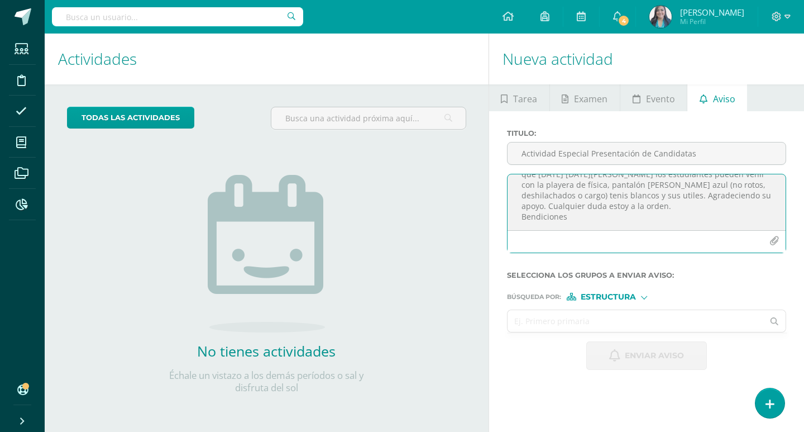
type textarea "Buenos días queridos papitos Esperando se encuentren bien, por este medio les i…"
click at [619, 316] on input "text" at bounding box center [636, 321] width 256 height 22
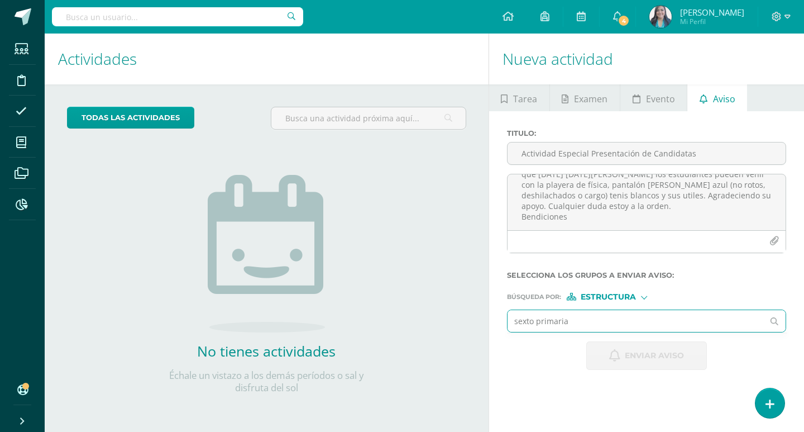
type input "sexto primaria"
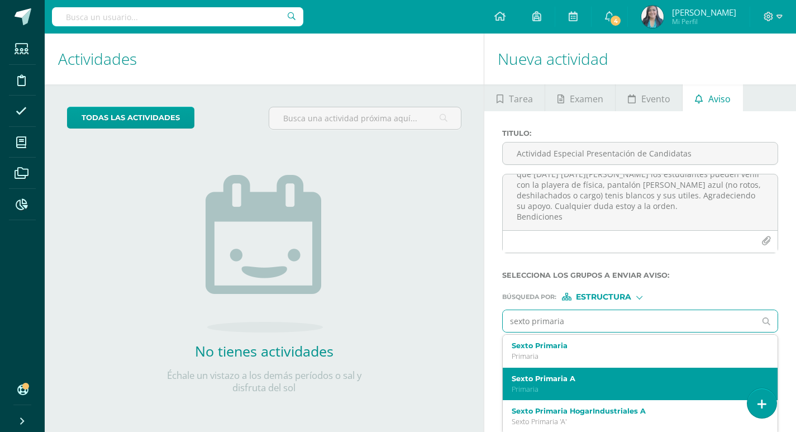
click at [553, 383] on div "Sexto Primaria A Primaria" at bounding box center [635, 384] width 246 height 20
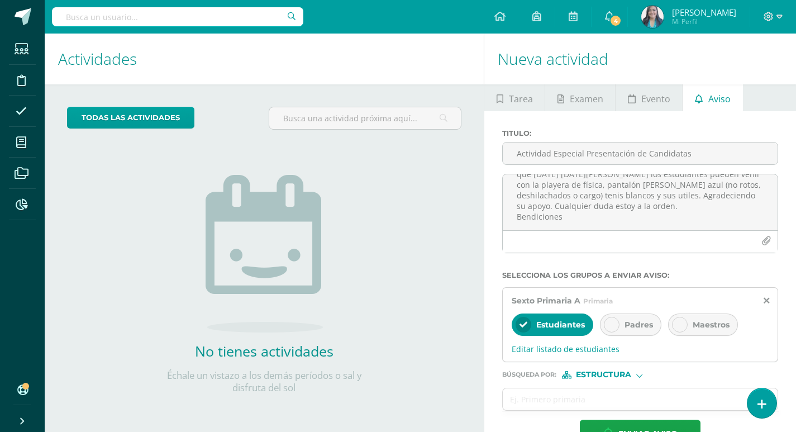
click at [605, 328] on div at bounding box center [612, 325] width 16 height 16
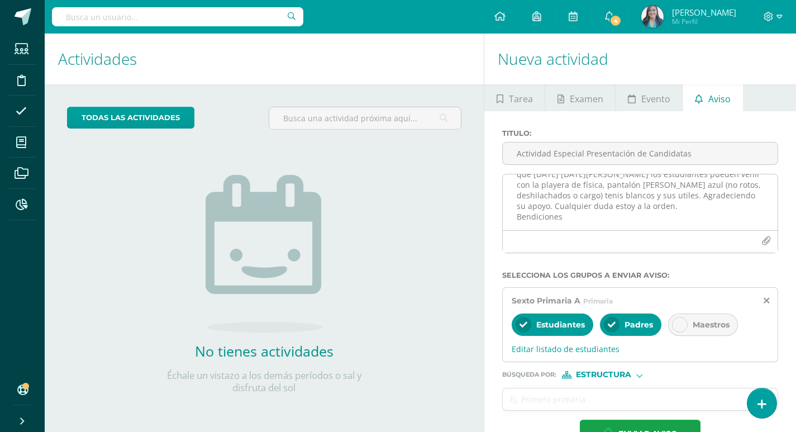
scroll to position [34, 0]
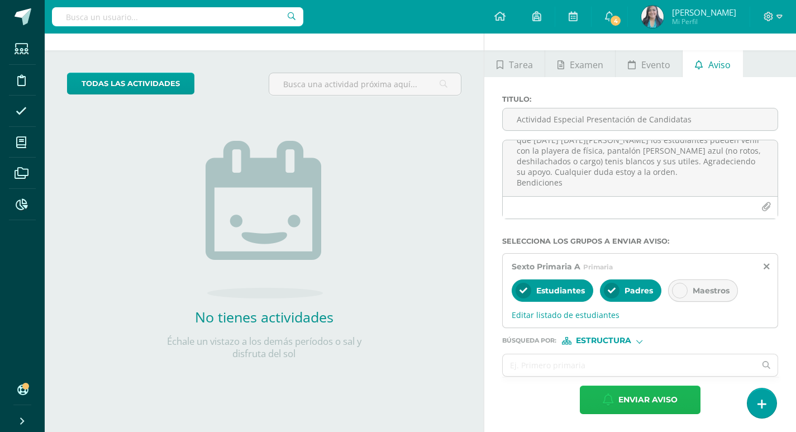
click at [658, 400] on span "Enviar aviso" at bounding box center [647, 399] width 59 height 27
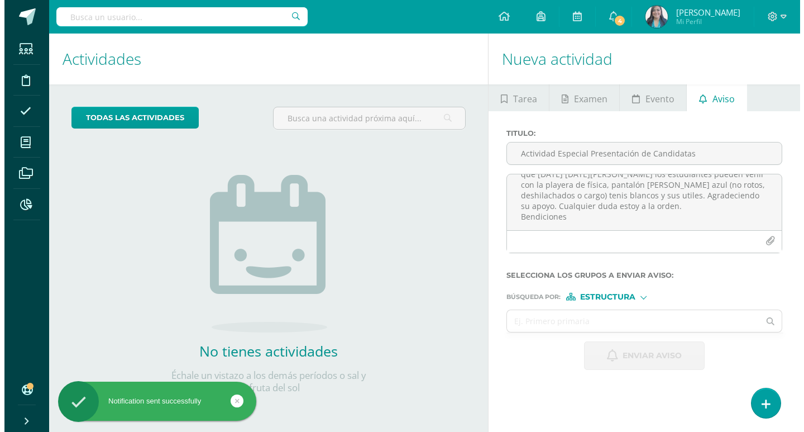
scroll to position [0, 0]
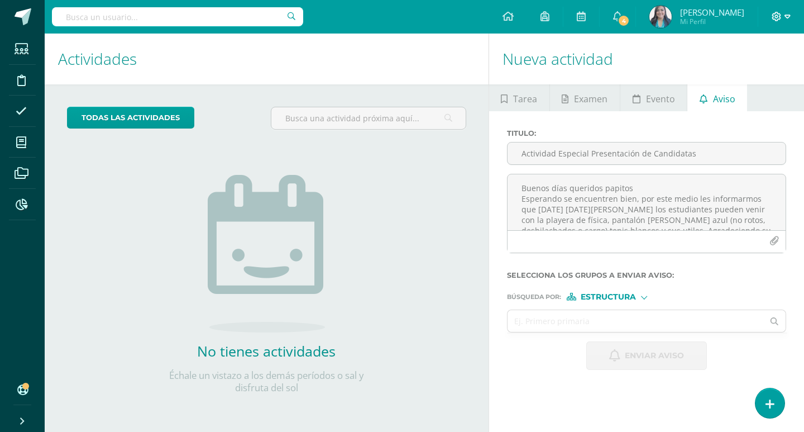
click at [781, 11] on span at bounding box center [781, 17] width 19 height 12
click at [739, 77] on span "Cerrar sesión" at bounding box center [753, 76] width 50 height 11
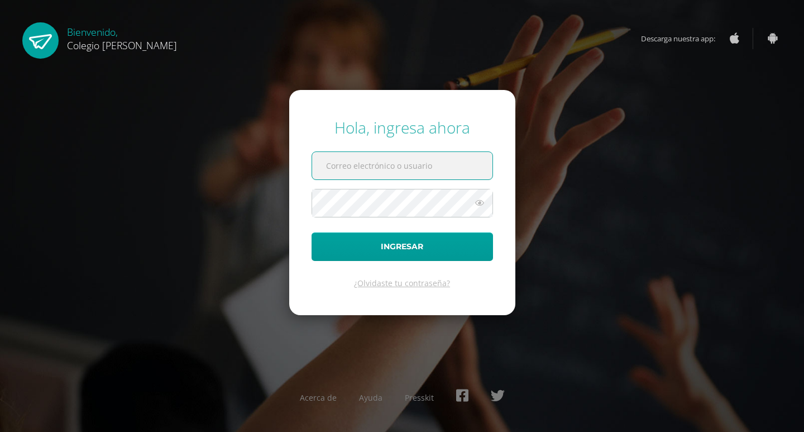
click at [361, 164] on input "text" at bounding box center [402, 165] width 180 height 27
click at [409, 164] on input "text" at bounding box center [402, 165] width 180 height 27
type input "[PERSON_NAME][EMAIL_ADDRESS][DOMAIN_NAME]"
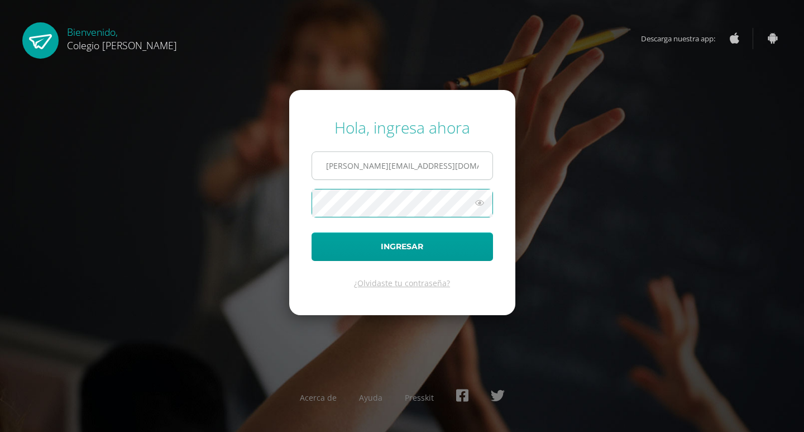
click at [312, 232] on button "Ingresar" at bounding box center [402, 246] width 181 height 28
